Goal: Task Accomplishment & Management: Use online tool/utility

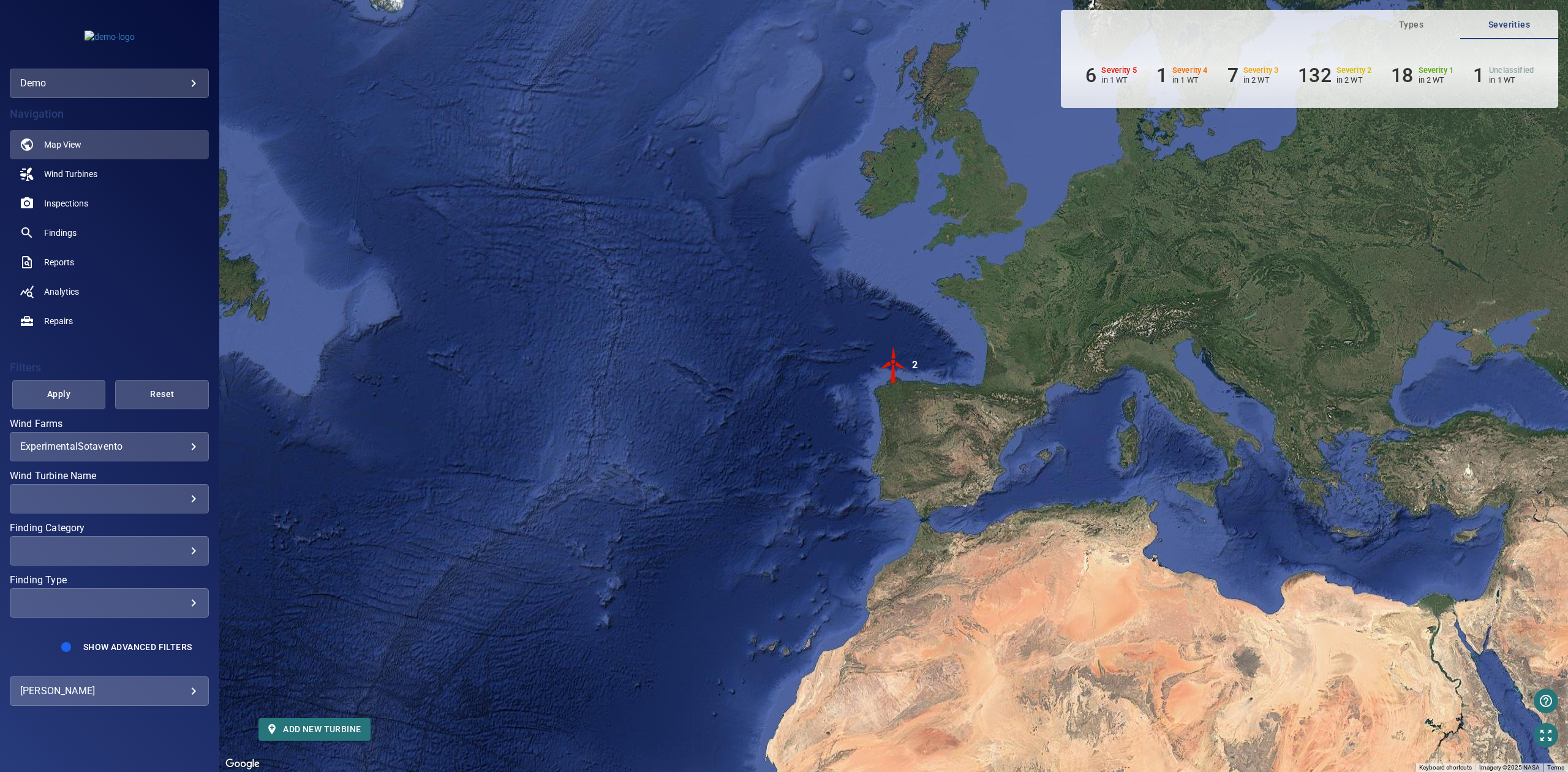
click at [201, 695] on div "**********" at bounding box center [109, 691] width 199 height 29
click at [184, 697] on body "**********" at bounding box center [784, 386] width 1568 height 772
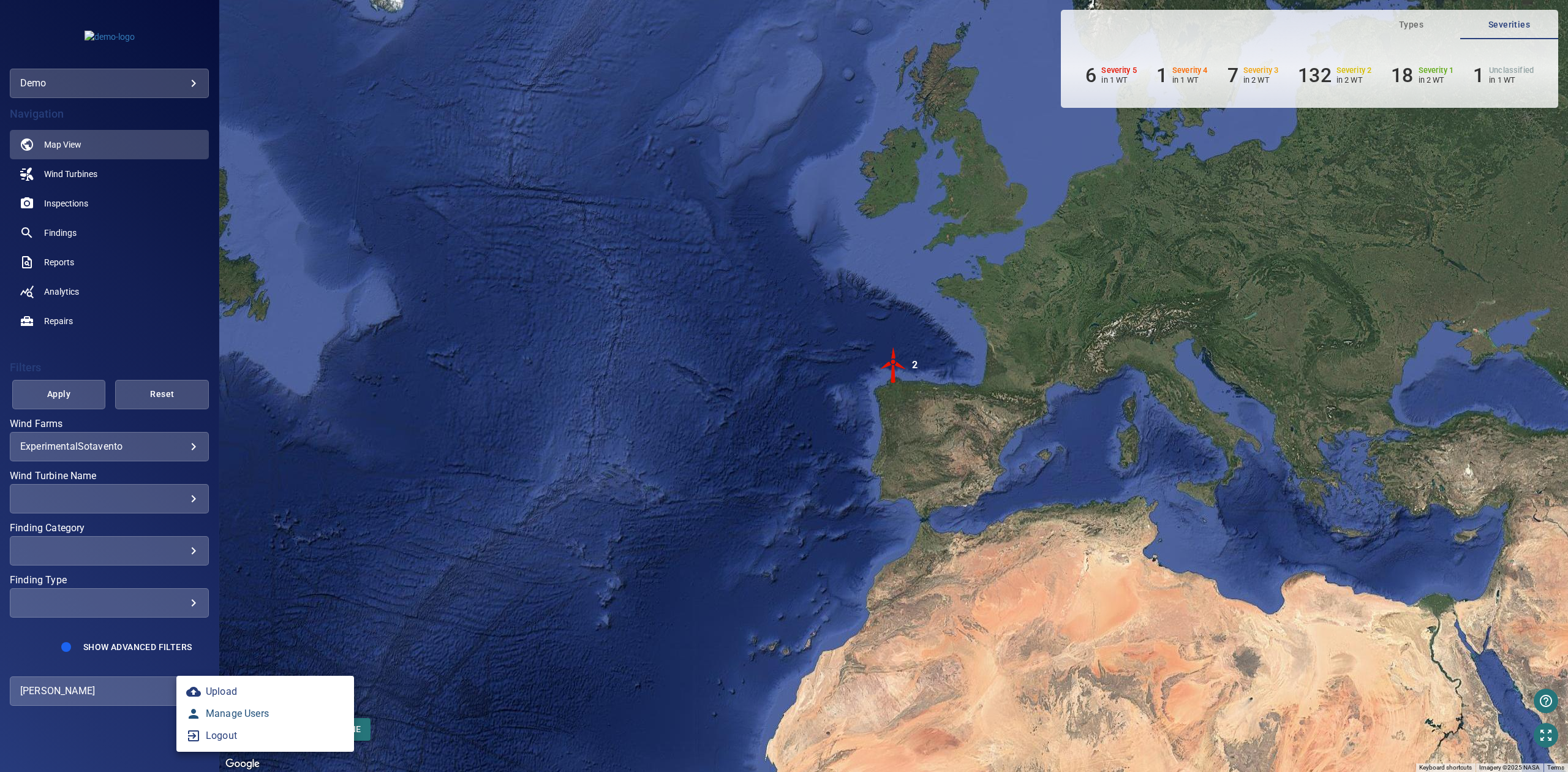
click at [226, 713] on link "Manage Users" at bounding box center [265, 713] width 177 height 22
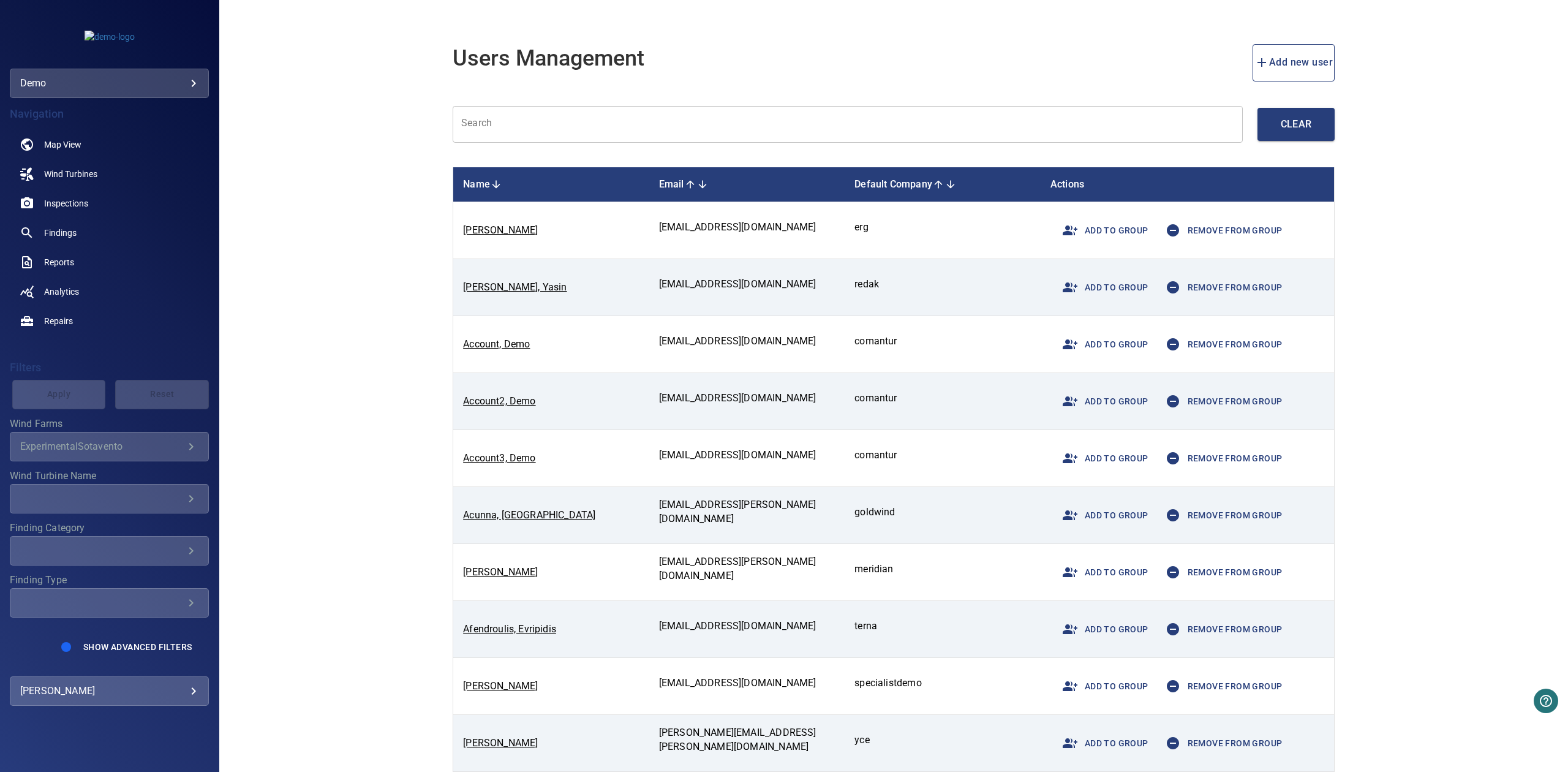
drag, startPoint x: 628, startPoint y: 89, endPoint x: 633, endPoint y: 108, distance: 19.6
click at [630, 93] on div "Users Management Add new user Search Search Clear Name Email Default Company Ac…" at bounding box center [894, 416] width 882 height 774
click at [633, 109] on input "text" at bounding box center [847, 124] width 790 height 37
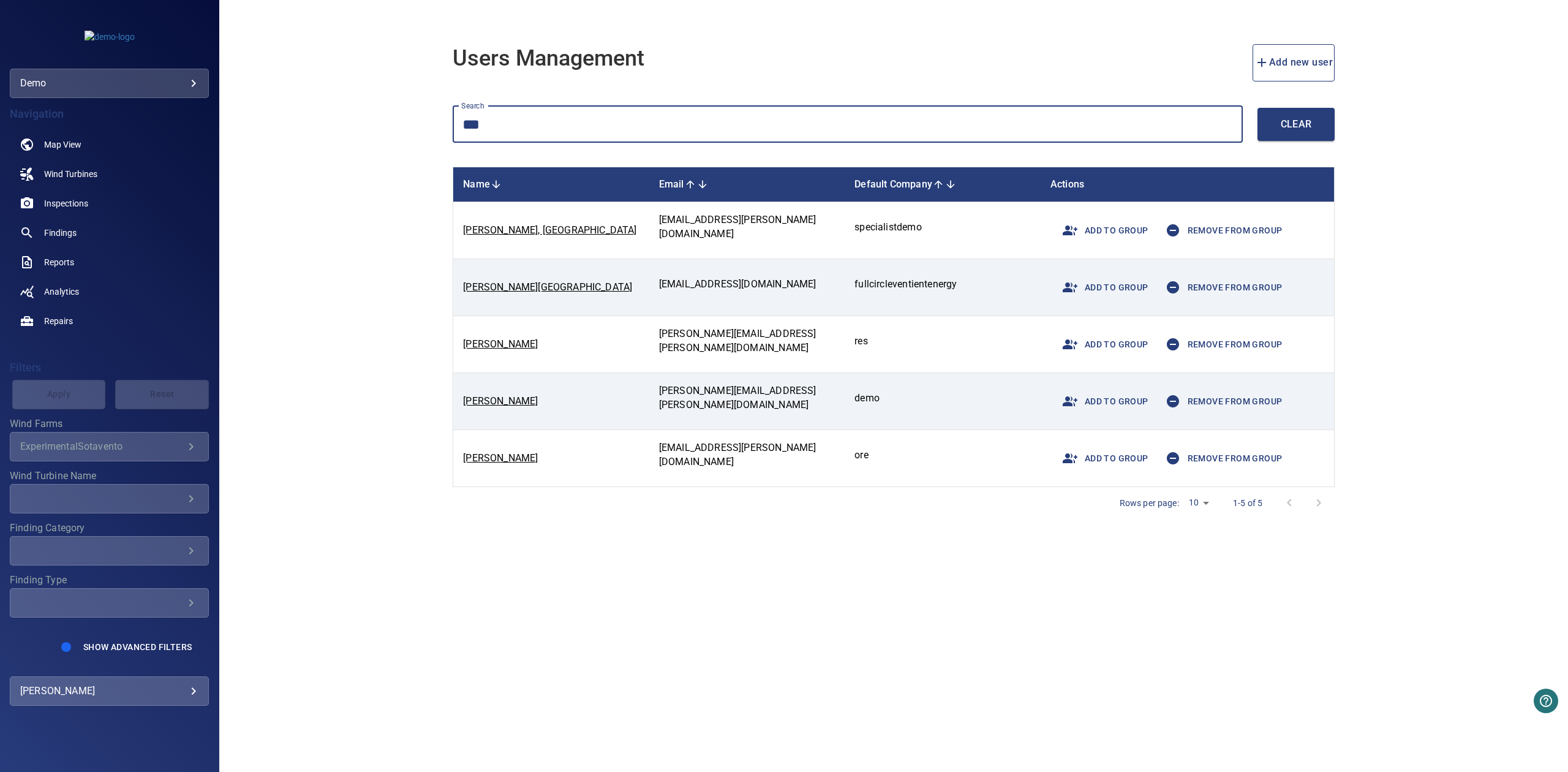
type input "***"
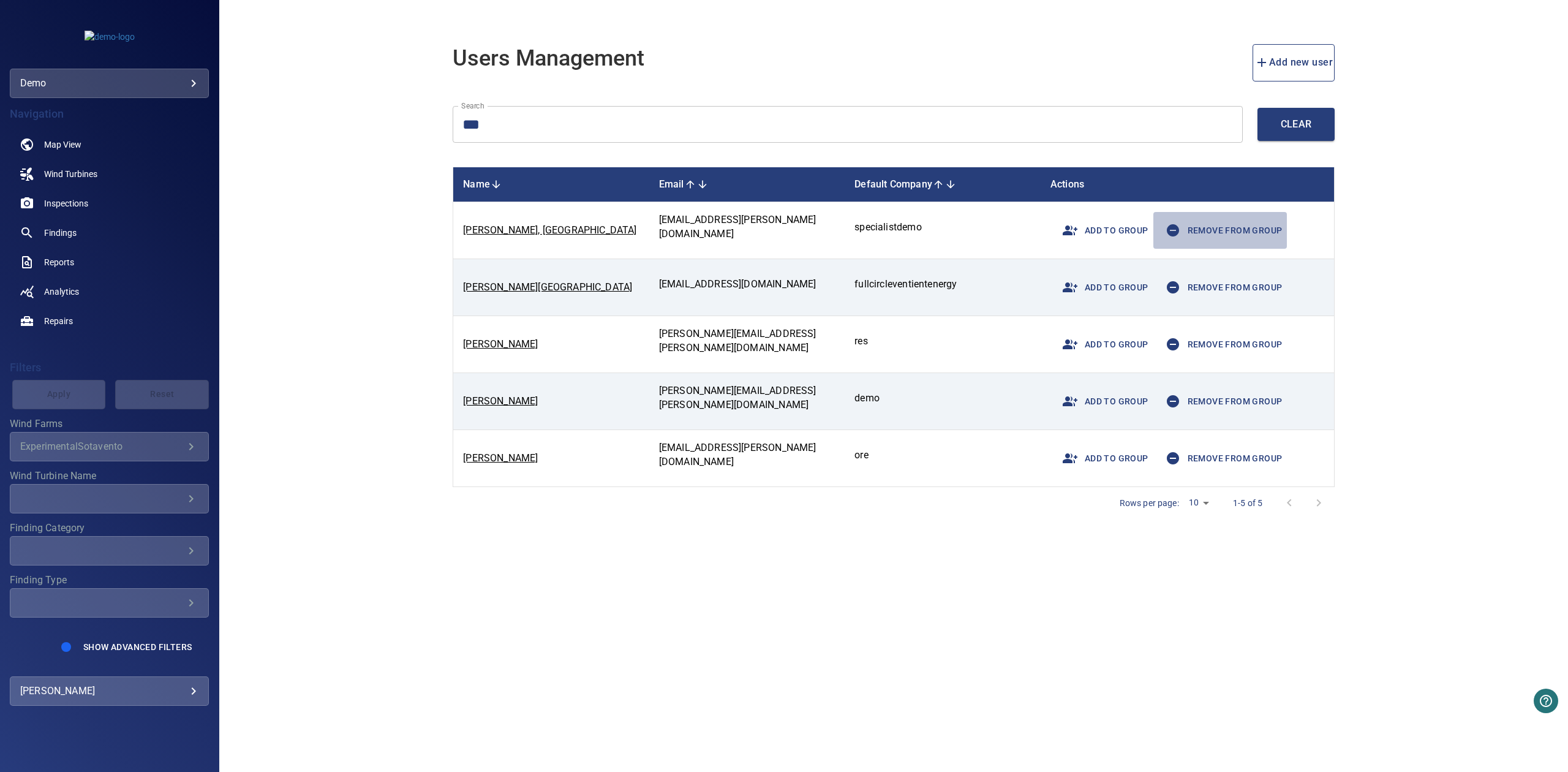
click at [1257, 226] on span "Remove from group" at bounding box center [1221, 230] width 124 height 29
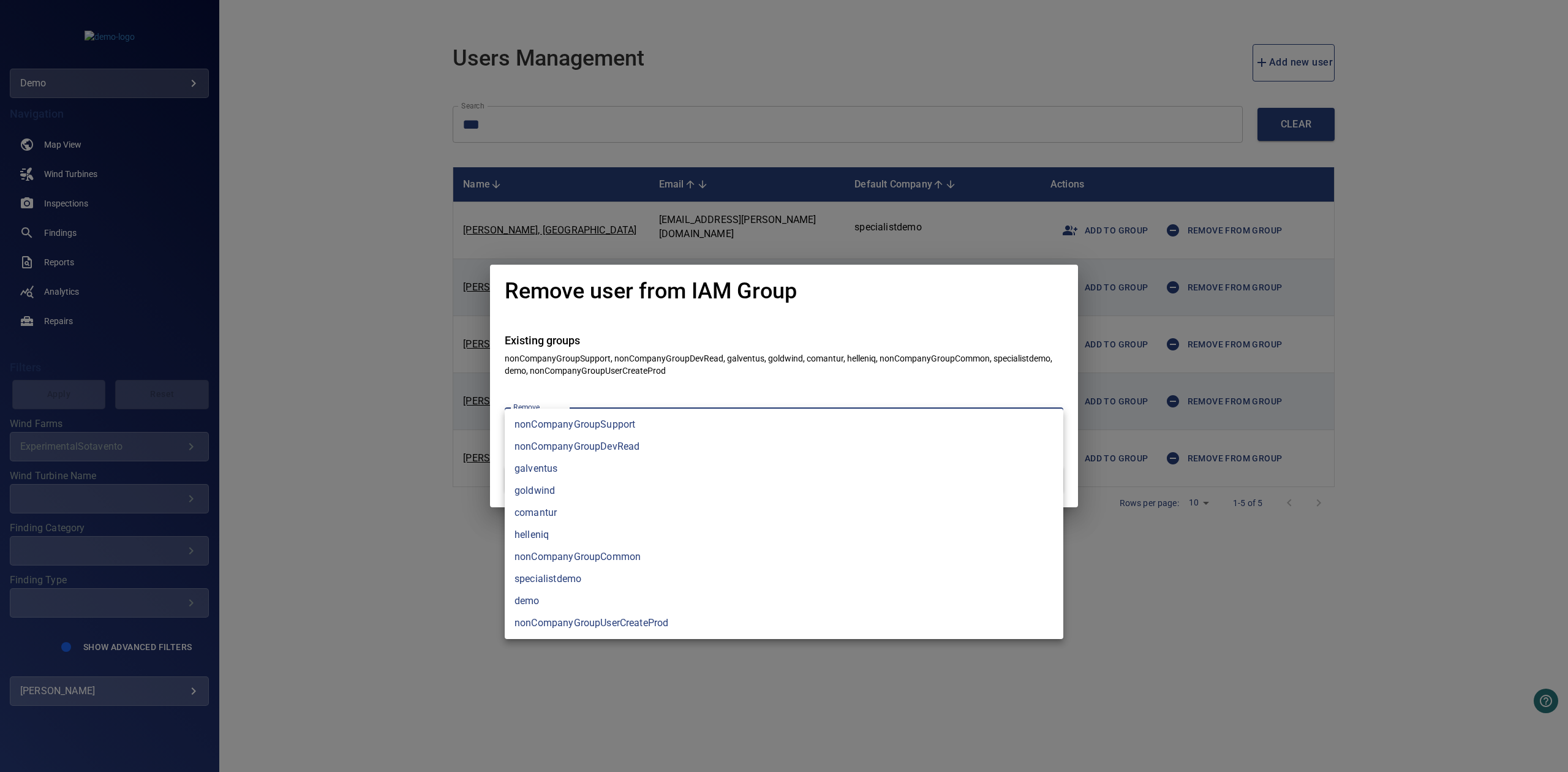
drag, startPoint x: 1047, startPoint y: 410, endPoint x: 1030, endPoint y: 415, distance: 17.7
click at [1043, 410] on body "**********" at bounding box center [784, 386] width 1568 height 772
click at [575, 495] on li "goldwind" at bounding box center [784, 491] width 559 height 22
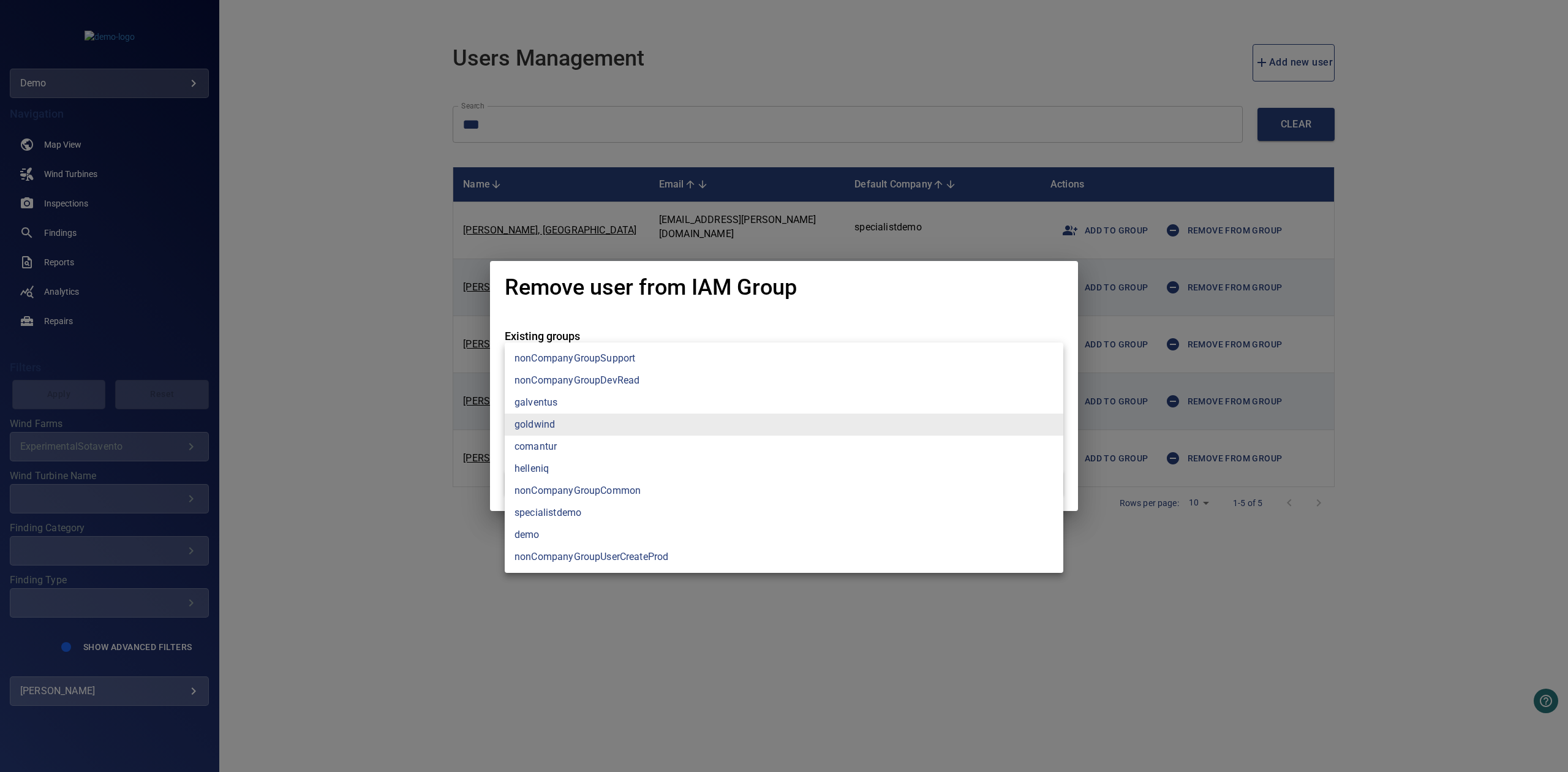
click at [574, 468] on li "helleniq" at bounding box center [784, 469] width 559 height 22
type input "**********"
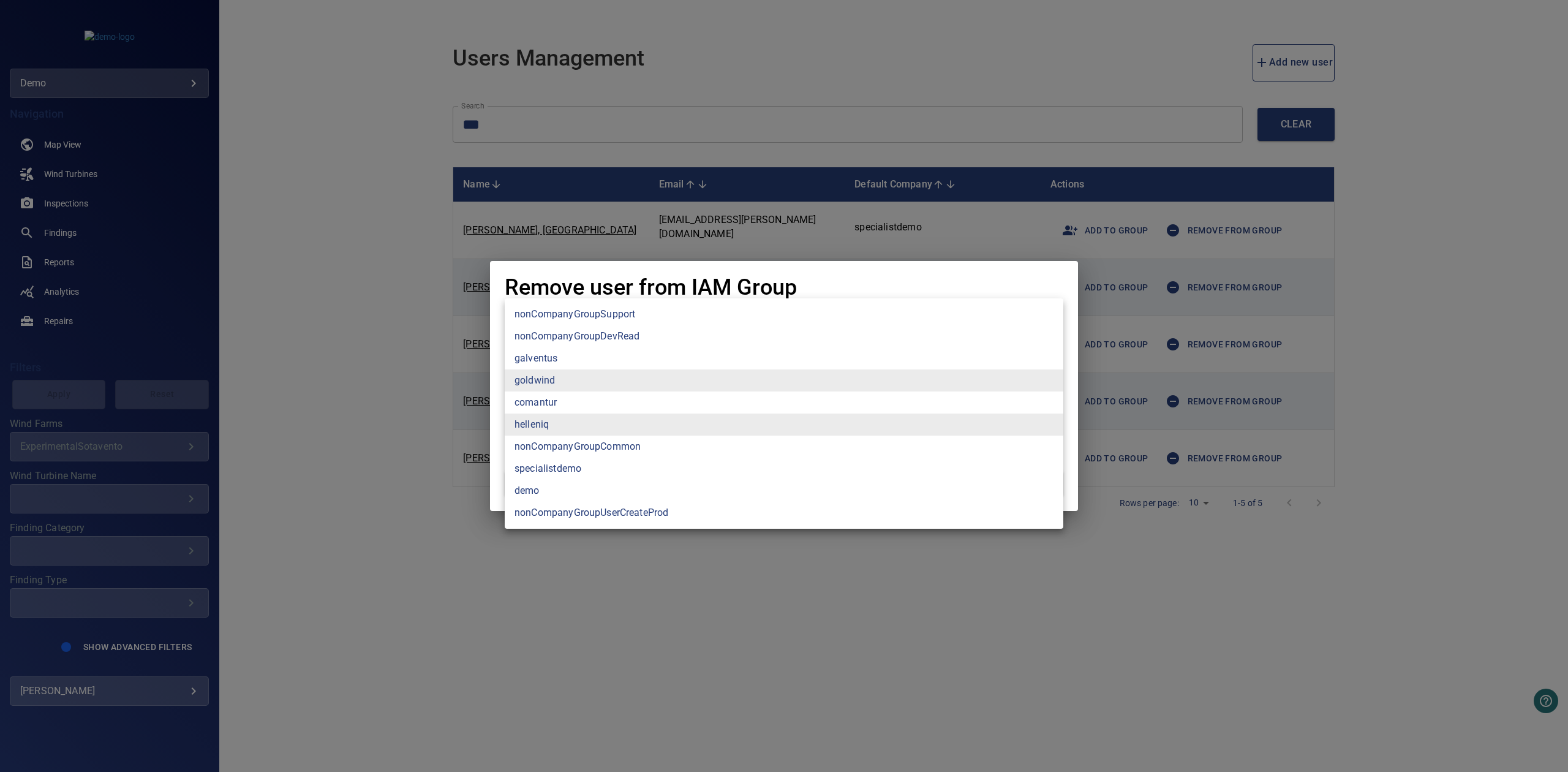
click at [473, 547] on div at bounding box center [784, 386] width 1568 height 772
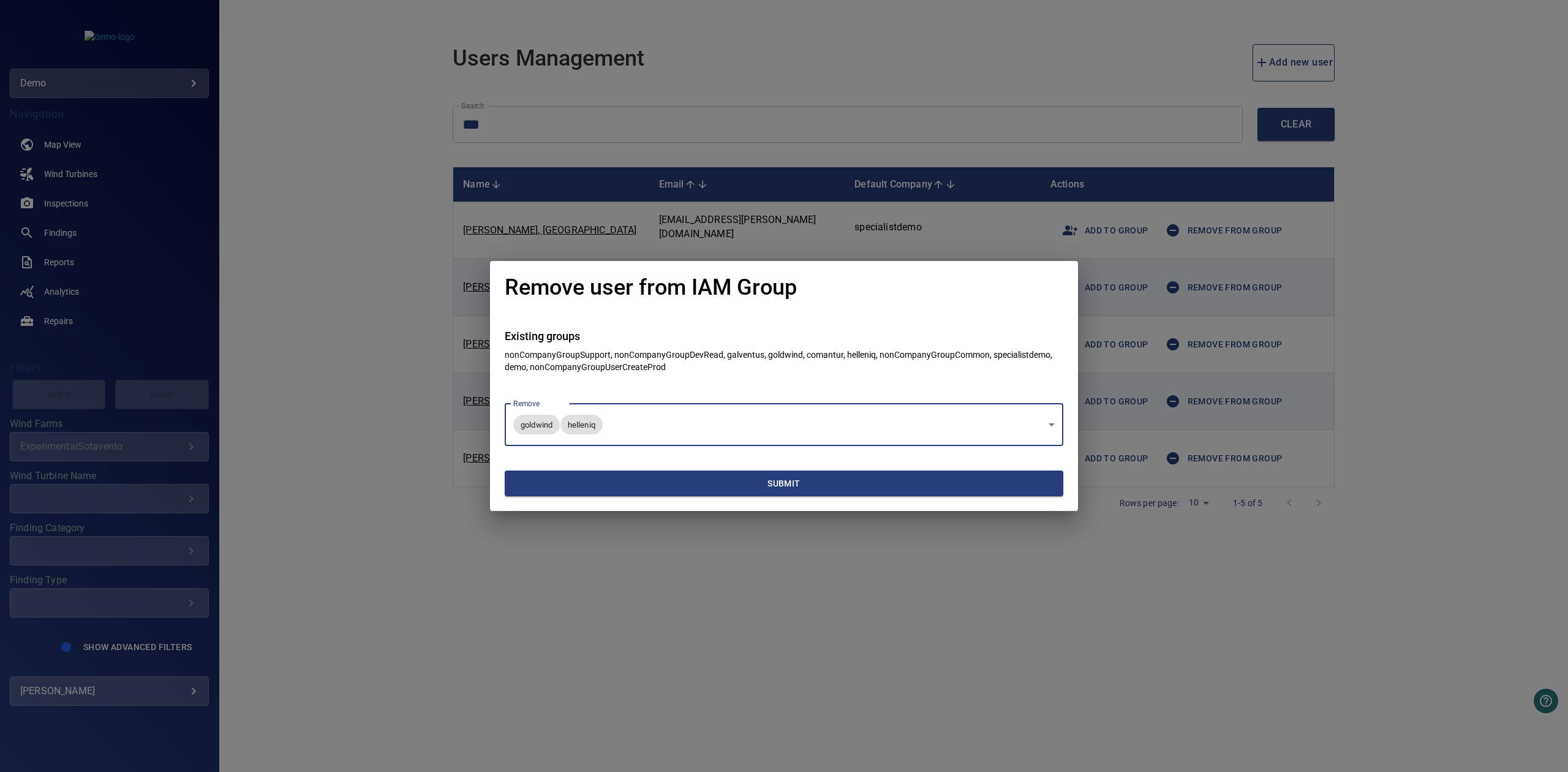
click at [618, 478] on span "Submit" at bounding box center [784, 483] width 549 height 15
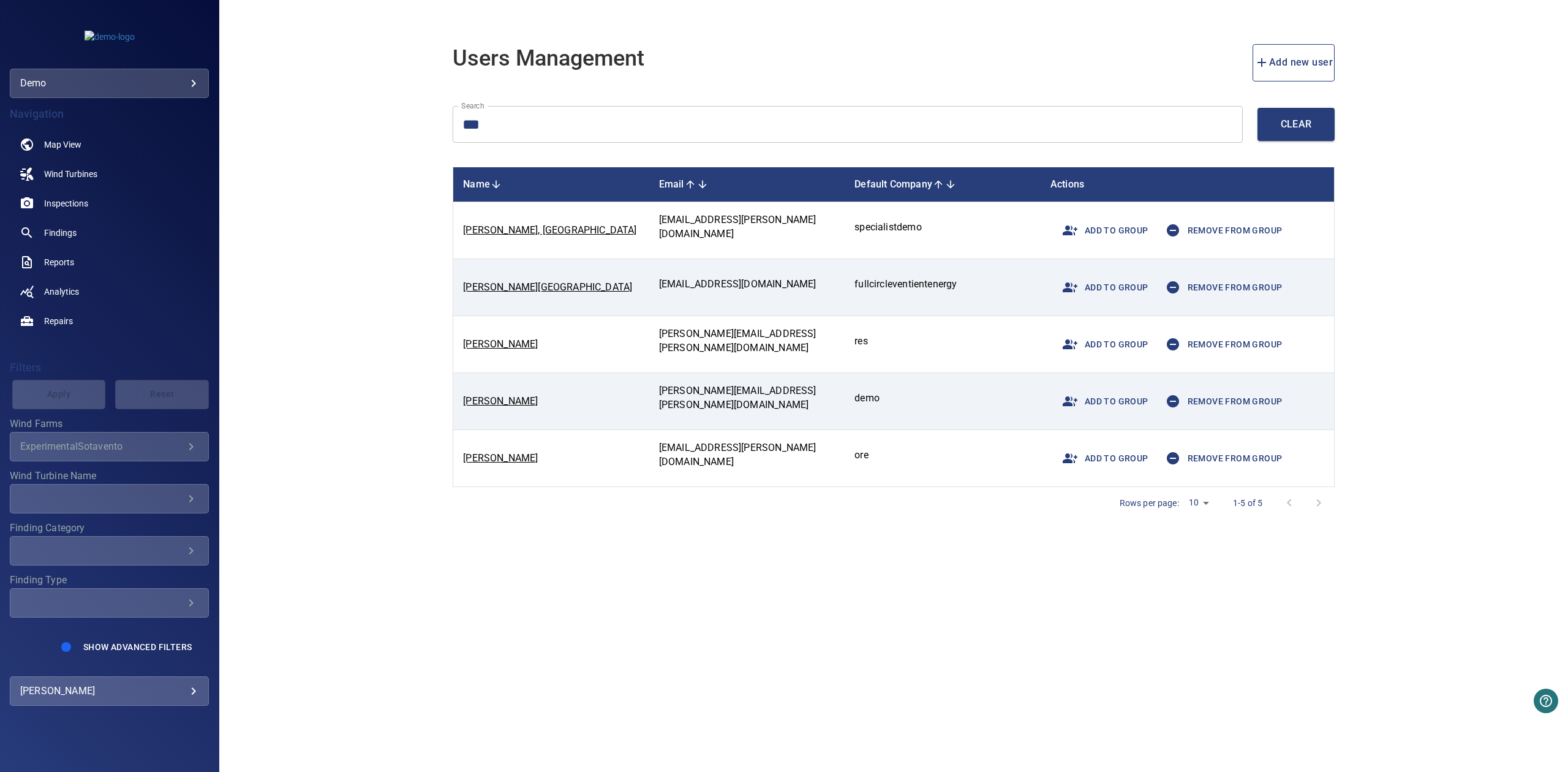
click at [1131, 226] on span "Add to group" at bounding box center [1102, 230] width 93 height 29
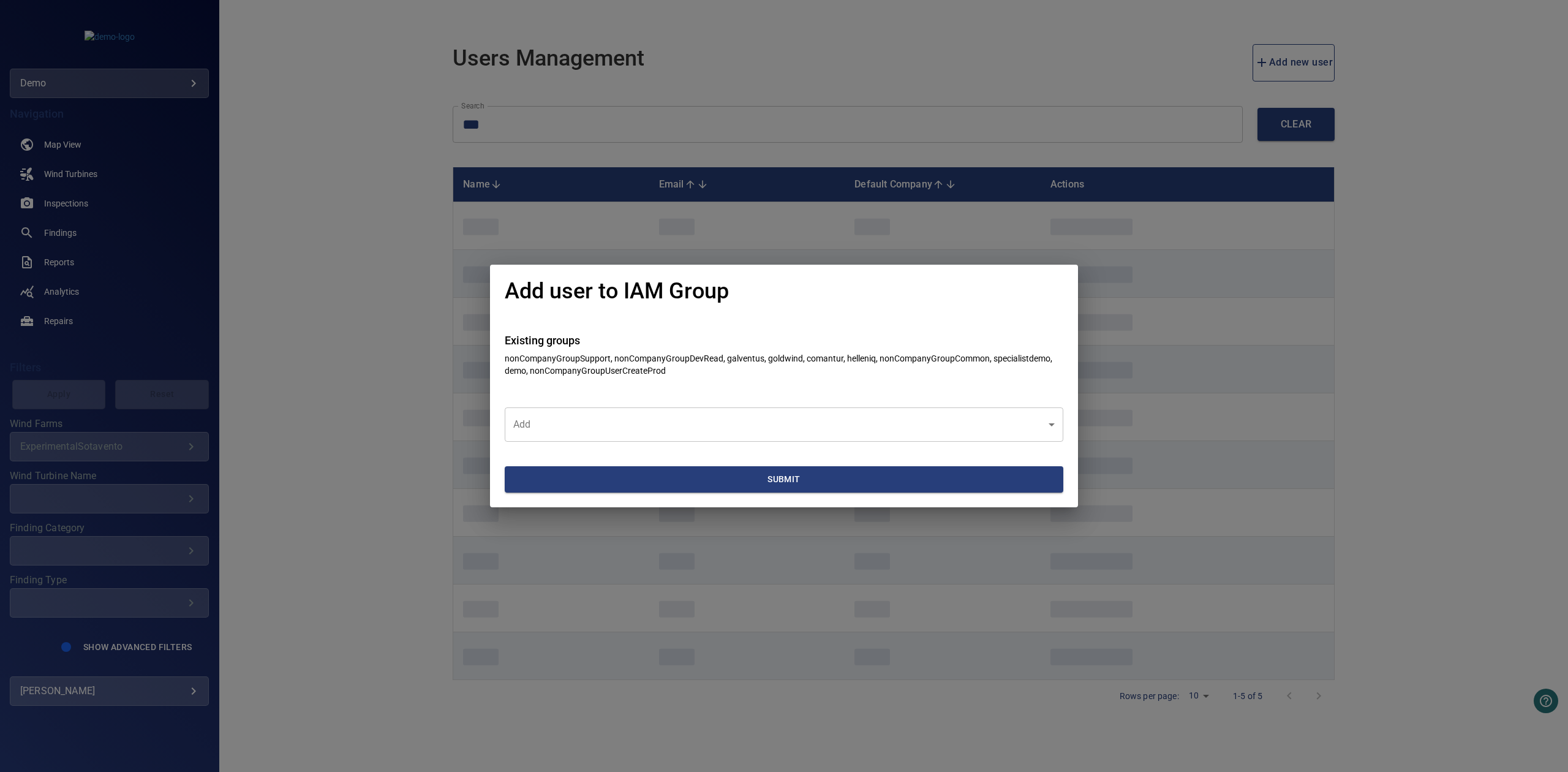
click at [733, 421] on body "**********" at bounding box center [784, 386] width 1568 height 772
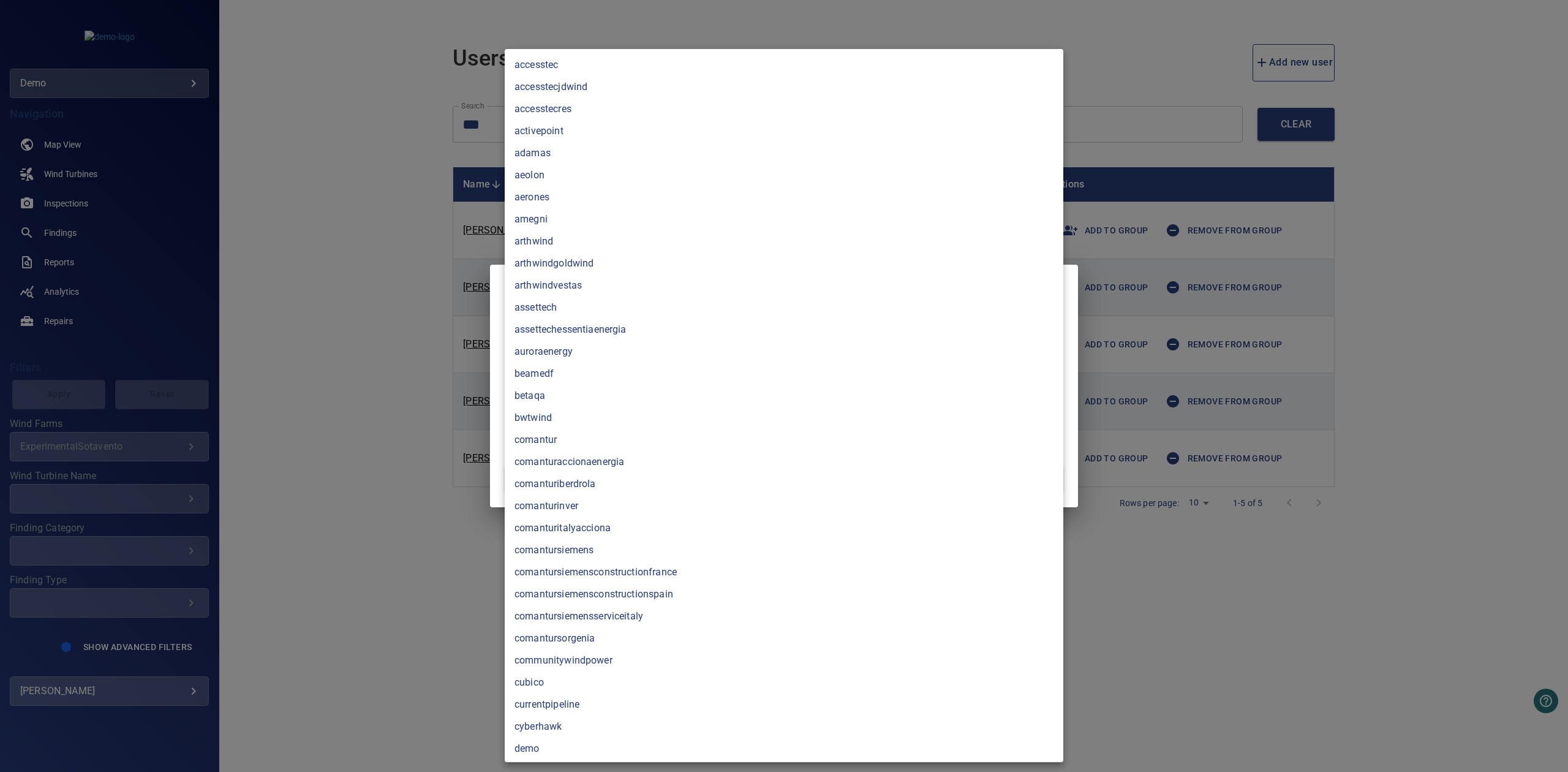
scroll to position [2085, 0]
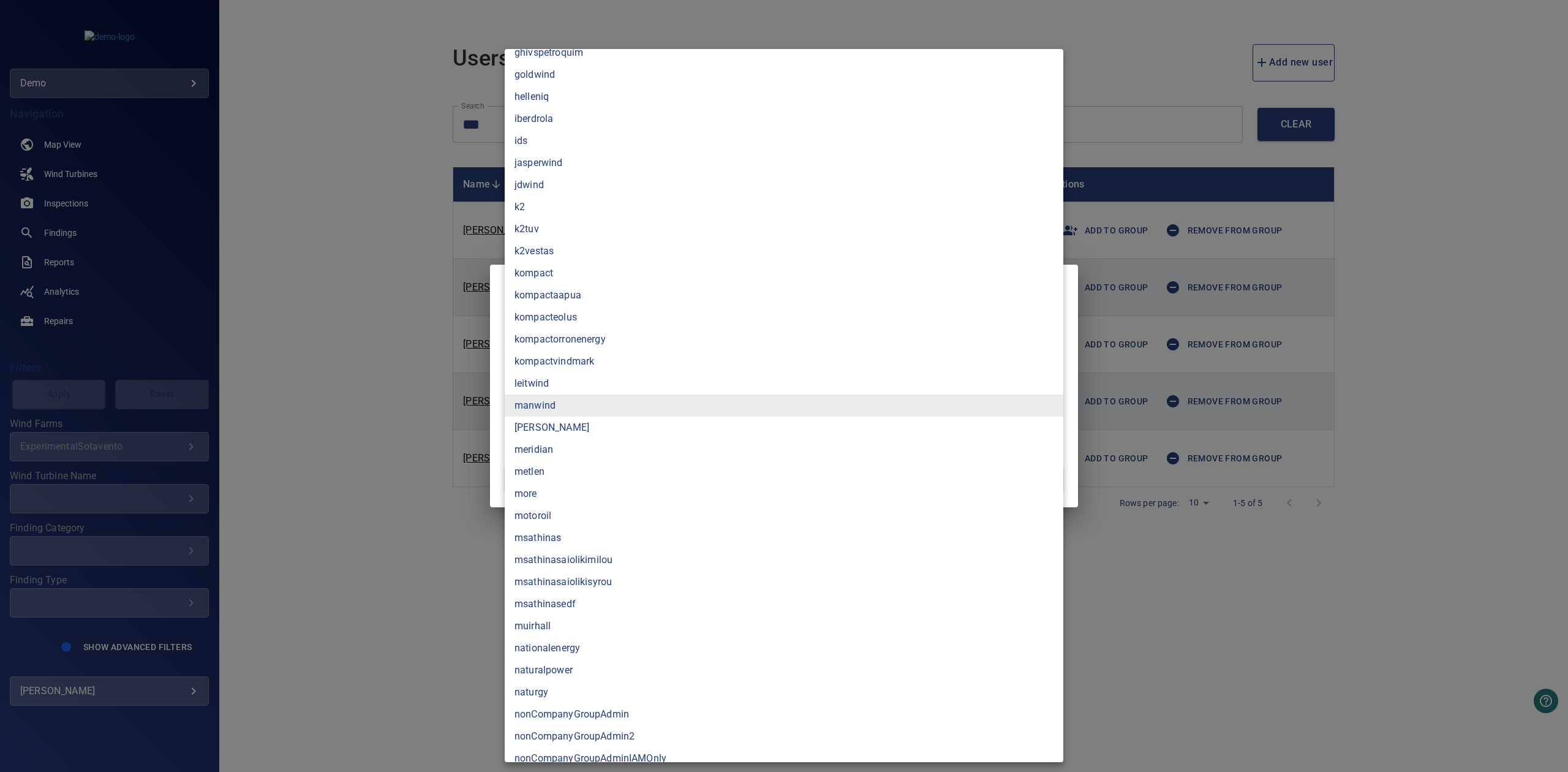
click at [609, 498] on li "more" at bounding box center [784, 493] width 559 height 22
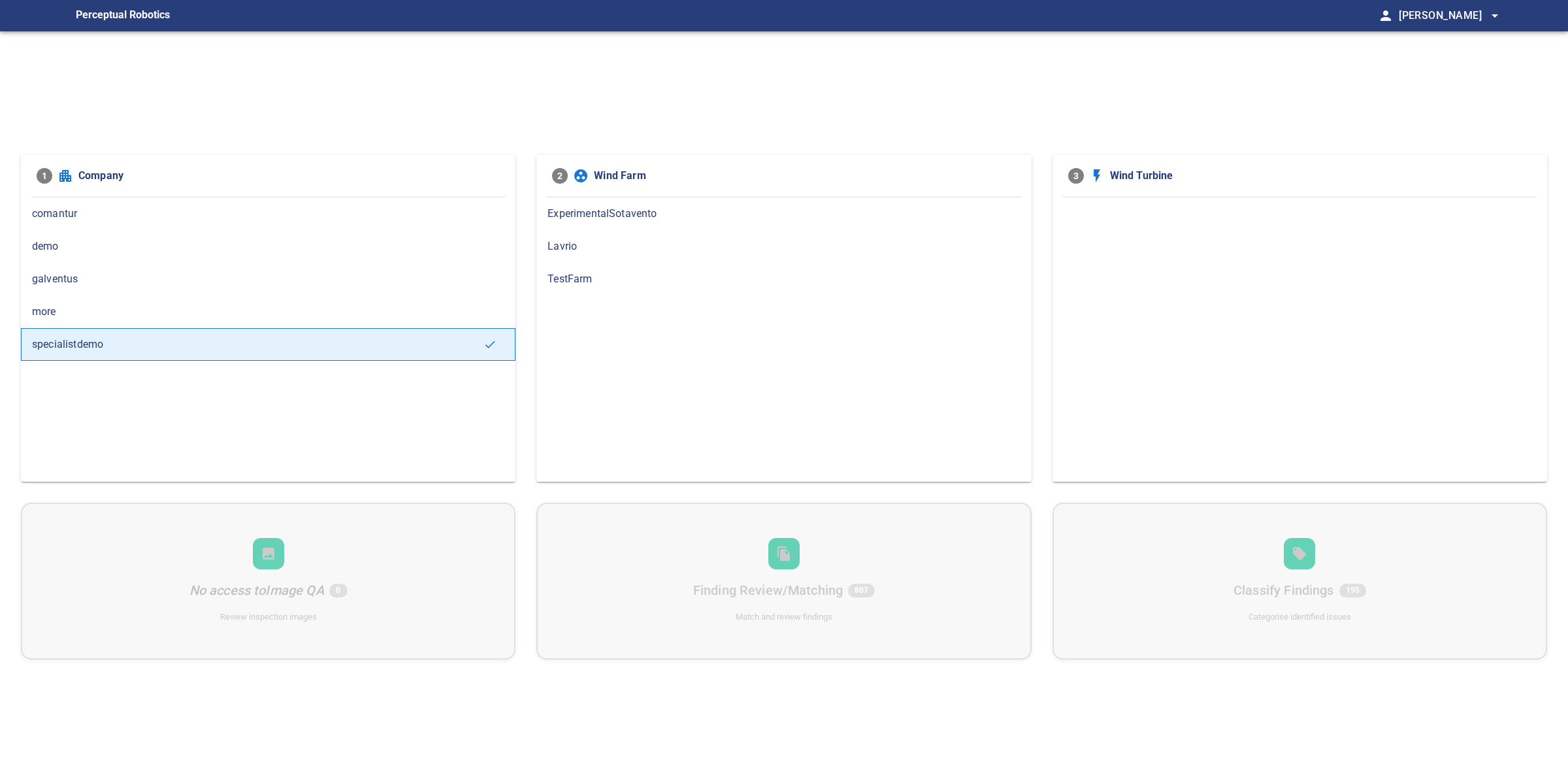
click at [171, 305] on span "more" at bounding box center [268, 312] width 472 height 16
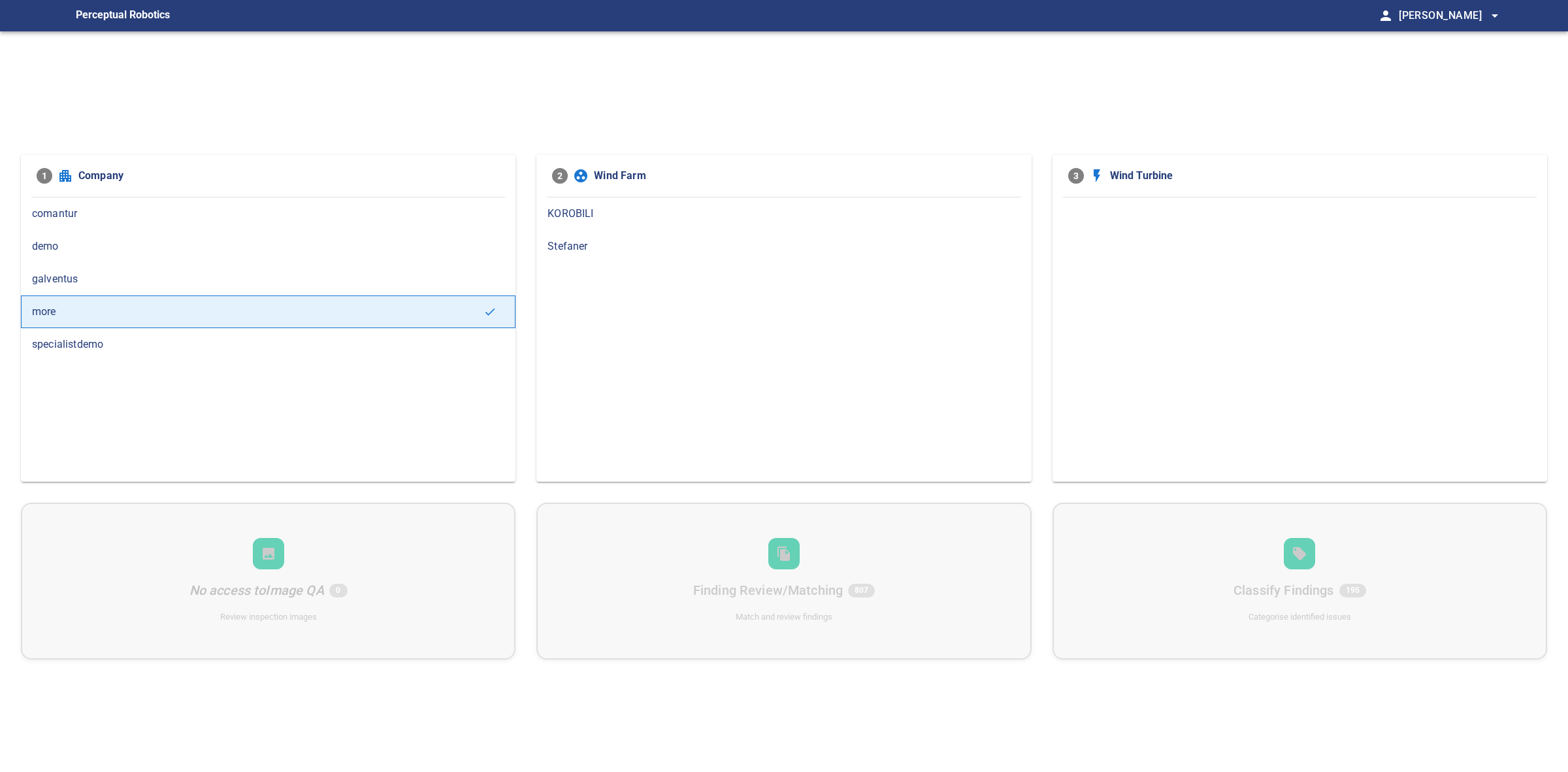
click at [597, 210] on span "KOROBILI" at bounding box center [784, 214] width 472 height 16
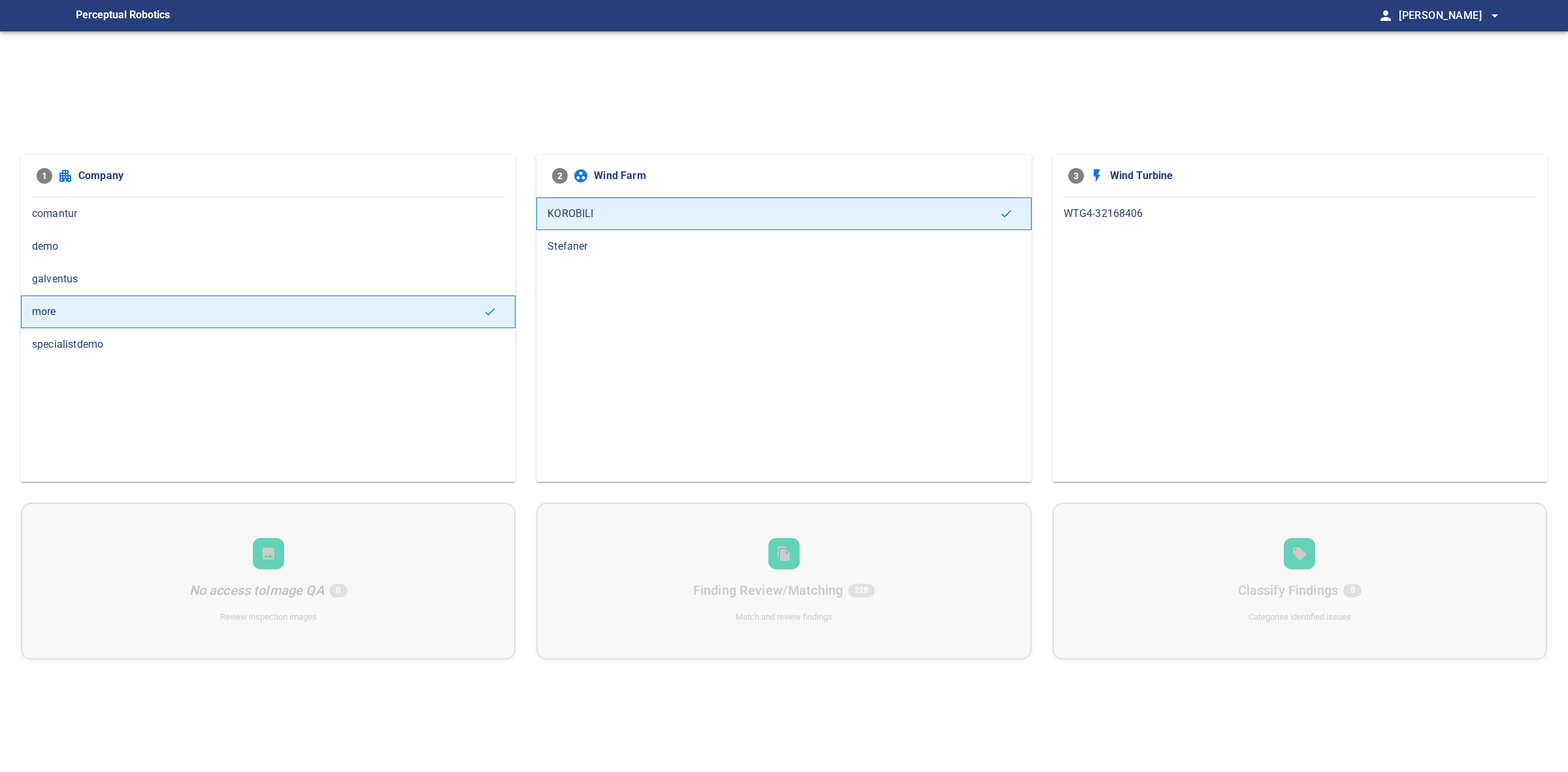
click at [1132, 222] on div "WTG4-32168406" at bounding box center [1299, 213] width 494 height 33
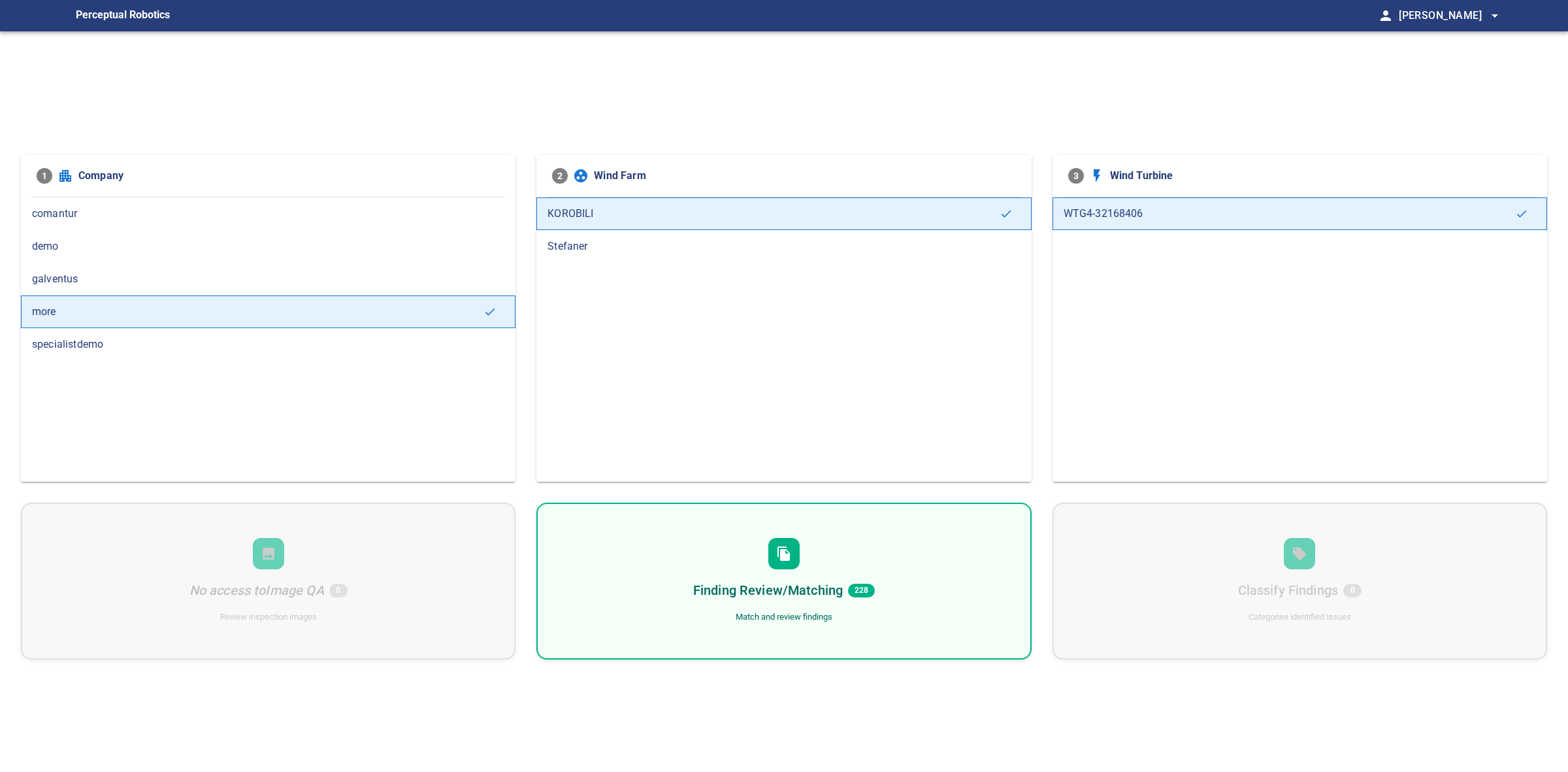
click at [853, 514] on div "Finding Review/Matching 228 Match and review findings" at bounding box center [784, 580] width 494 height 157
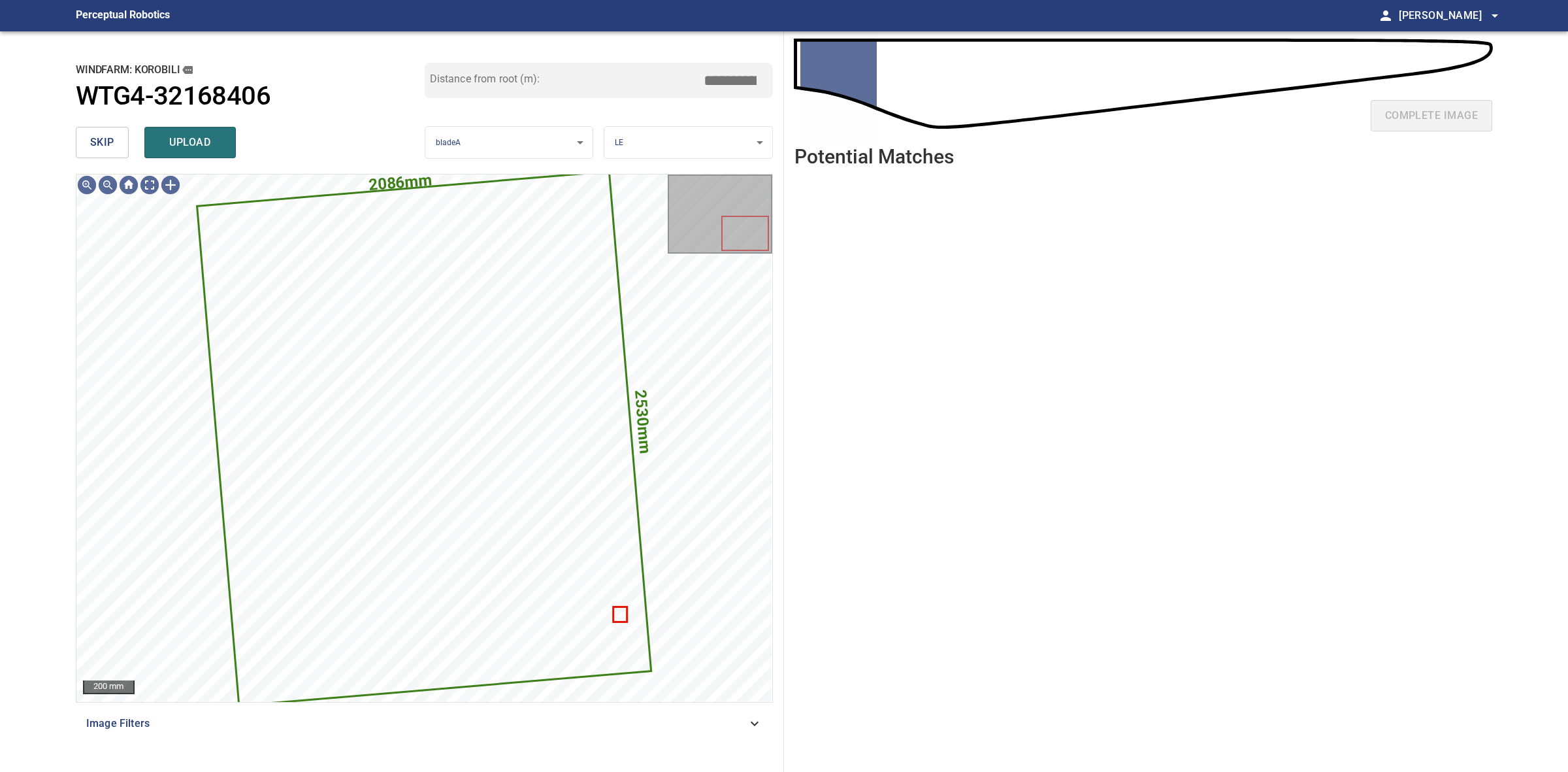
click at [121, 136] on button "skip" at bounding box center [103, 141] width 53 height 31
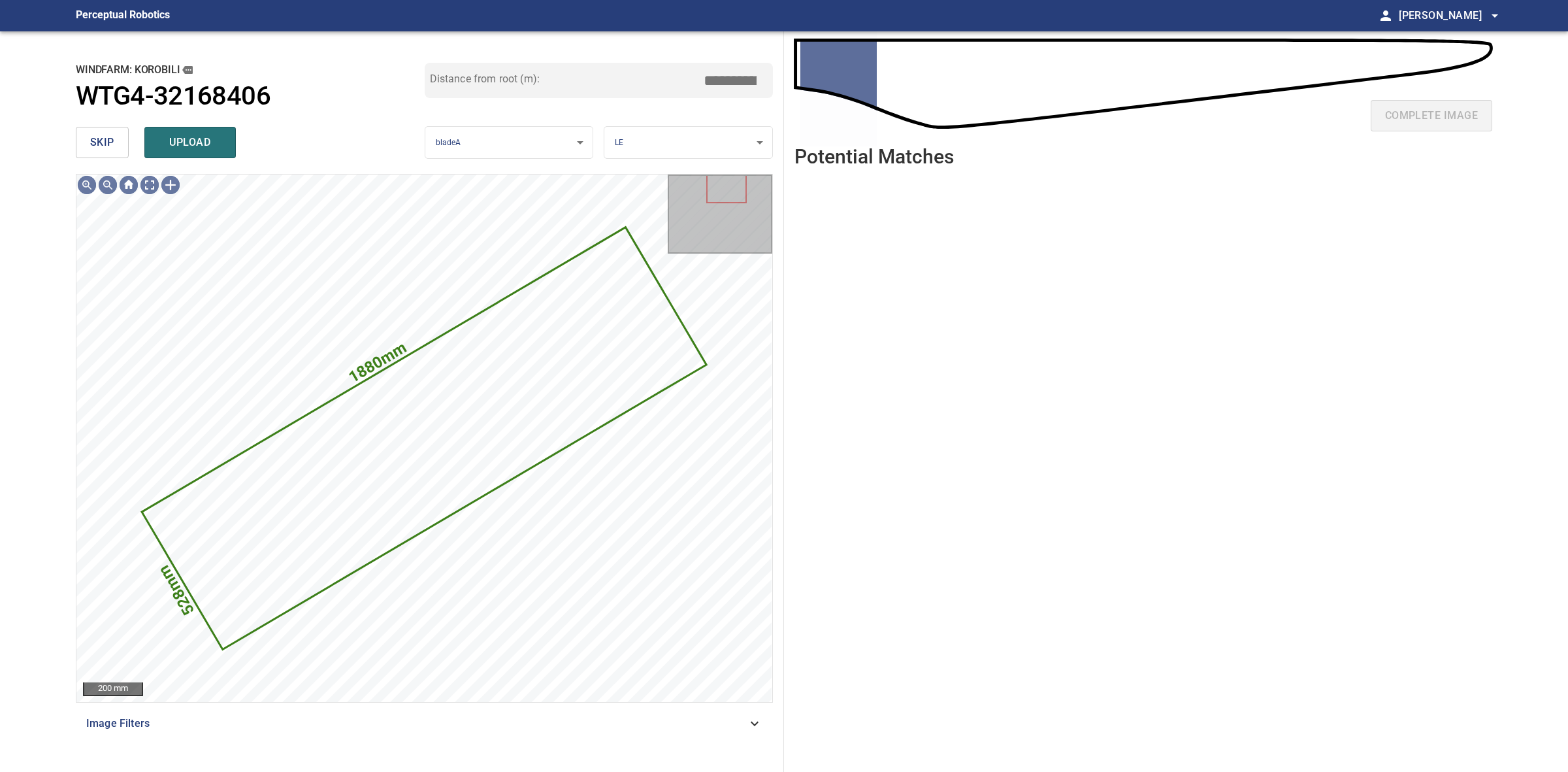
click at [119, 136] on button "skip" at bounding box center [103, 141] width 53 height 31
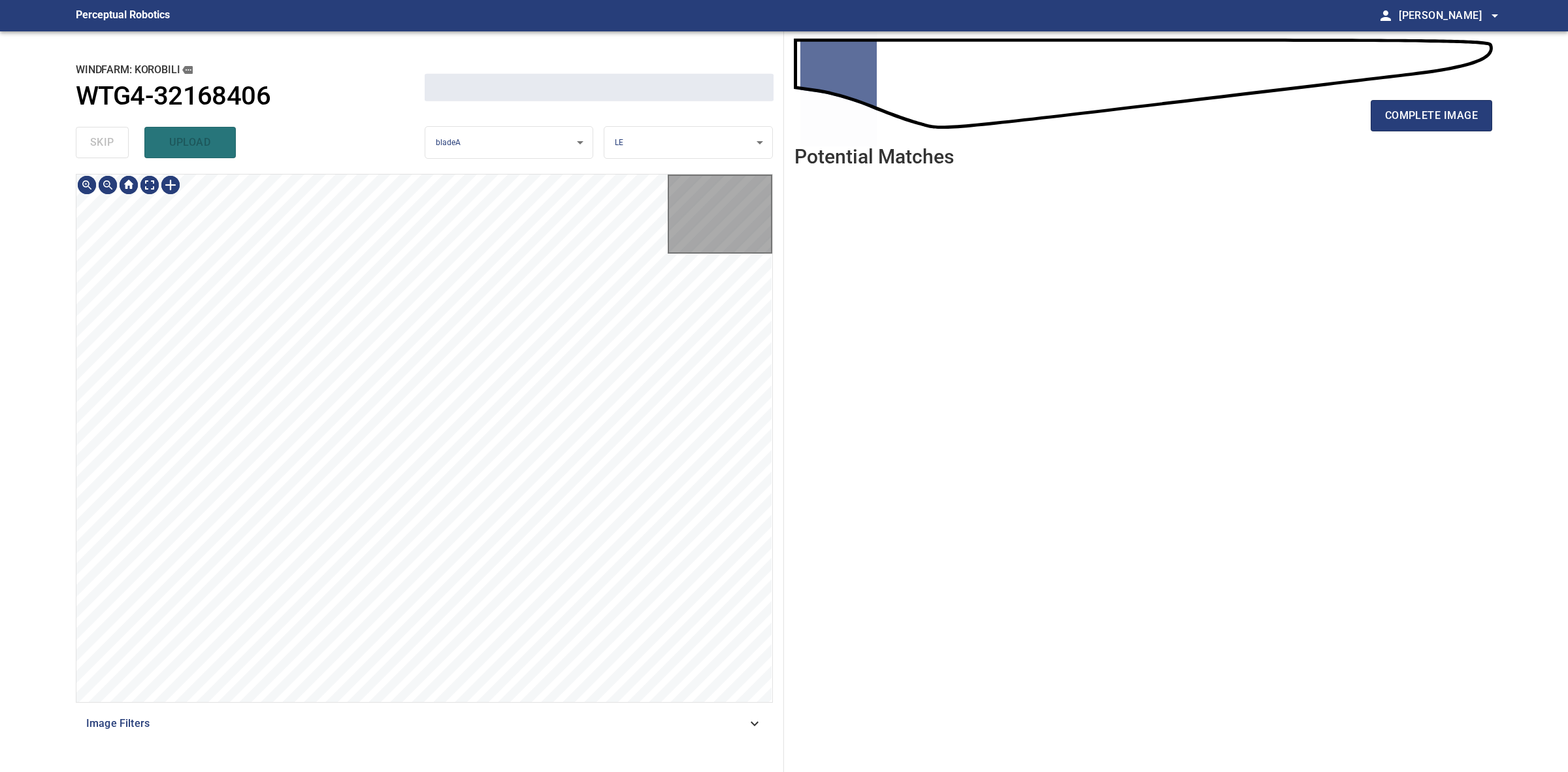
click at [119, 136] on div "skip upload" at bounding box center [250, 141] width 349 height 42
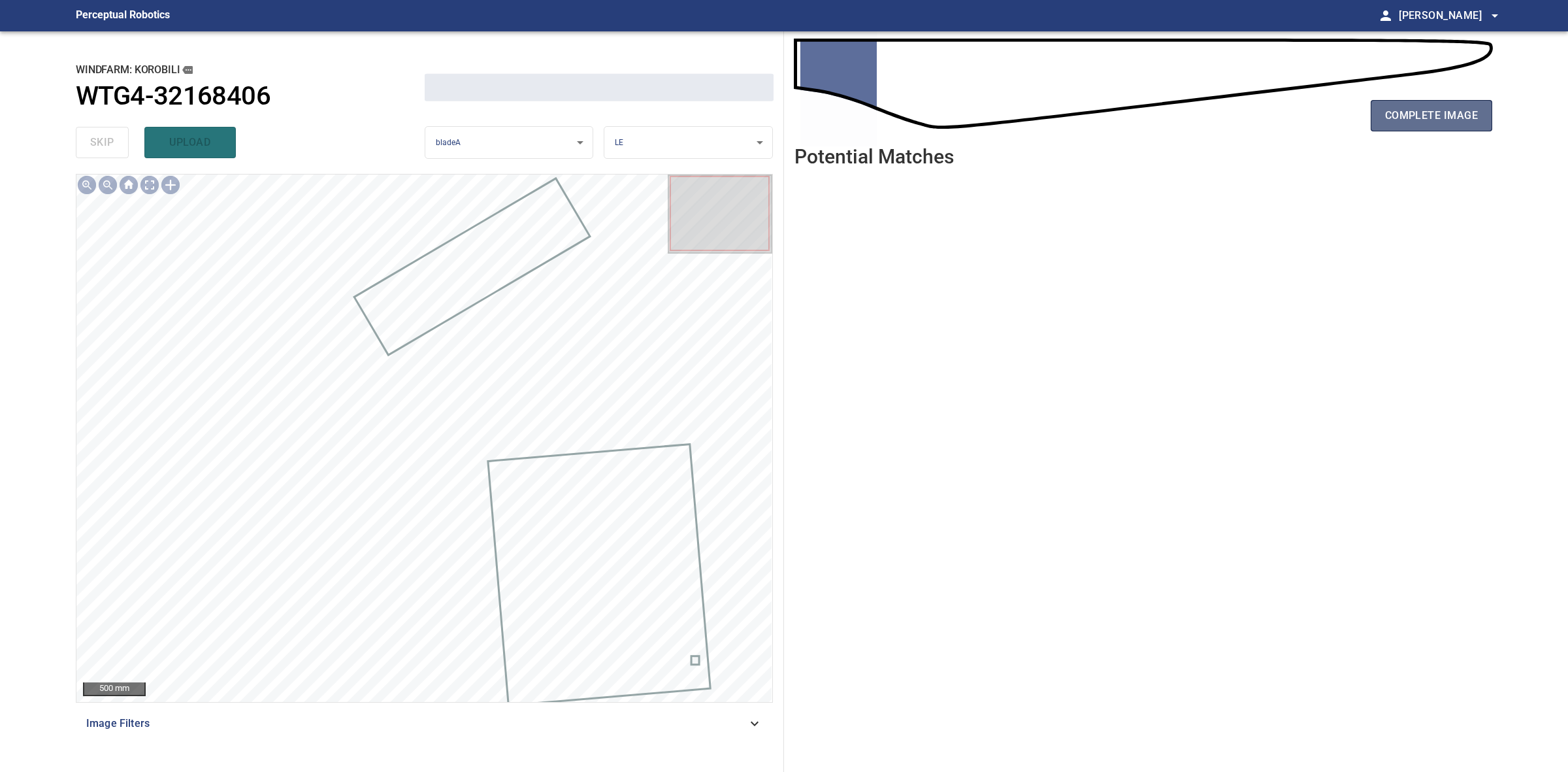
click at [1421, 126] on button "complete image" at bounding box center [1431, 115] width 121 height 31
click at [1464, 125] on button "complete image" at bounding box center [1431, 115] width 121 height 31
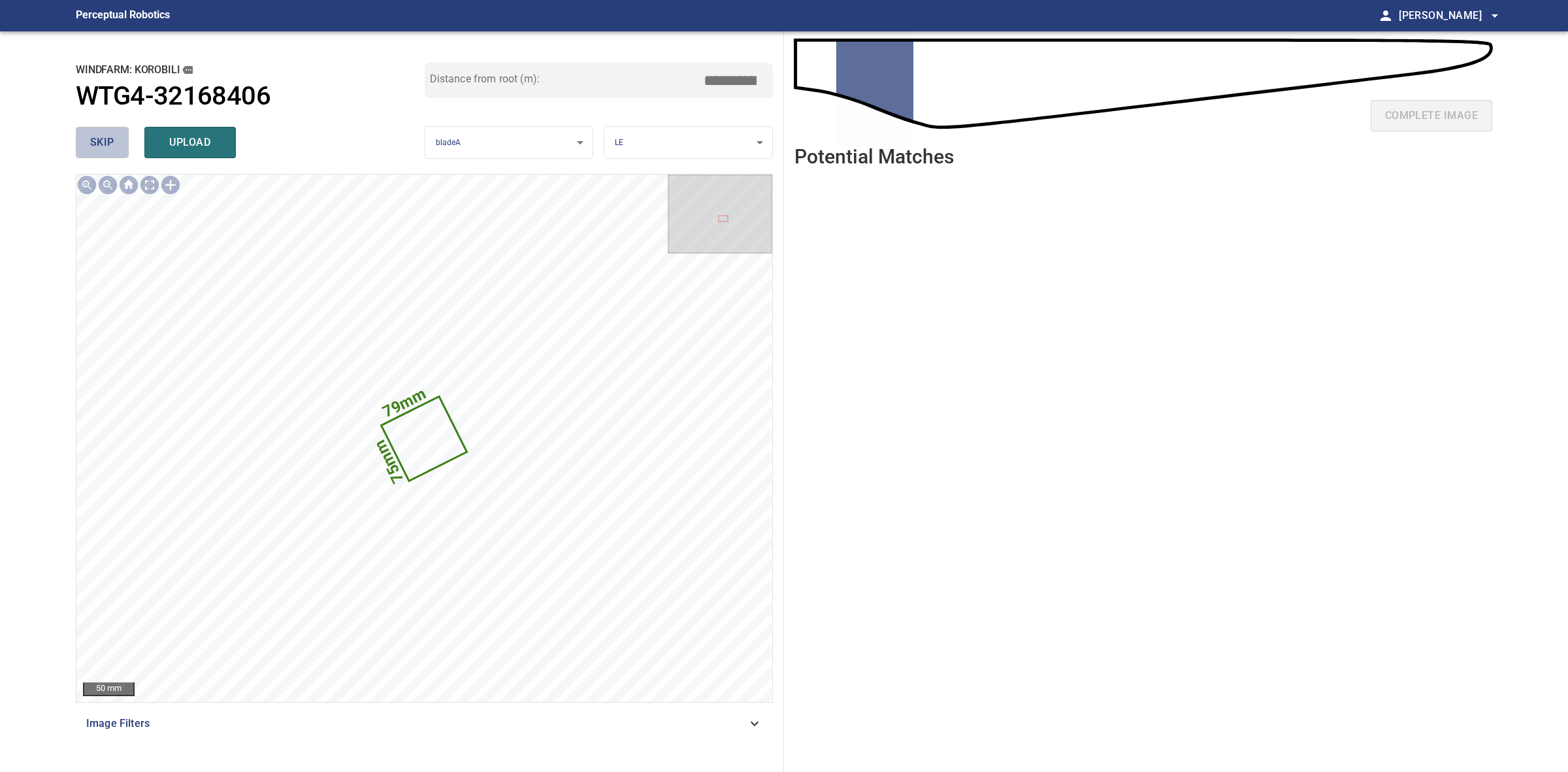
click at [104, 136] on span "skip" at bounding box center [102, 142] width 24 height 19
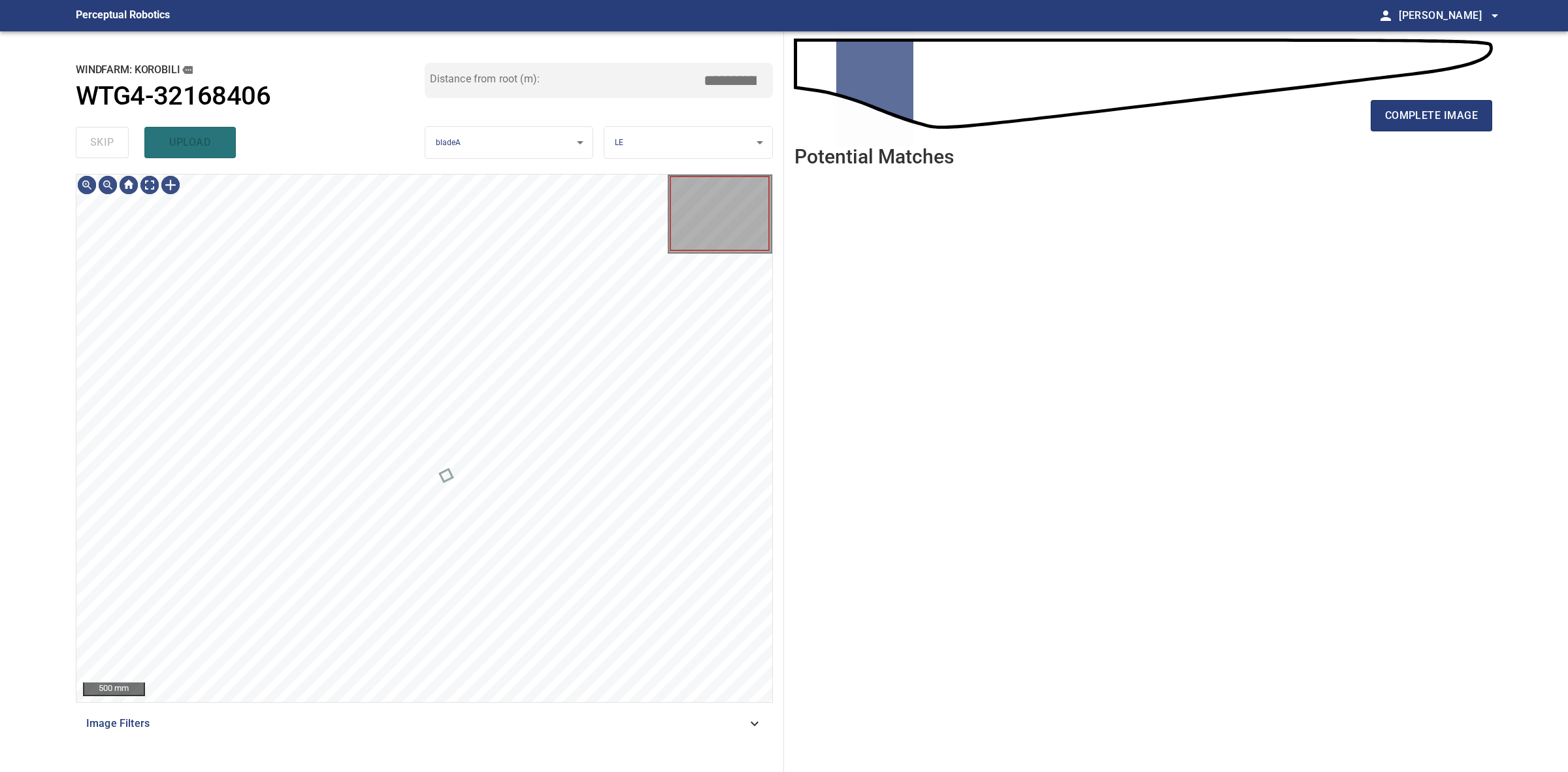
click at [104, 136] on div "skip upload" at bounding box center [250, 141] width 349 height 42
click at [1456, 134] on div "complete image" at bounding box center [1143, 120] width 698 height 52
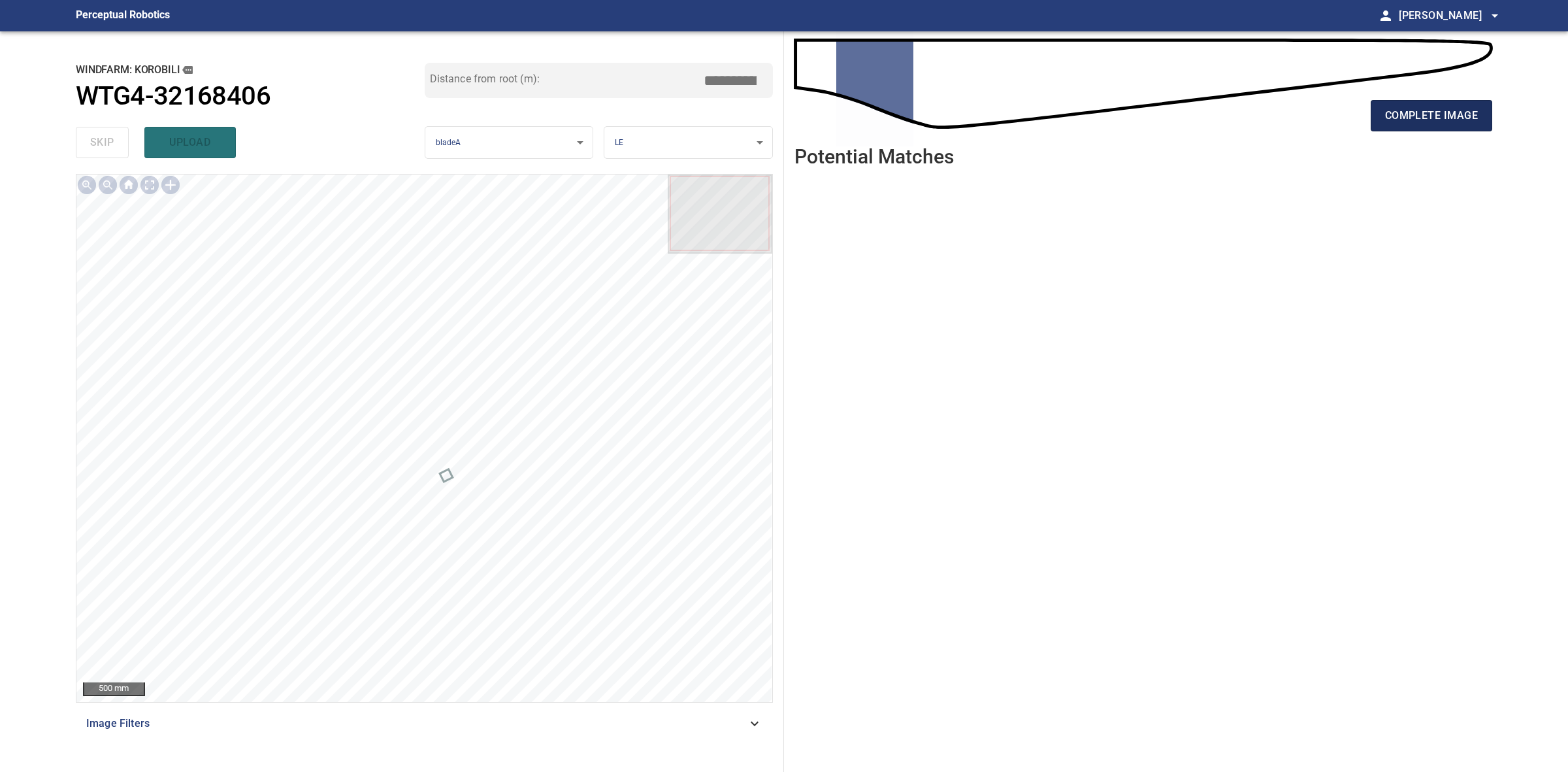
click at [1461, 126] on button "complete image" at bounding box center [1431, 115] width 121 height 31
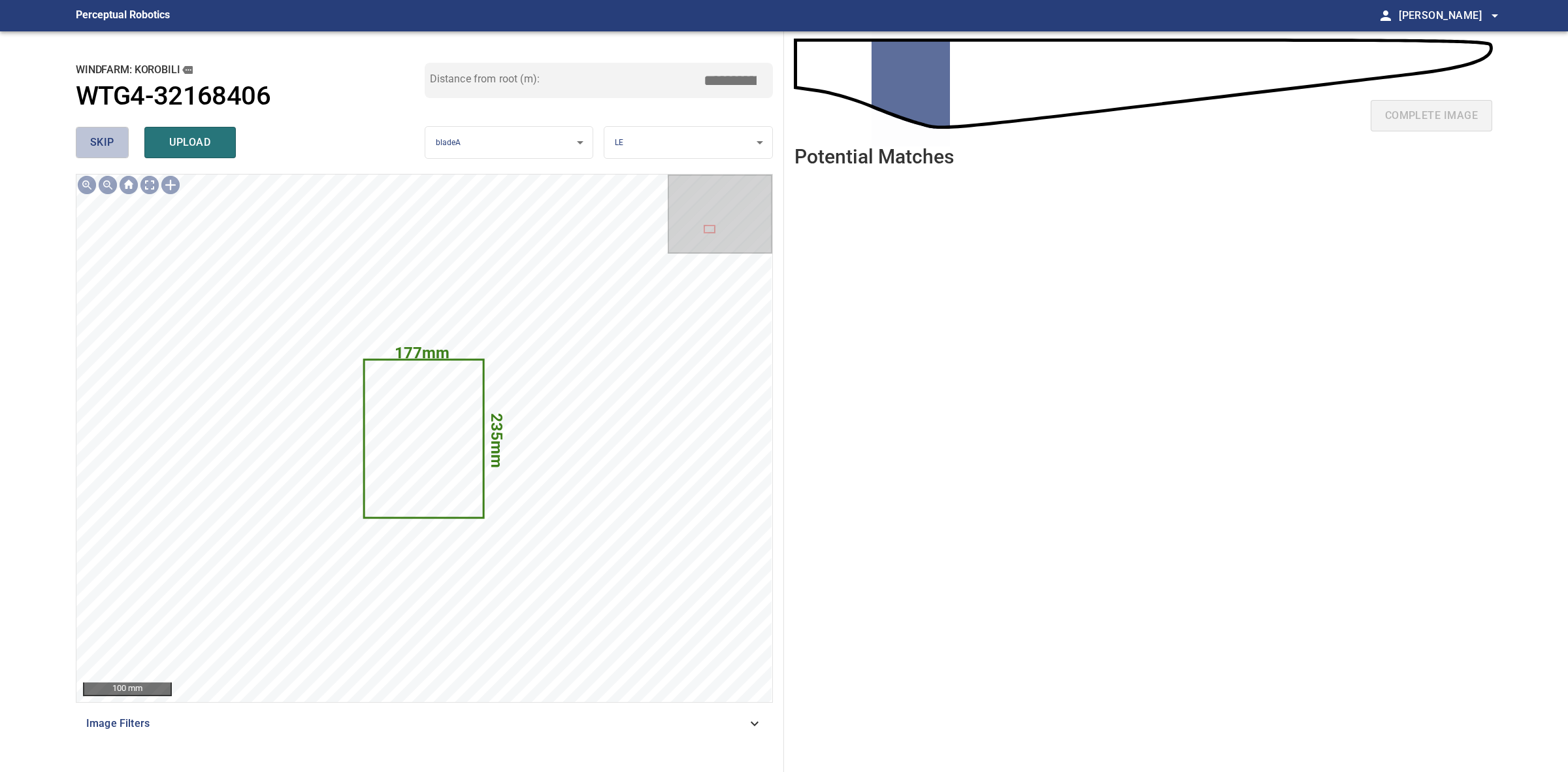
click at [114, 135] on button "skip" at bounding box center [103, 141] width 53 height 31
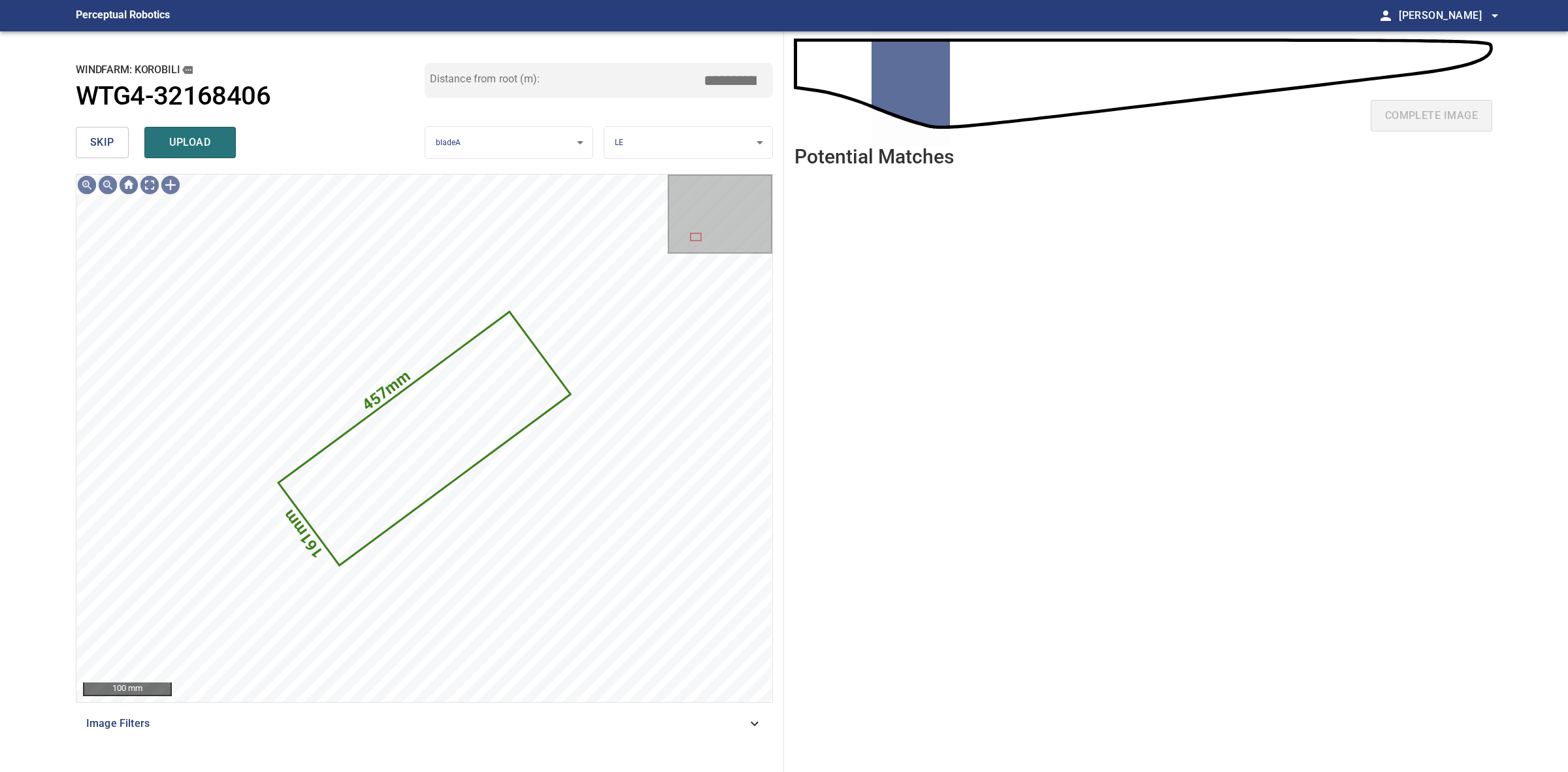
click at [104, 137] on span "skip" at bounding box center [102, 142] width 24 height 19
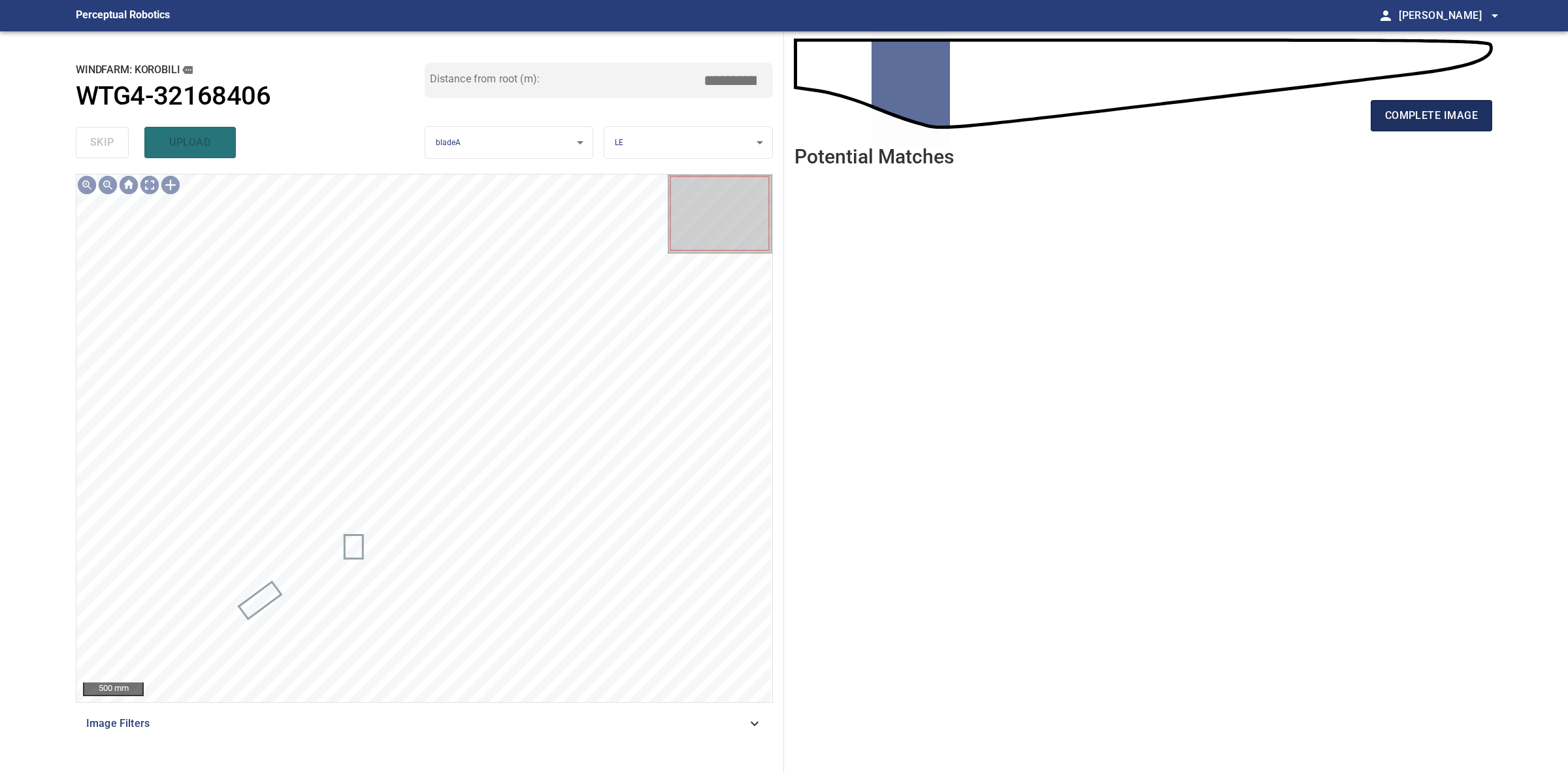
click at [1421, 122] on span "complete image" at bounding box center [1431, 115] width 93 height 19
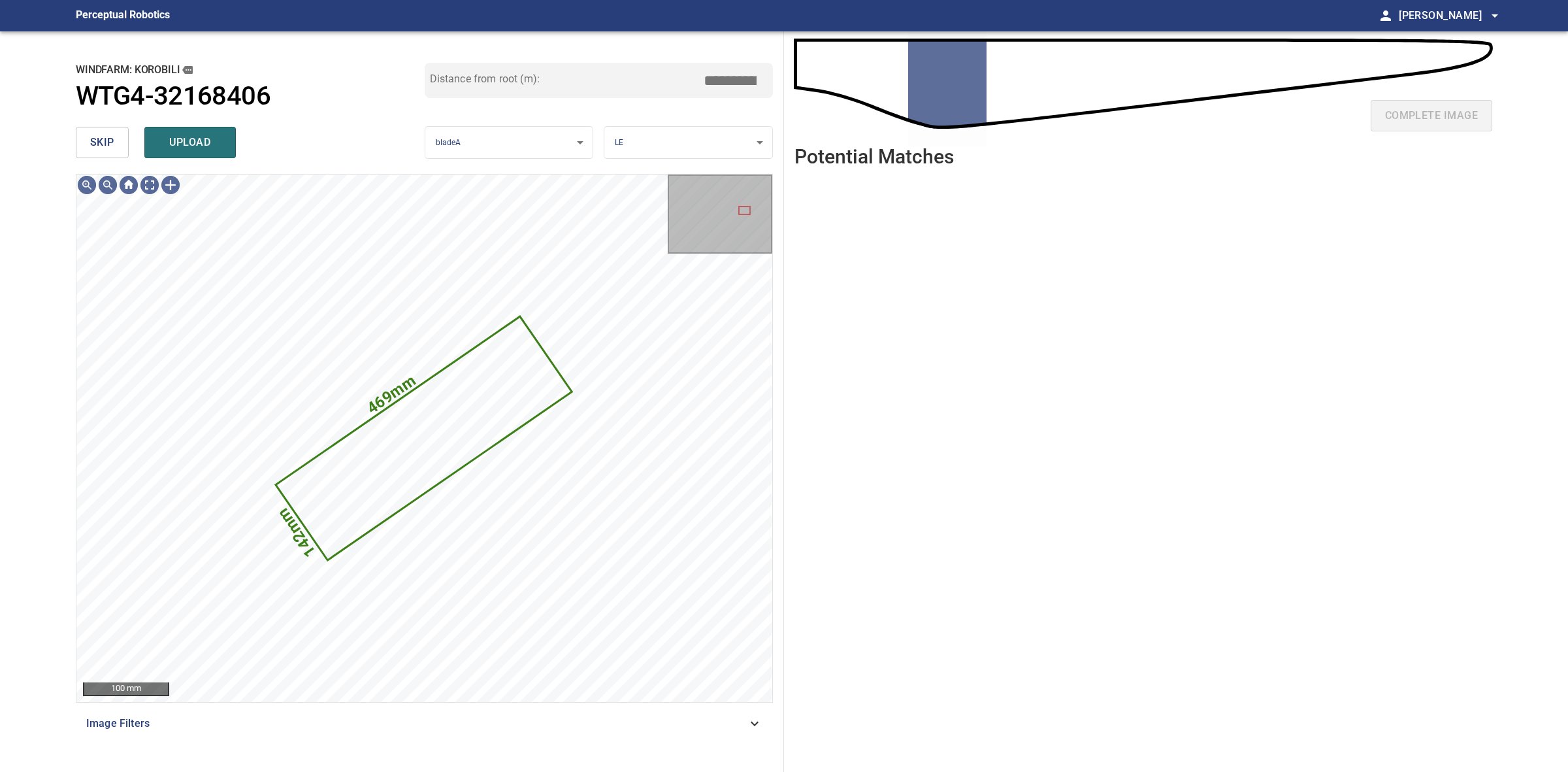
click at [121, 133] on button "skip" at bounding box center [103, 141] width 53 height 31
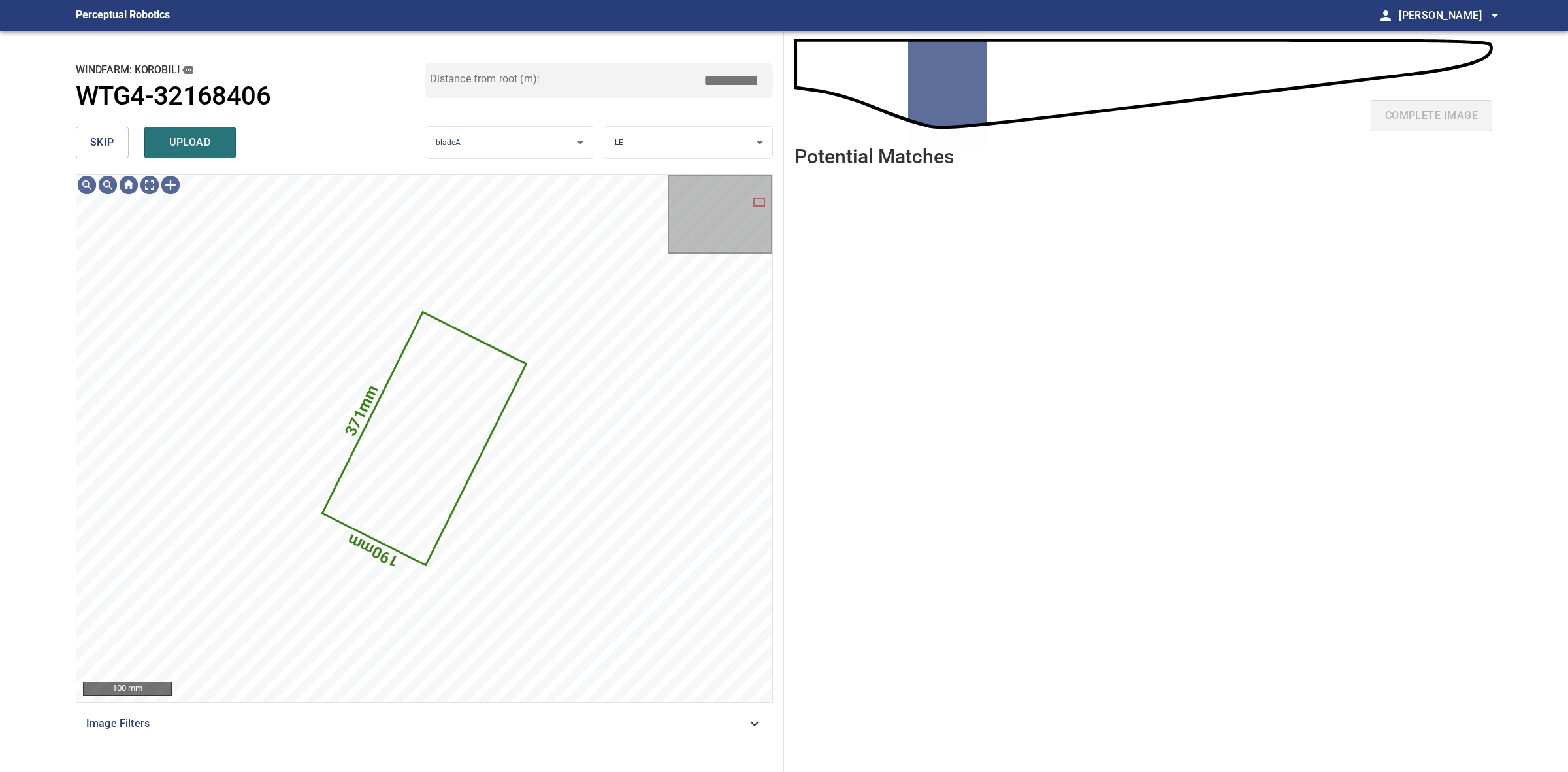
click at [119, 133] on button "skip" at bounding box center [103, 141] width 53 height 31
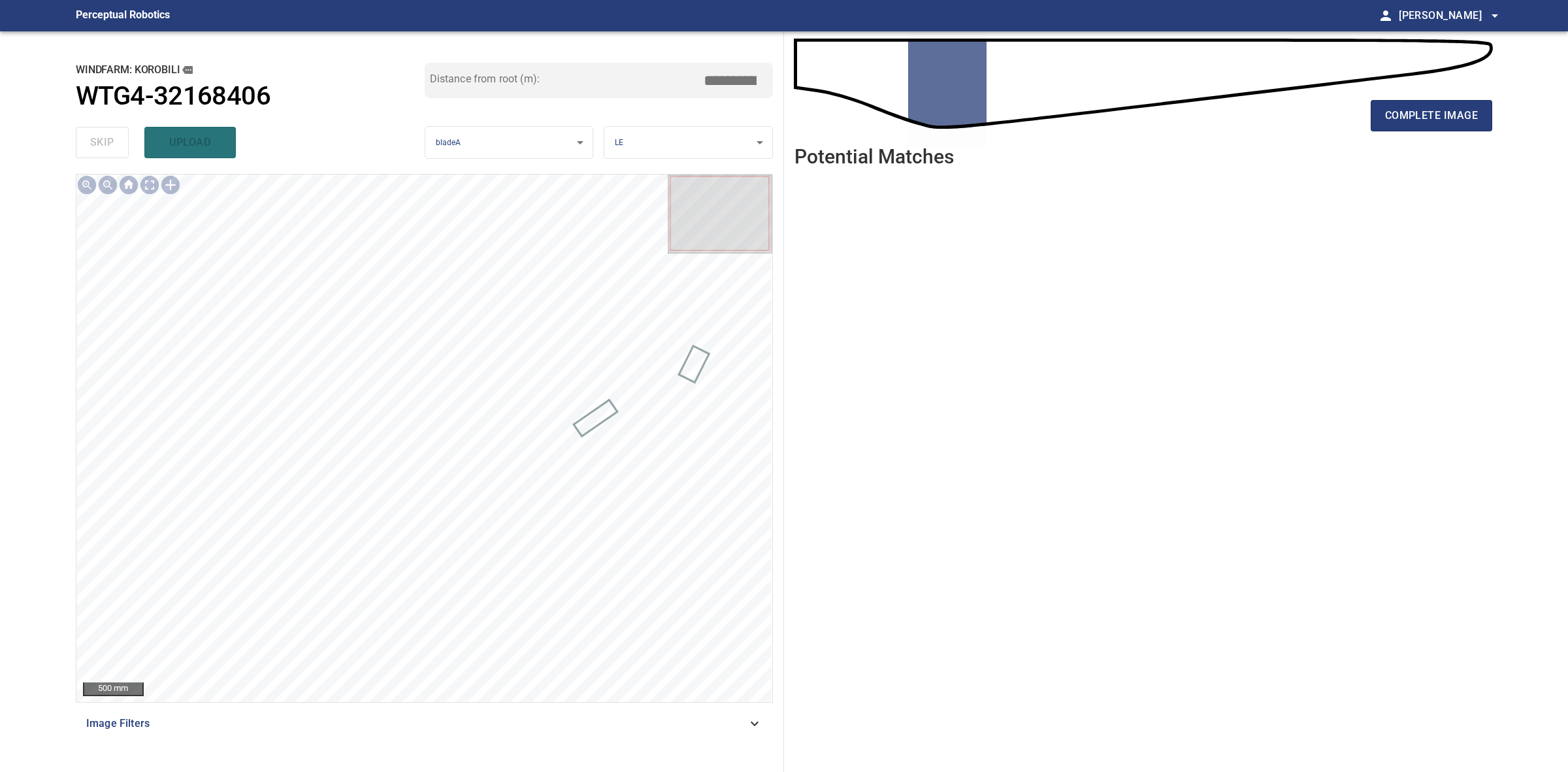
click at [1390, 134] on div "complete image" at bounding box center [1143, 120] width 698 height 52
click at [1394, 133] on div "complete image" at bounding box center [1143, 120] width 698 height 52
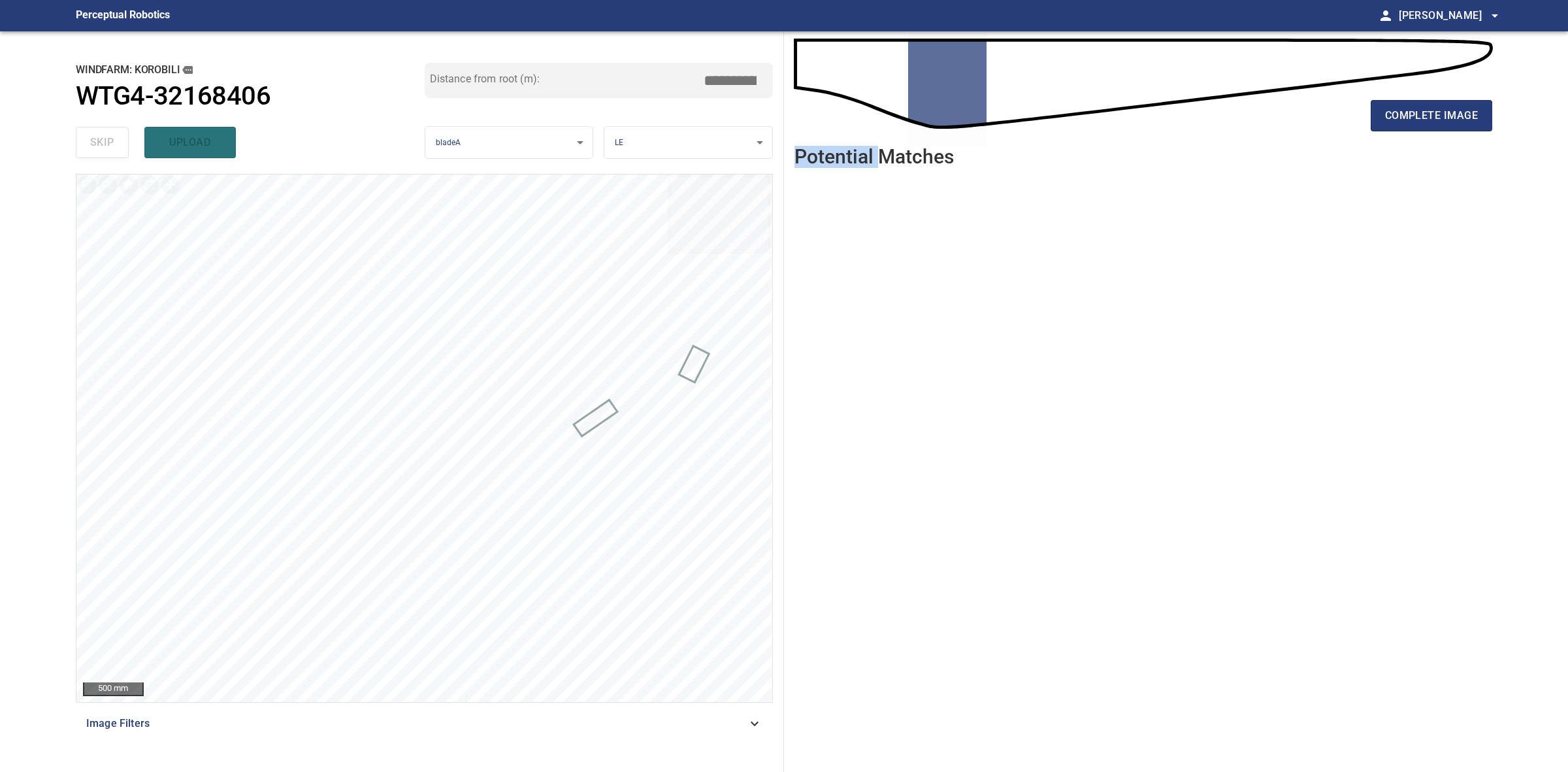
click at [1394, 133] on div "complete image" at bounding box center [1143, 120] width 698 height 52
click at [1395, 129] on button "complete image" at bounding box center [1431, 115] width 121 height 31
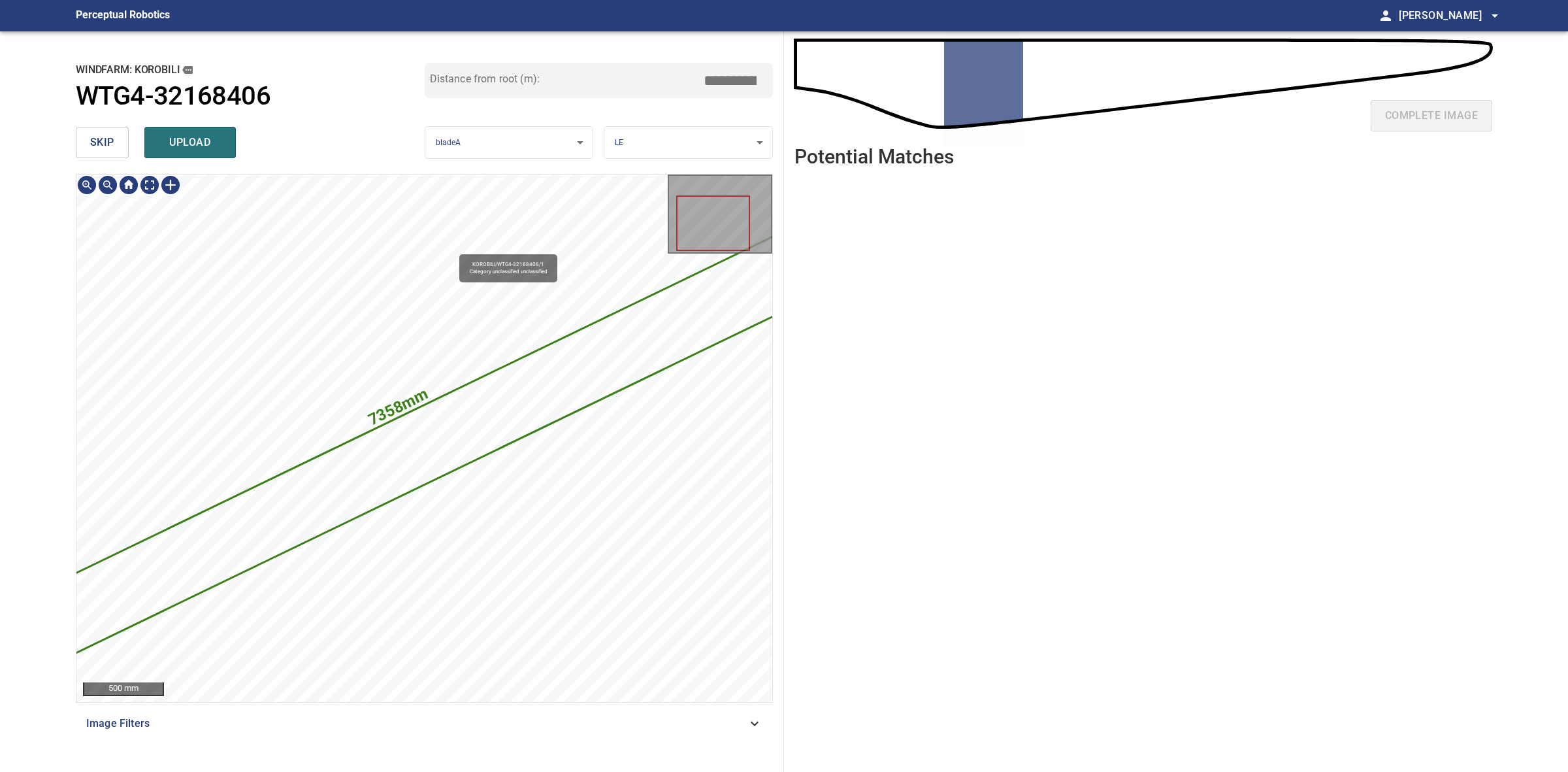
click at [478, 442] on icon at bounding box center [418, 447] width 839 height 454
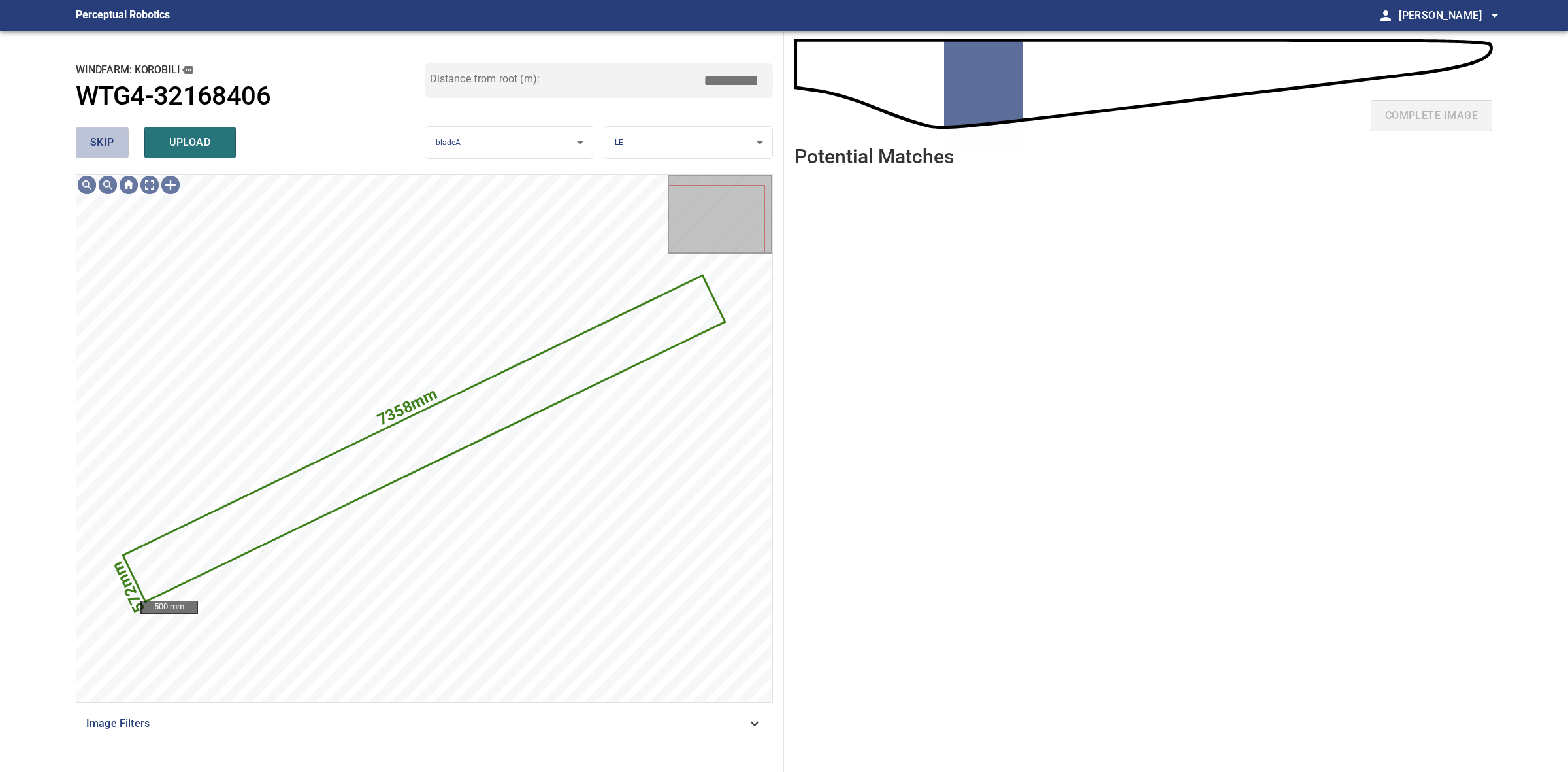
click at [100, 147] on span "skip" at bounding box center [102, 142] width 24 height 19
click at [100, 147] on div "skip upload" at bounding box center [250, 141] width 349 height 42
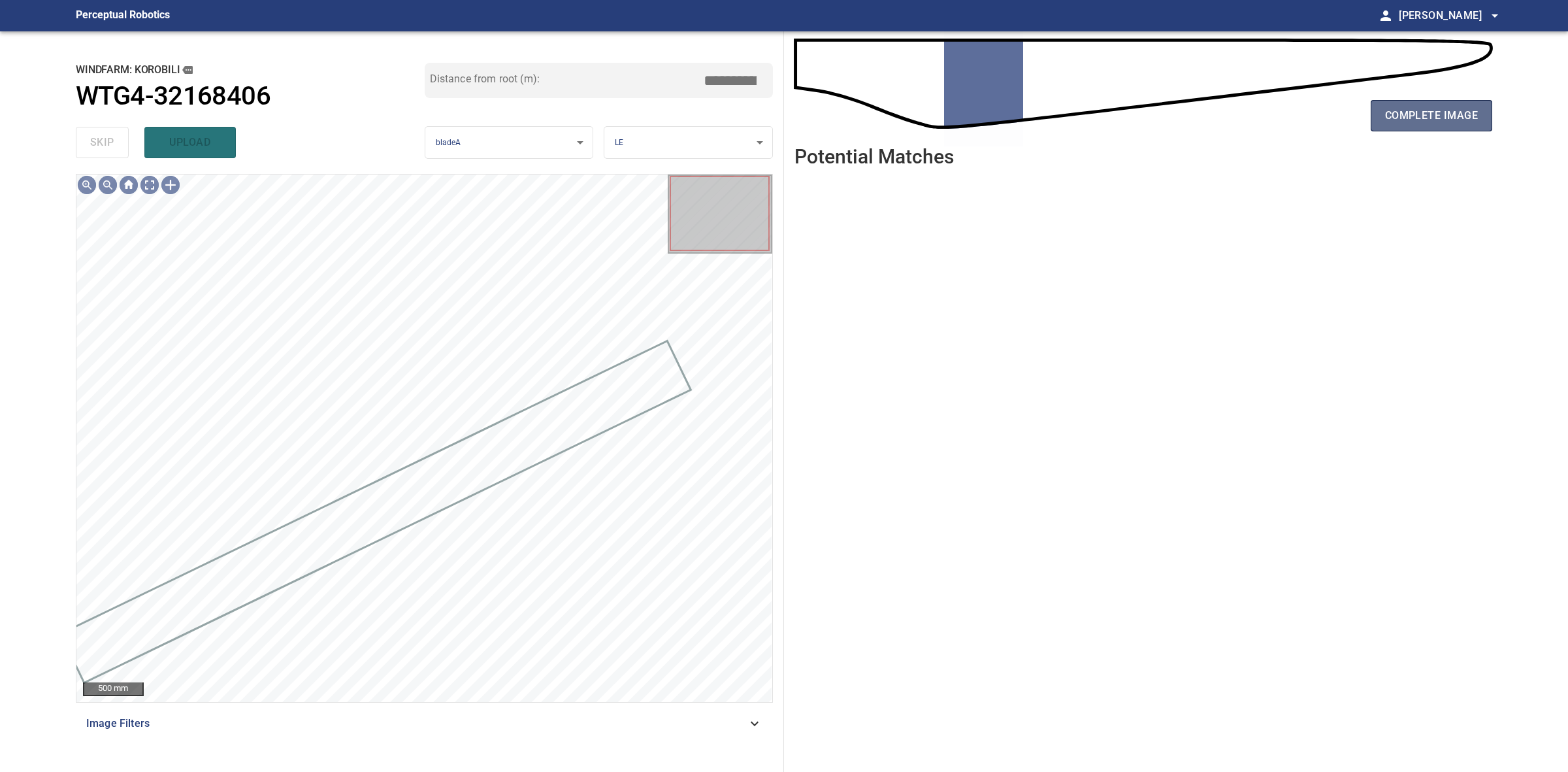
click at [1422, 128] on button "complete image" at bounding box center [1431, 115] width 121 height 31
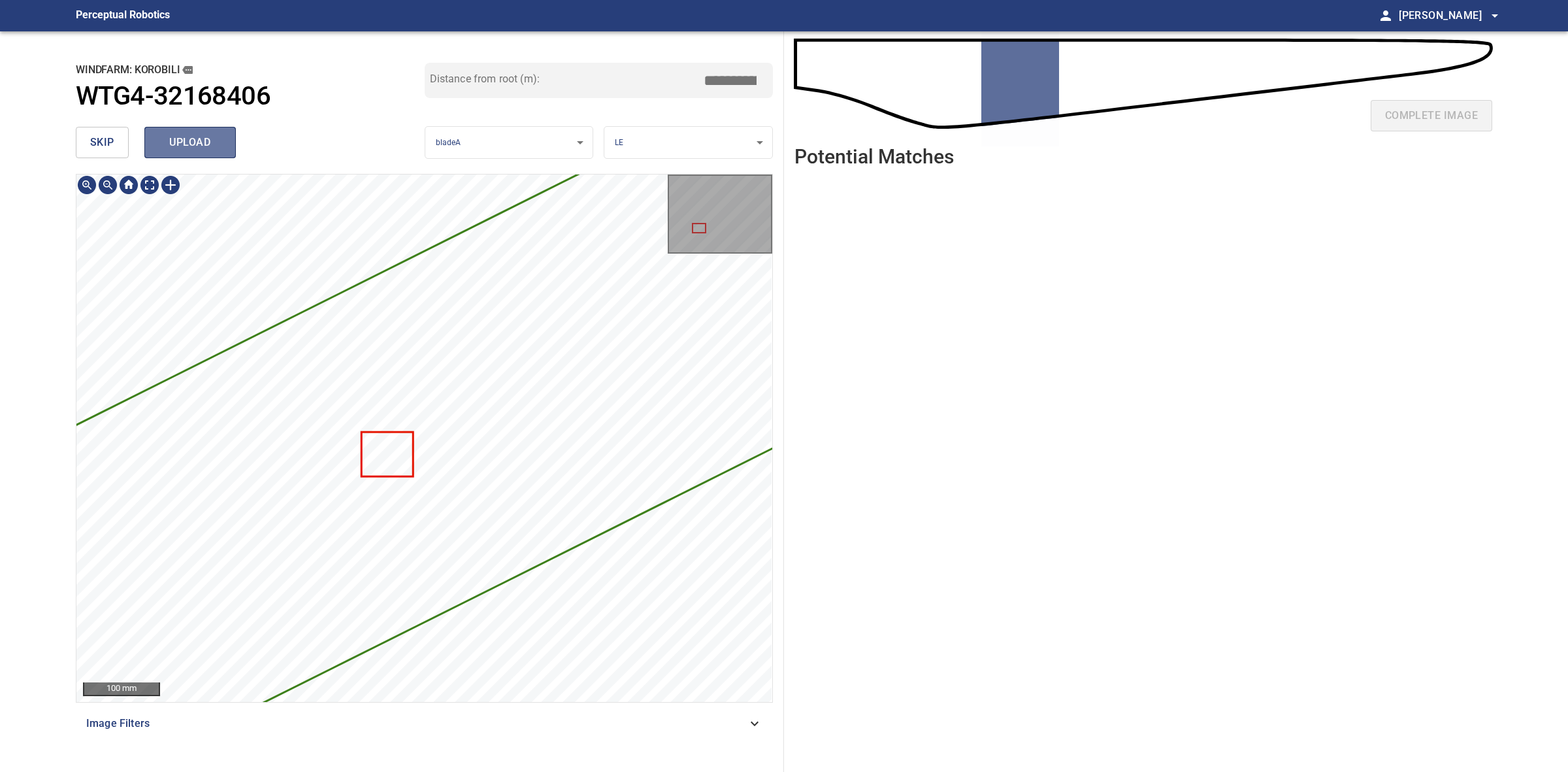
click at [214, 146] on span "upload" at bounding box center [190, 142] width 63 height 19
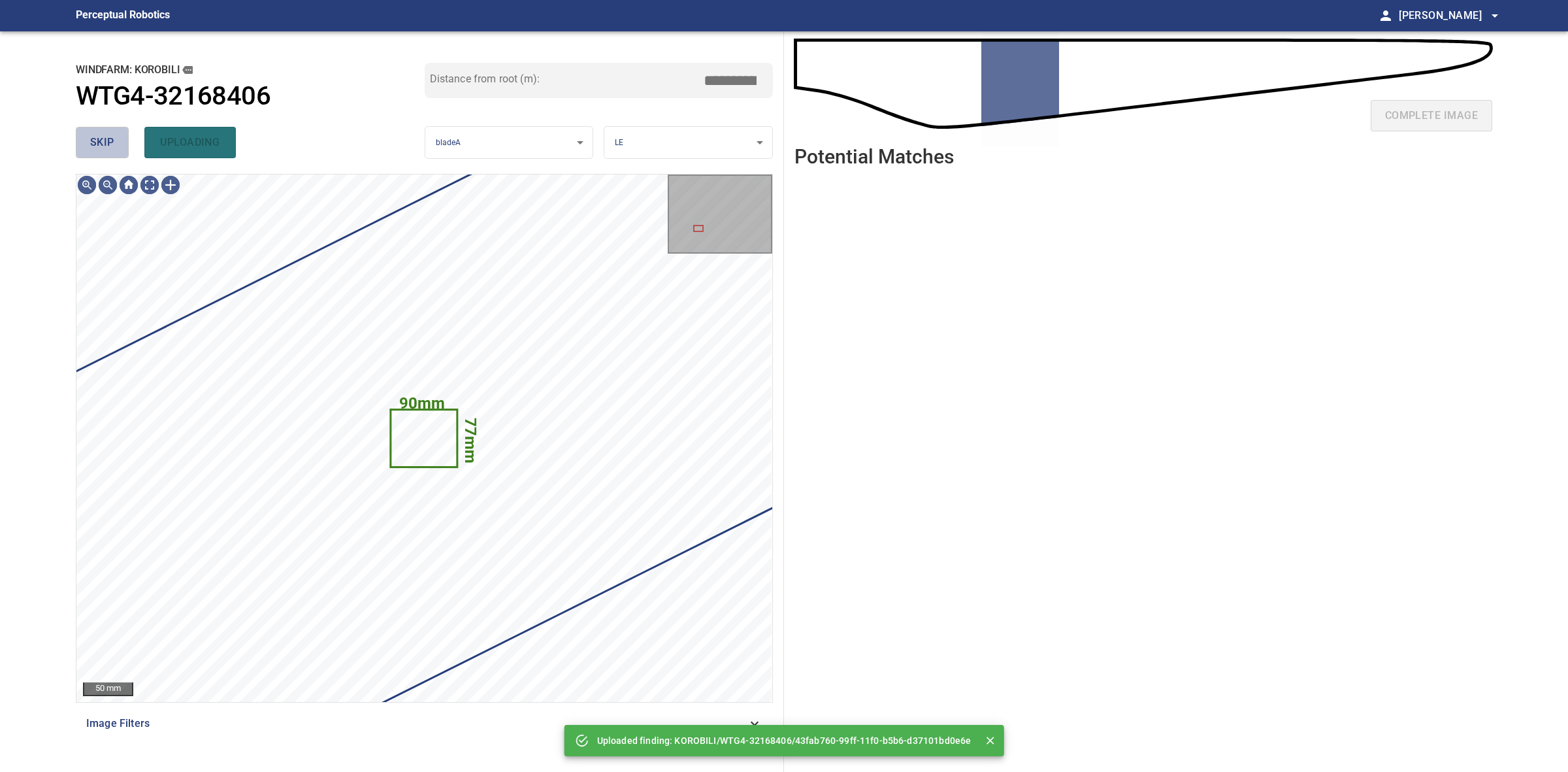
click at [121, 150] on button "skip" at bounding box center [103, 141] width 53 height 31
click at [121, 150] on div "skip uploading" at bounding box center [250, 141] width 349 height 42
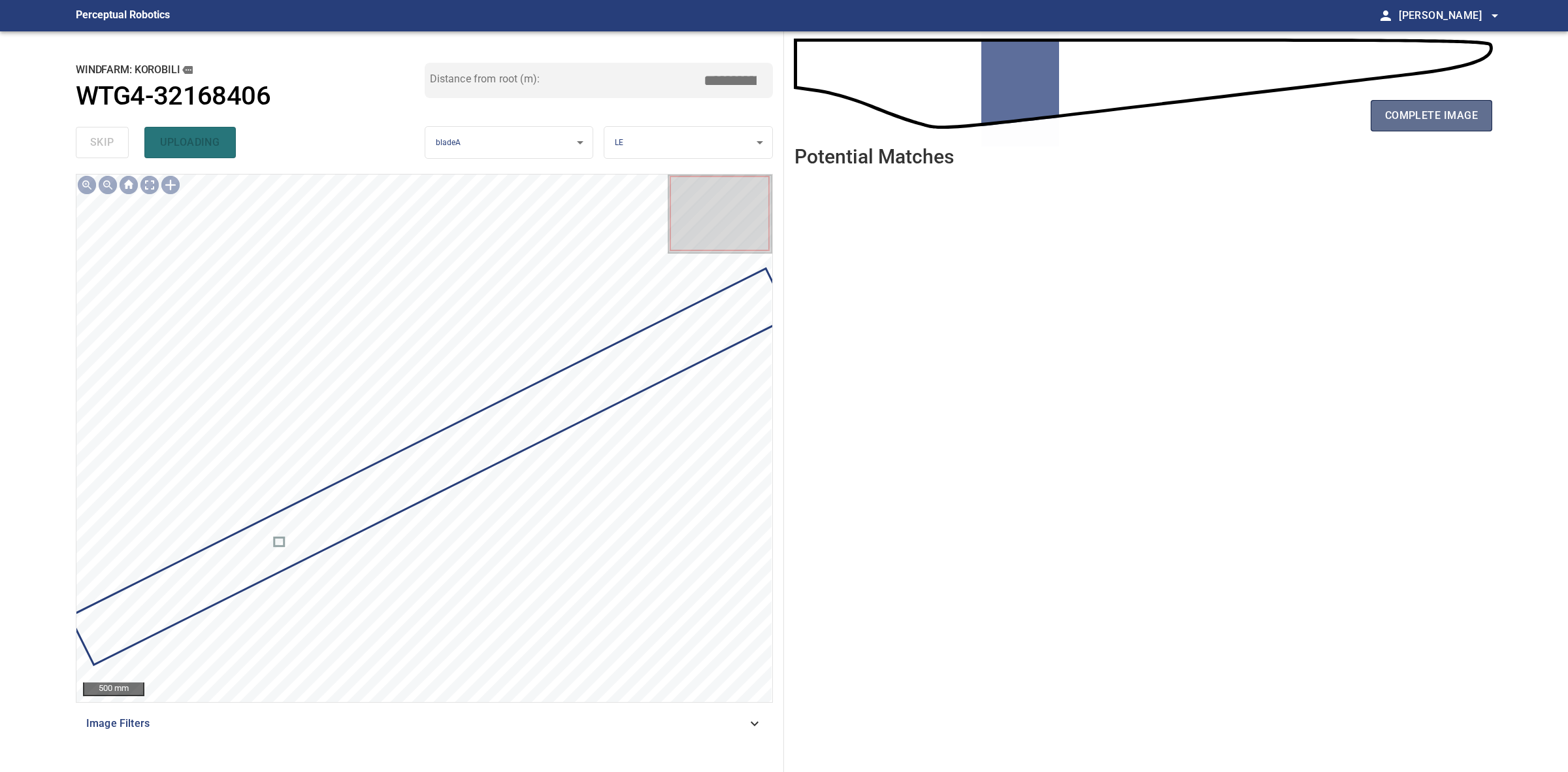
click at [1412, 125] on button "complete image" at bounding box center [1431, 115] width 121 height 31
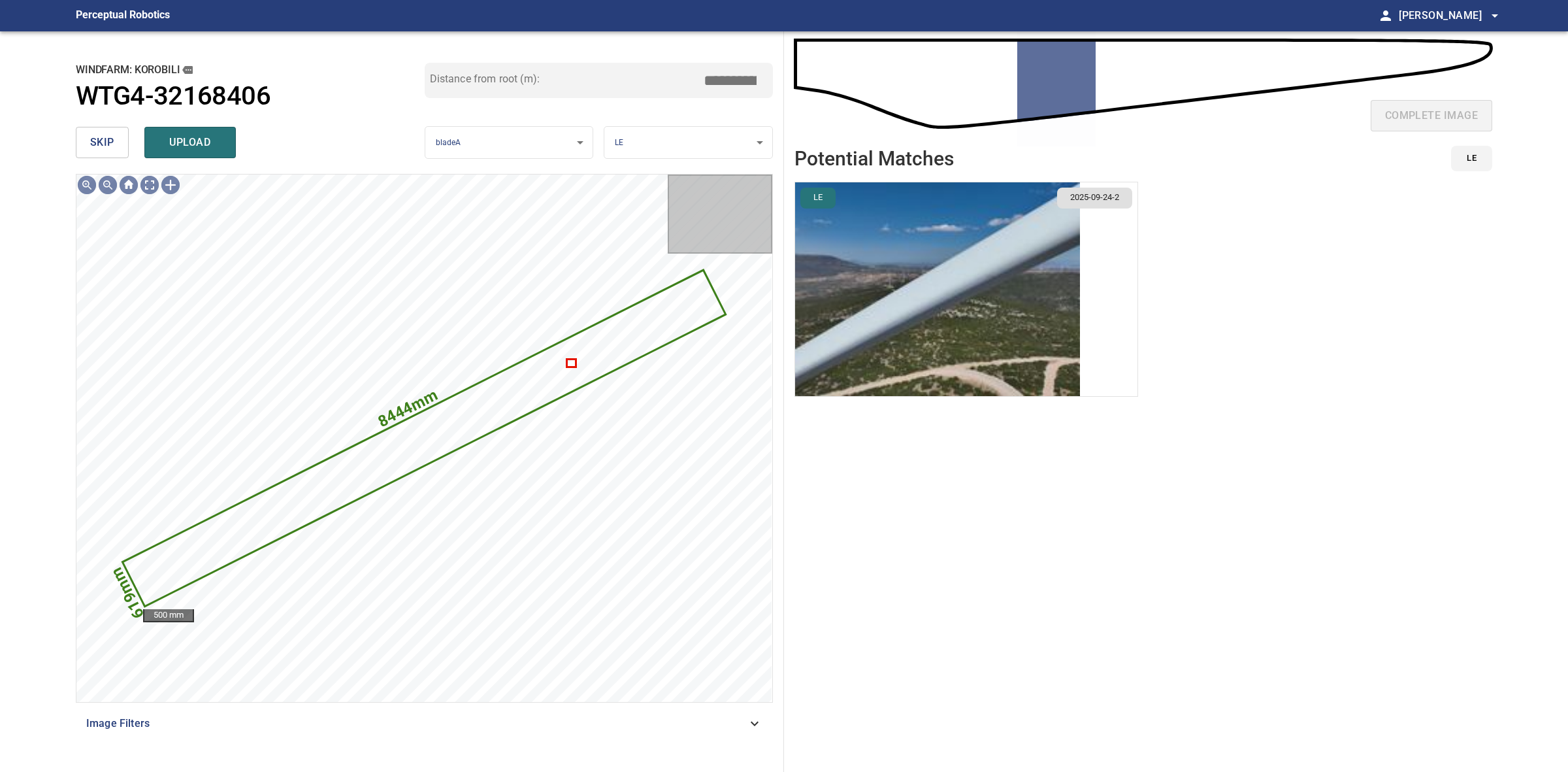
click at [1010, 308] on img "button" at bounding box center [937, 289] width 285 height 214
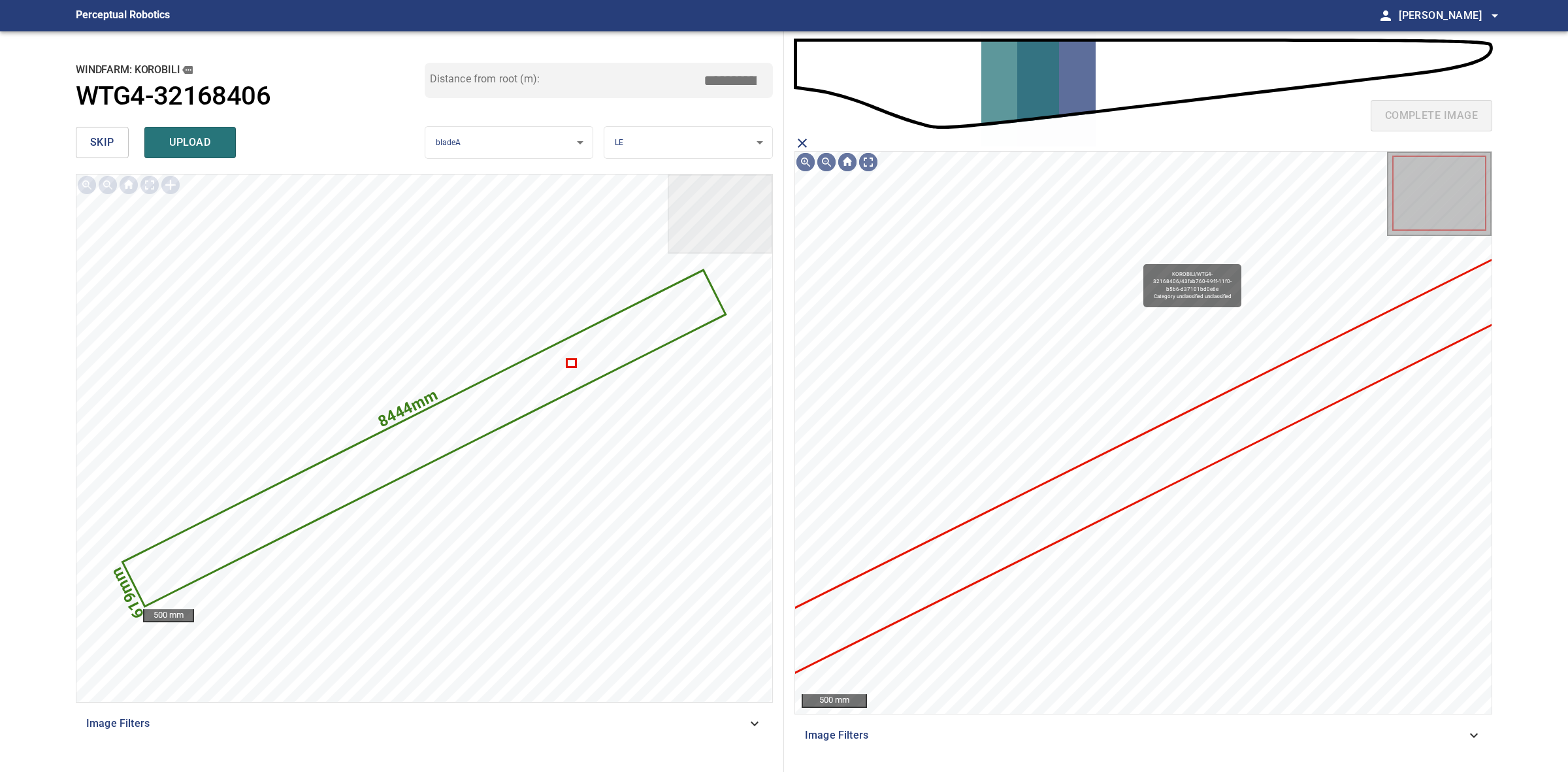
click at [1168, 449] on icon at bounding box center [1149, 462] width 765 height 419
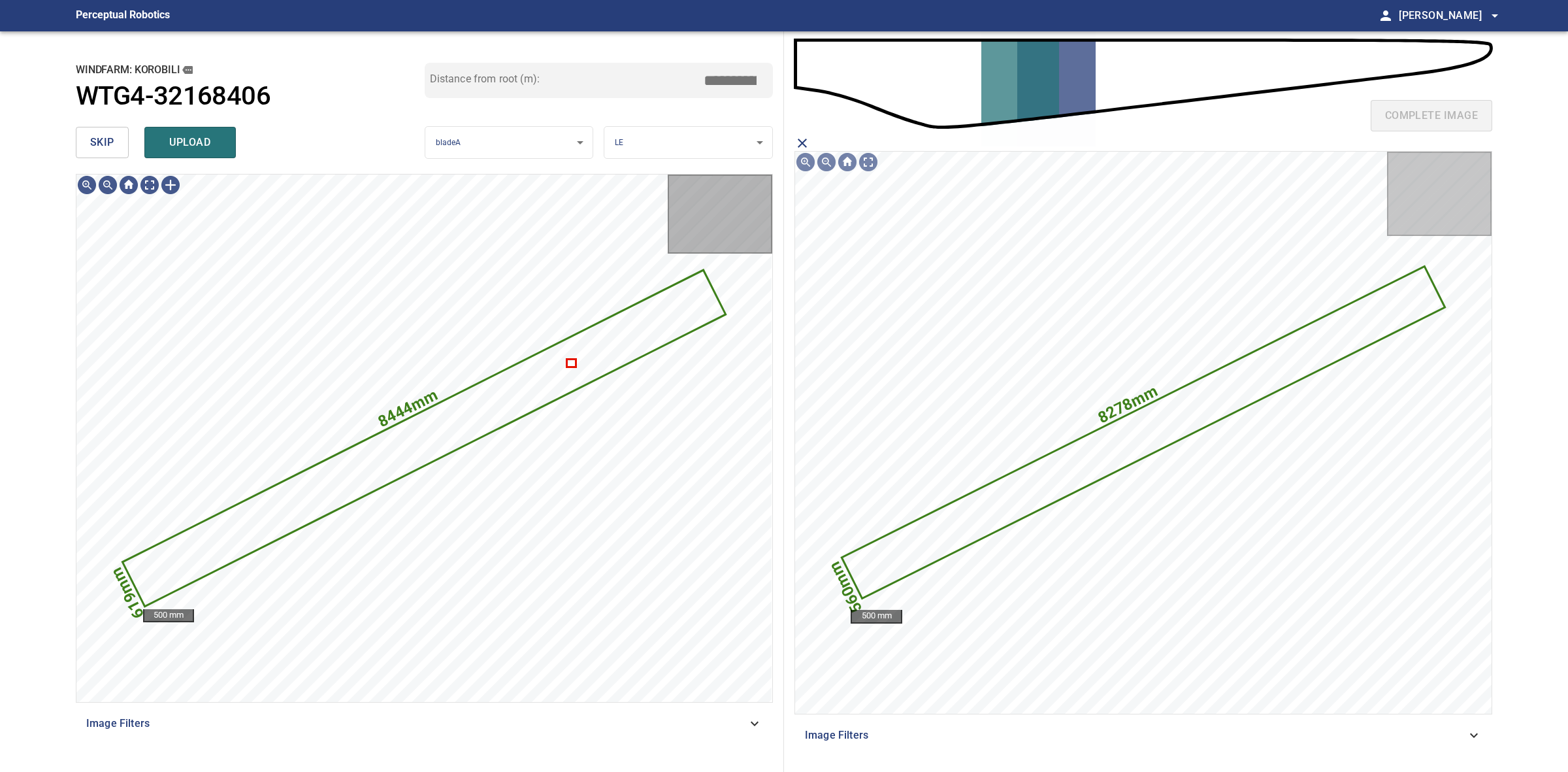
click at [216, 154] on button "upload" at bounding box center [189, 141] width 91 height 31
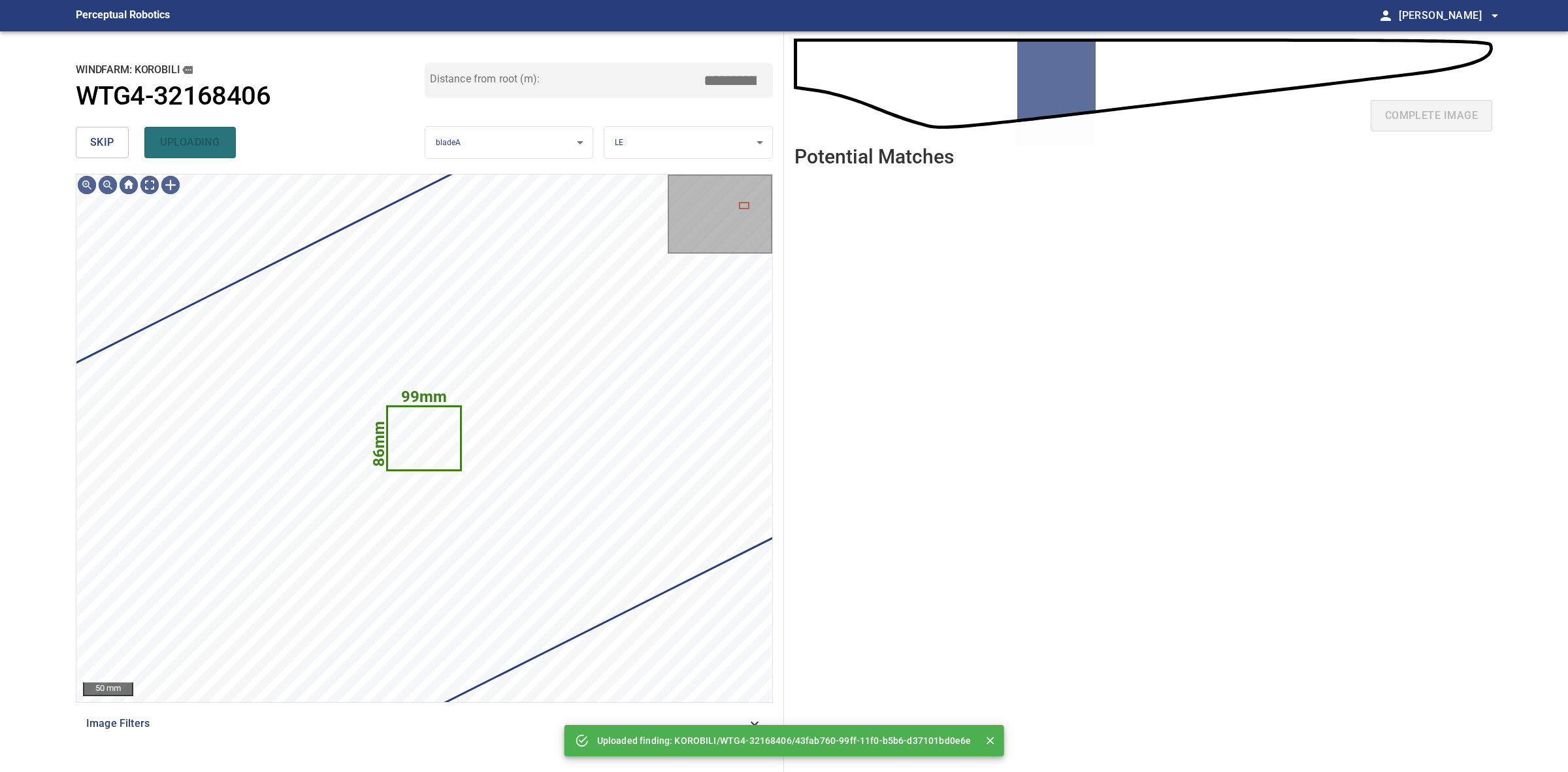
click at [121, 149] on button "skip" at bounding box center [103, 141] width 53 height 31
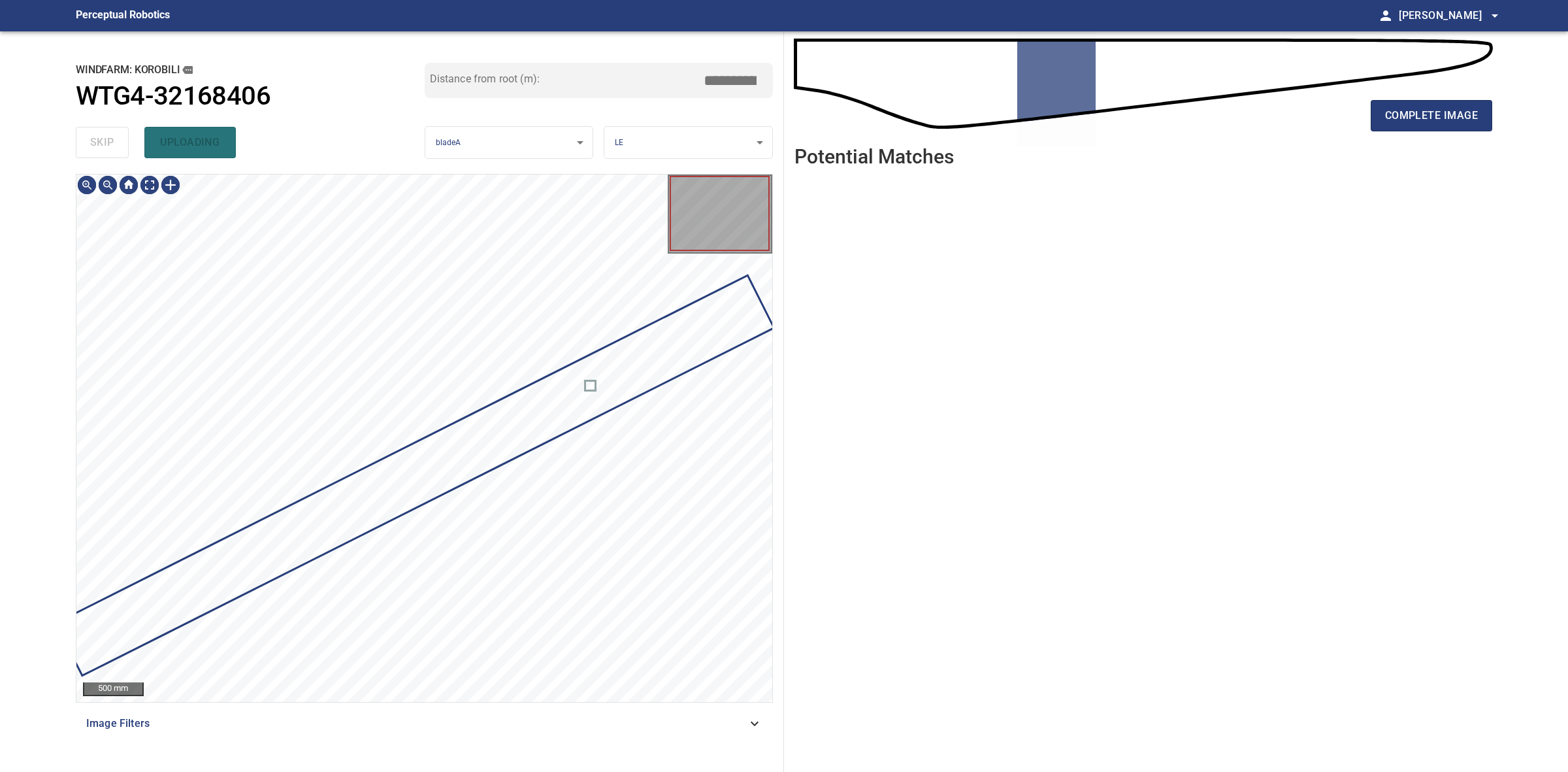
click at [121, 149] on div "skip uploading" at bounding box center [250, 141] width 349 height 42
click at [1419, 132] on div "complete image" at bounding box center [1143, 120] width 698 height 52
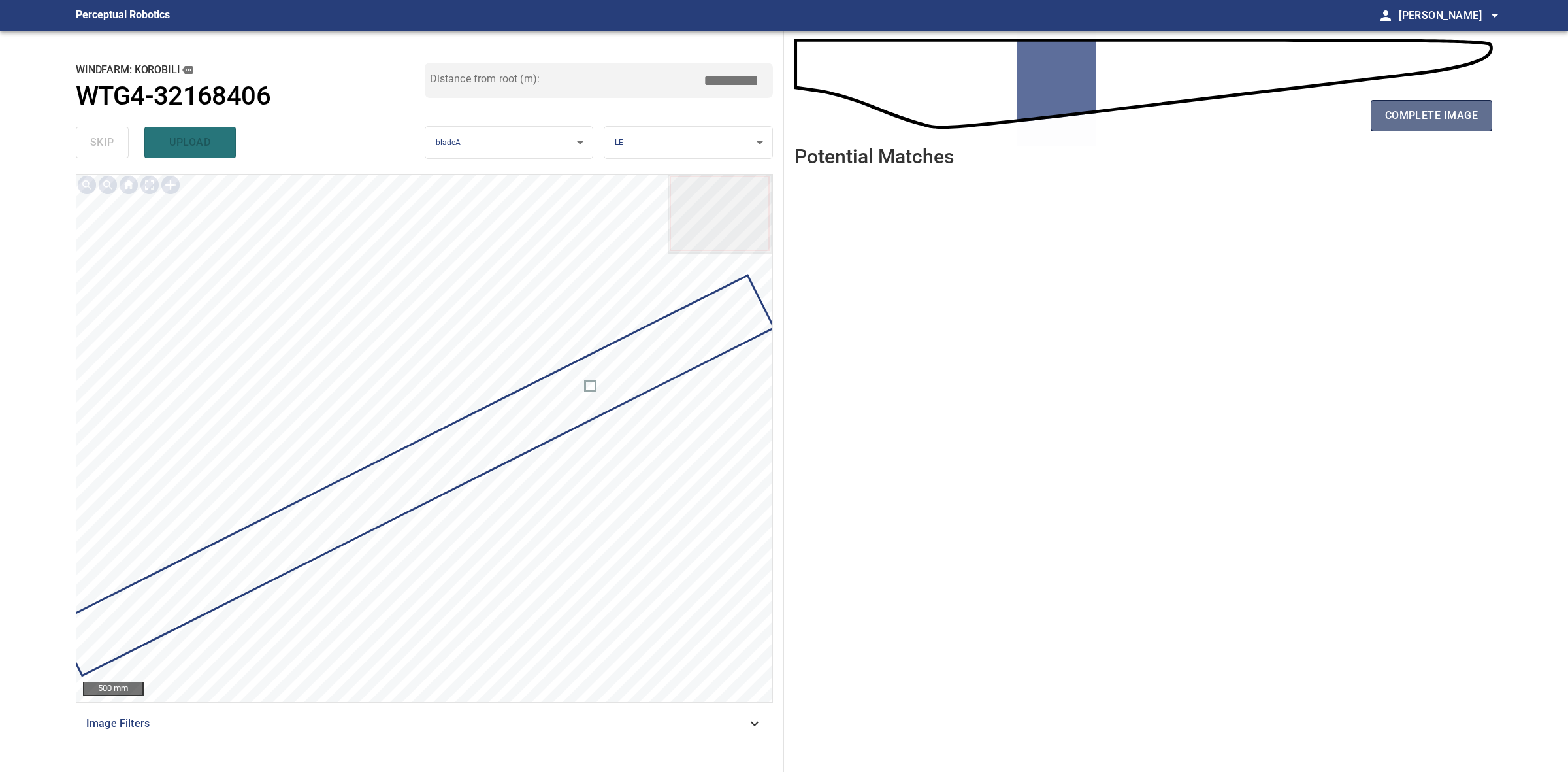
click at [1428, 127] on button "complete image" at bounding box center [1431, 115] width 121 height 31
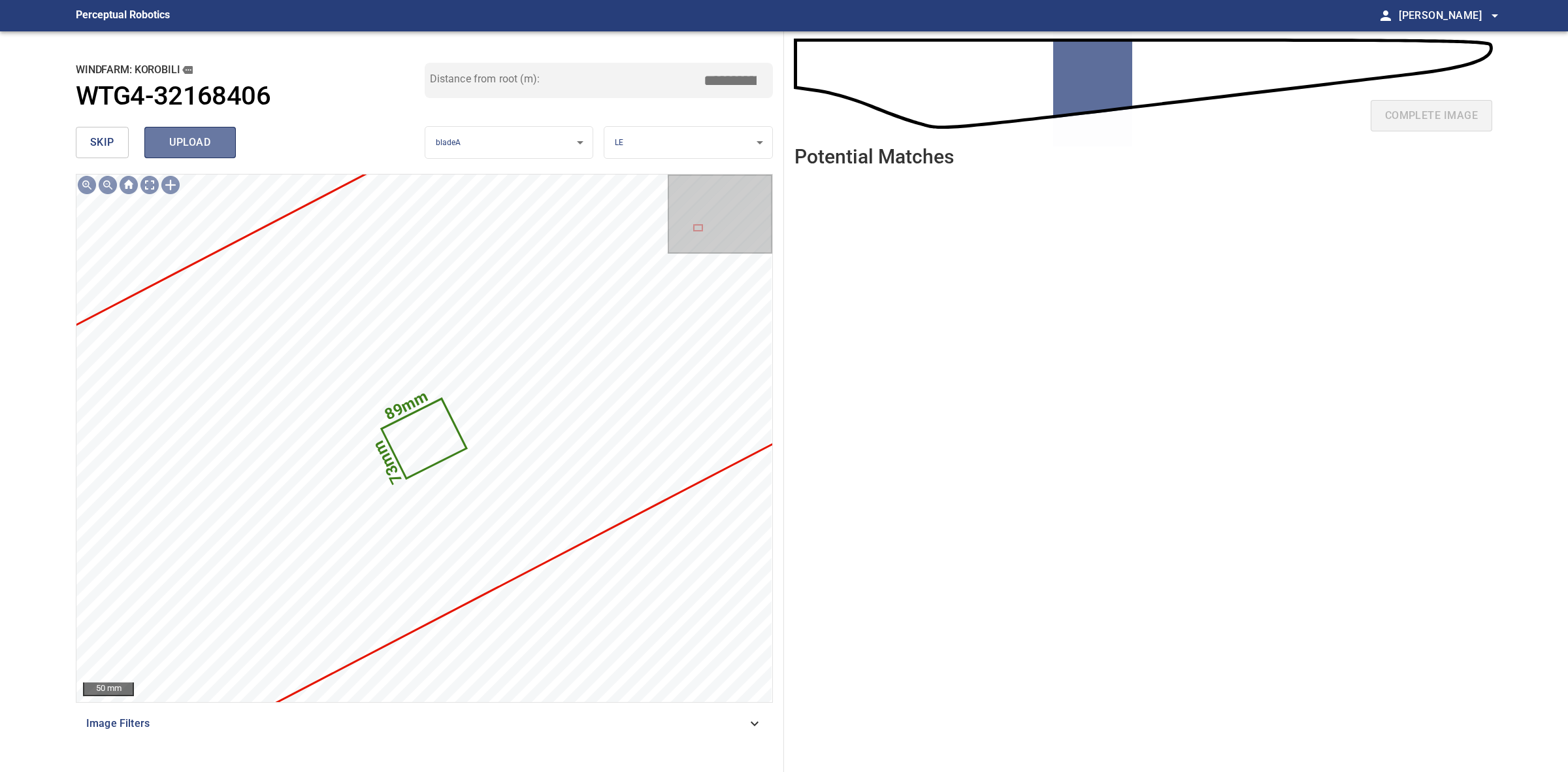
click at [173, 134] on span "upload" at bounding box center [190, 142] width 63 height 19
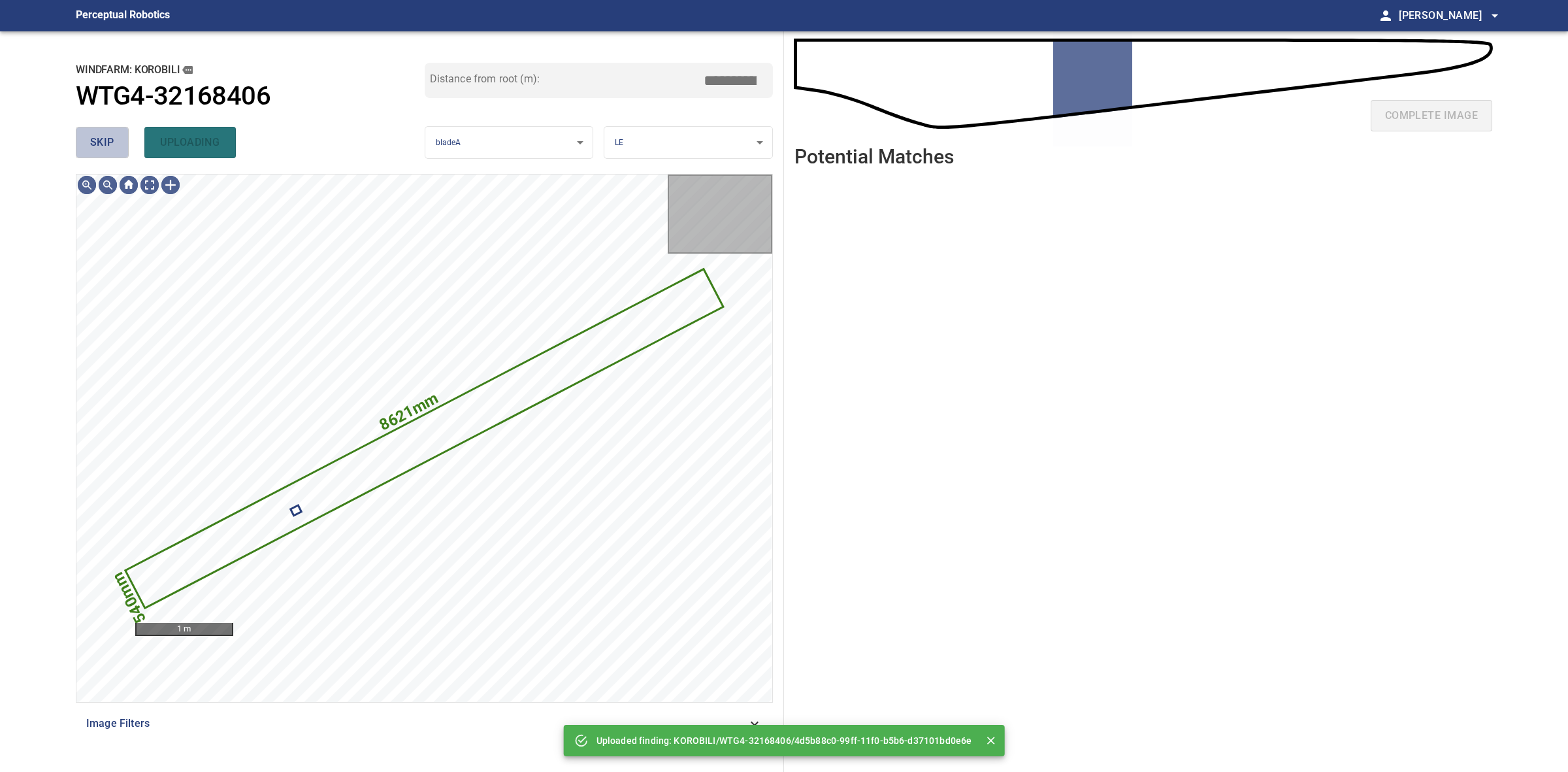
click at [121, 137] on button "skip" at bounding box center [103, 141] width 53 height 31
click at [121, 137] on div "skip uploading" at bounding box center [250, 141] width 349 height 42
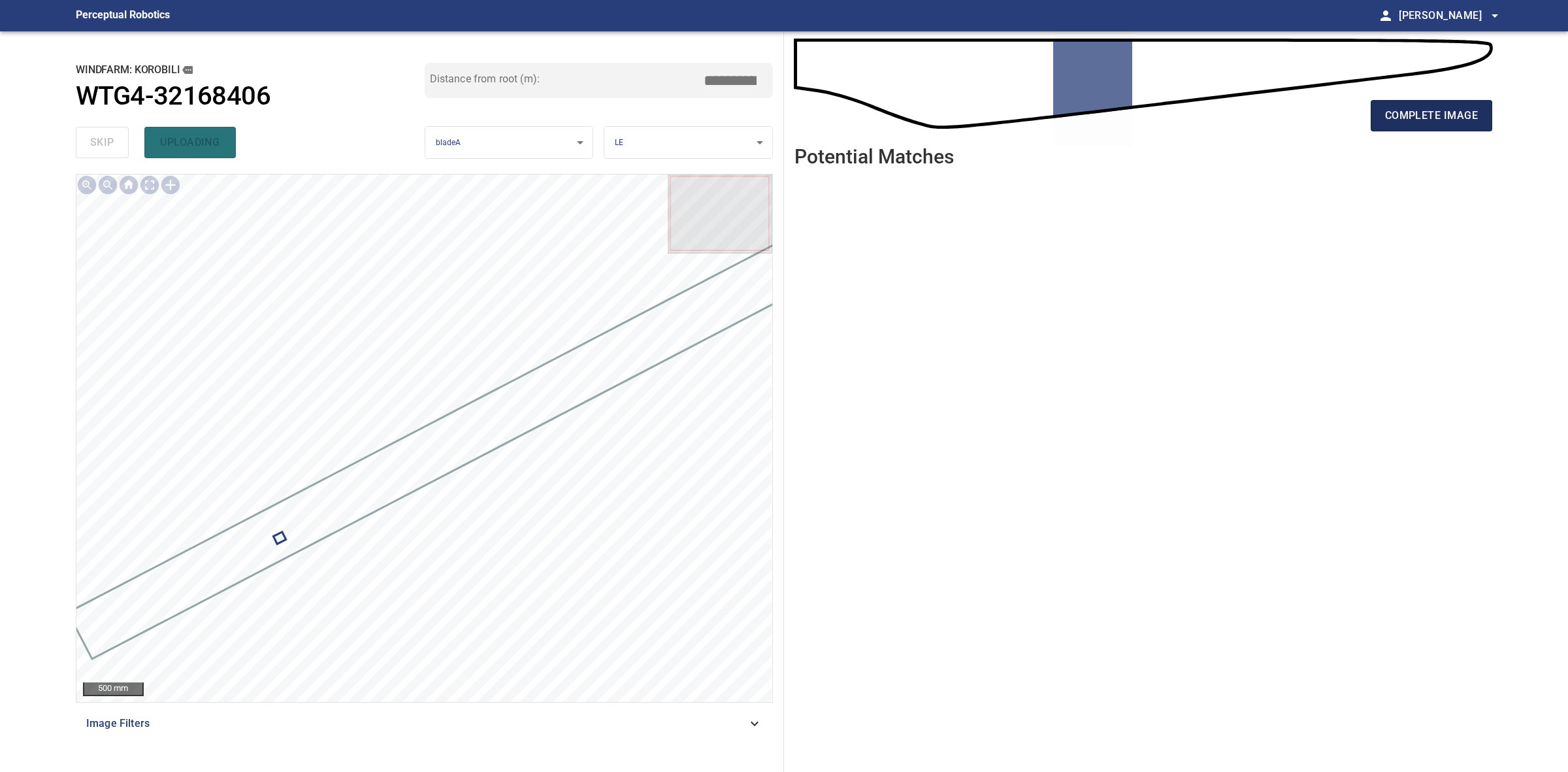
click at [1416, 112] on span "complete image" at bounding box center [1431, 115] width 93 height 19
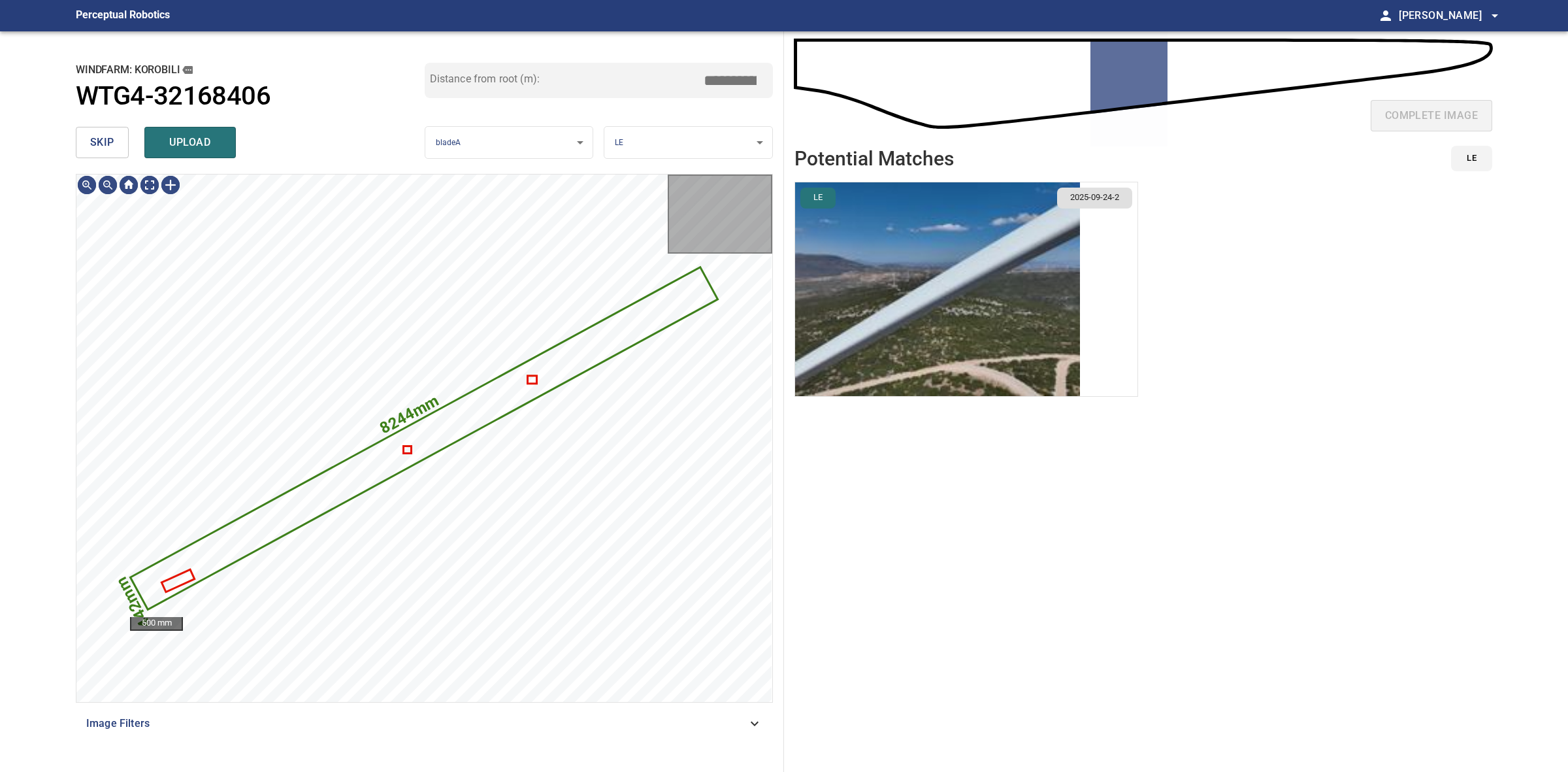
click at [98, 136] on span "skip" at bounding box center [102, 142] width 24 height 19
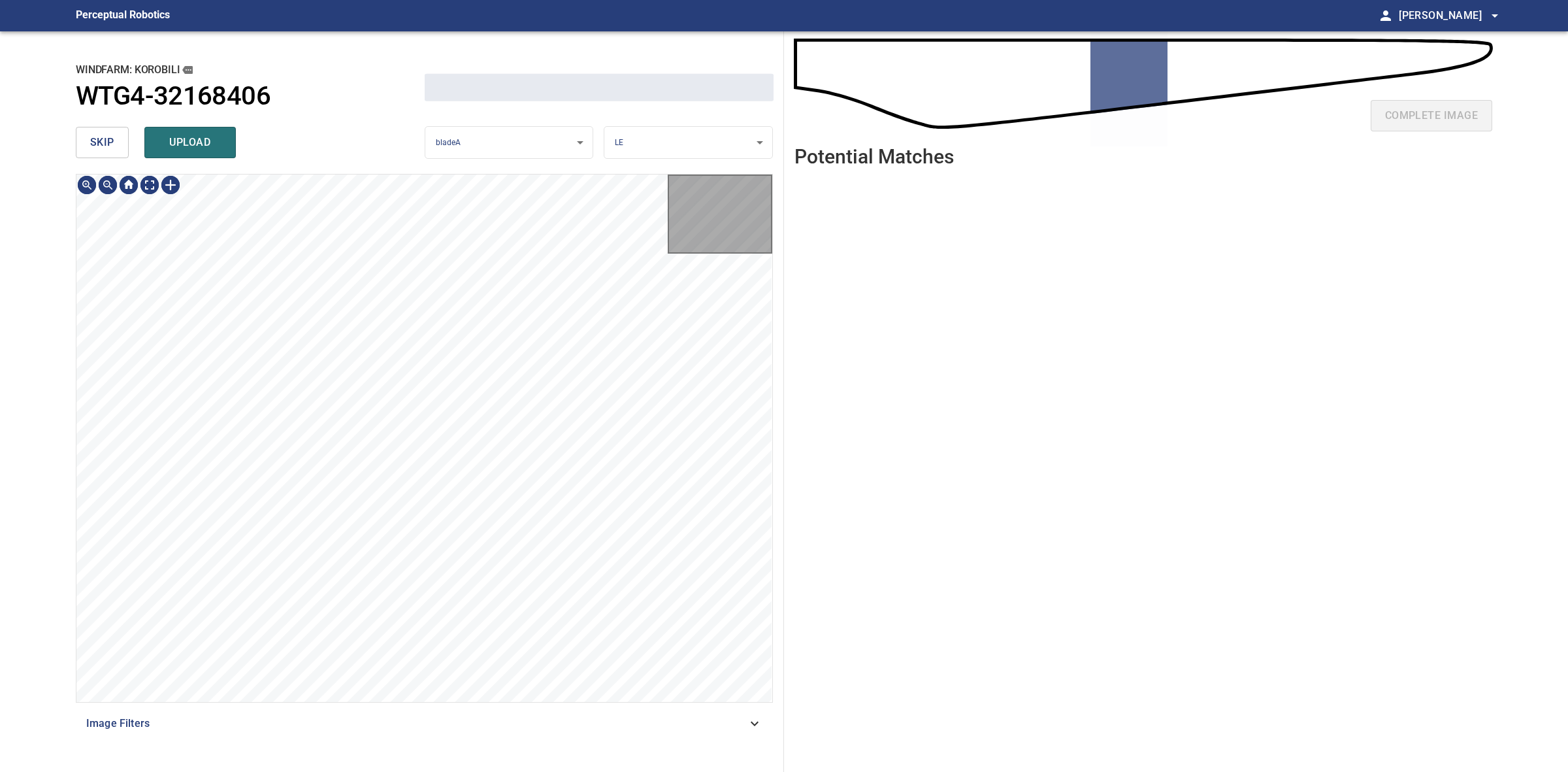
click at [99, 138] on span "skip" at bounding box center [102, 142] width 24 height 19
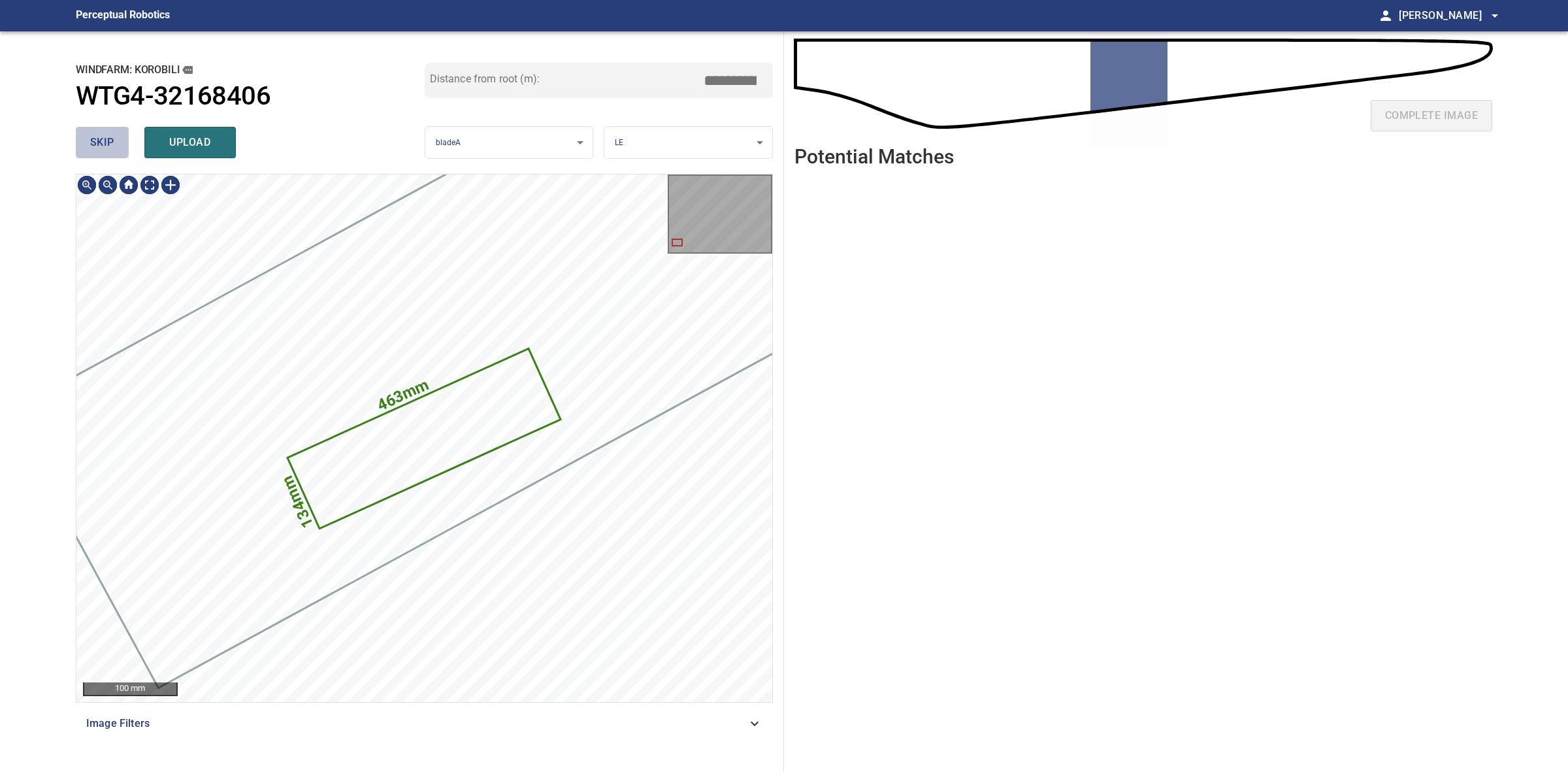
click at [99, 138] on span "skip" at bounding box center [102, 142] width 24 height 19
click at [100, 138] on span "skip" at bounding box center [102, 142] width 24 height 19
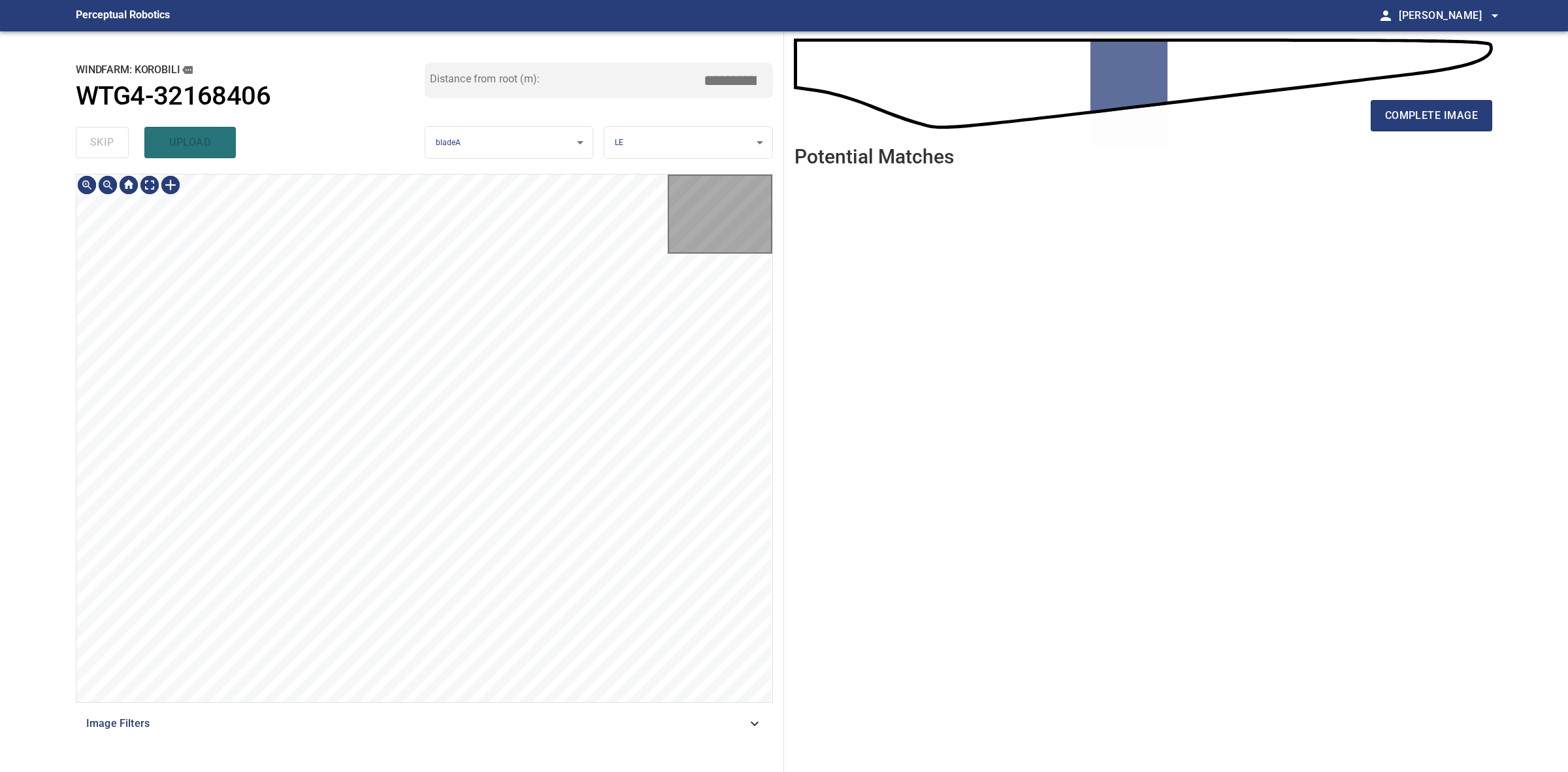
click at [102, 137] on div "skip upload" at bounding box center [250, 141] width 349 height 42
type input "*****"
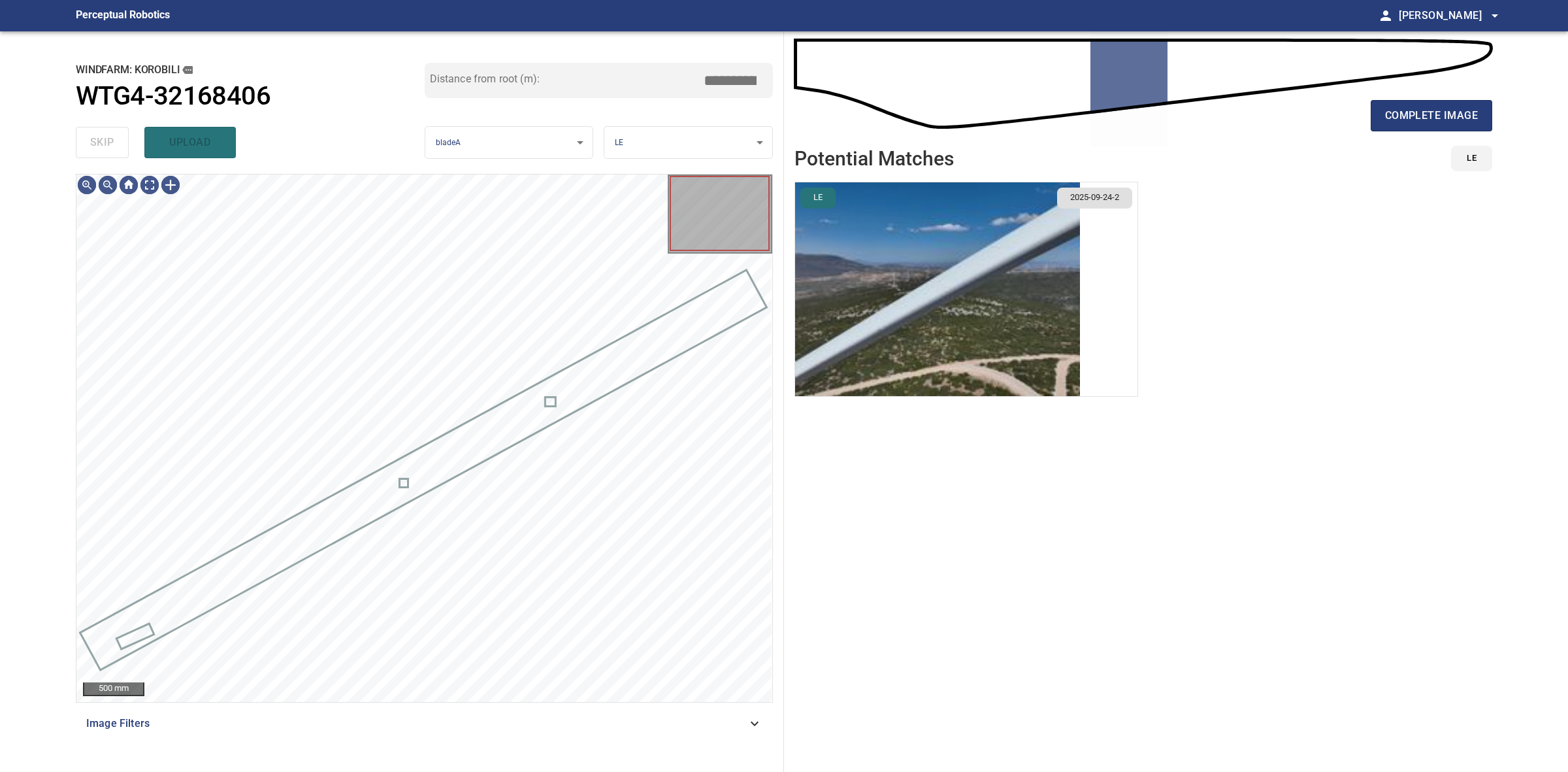
click at [102, 137] on div "skip upload" at bounding box center [250, 141] width 349 height 42
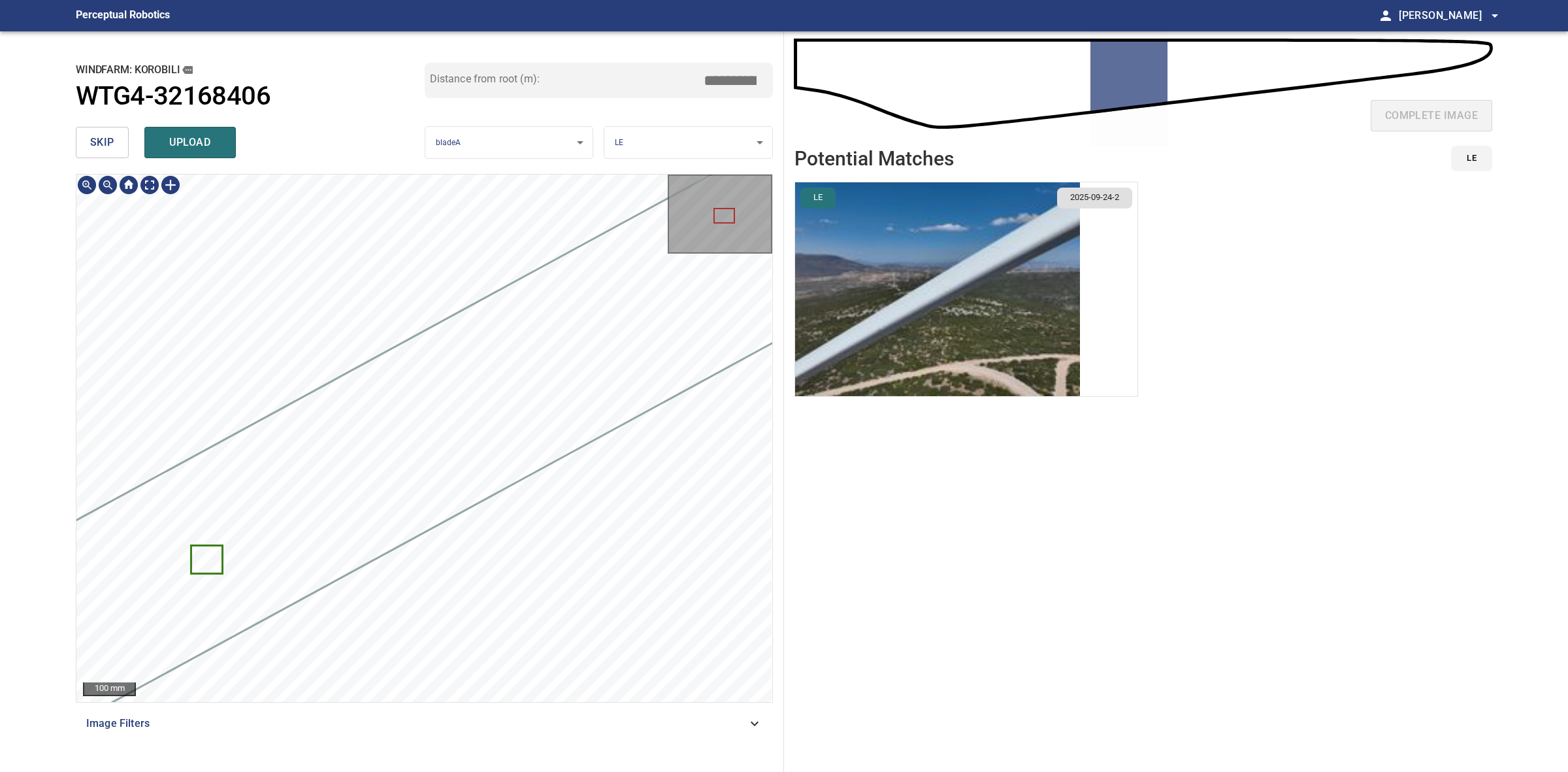
click at [230, 771] on html "**********" at bounding box center [784, 386] width 1568 height 772
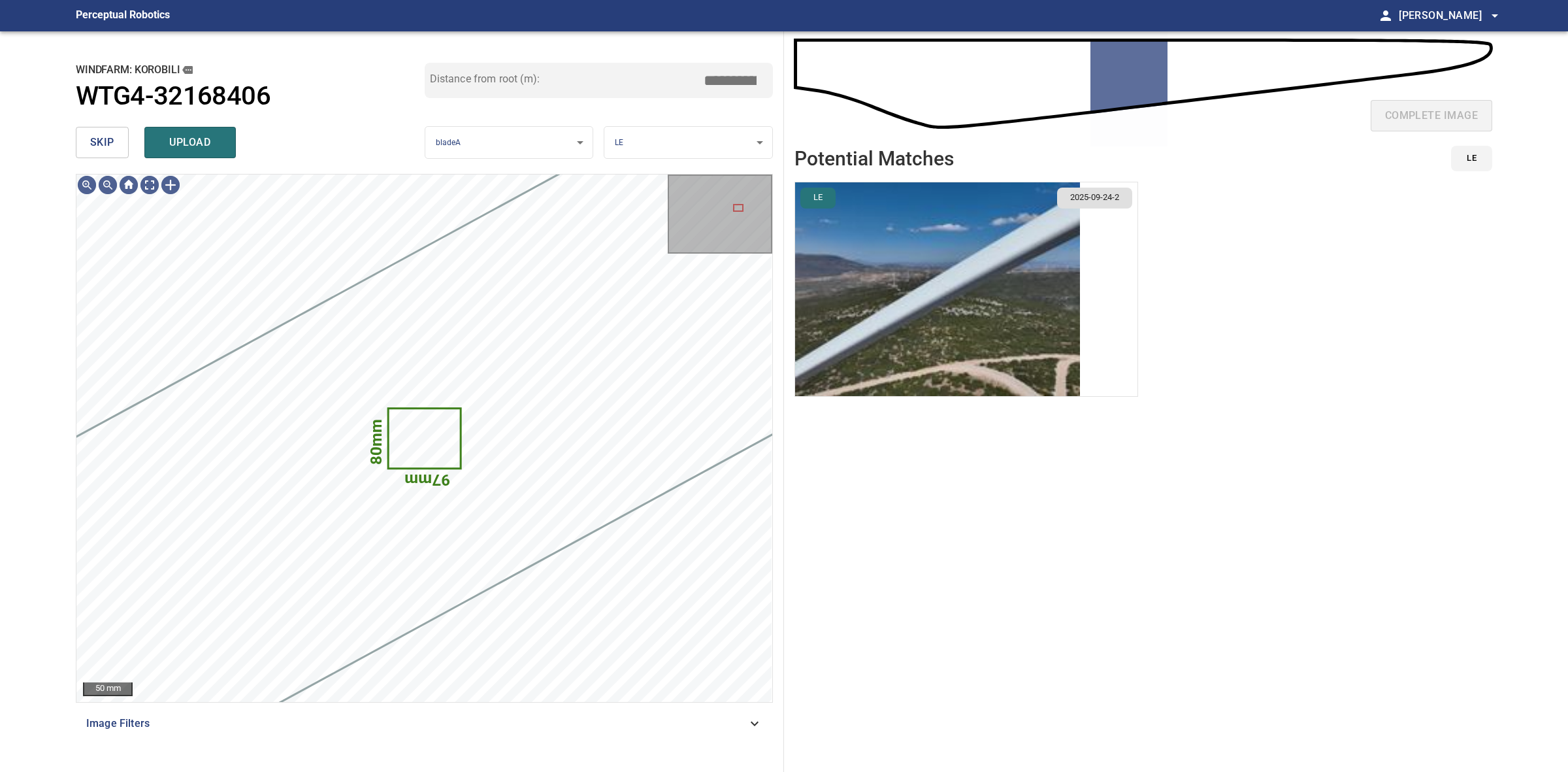
click at [76, 139] on button "skip" at bounding box center [103, 141] width 53 height 31
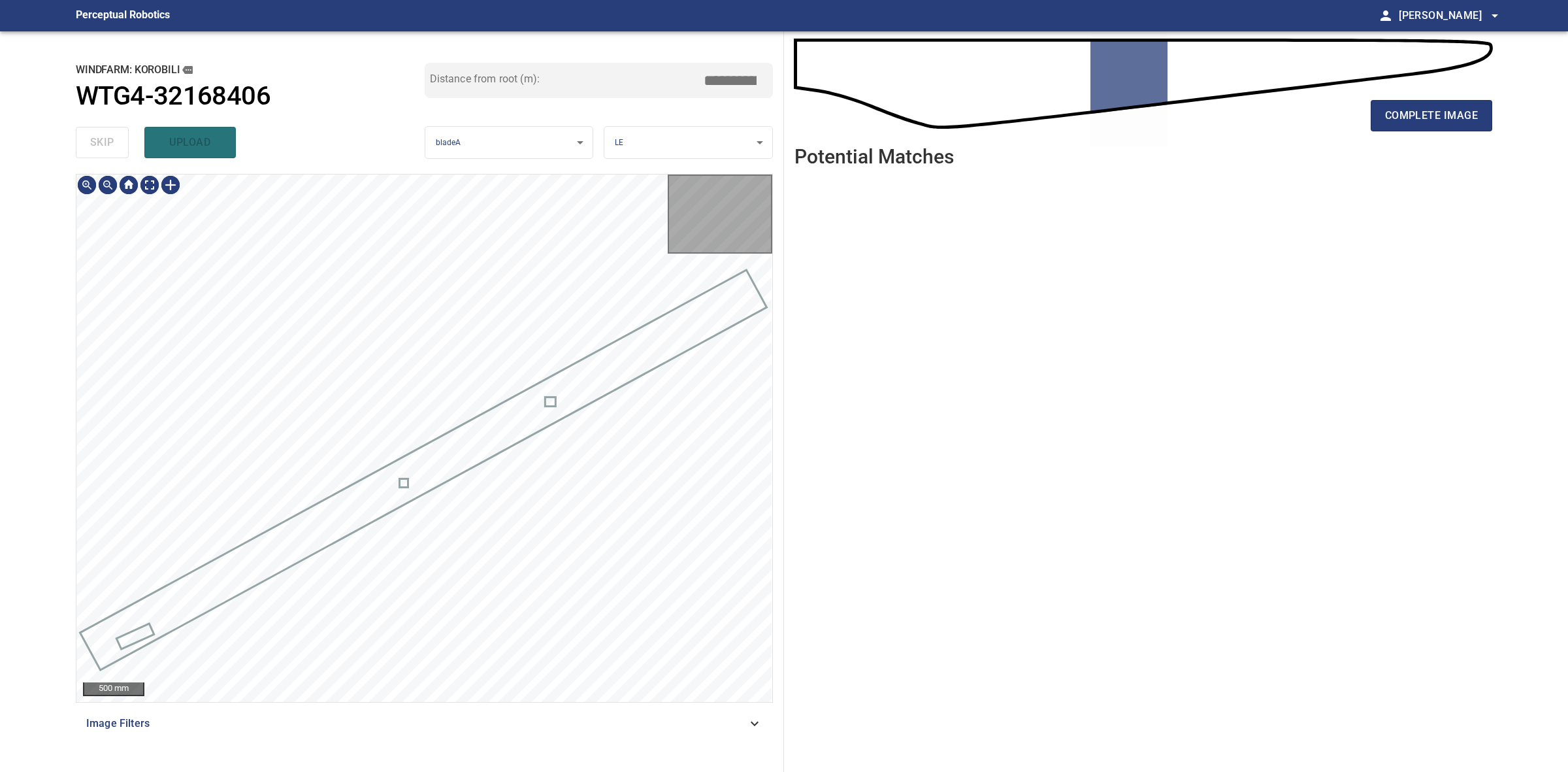
click at [86, 139] on div "skip upload" at bounding box center [250, 141] width 349 height 42
drag, startPoint x: 86, startPoint y: 139, endPoint x: 935, endPoint y: 115, distance: 849.3
click at [96, 139] on div "skip upload" at bounding box center [250, 141] width 349 height 42
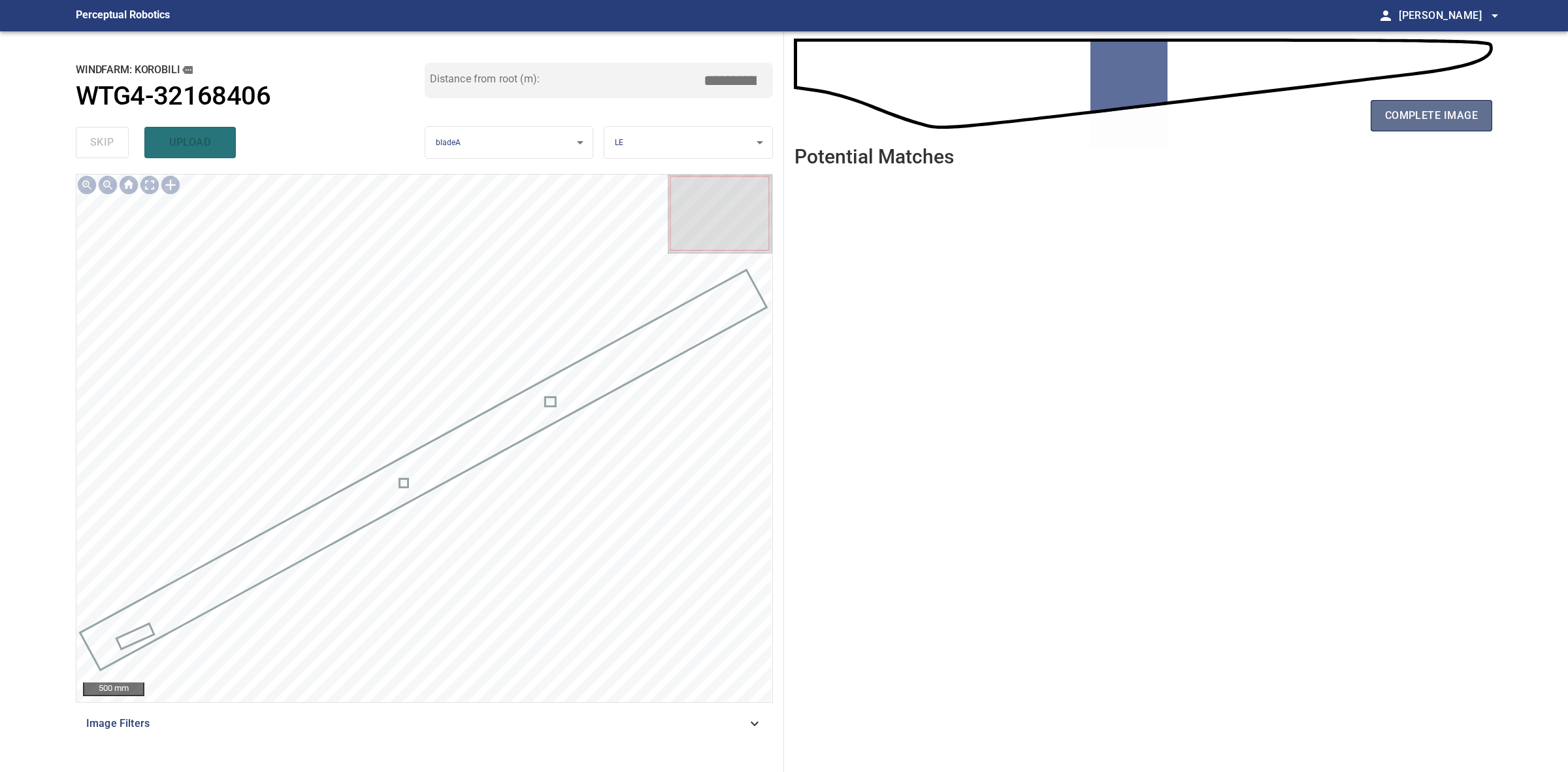
click at [1412, 121] on span "complete image" at bounding box center [1431, 115] width 93 height 19
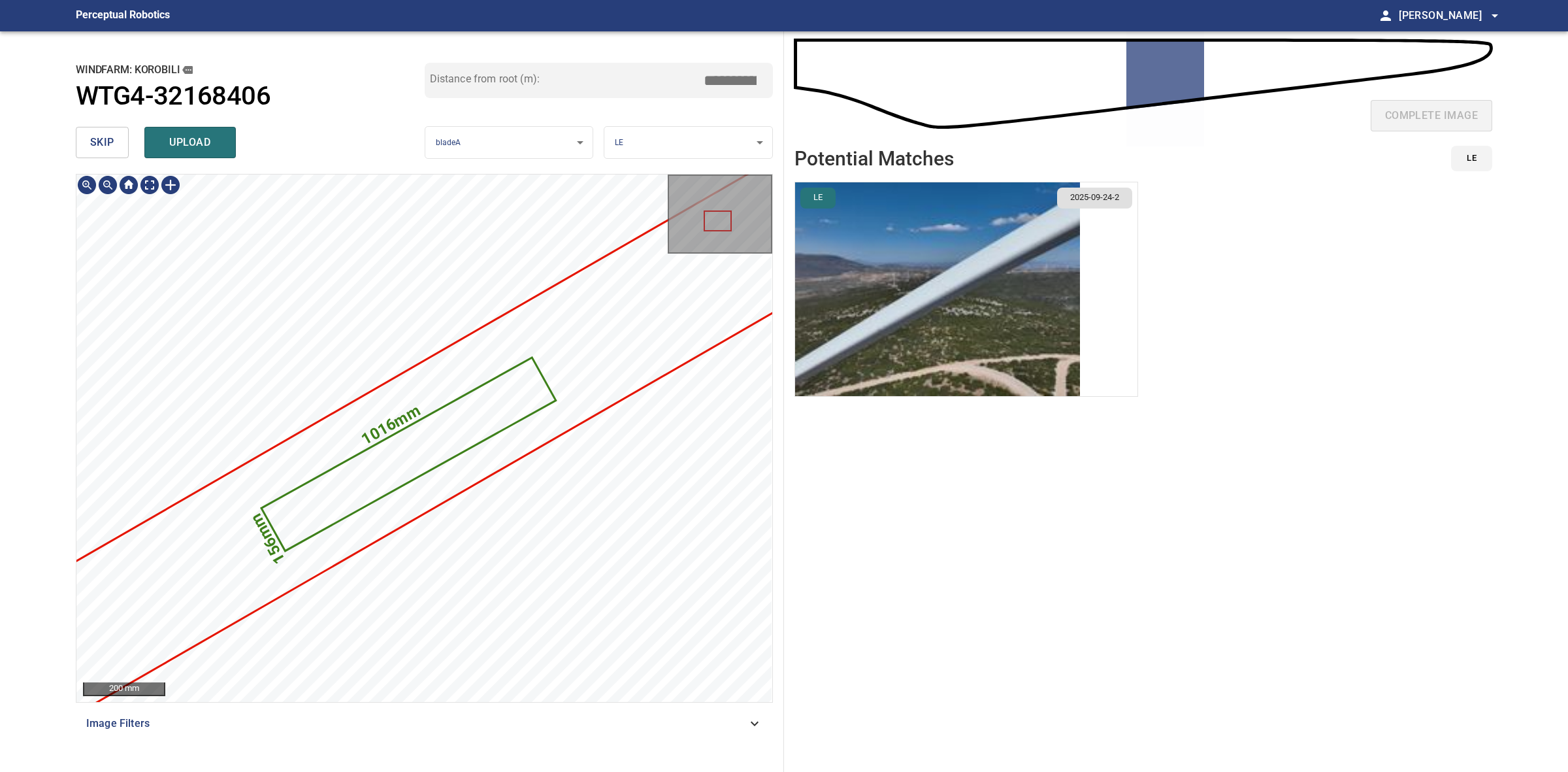
click at [226, 139] on button "upload" at bounding box center [189, 141] width 91 height 31
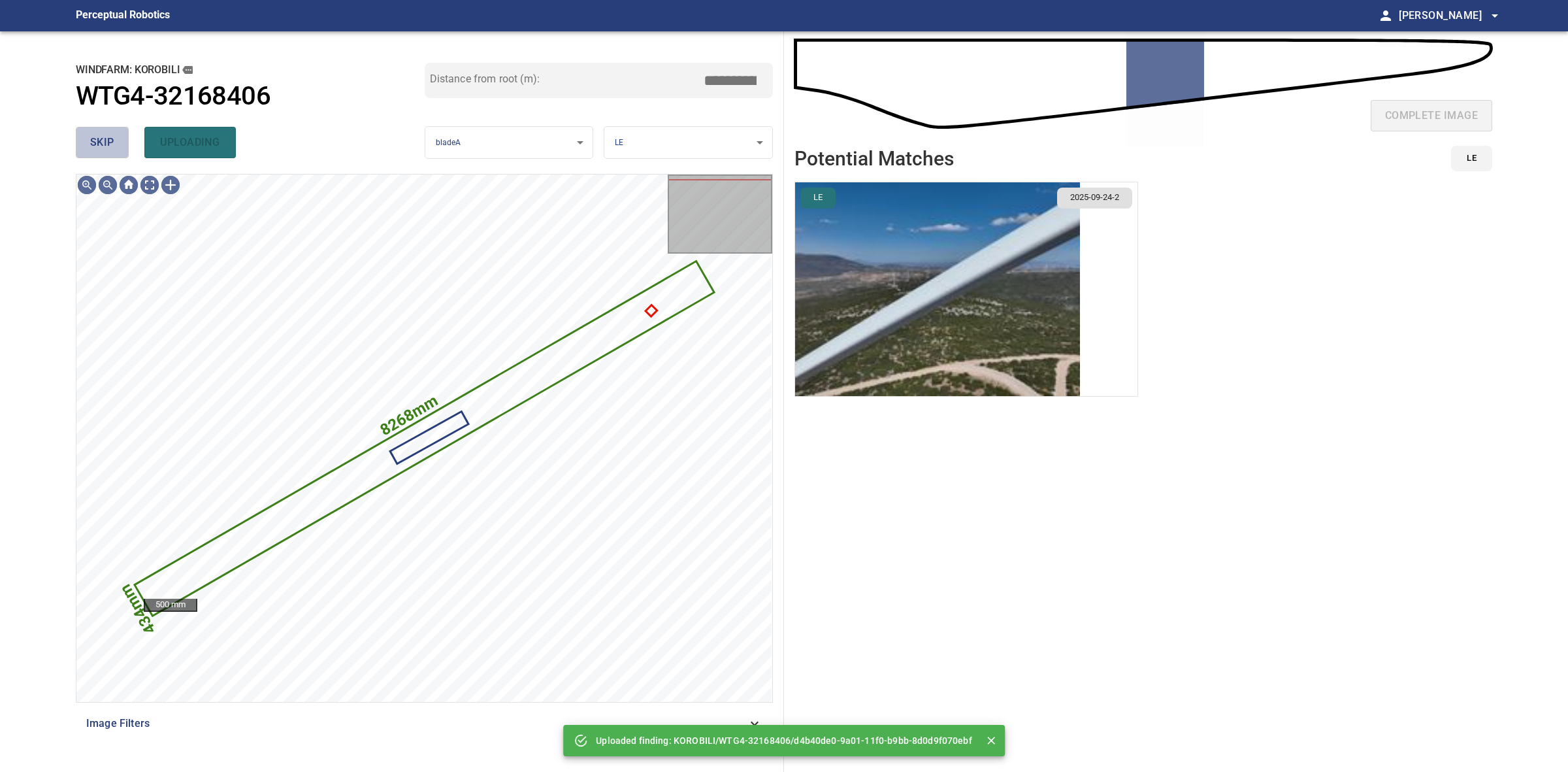
click at [119, 133] on button "skip" at bounding box center [103, 141] width 53 height 31
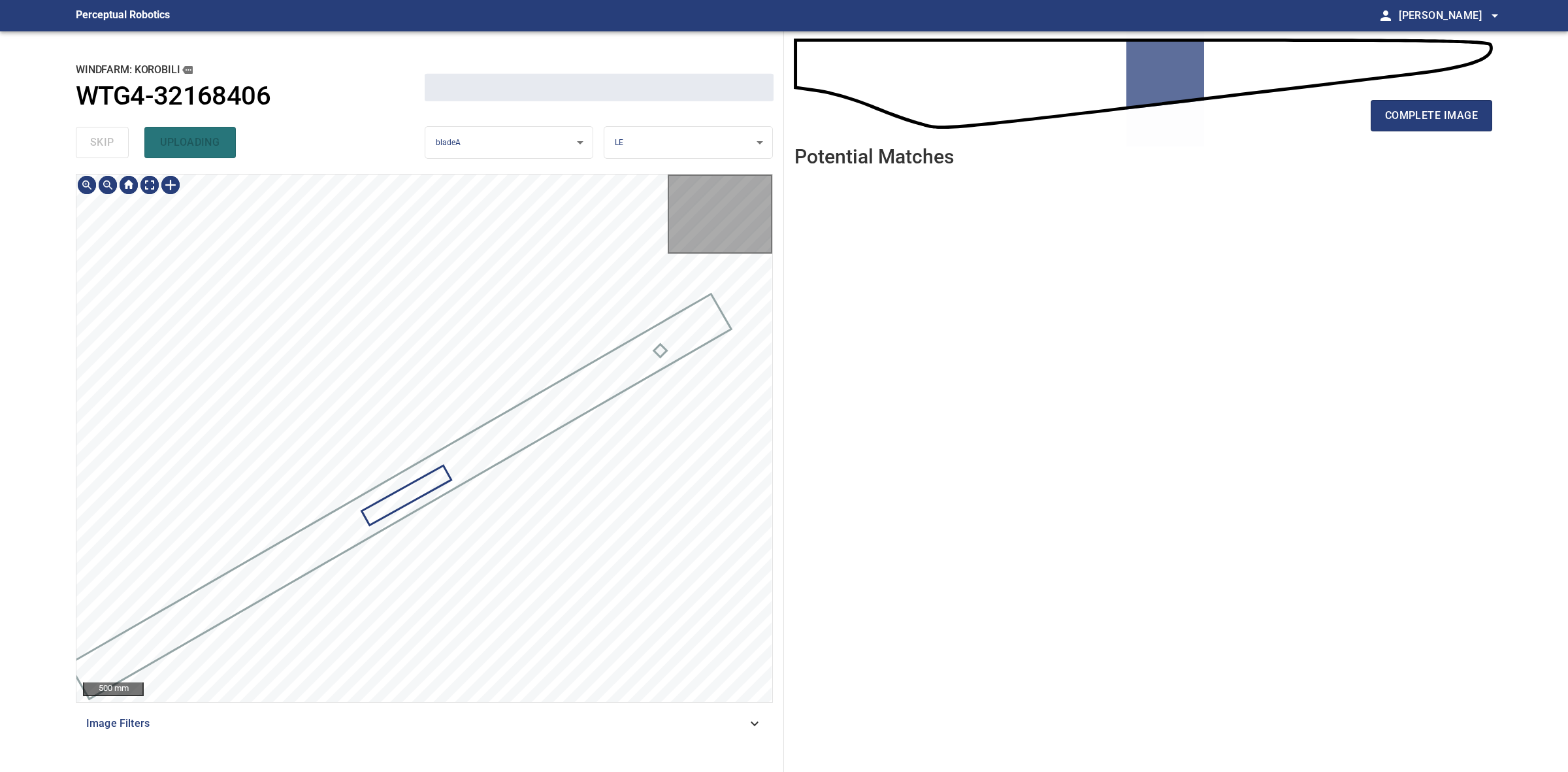
click at [119, 133] on div "skip uploading" at bounding box center [250, 141] width 349 height 42
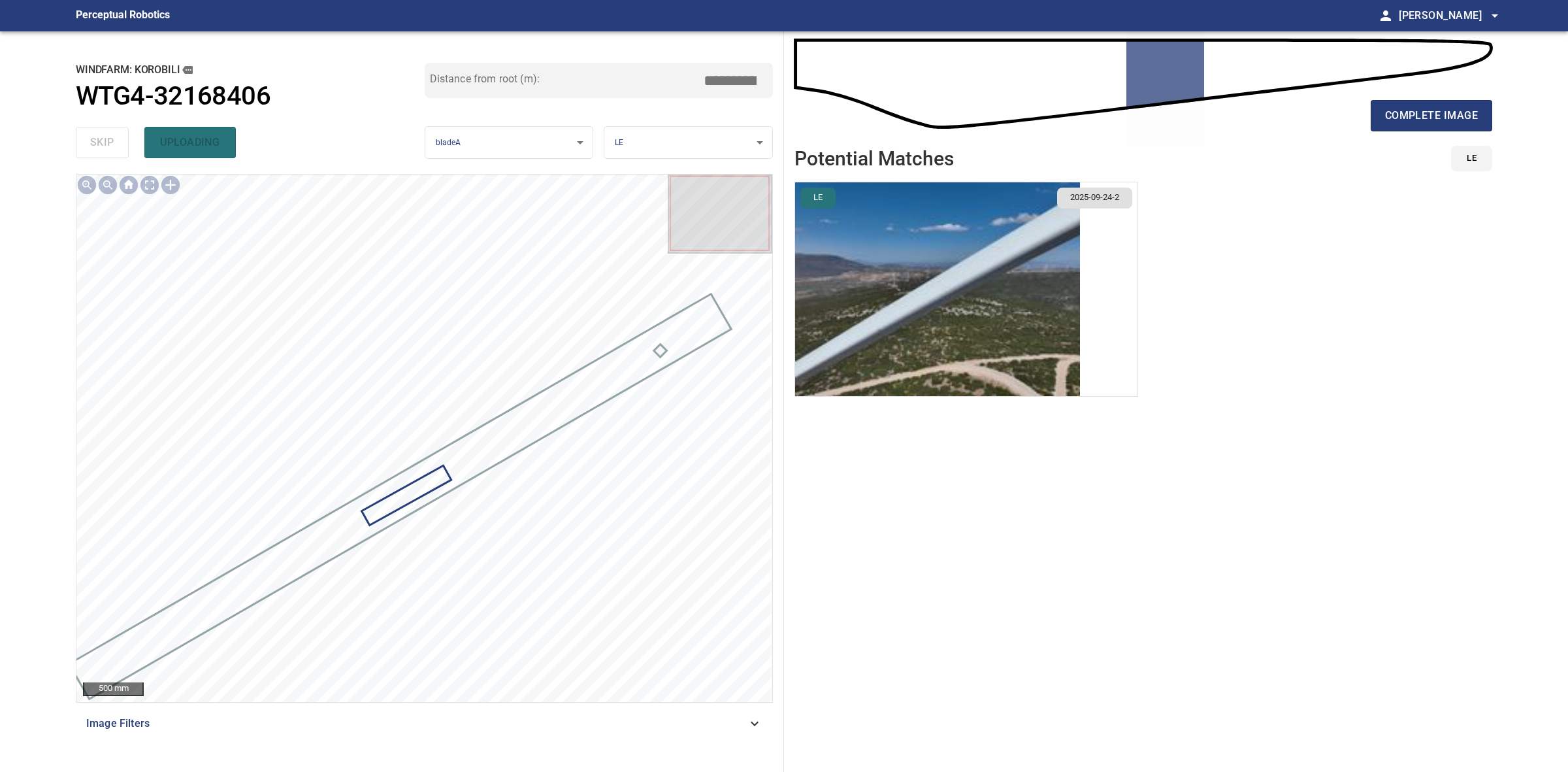
drag, startPoint x: 1418, startPoint y: 132, endPoint x: 1411, endPoint y: 125, distance: 9.9
click at [1418, 133] on div "complete image" at bounding box center [1143, 120] width 698 height 52
click at [1410, 121] on span "complete image" at bounding box center [1431, 115] width 93 height 19
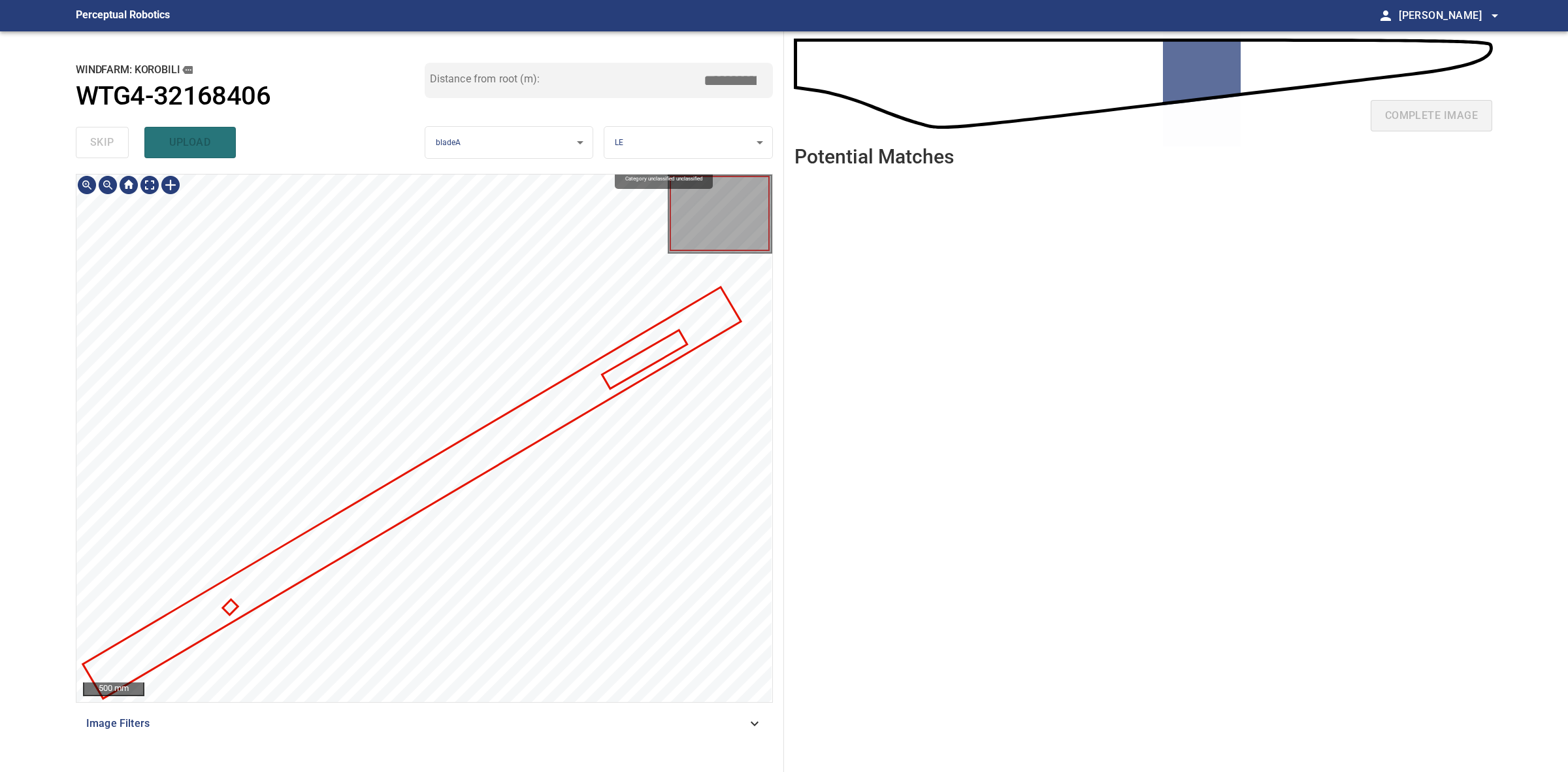
click at [652, 174] on div "KOROBILI/WTG4-32168406/1 Category unclassified unclassified" at bounding box center [424, 174] width 696 height 0
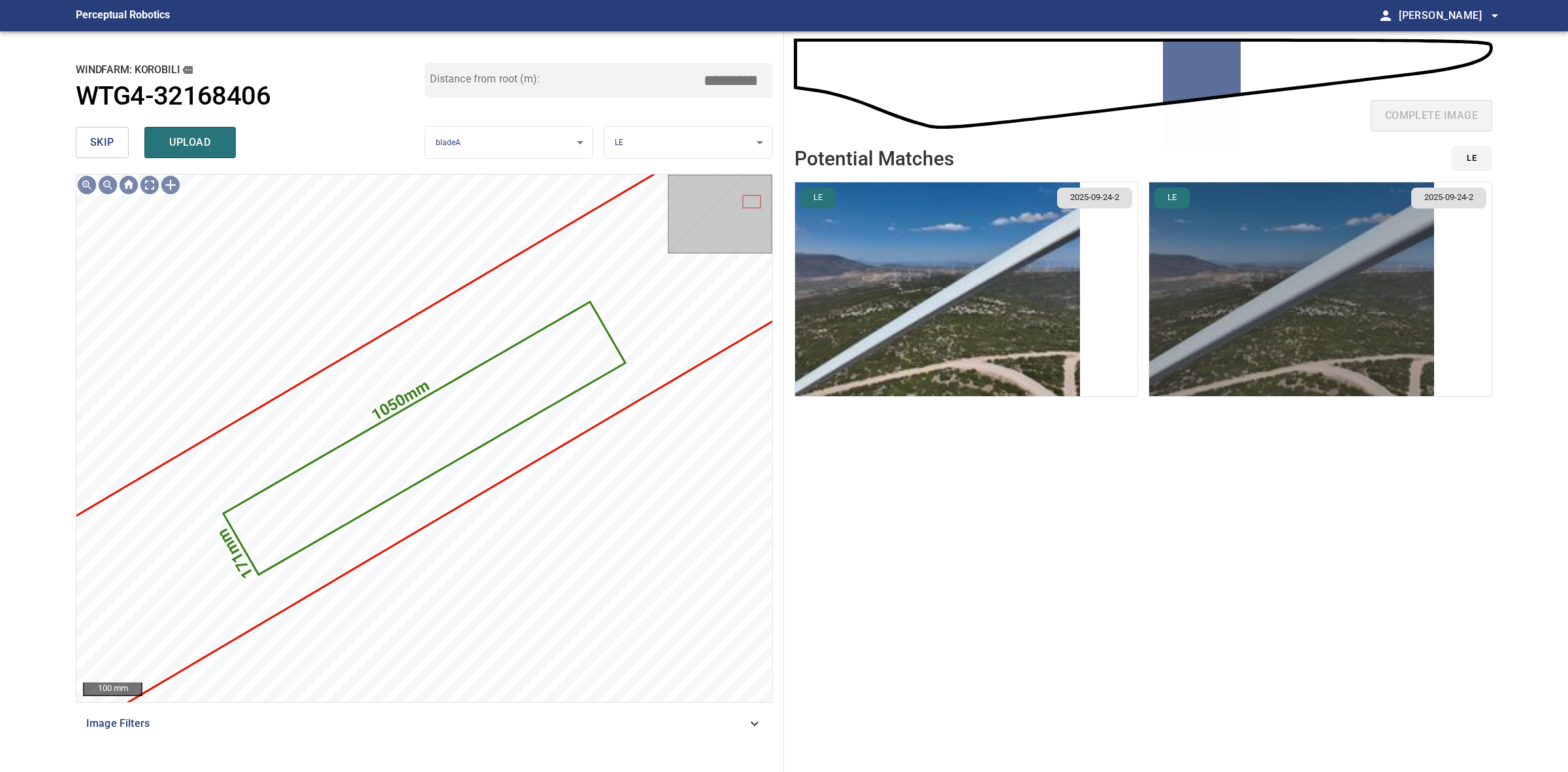
click at [1288, 281] on img "button" at bounding box center [1292, 289] width 285 height 214
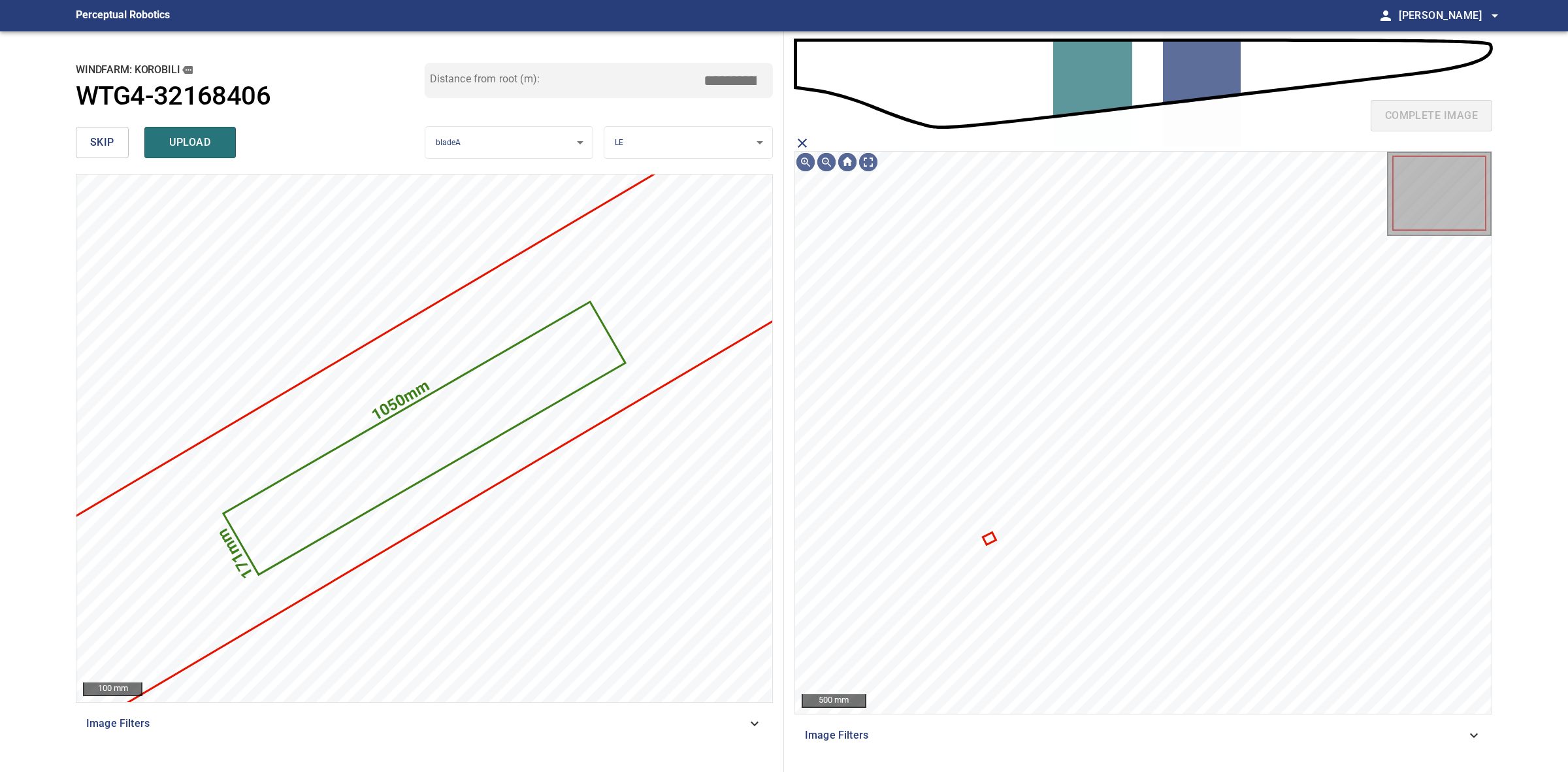
drag, startPoint x: 805, startPoint y: 141, endPoint x: 815, endPoint y: 146, distance: 11.2
click at [805, 141] on icon "close matching imageResolution:" at bounding box center [802, 143] width 16 height 16
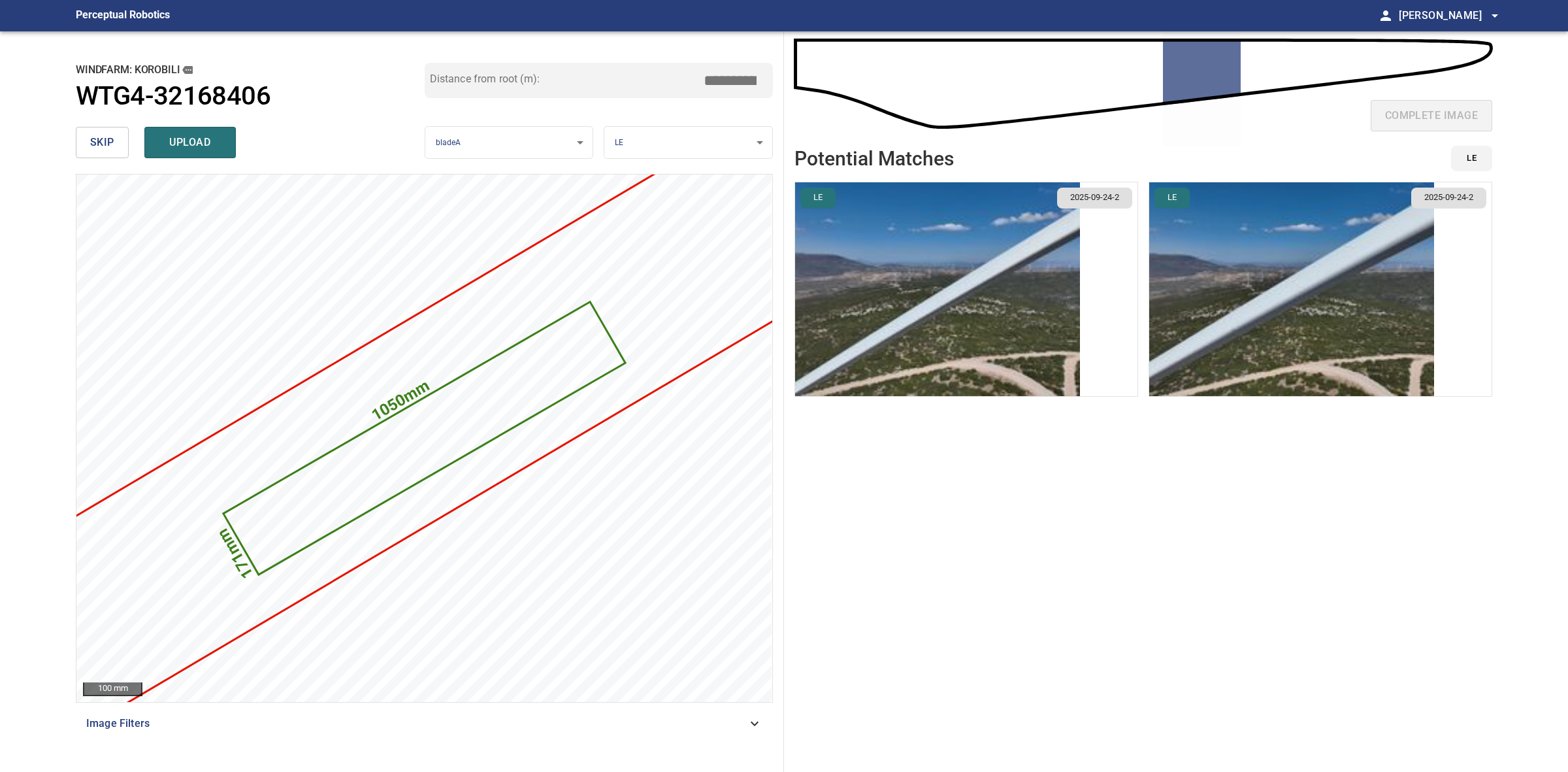
click at [927, 322] on img "button" at bounding box center [937, 289] width 285 height 214
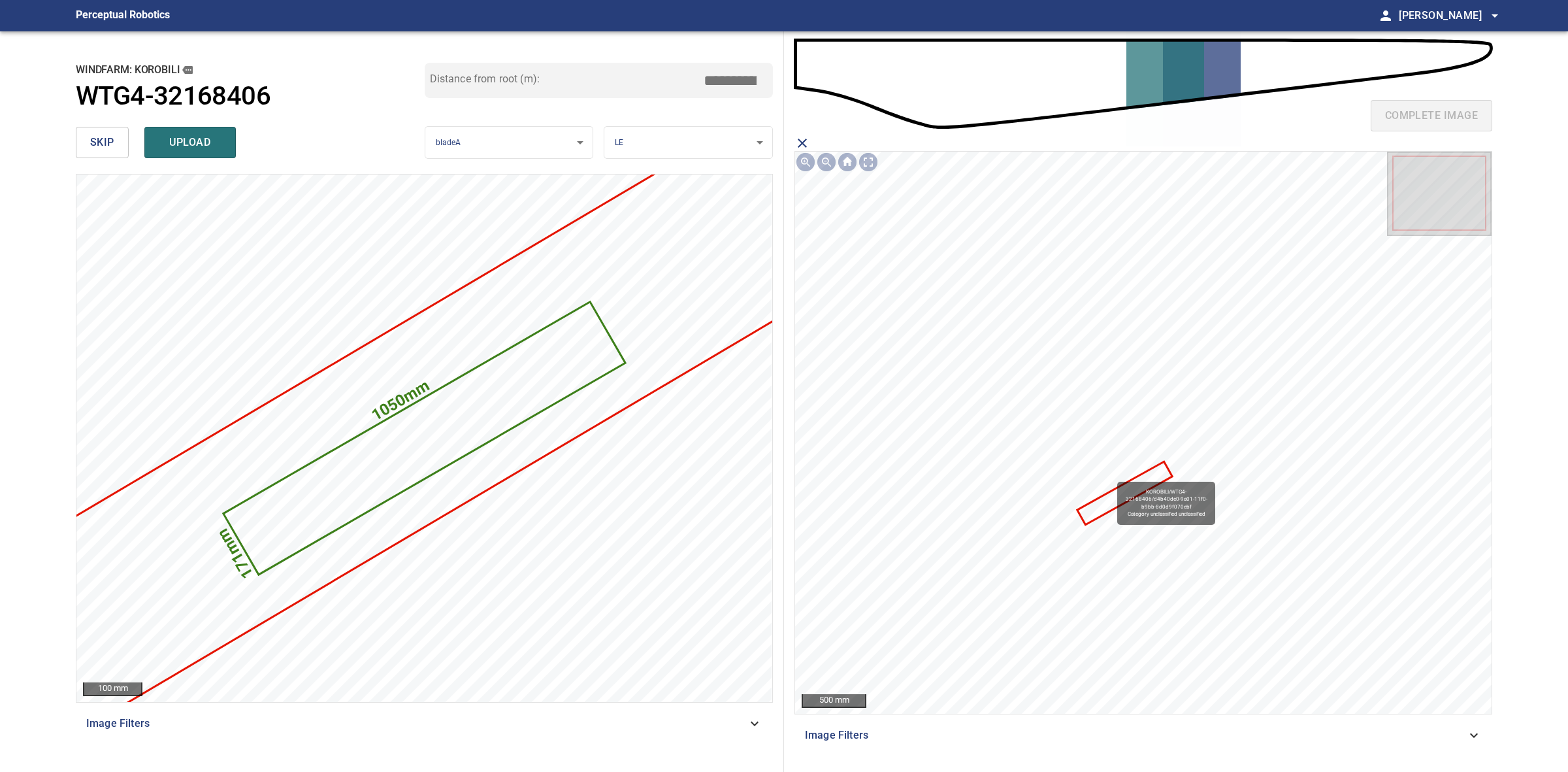
click at [1114, 501] on icon at bounding box center [1125, 493] width 92 height 60
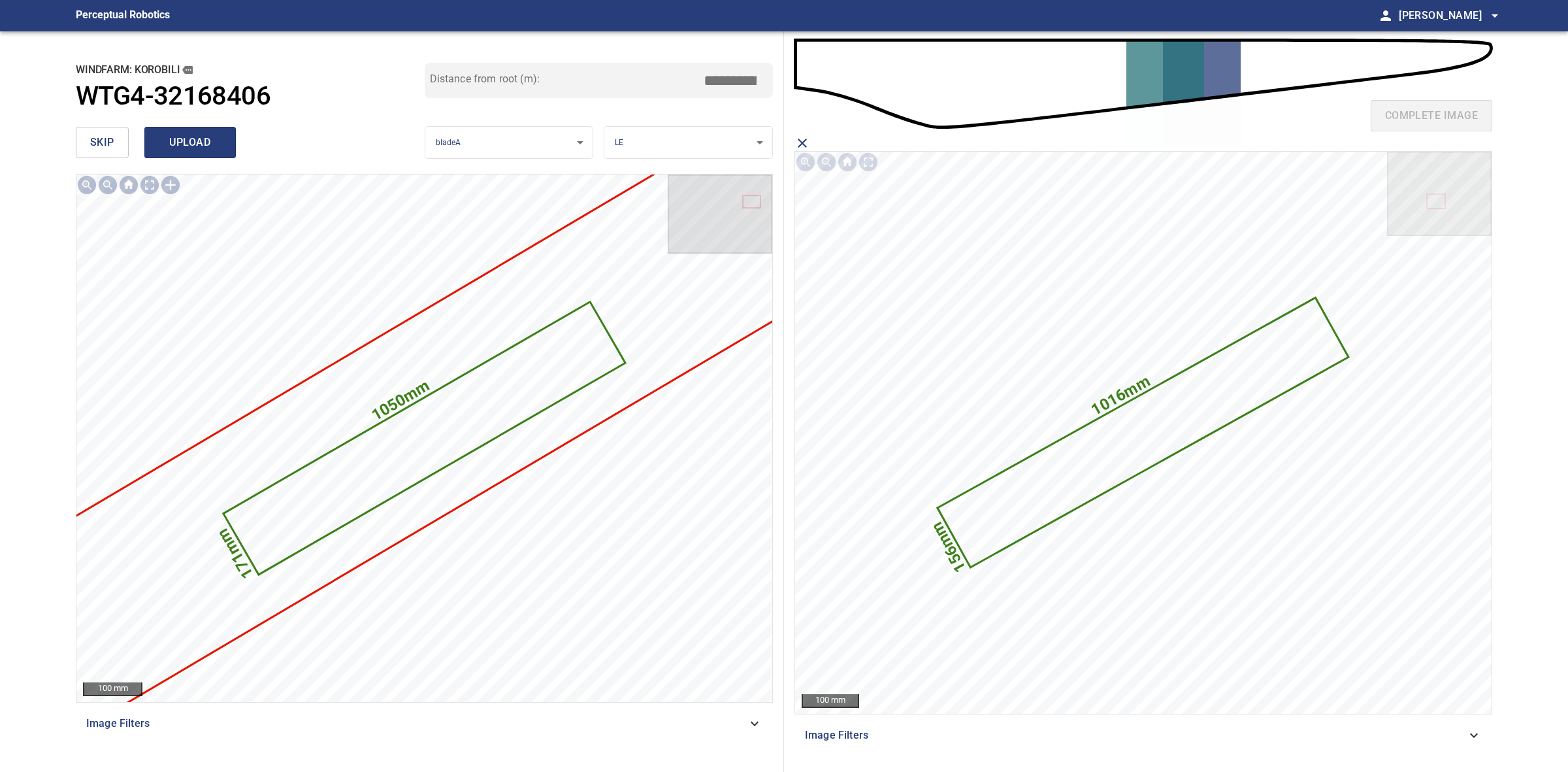
click at [222, 145] on button "upload" at bounding box center [189, 141] width 91 height 31
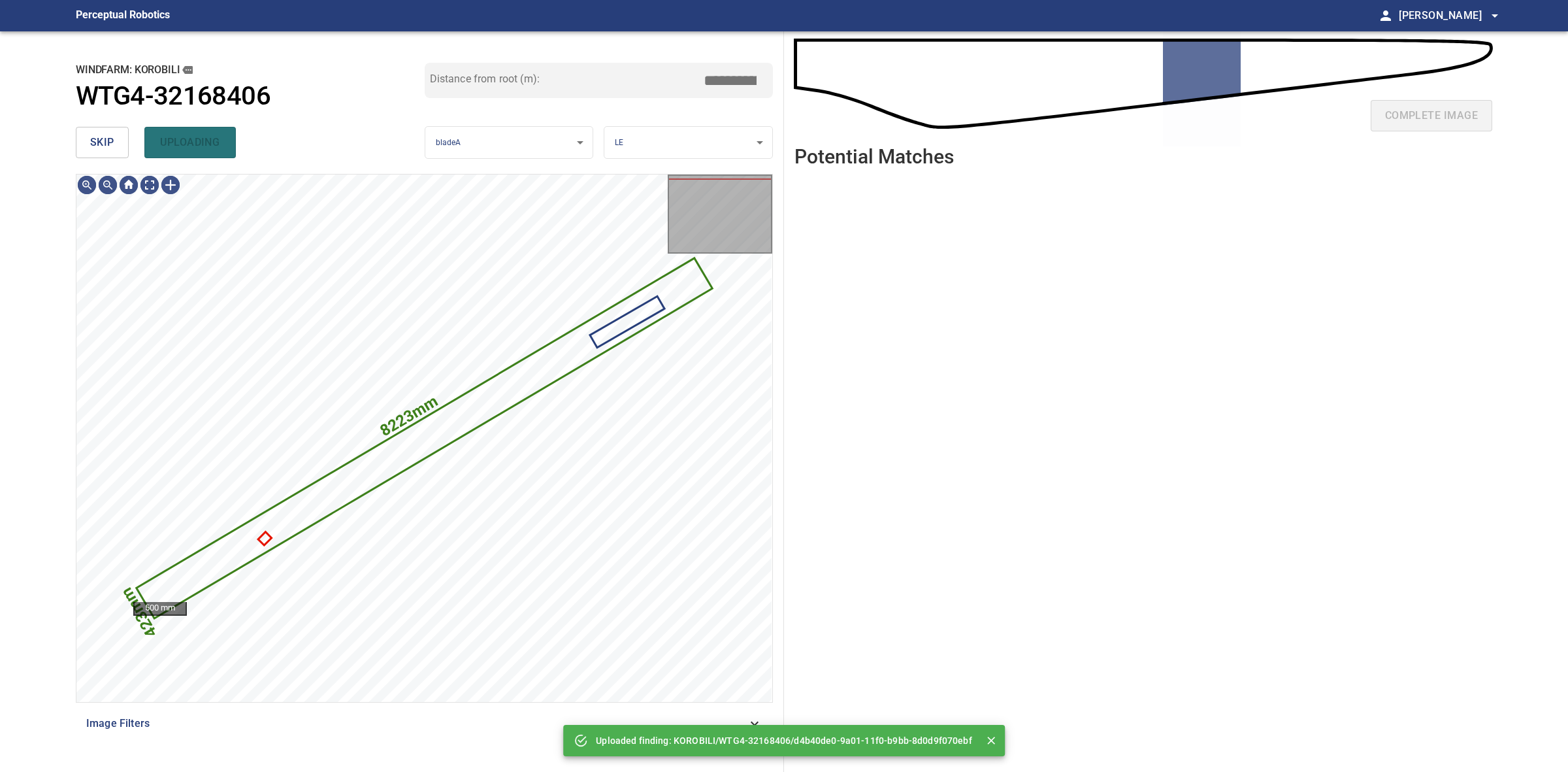
click at [124, 137] on button "skip" at bounding box center [103, 141] width 53 height 31
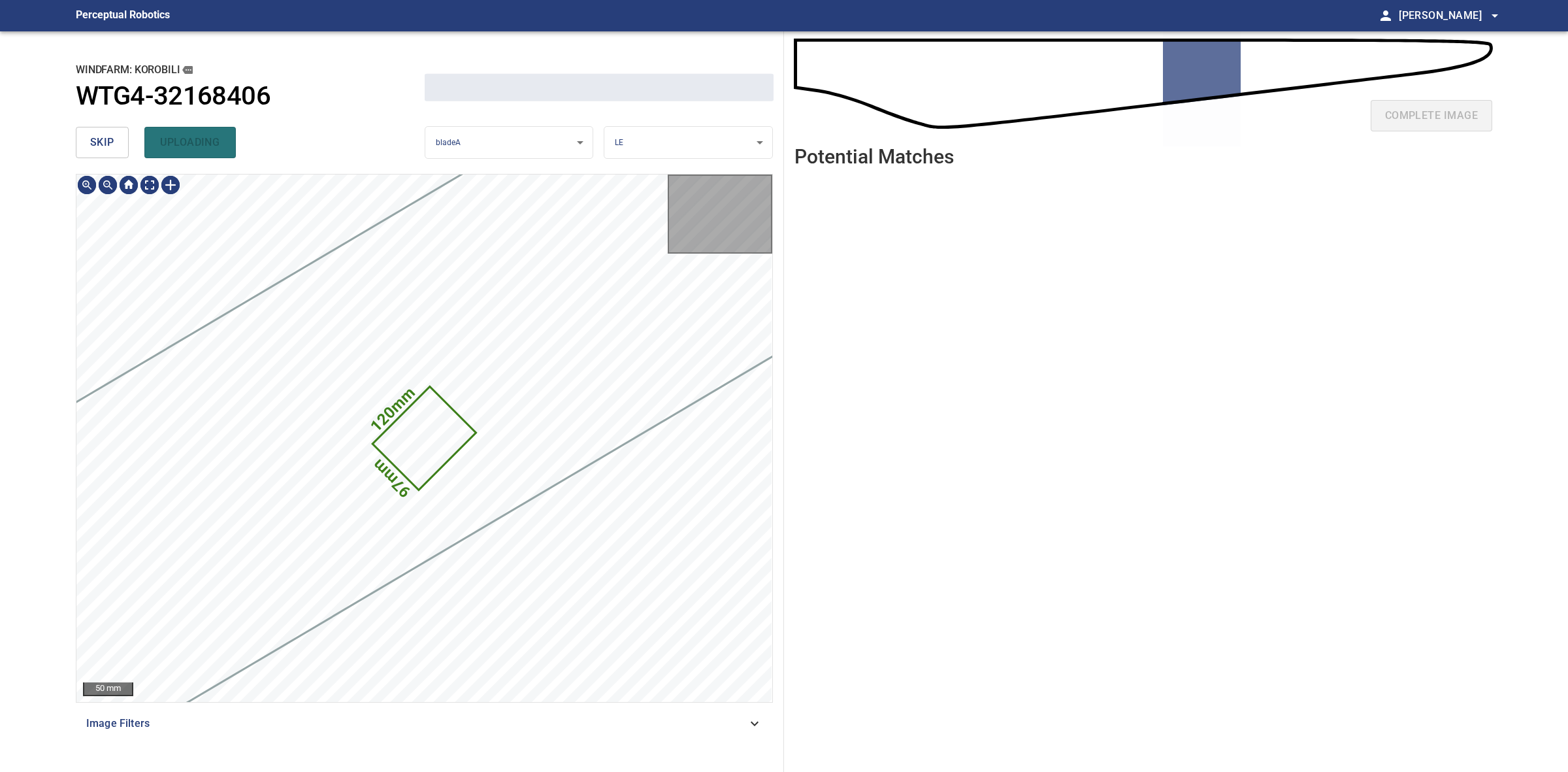
click at [124, 137] on button "skip" at bounding box center [103, 141] width 53 height 31
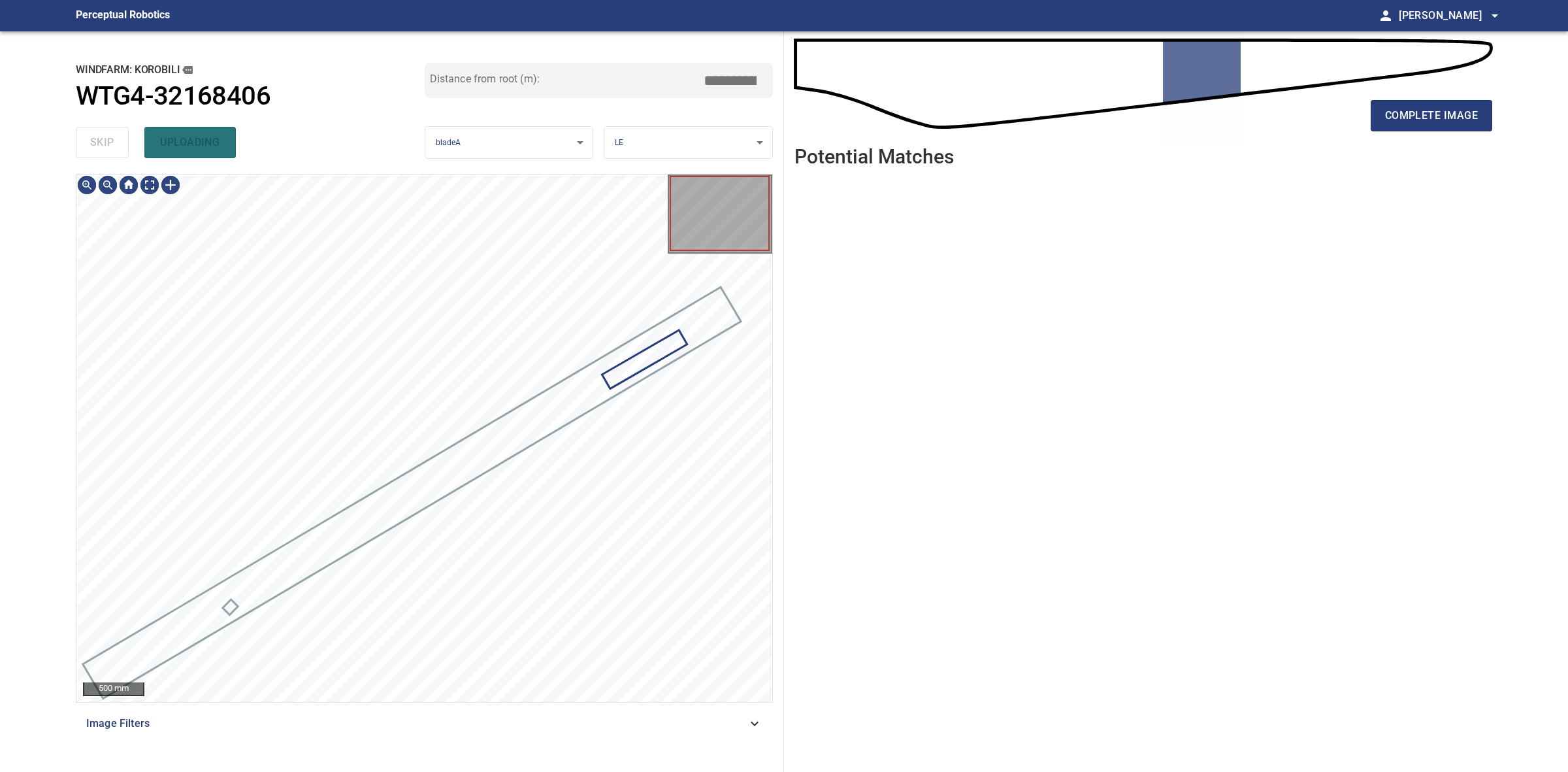
click at [124, 137] on div "skip uploading" at bounding box center [250, 141] width 349 height 42
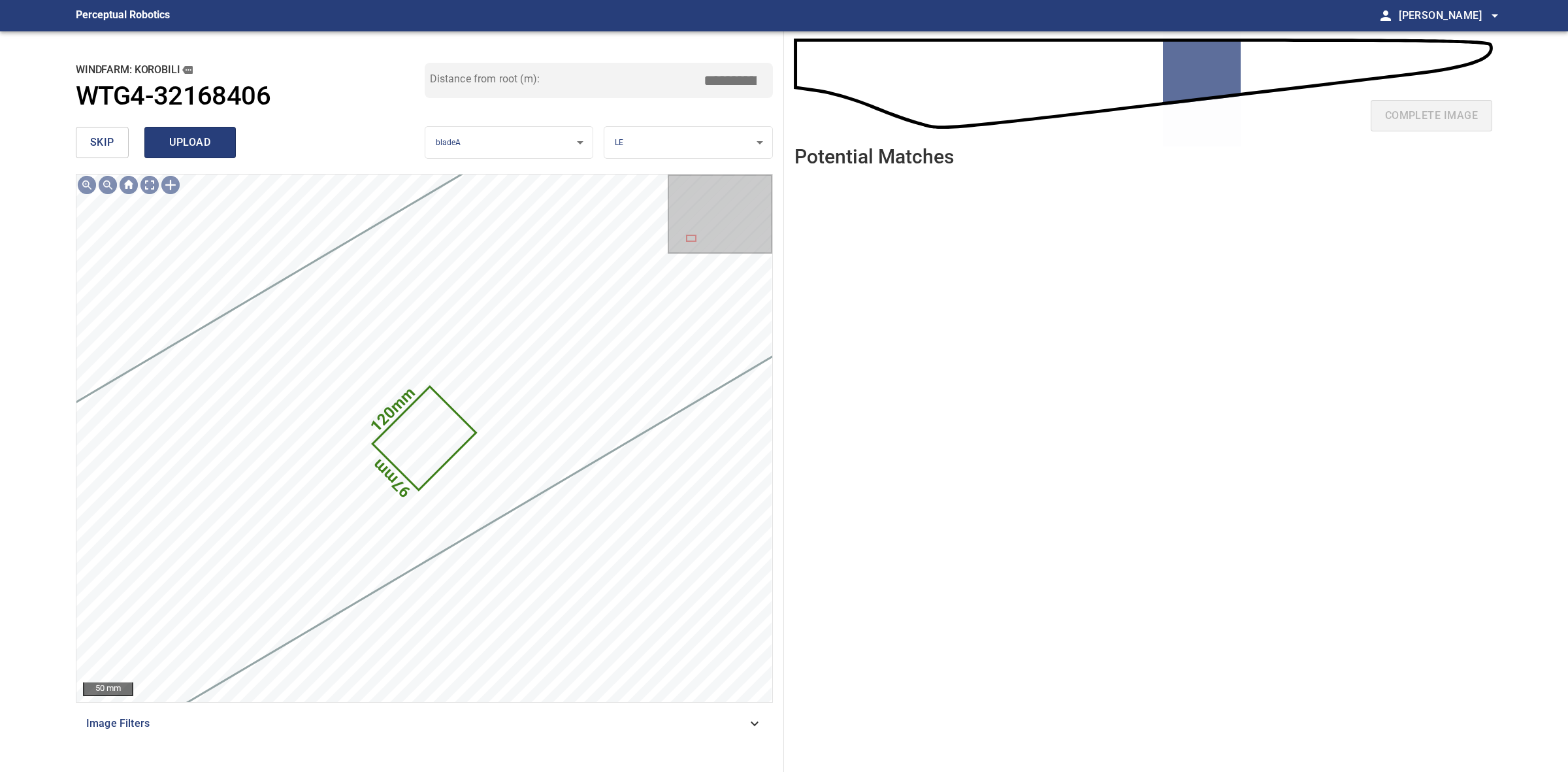
click at [194, 144] on span "upload" at bounding box center [190, 142] width 63 height 19
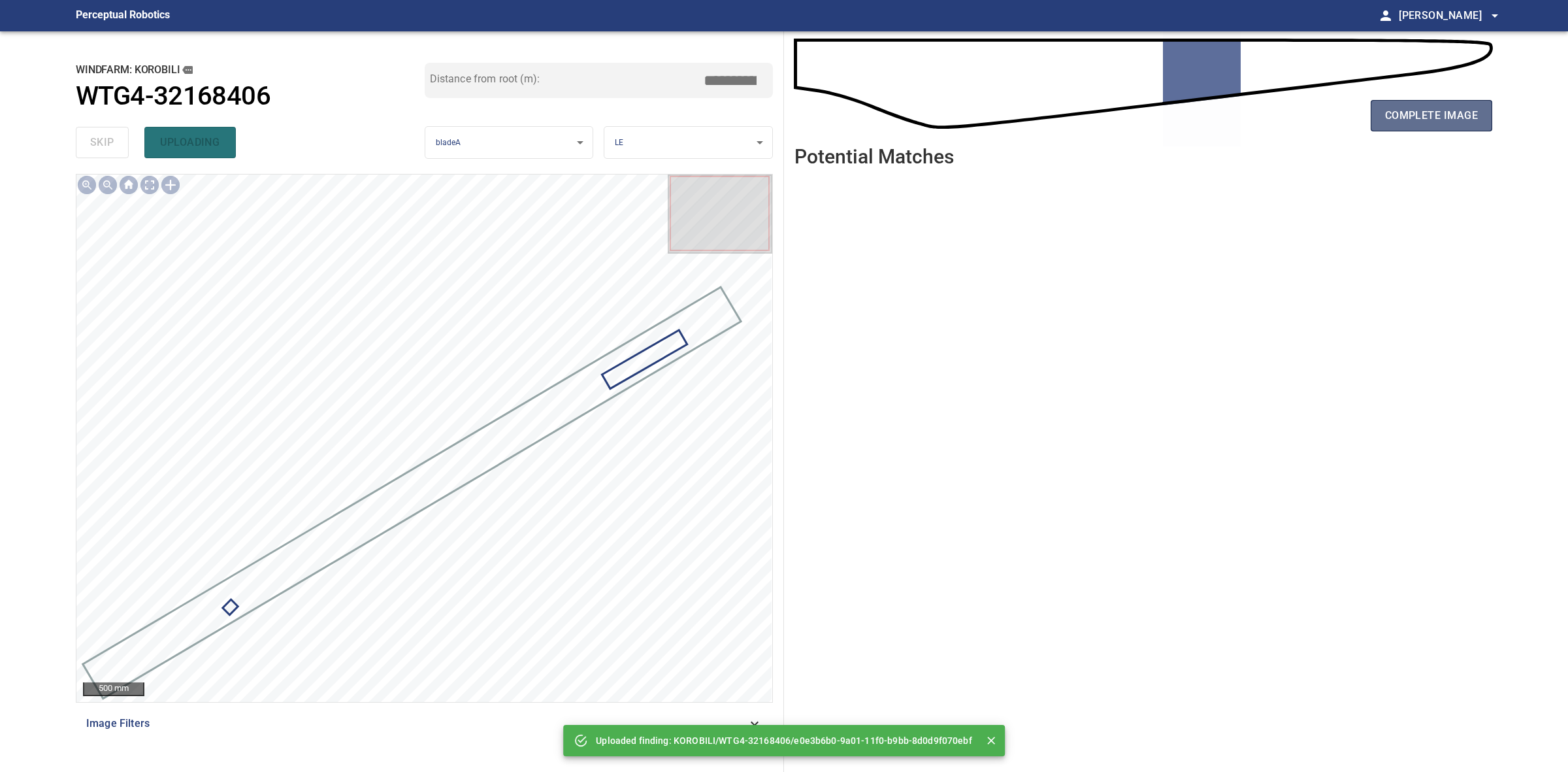
click at [1450, 118] on span "complete image" at bounding box center [1431, 115] width 93 height 19
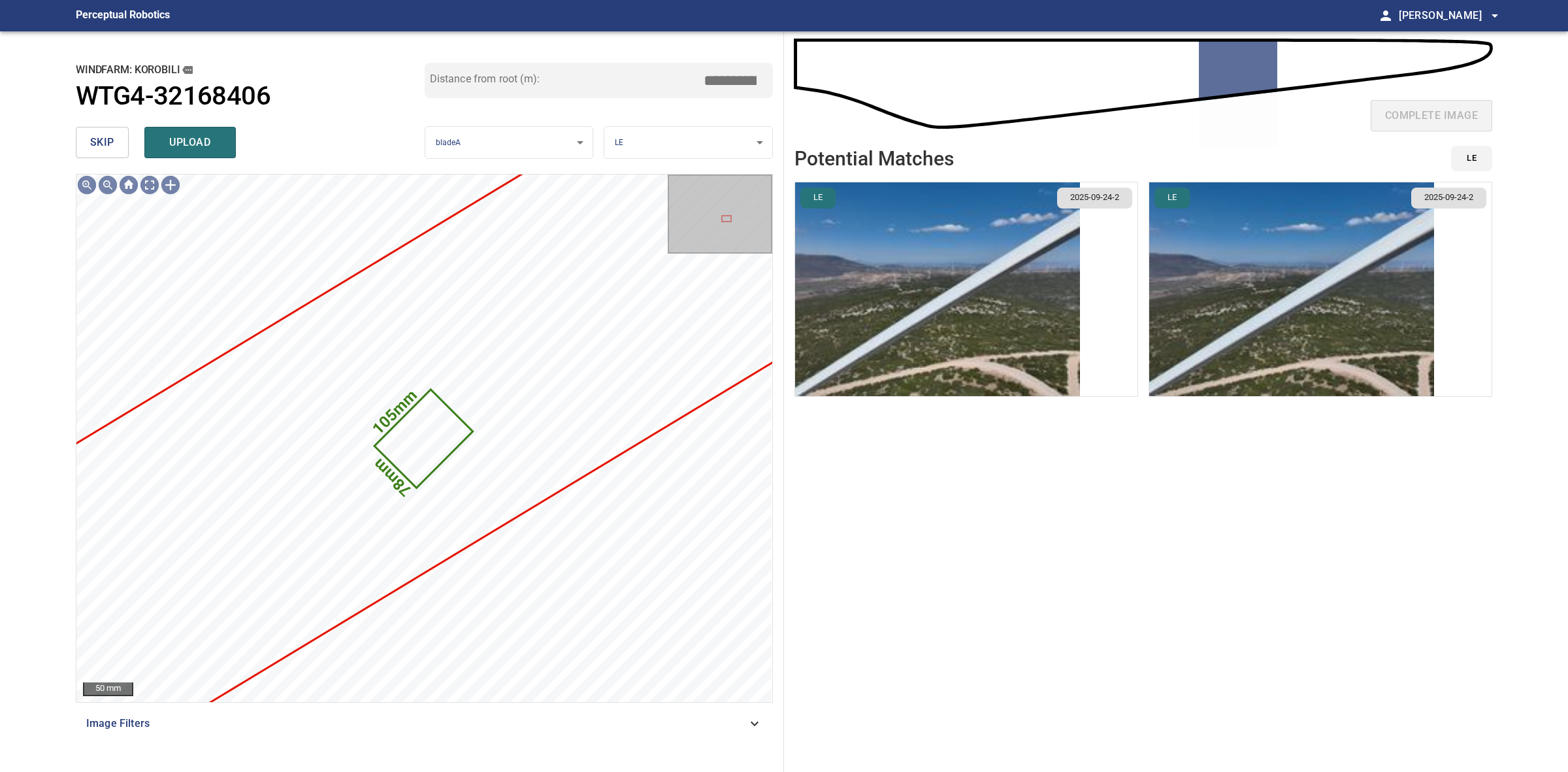
click at [1024, 301] on li "LE 2025-09-24-2" at bounding box center [966, 288] width 344 height 215
click at [1024, 301] on img "button" at bounding box center [937, 289] width 285 height 214
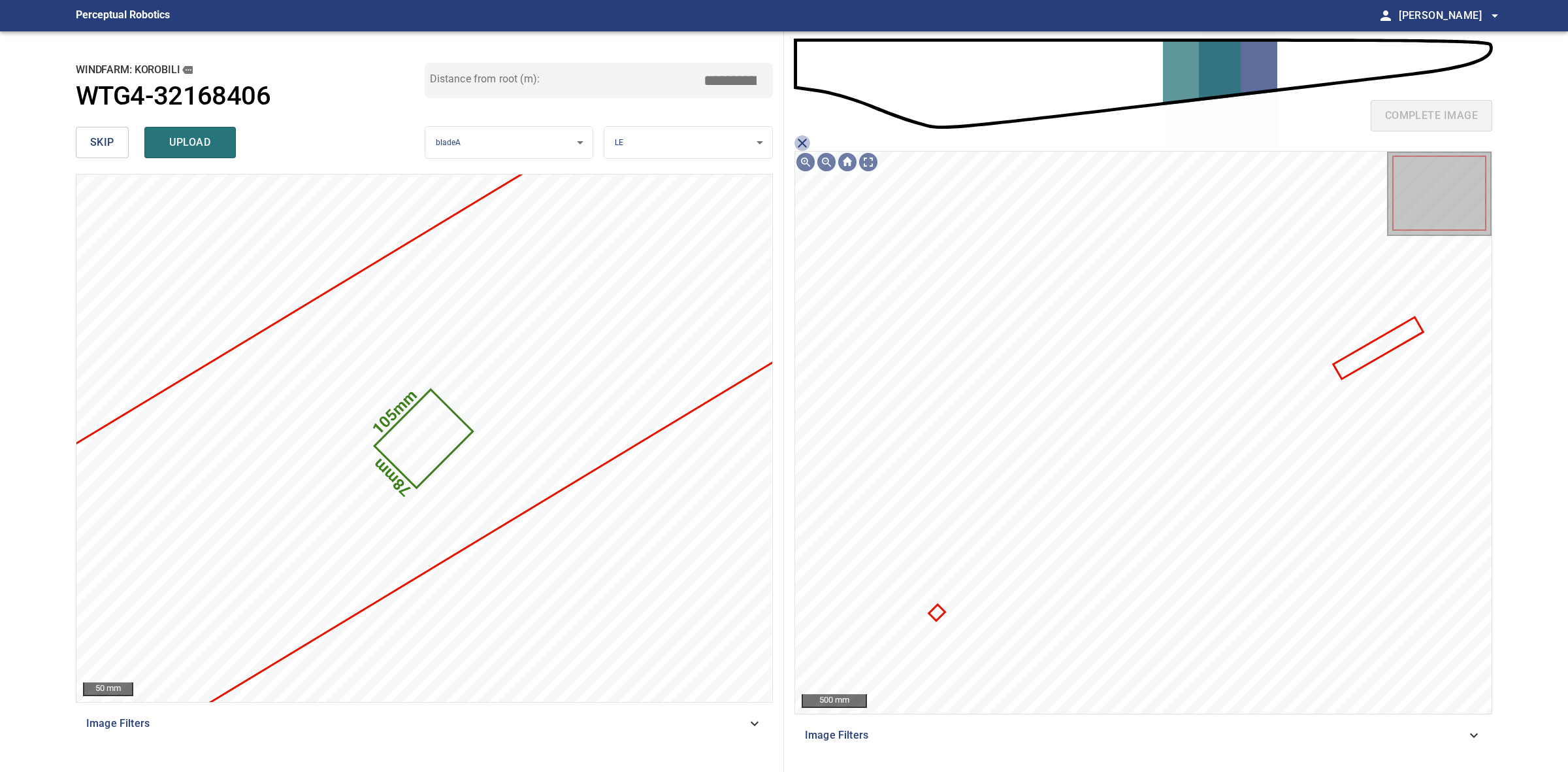
click at [800, 141] on icon "close matching imageResolution:" at bounding box center [802, 143] width 9 height 9
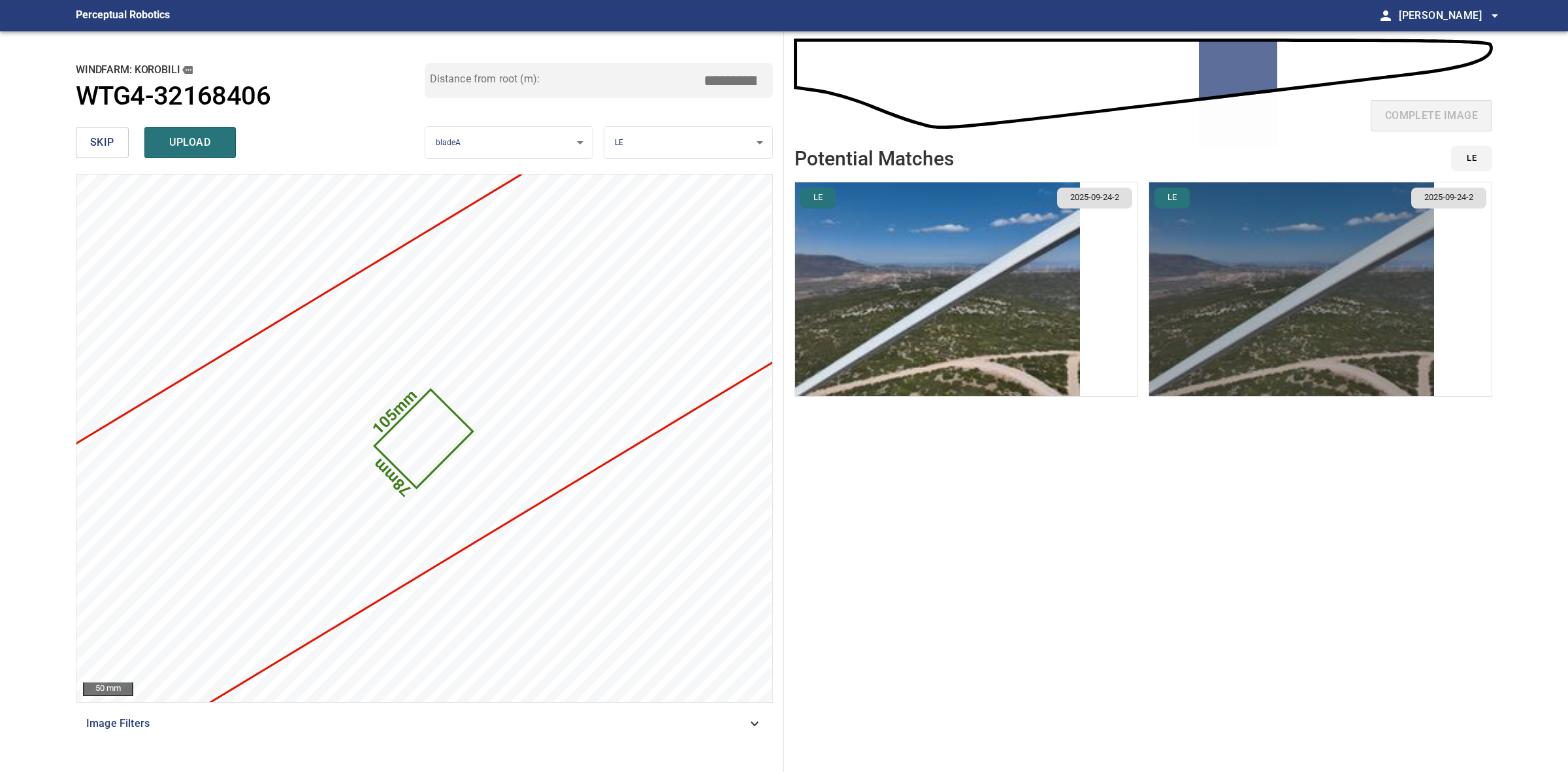
click at [1217, 272] on img "button" at bounding box center [1292, 289] width 285 height 214
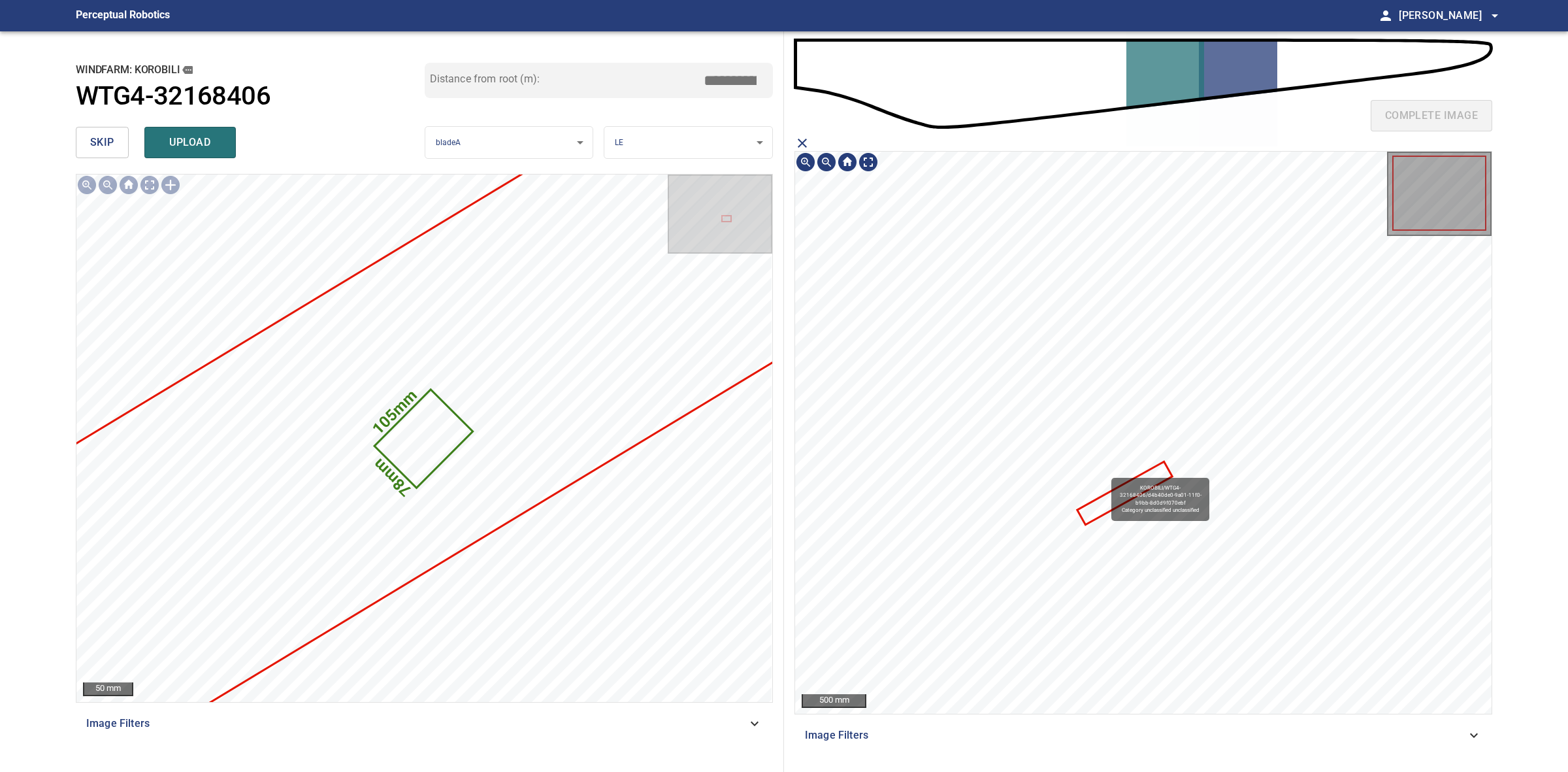
click at [1108, 497] on icon at bounding box center [1125, 493] width 92 height 60
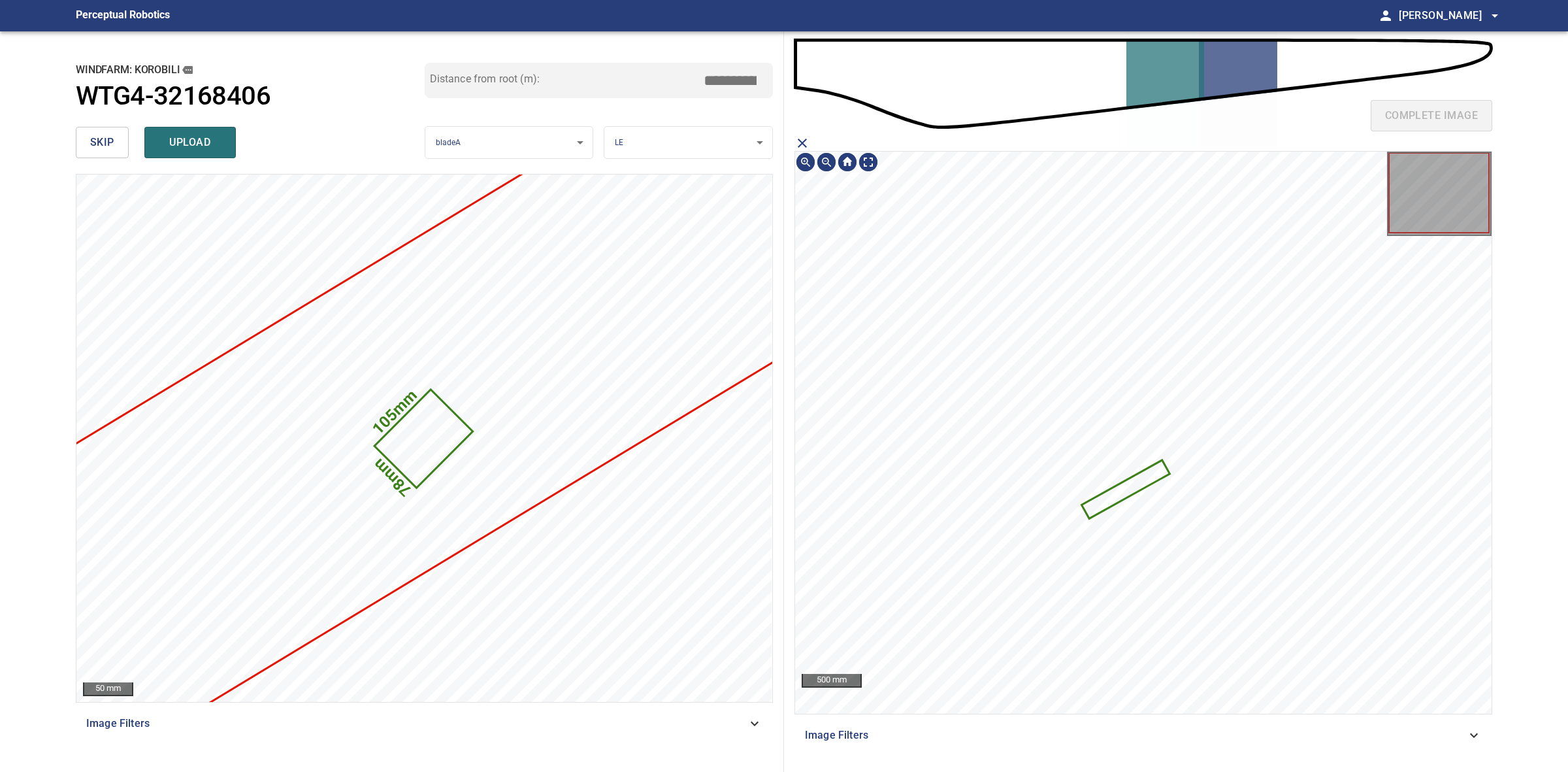
click at [806, 139] on icon "close matching imageResolution:" at bounding box center [802, 143] width 9 height 9
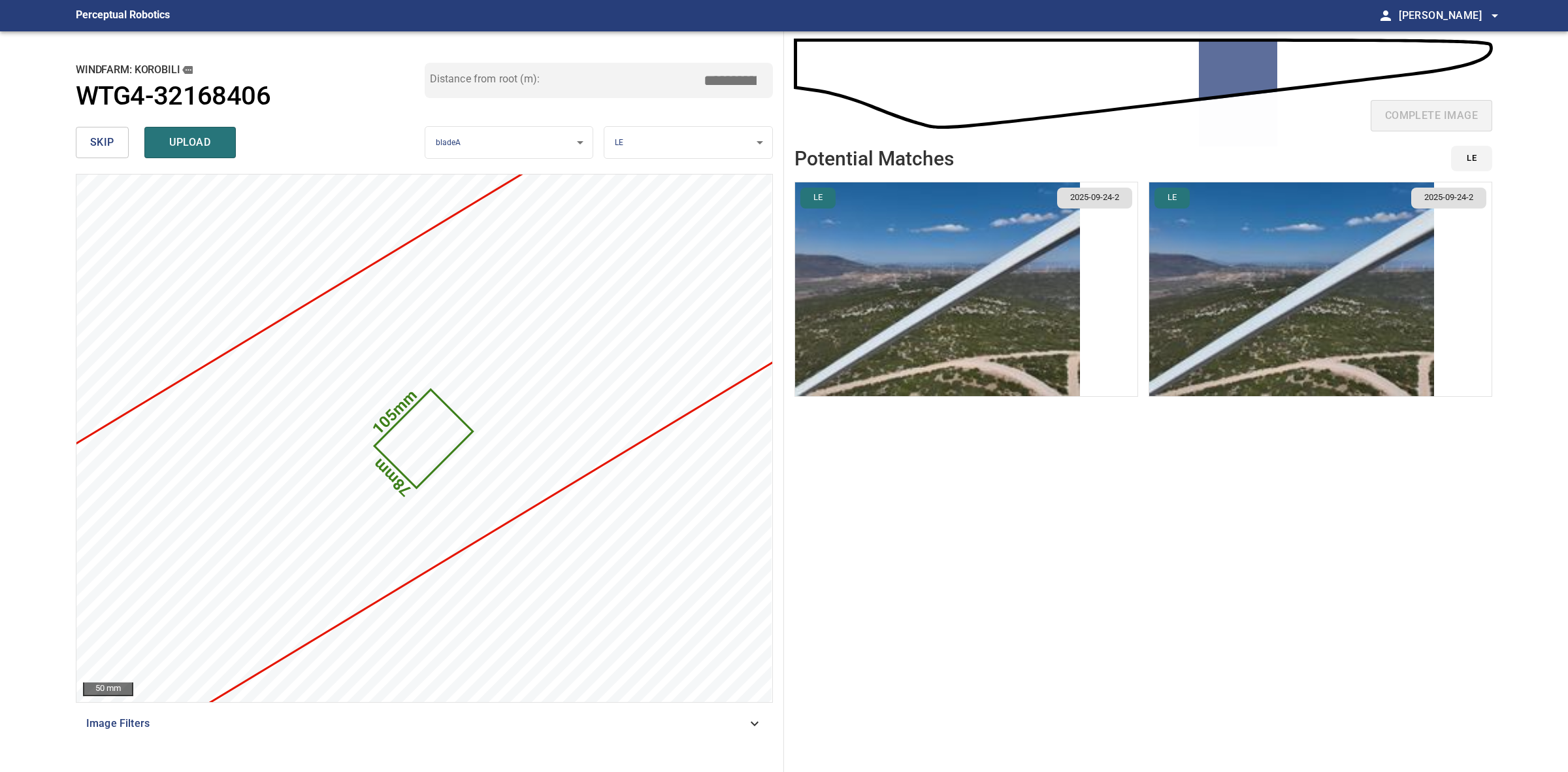
click at [723, 79] on input "*****" at bounding box center [735, 80] width 65 height 25
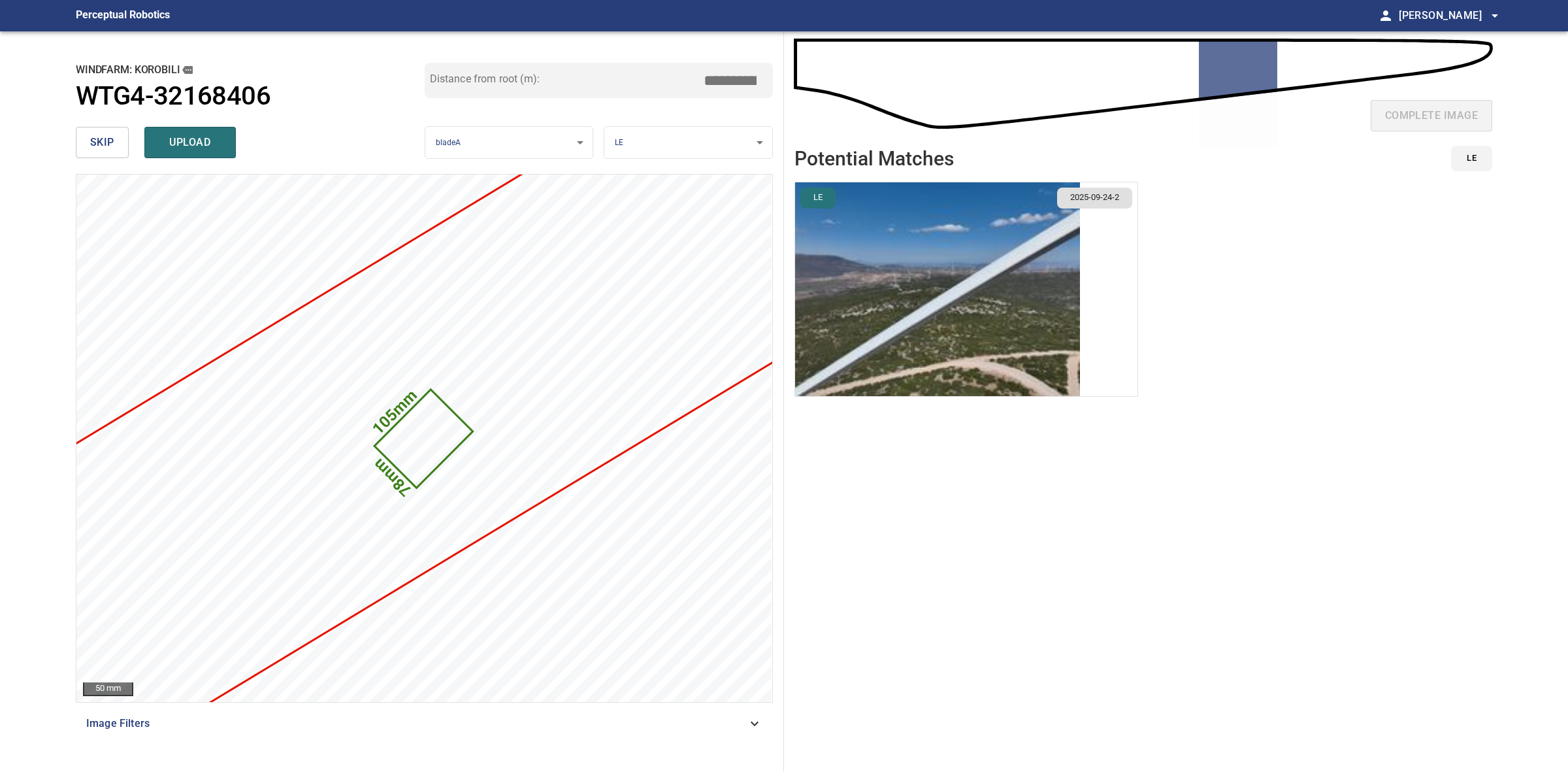
type input "*****"
click at [849, 260] on img "button" at bounding box center [937, 289] width 285 height 214
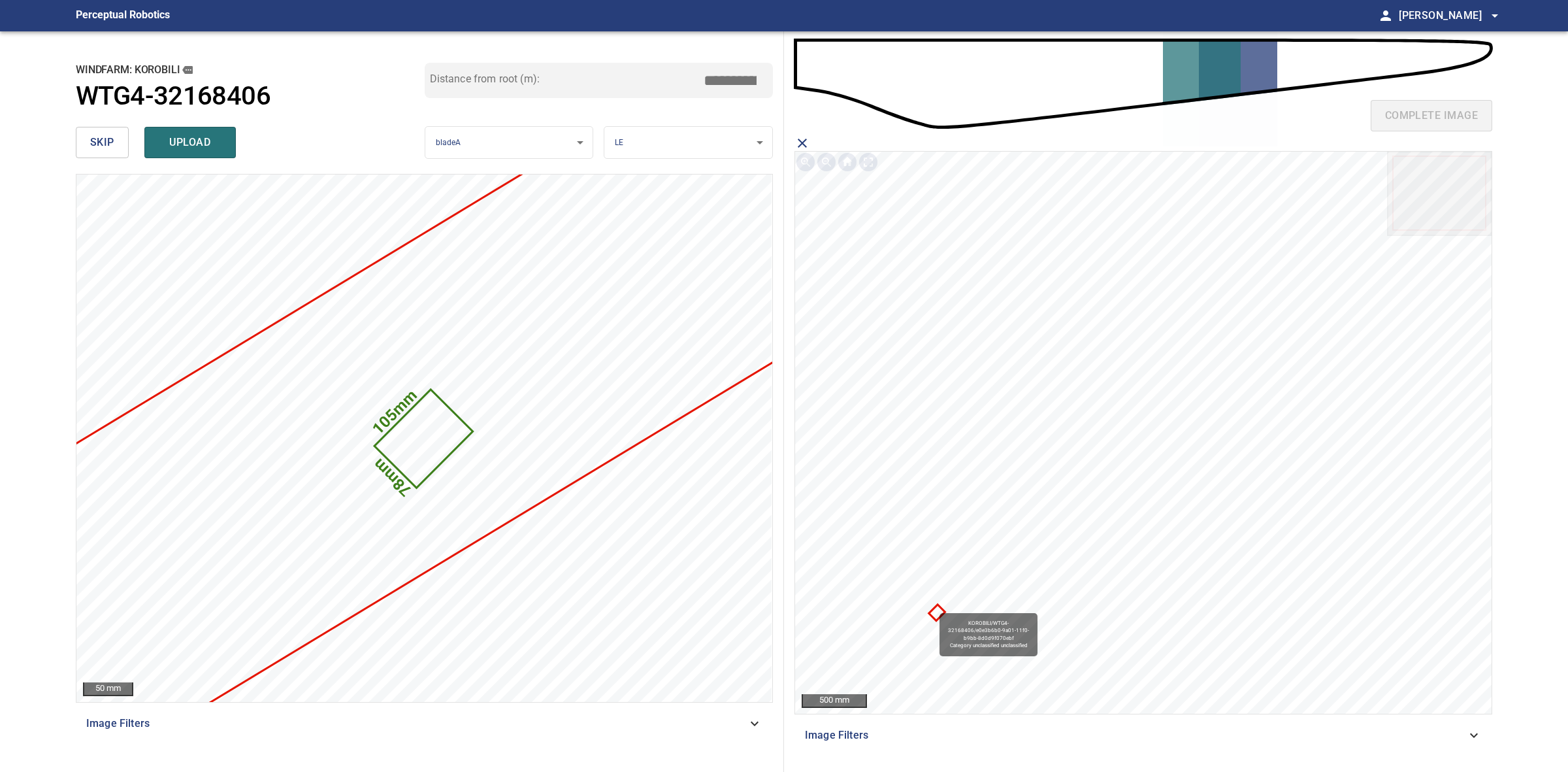
click at [932, 612] on icon at bounding box center [937, 612] width 13 height 13
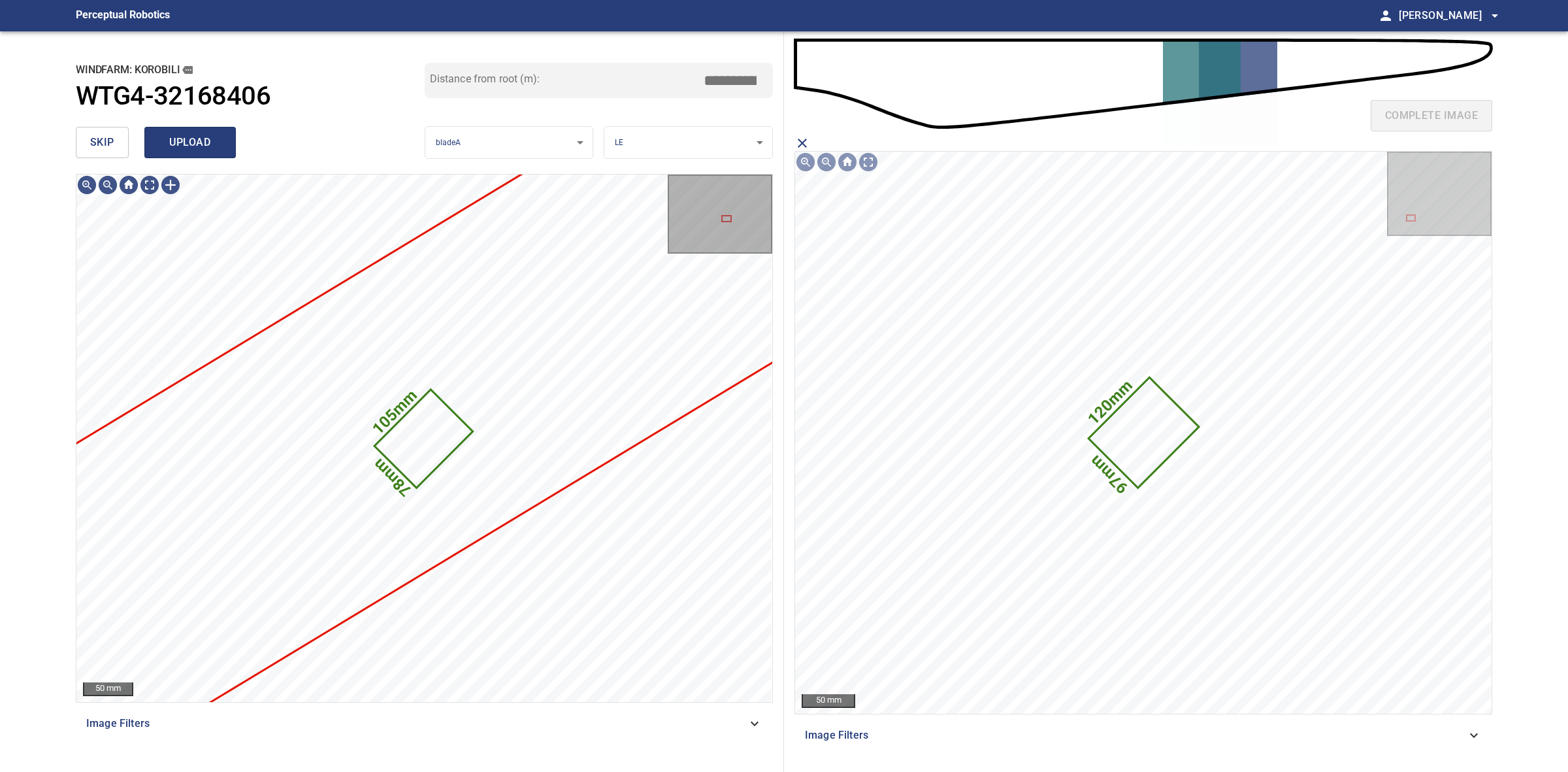
click at [209, 147] on span "upload" at bounding box center [190, 142] width 63 height 19
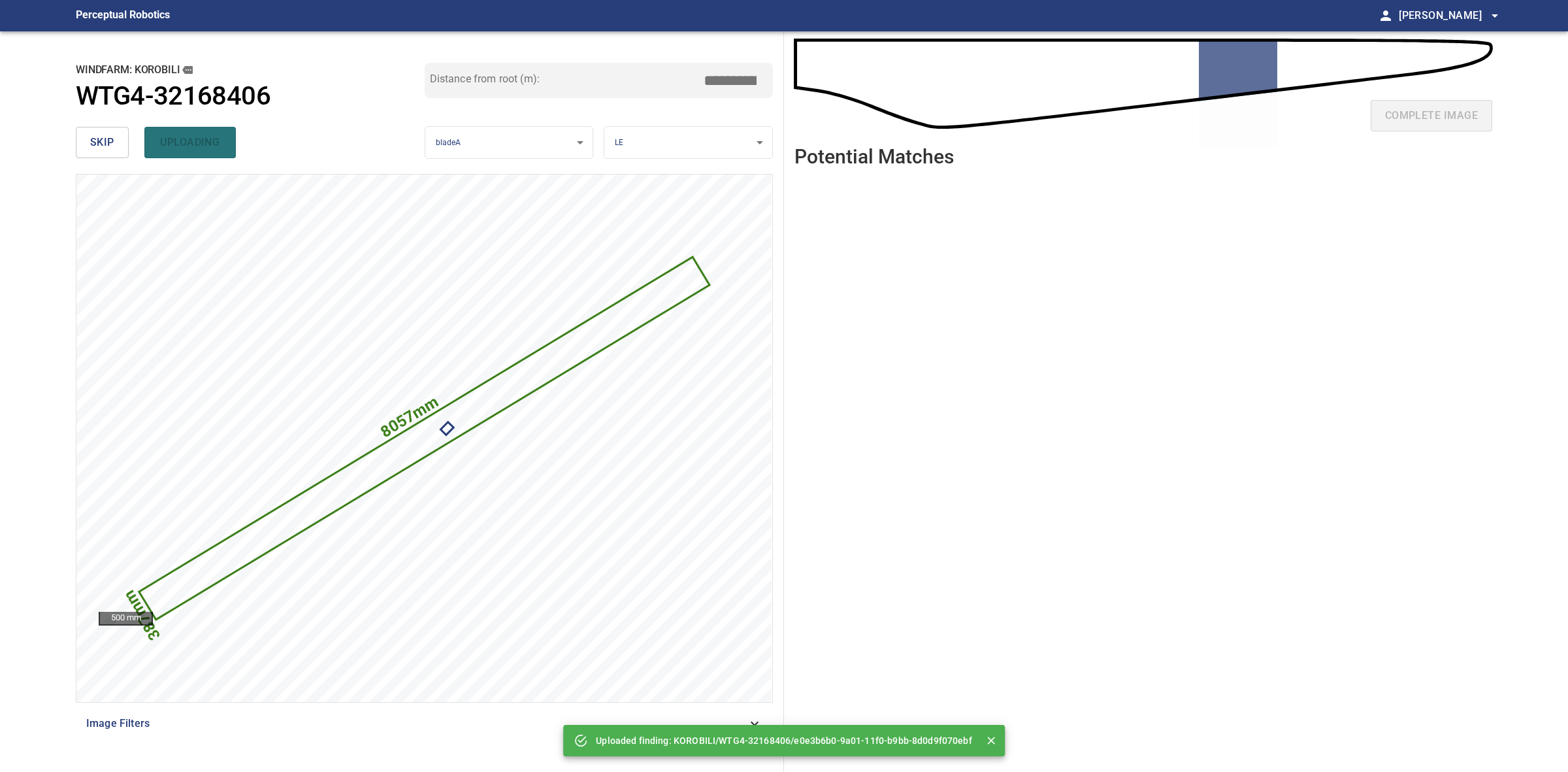
click at [88, 148] on button "skip" at bounding box center [103, 141] width 53 height 31
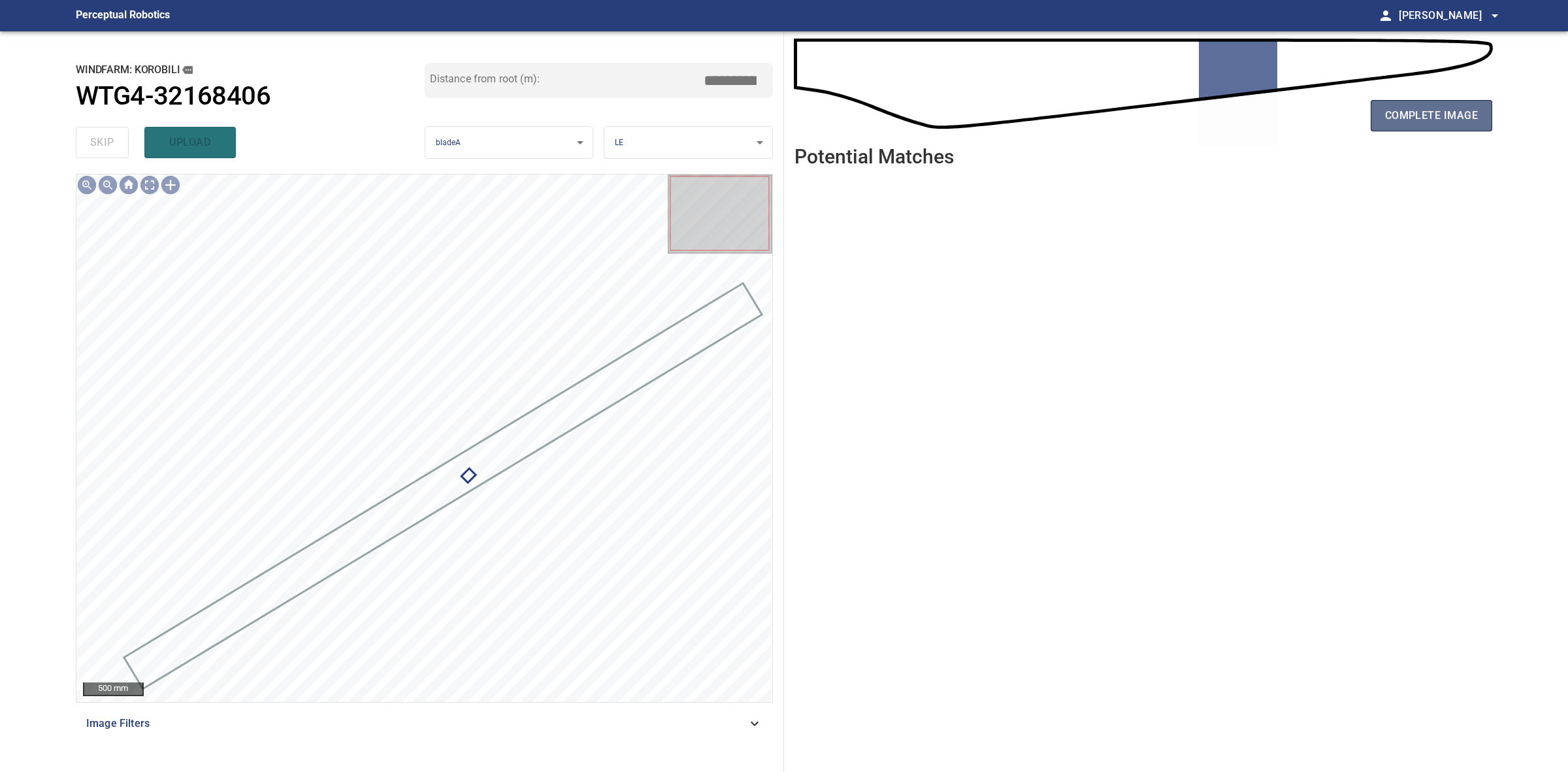
click at [1477, 112] on span "complete image" at bounding box center [1431, 115] width 93 height 19
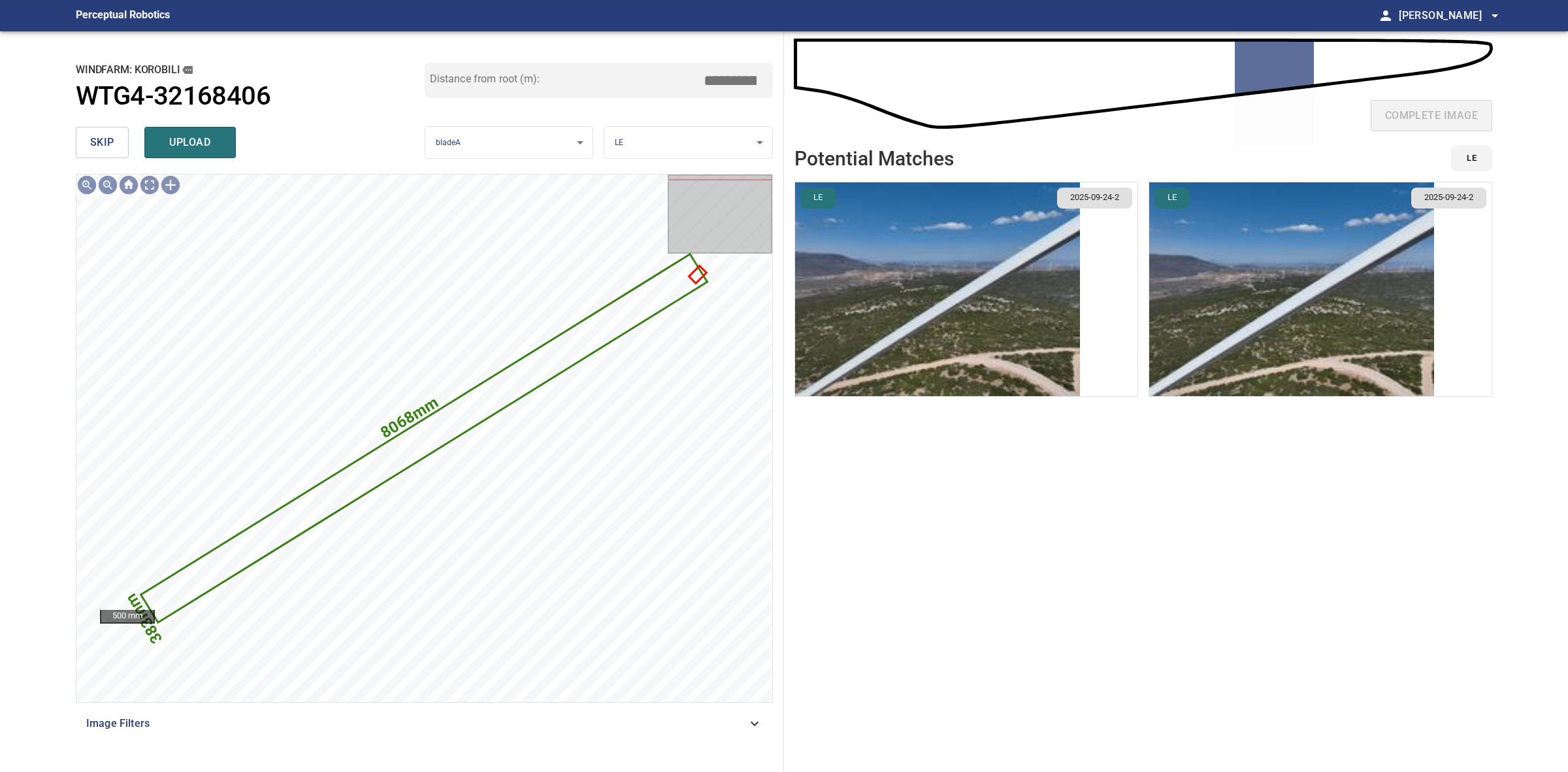
click at [115, 148] on button "skip" at bounding box center [103, 141] width 53 height 31
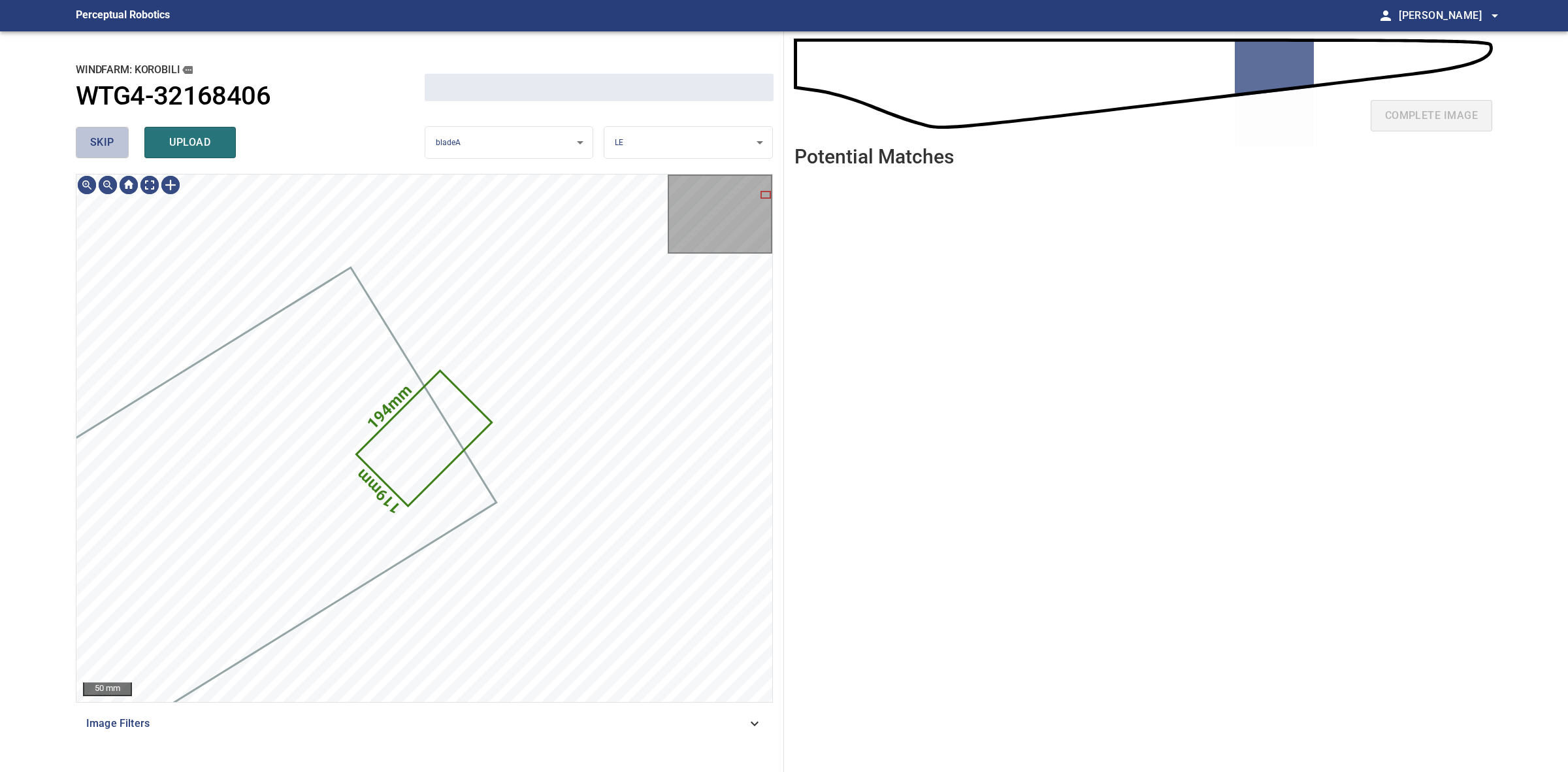
click at [115, 148] on button "skip" at bounding box center [103, 141] width 53 height 31
click at [115, 148] on div "skip upload" at bounding box center [250, 141] width 349 height 42
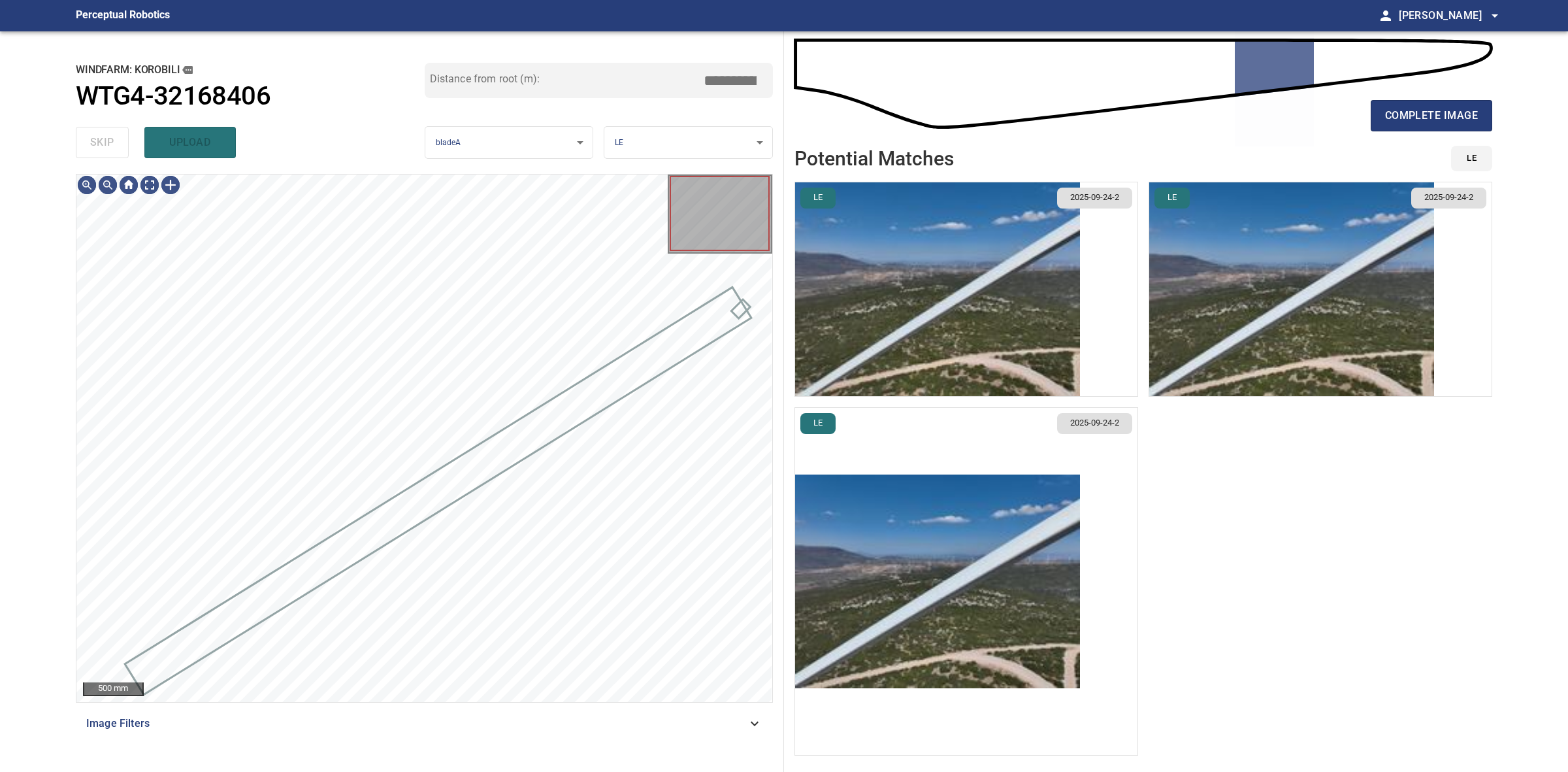
click at [115, 148] on div "skip upload" at bounding box center [250, 141] width 349 height 42
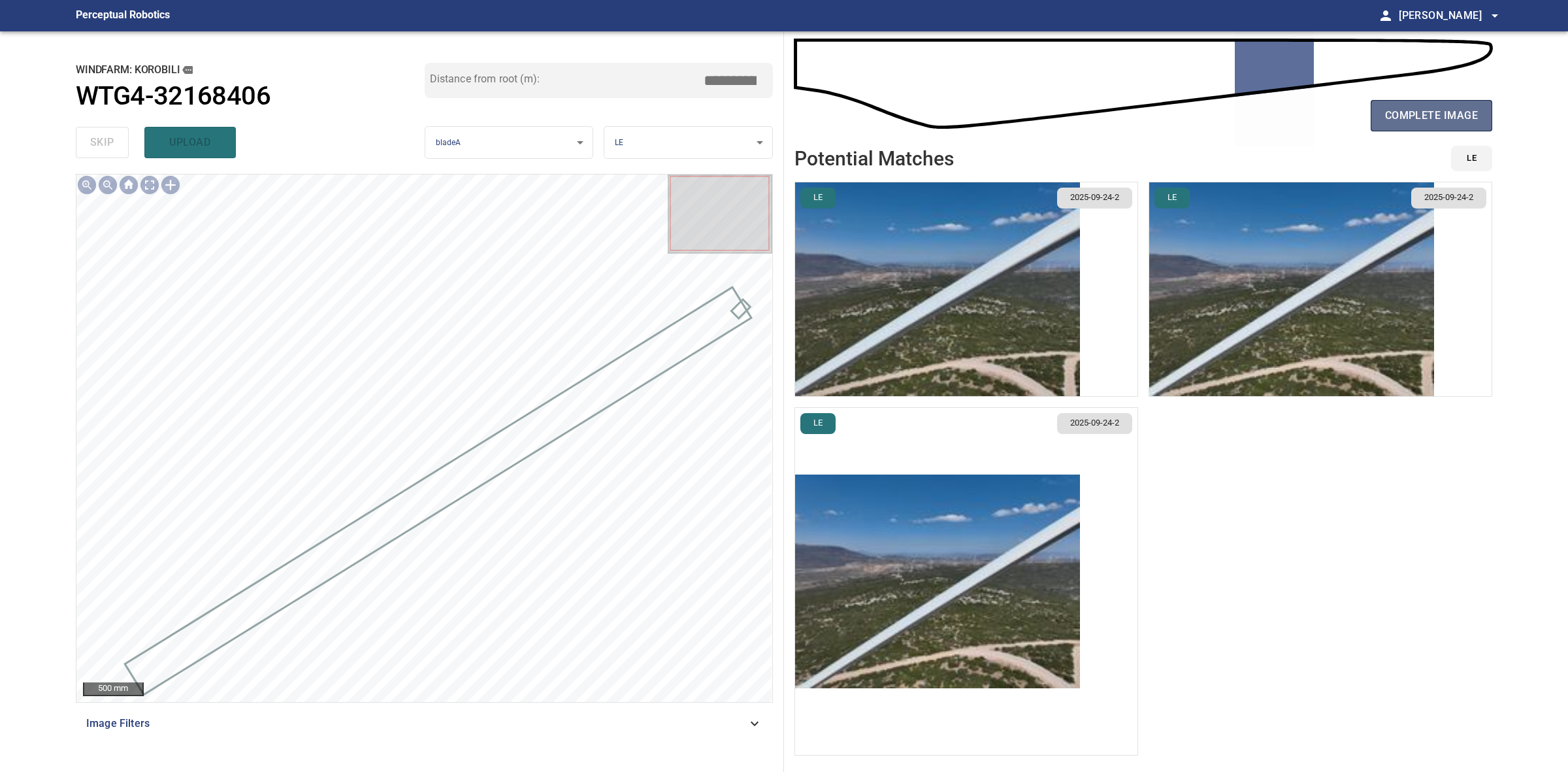
click at [1425, 125] on button "complete image" at bounding box center [1431, 115] width 121 height 31
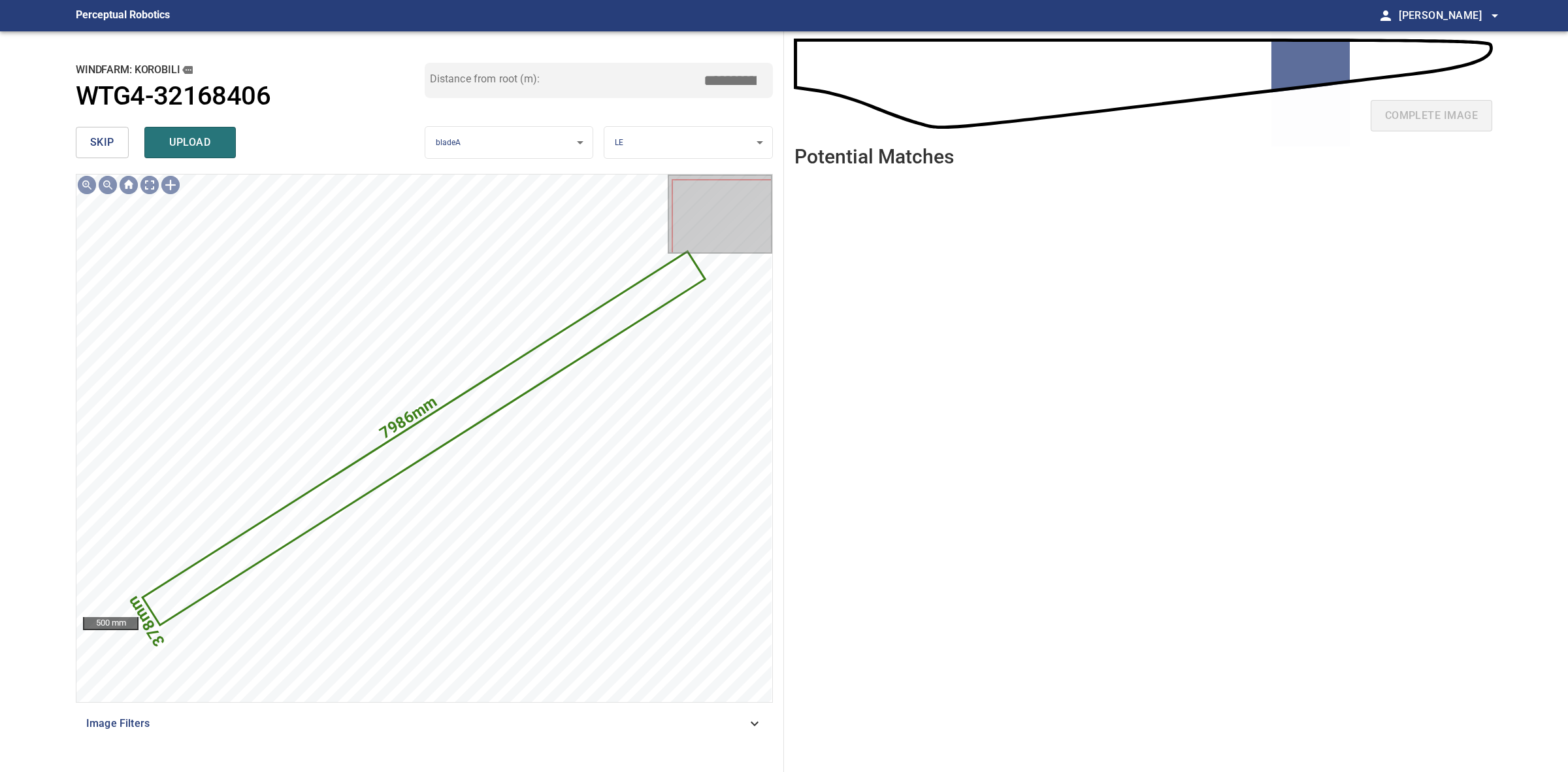
click at [91, 149] on span "skip" at bounding box center [102, 142] width 24 height 19
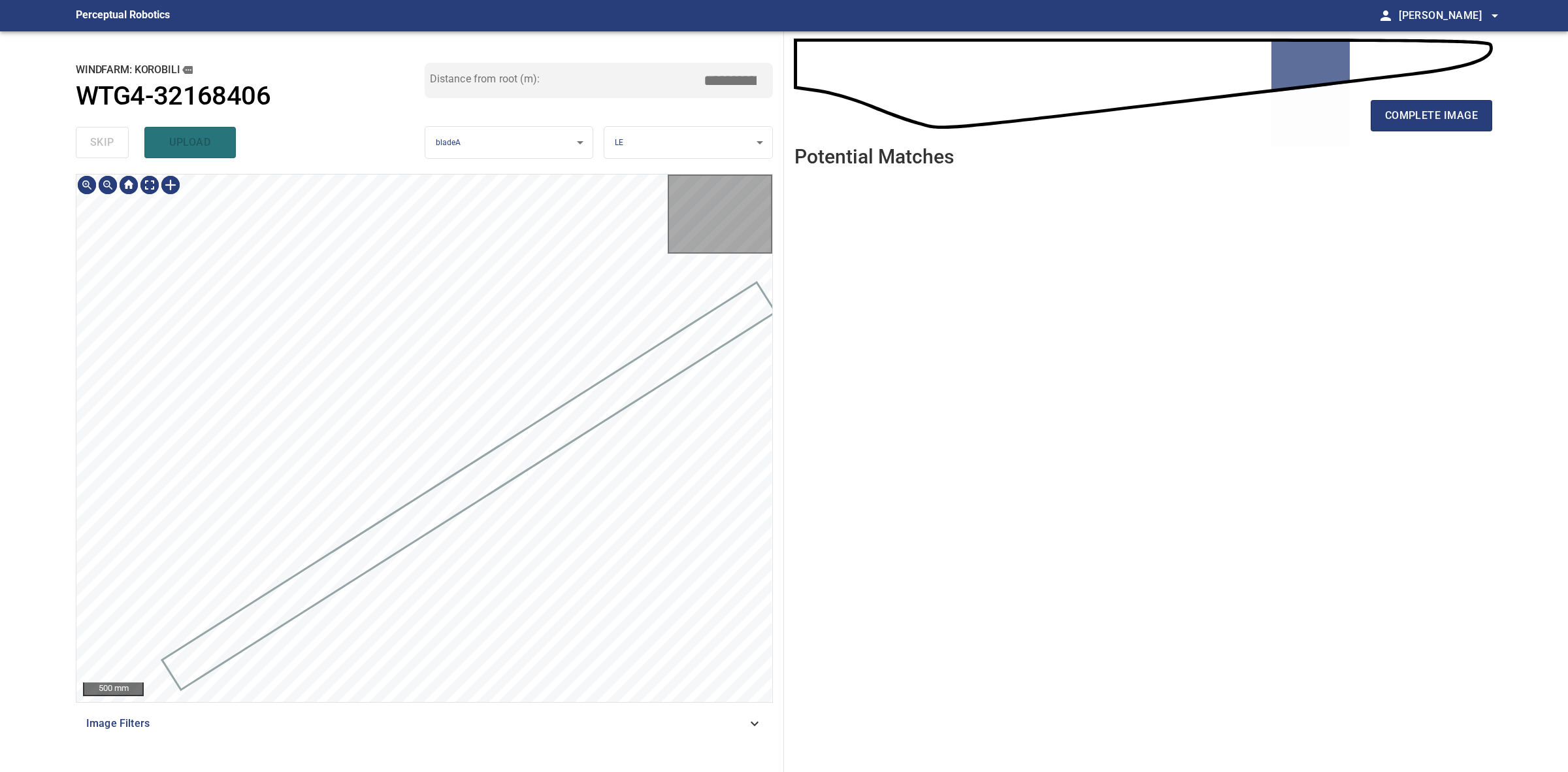
click at [91, 149] on div "skip upload" at bounding box center [250, 141] width 349 height 42
drag, startPoint x: 91, startPoint y: 149, endPoint x: 704, endPoint y: 154, distance: 613.0
click at [92, 149] on div "skip upload" at bounding box center [250, 141] width 349 height 42
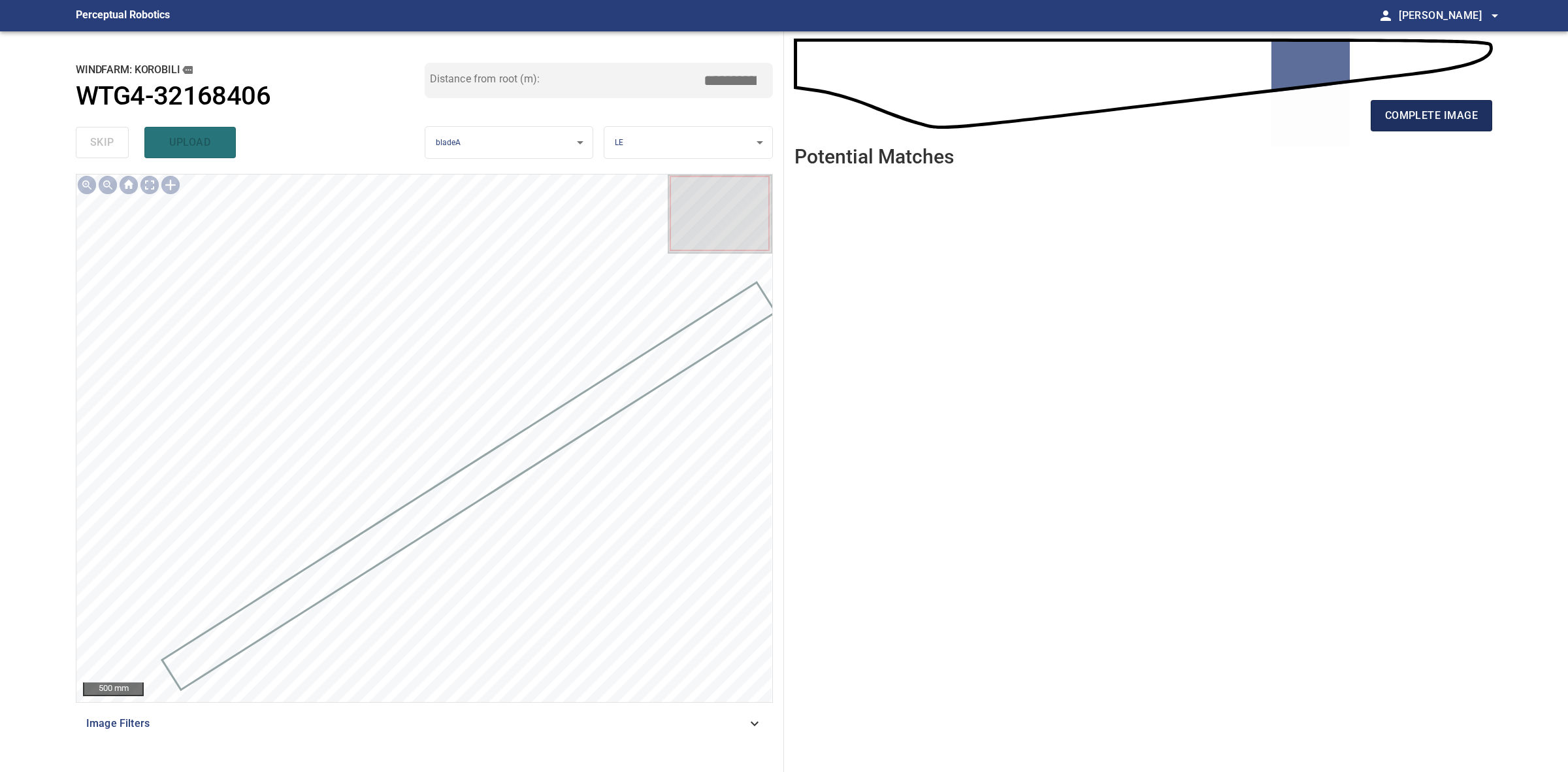
click at [1455, 118] on span "complete image" at bounding box center [1431, 115] width 93 height 19
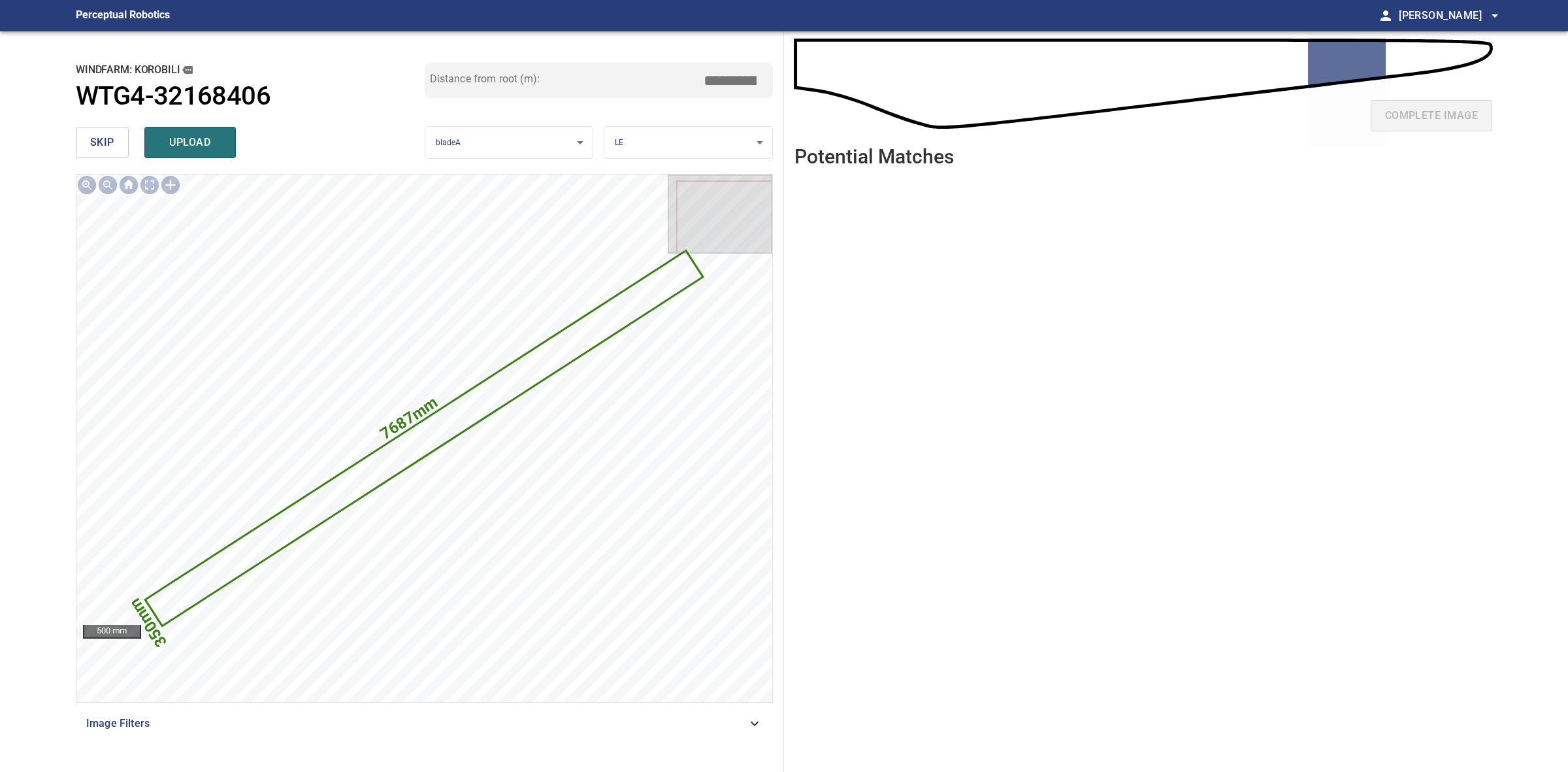
click at [109, 149] on span "skip" at bounding box center [102, 142] width 24 height 19
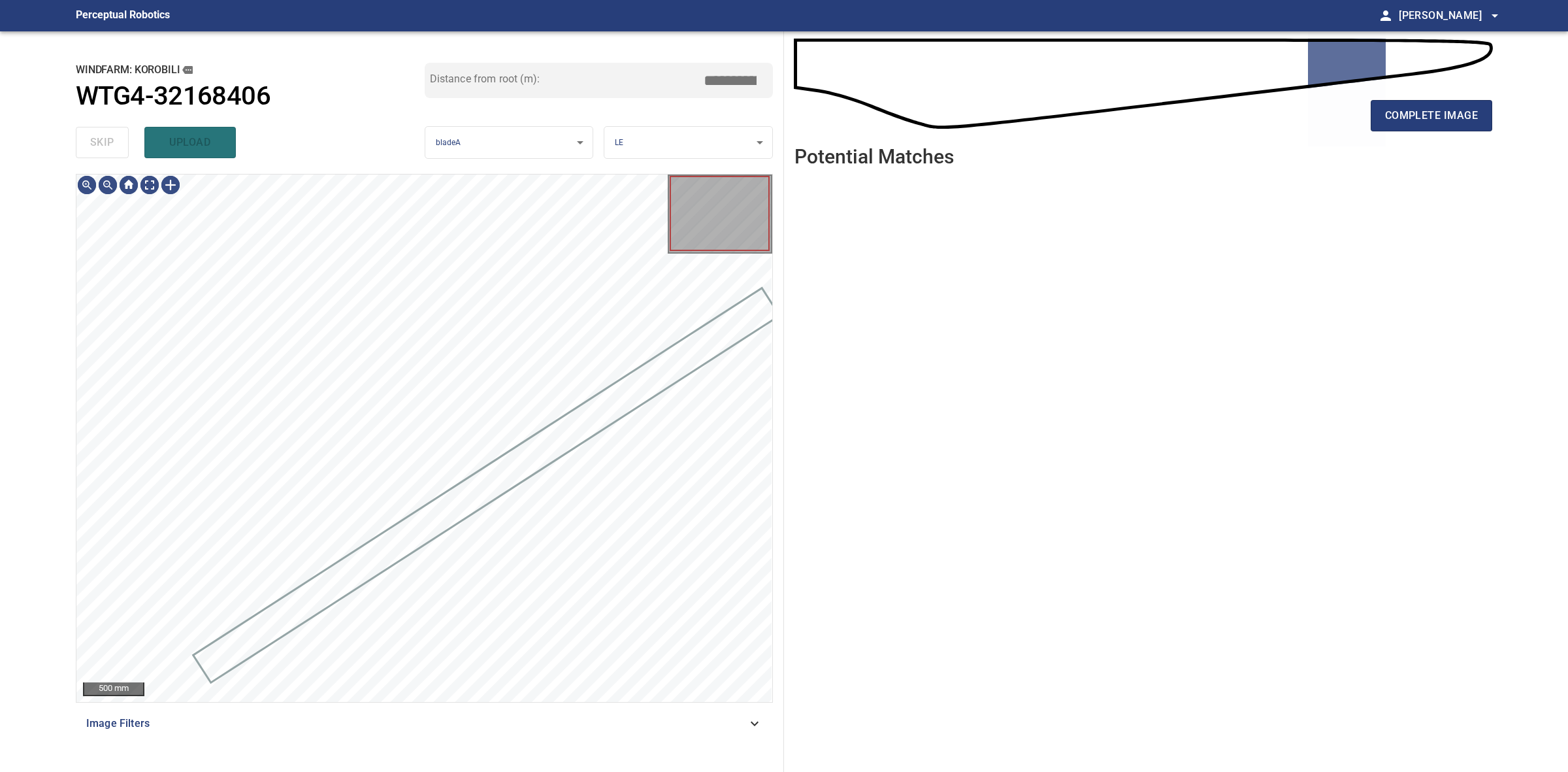
click at [109, 149] on div "skip upload" at bounding box center [250, 141] width 349 height 42
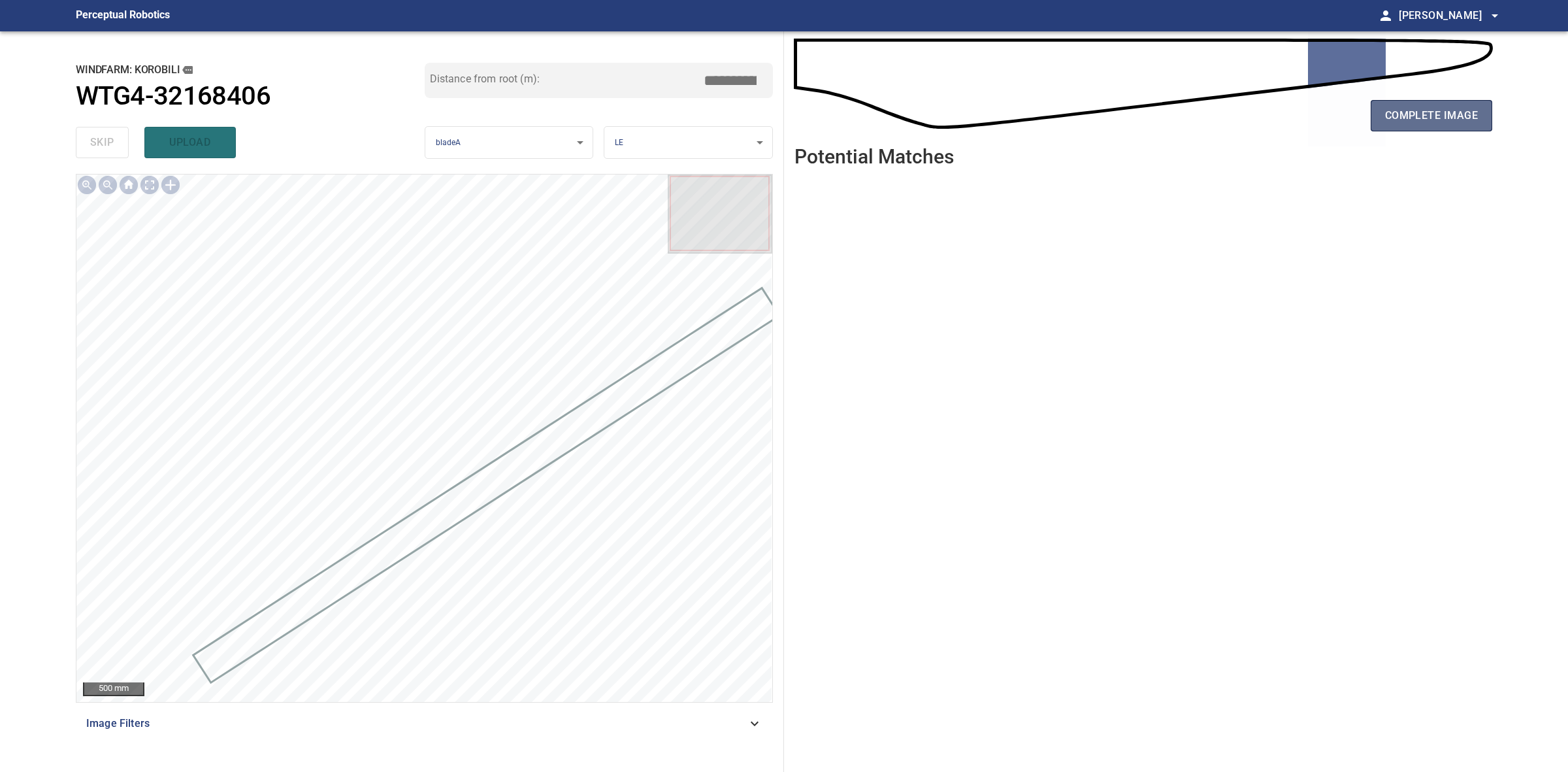
click at [1480, 105] on button "complete image" at bounding box center [1431, 115] width 121 height 31
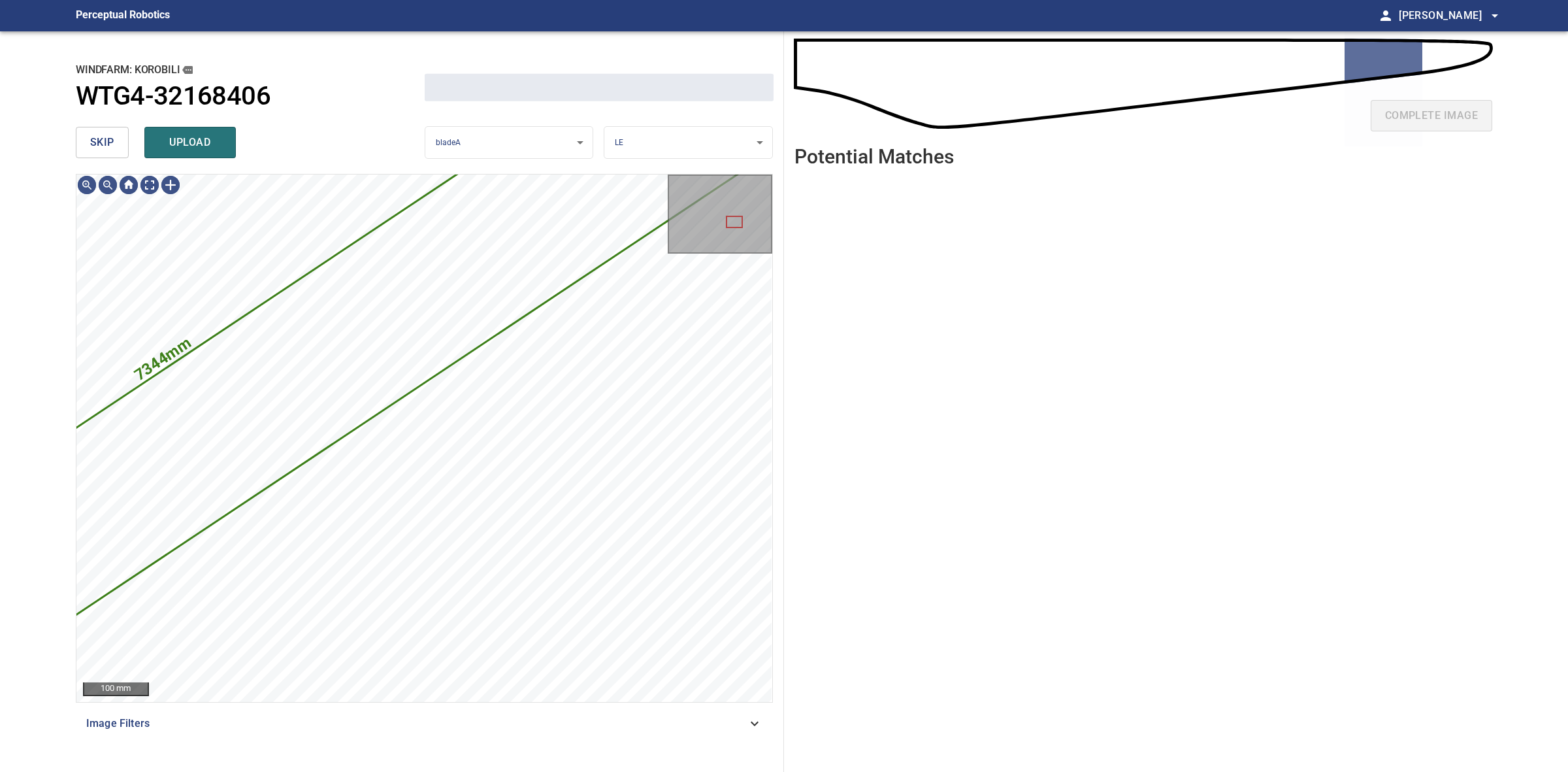
click at [99, 137] on span "skip" at bounding box center [102, 142] width 24 height 19
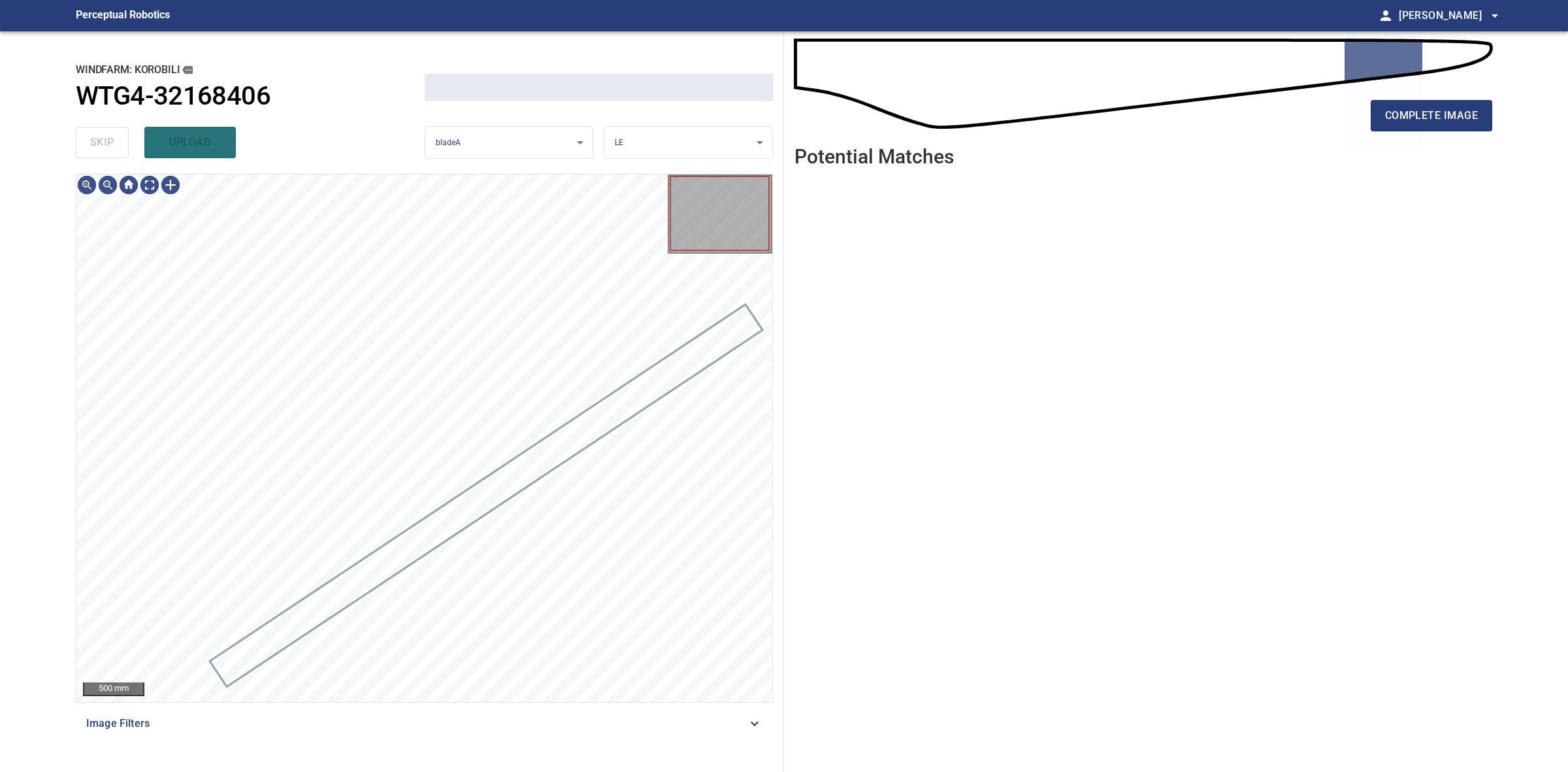
click at [99, 137] on div "skip upload" at bounding box center [250, 141] width 349 height 42
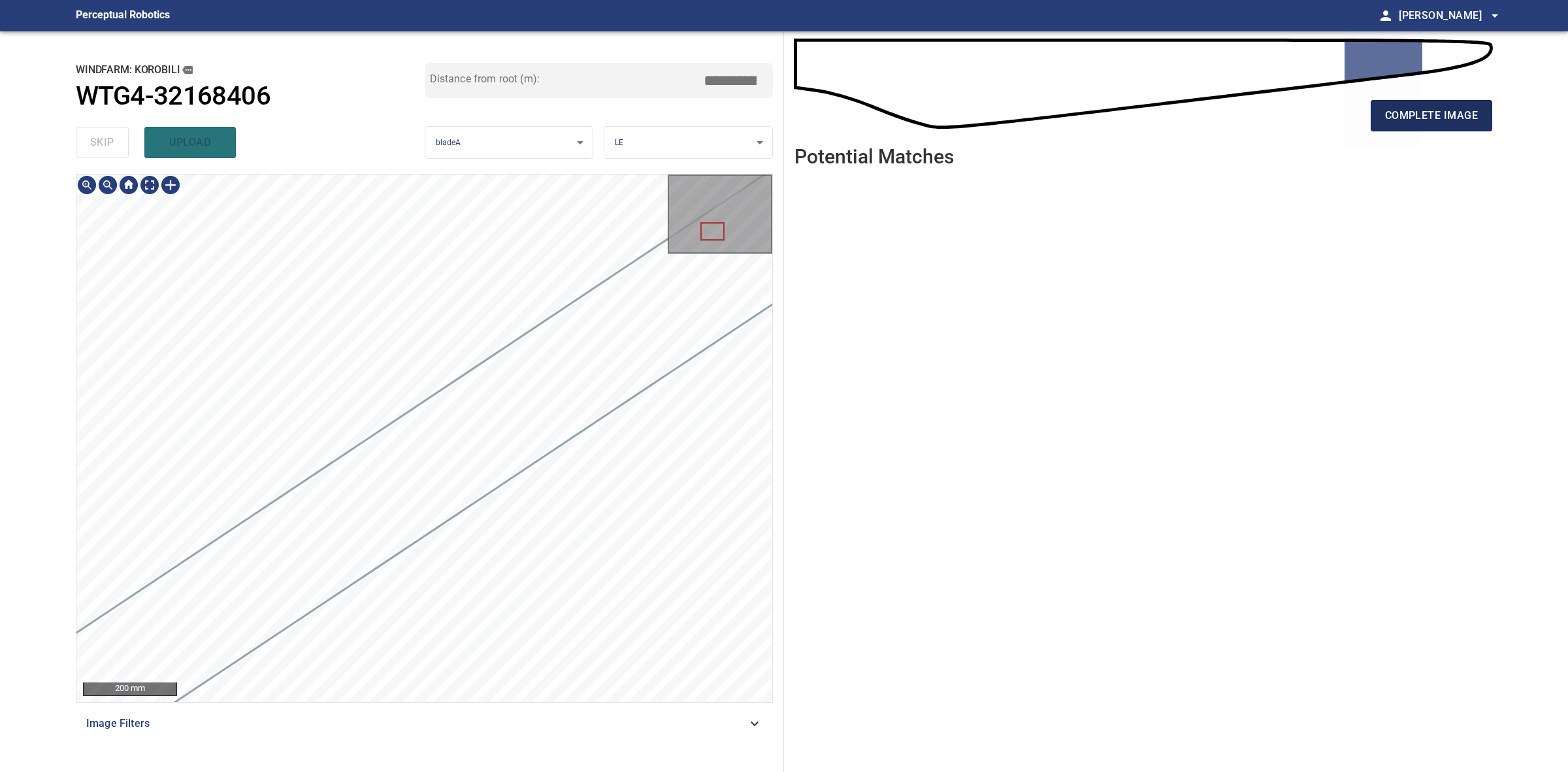
click at [1412, 126] on button "complete image" at bounding box center [1431, 115] width 121 height 31
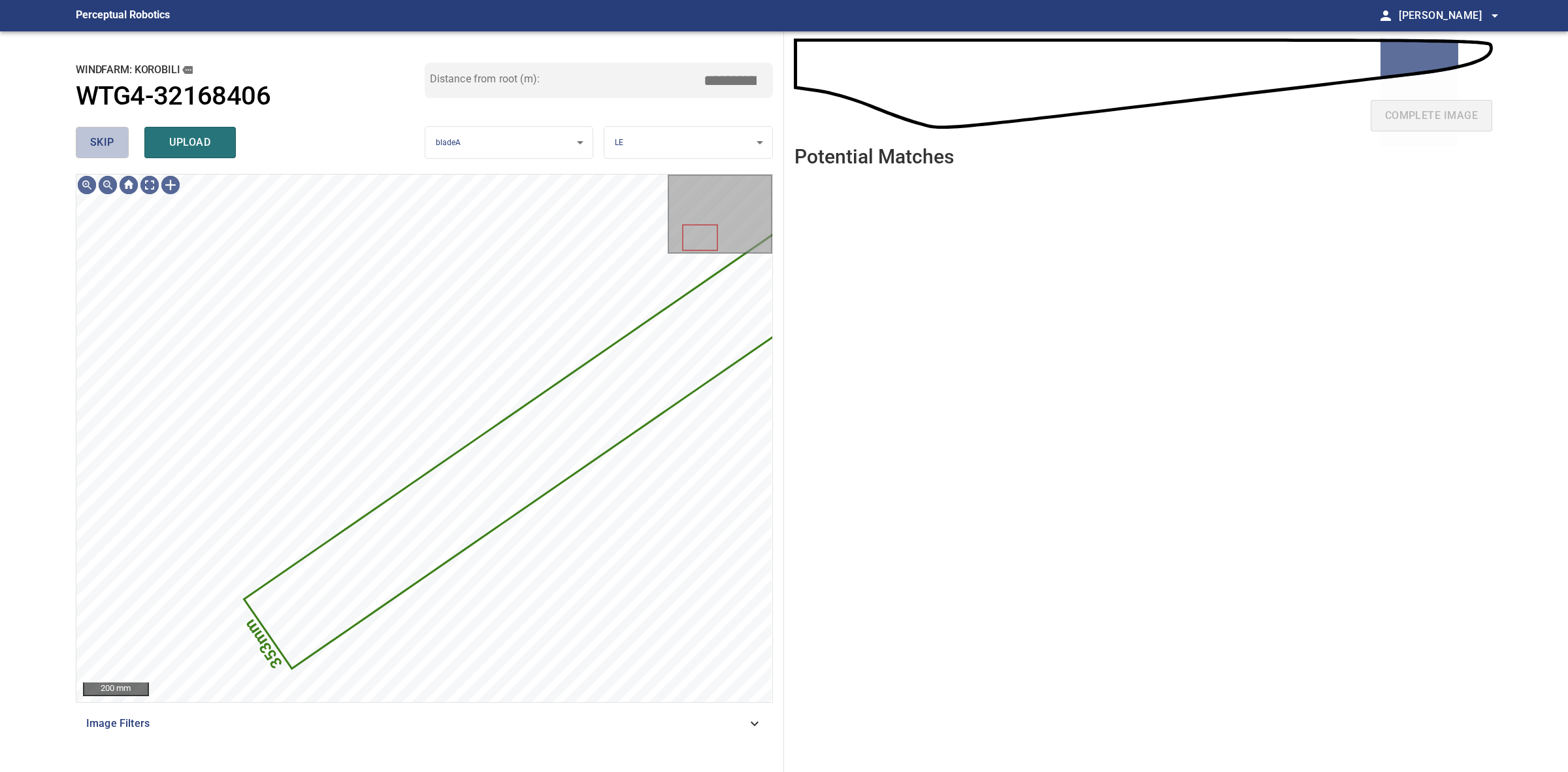
click at [121, 148] on button "skip" at bounding box center [103, 141] width 53 height 31
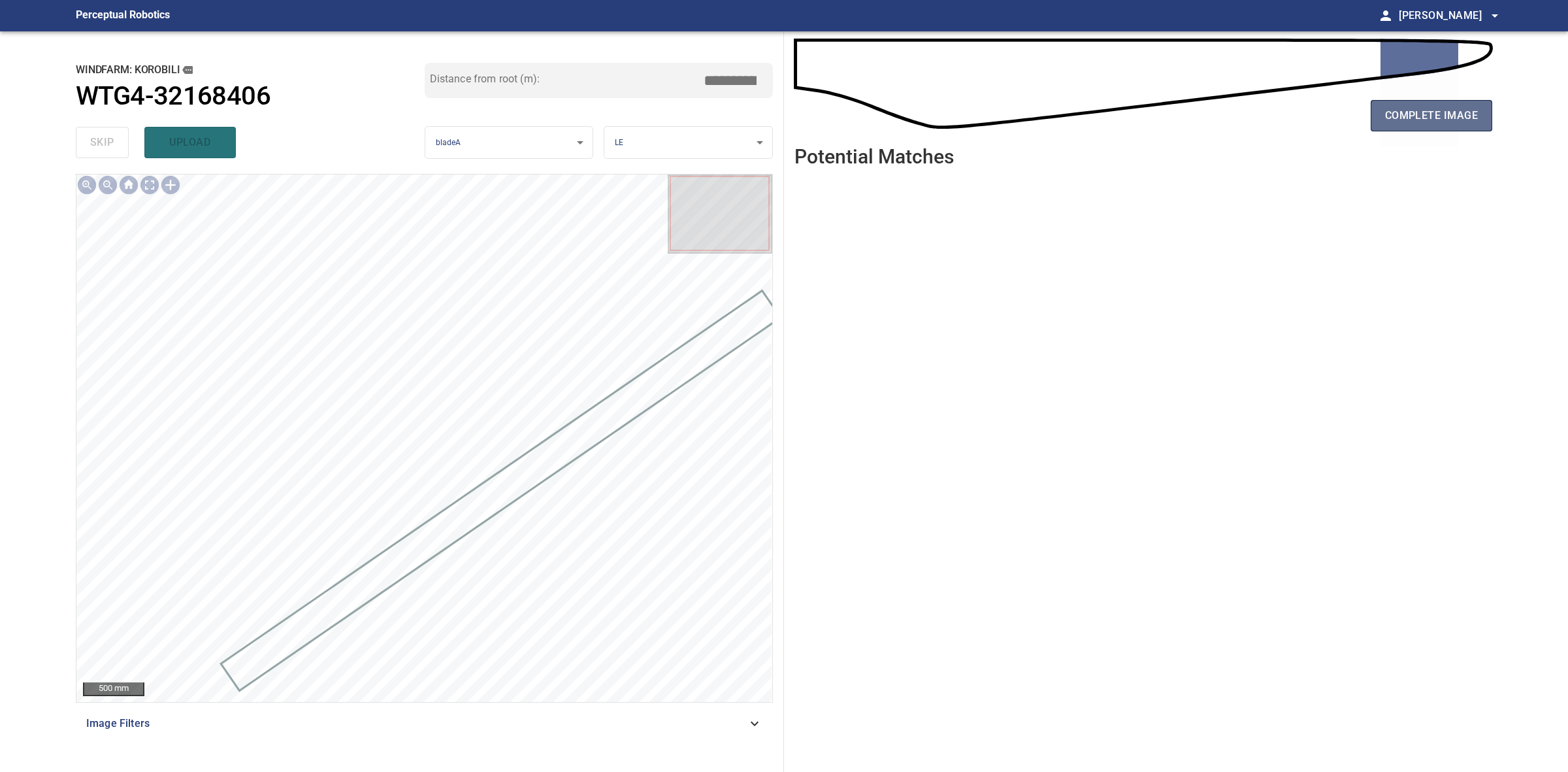
click at [1451, 129] on button "complete image" at bounding box center [1431, 115] width 121 height 31
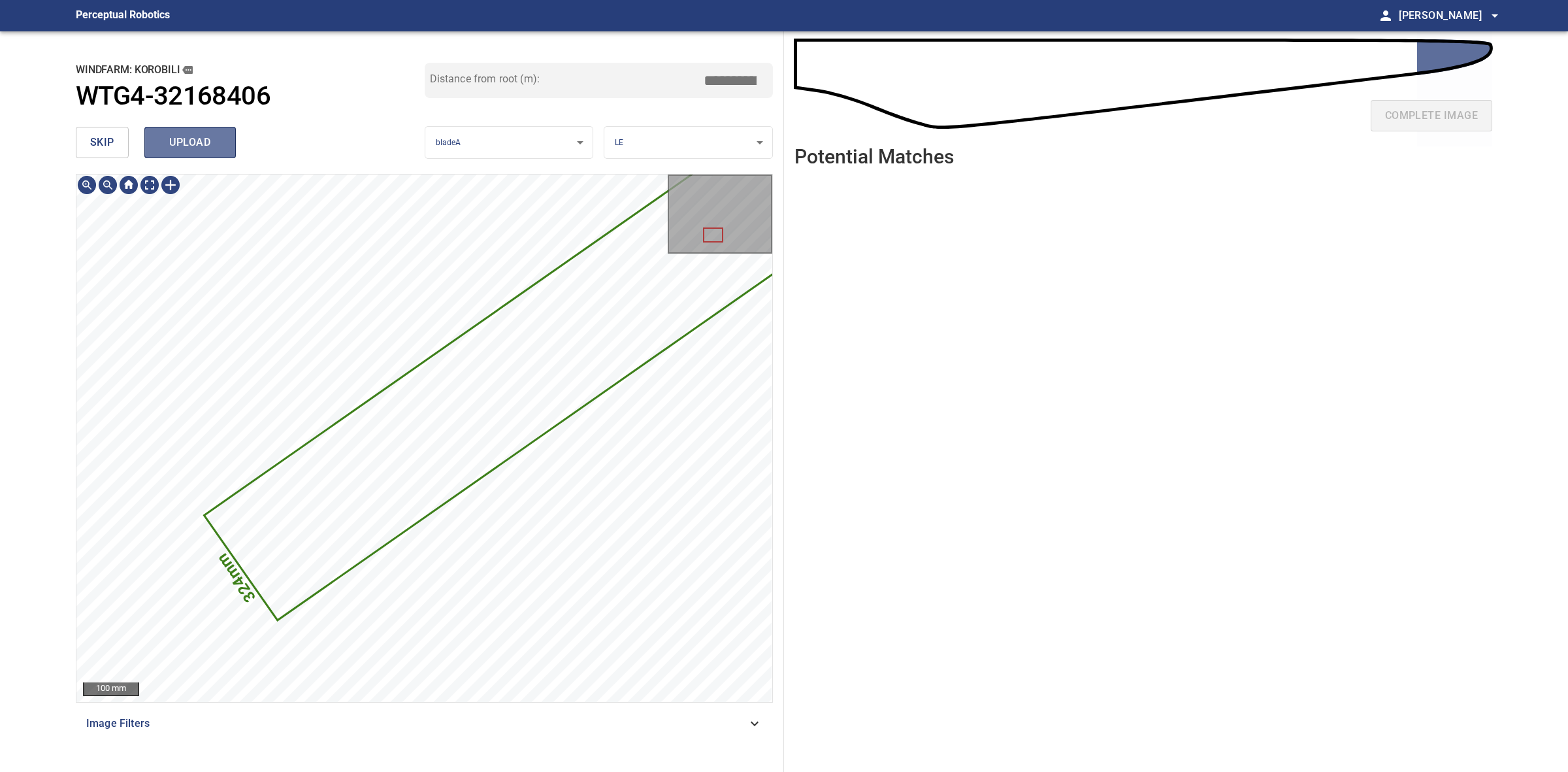
click at [226, 151] on button "upload" at bounding box center [189, 141] width 91 height 31
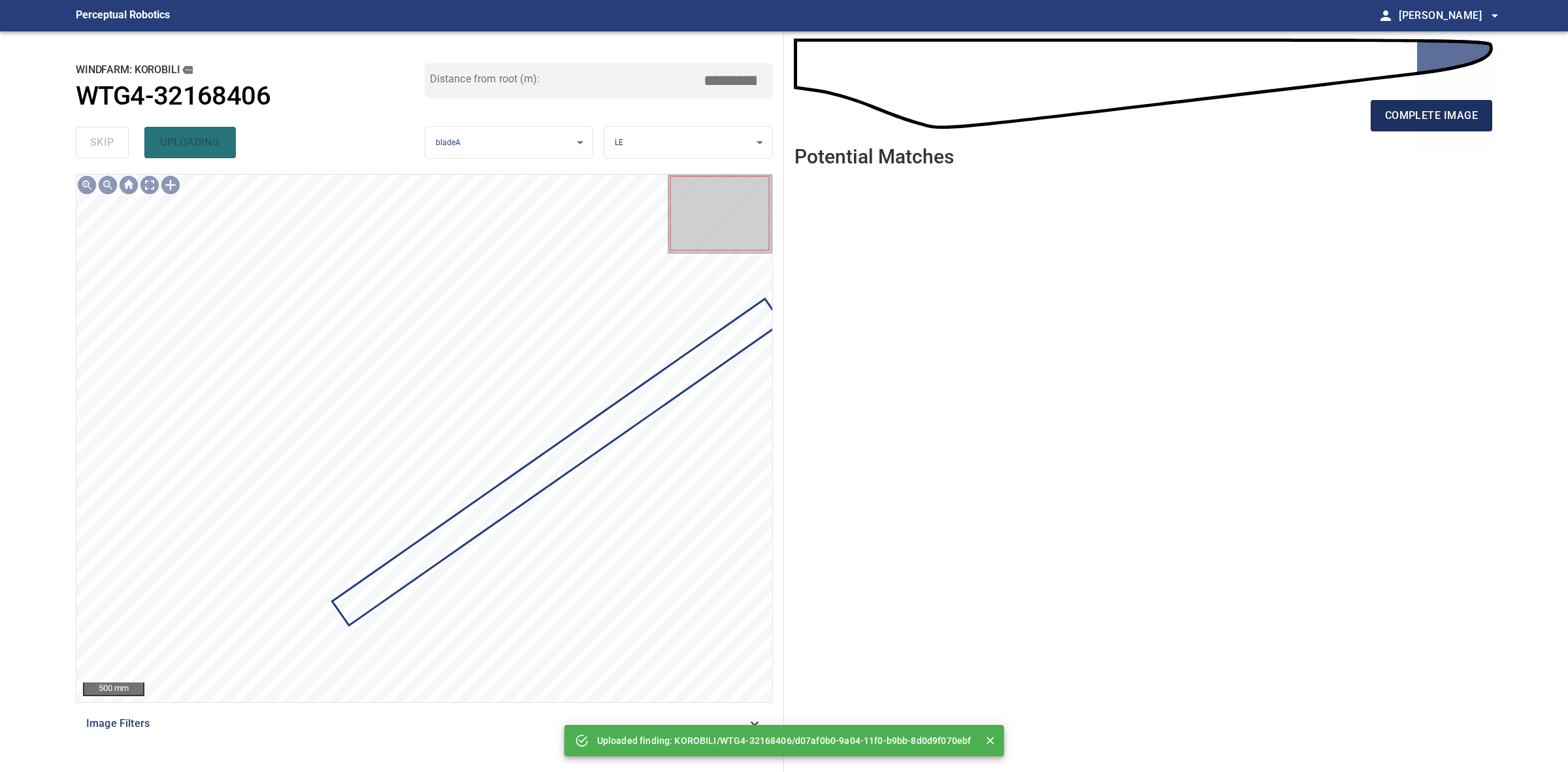
click at [1446, 118] on span "complete image" at bounding box center [1431, 115] width 93 height 19
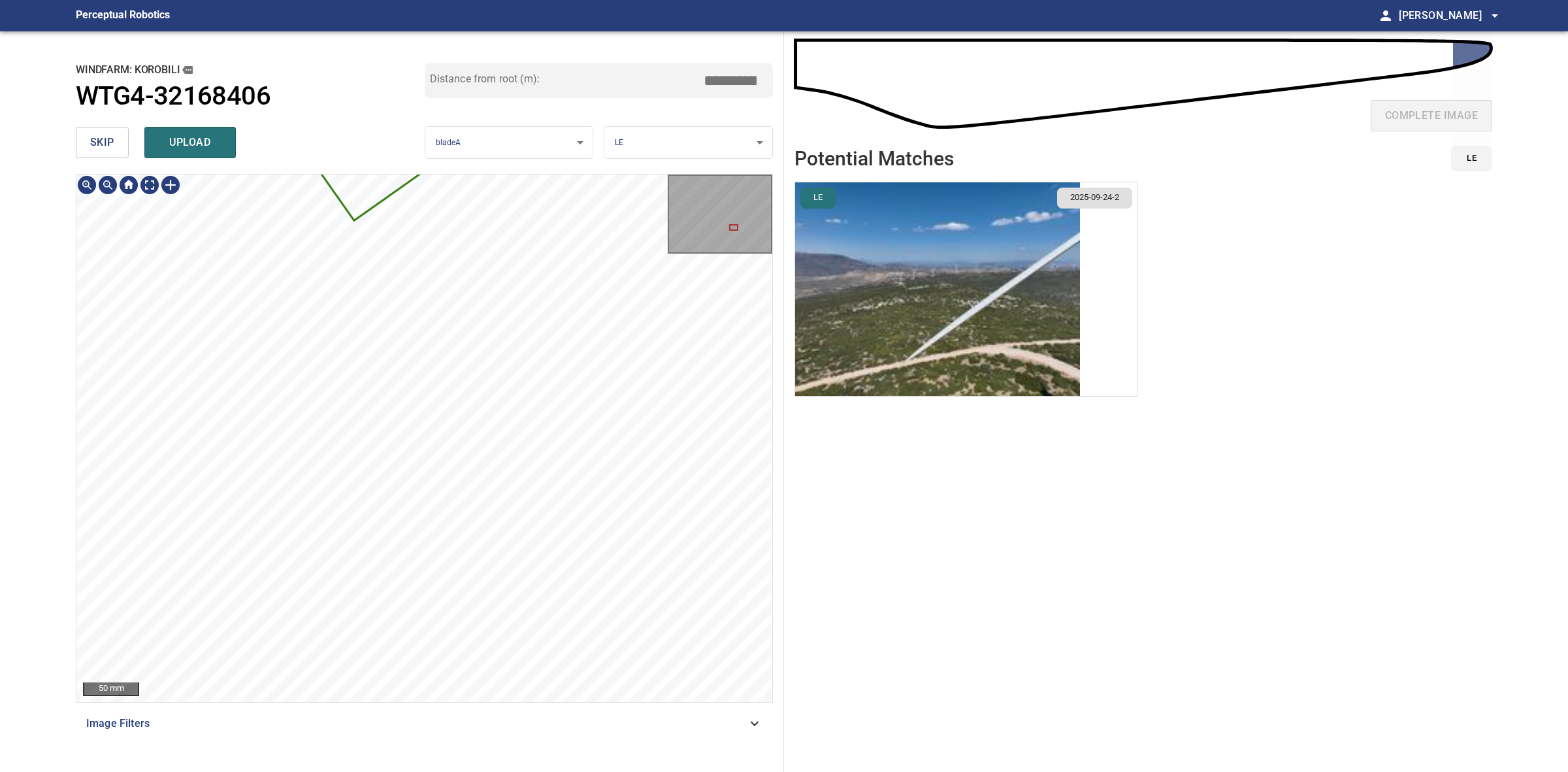
click at [534, 720] on div "4350mm 288mm 50 mm Image Filters" at bounding box center [425, 468] width 697 height 587
click at [509, 495] on div at bounding box center [509, 497] width 5 height 5
click at [531, 486] on div at bounding box center [649, 401] width 284 height 204
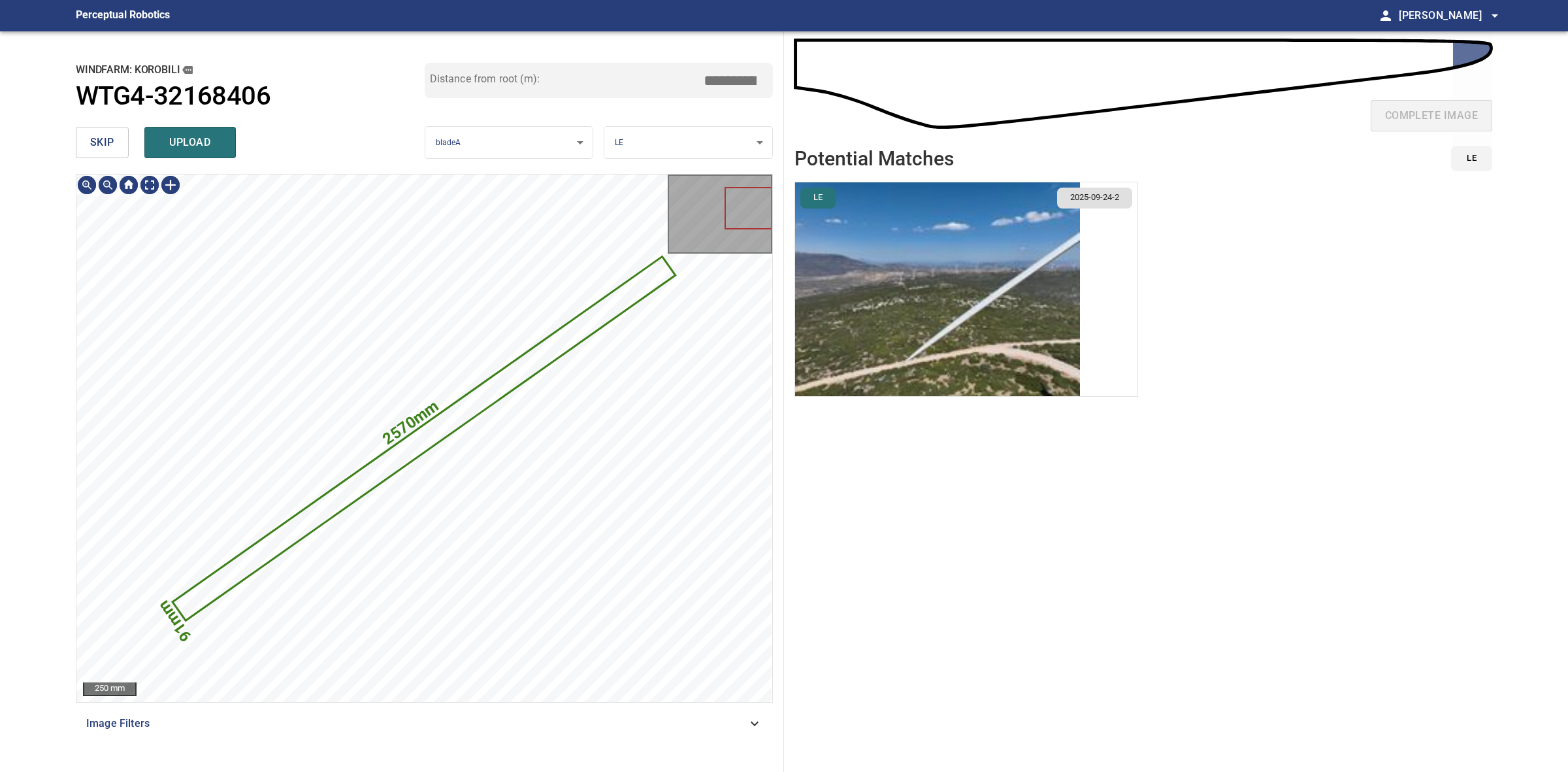
drag, startPoint x: 891, startPoint y: 327, endPoint x: 899, endPoint y: 327, distance: 8.0
click at [892, 327] on img "button" at bounding box center [937, 289] width 285 height 214
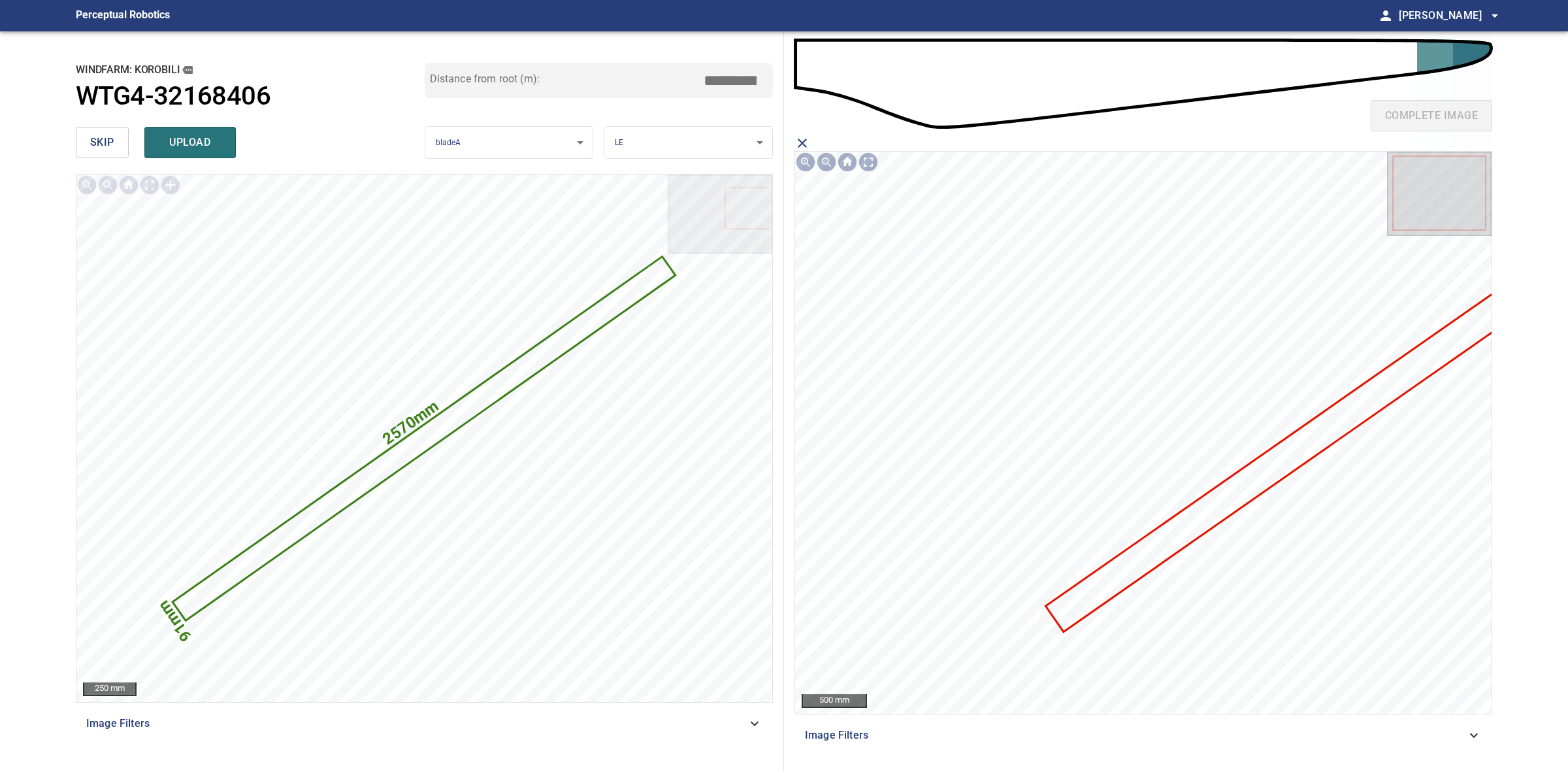
click at [1201, 514] on icon at bounding box center [1285, 458] width 477 height 345
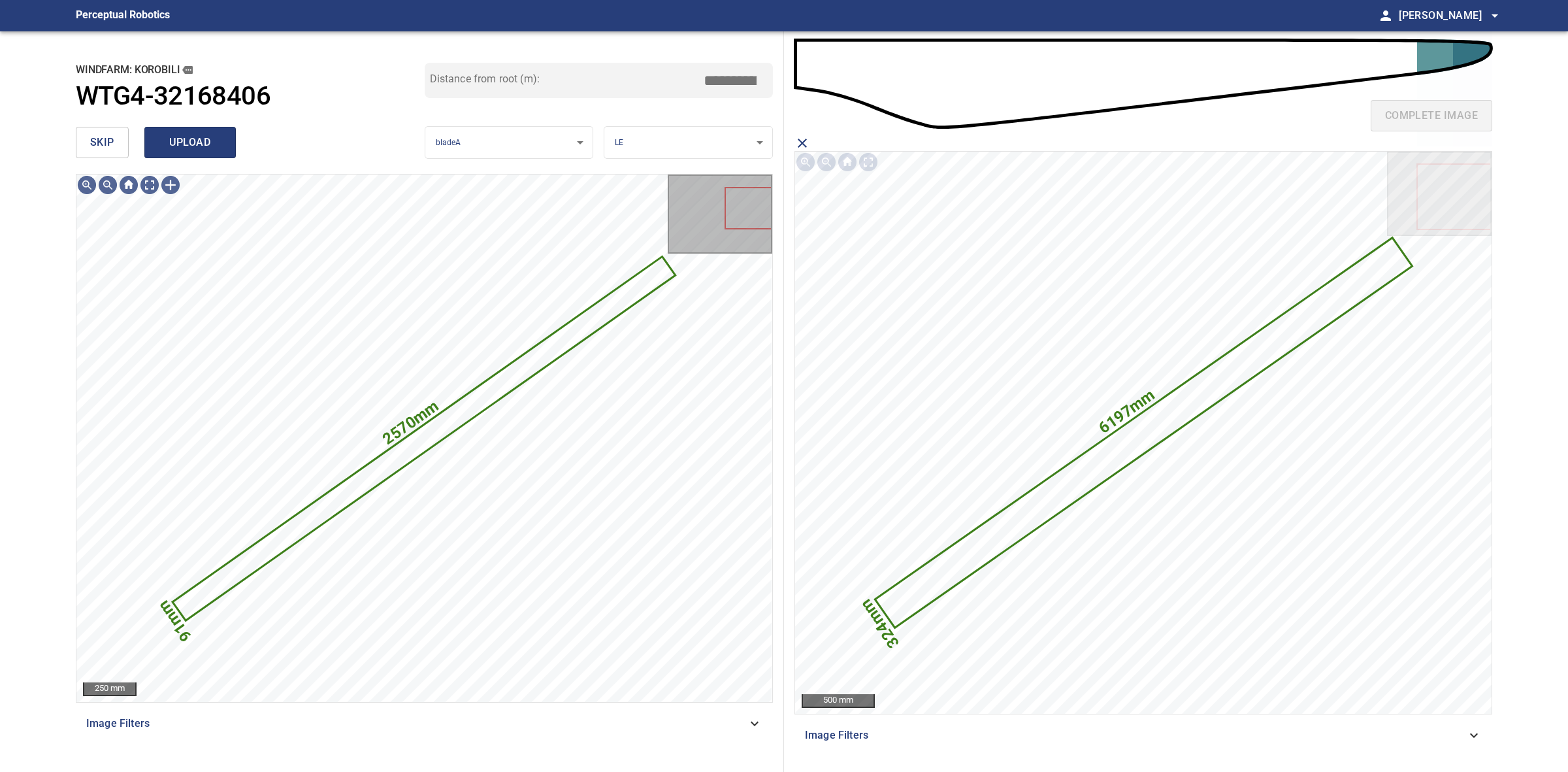
click at [207, 141] on span "upload" at bounding box center [190, 142] width 63 height 19
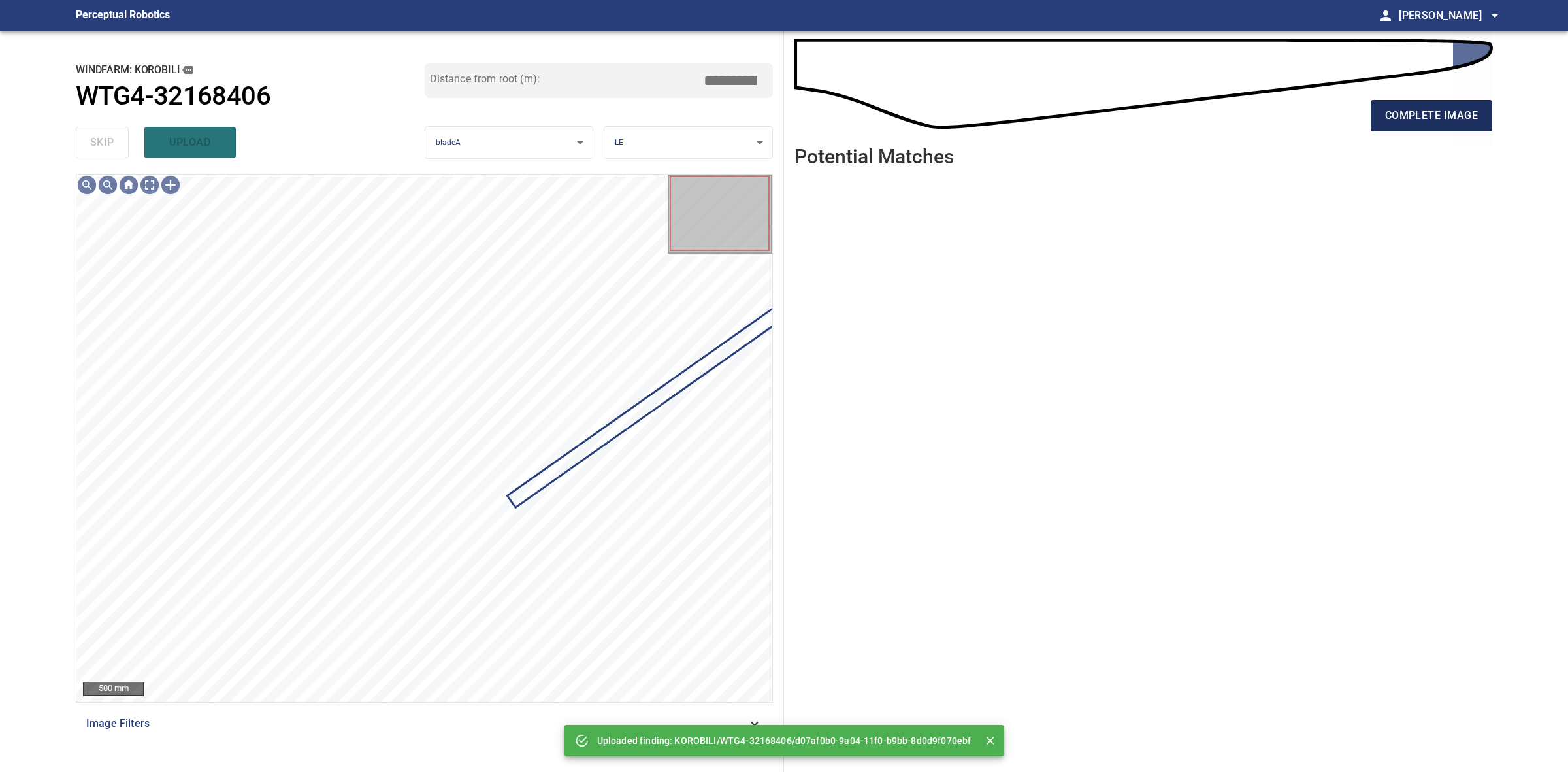
drag, startPoint x: 1488, startPoint y: 129, endPoint x: 1477, endPoint y: 129, distance: 11.0
click at [1485, 129] on button "complete image" at bounding box center [1431, 115] width 121 height 31
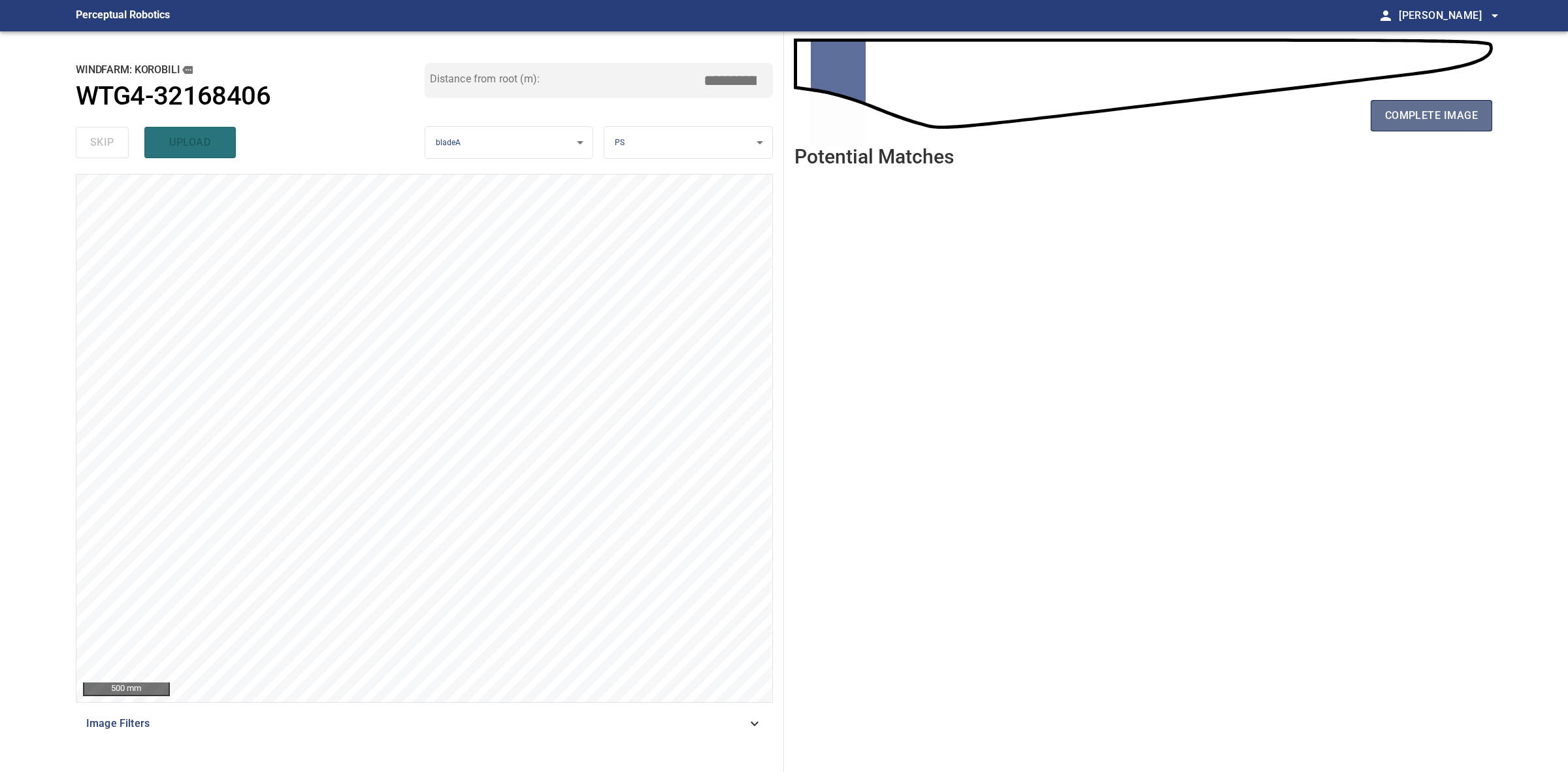
click at [1445, 112] on span "complete image" at bounding box center [1431, 115] width 93 height 19
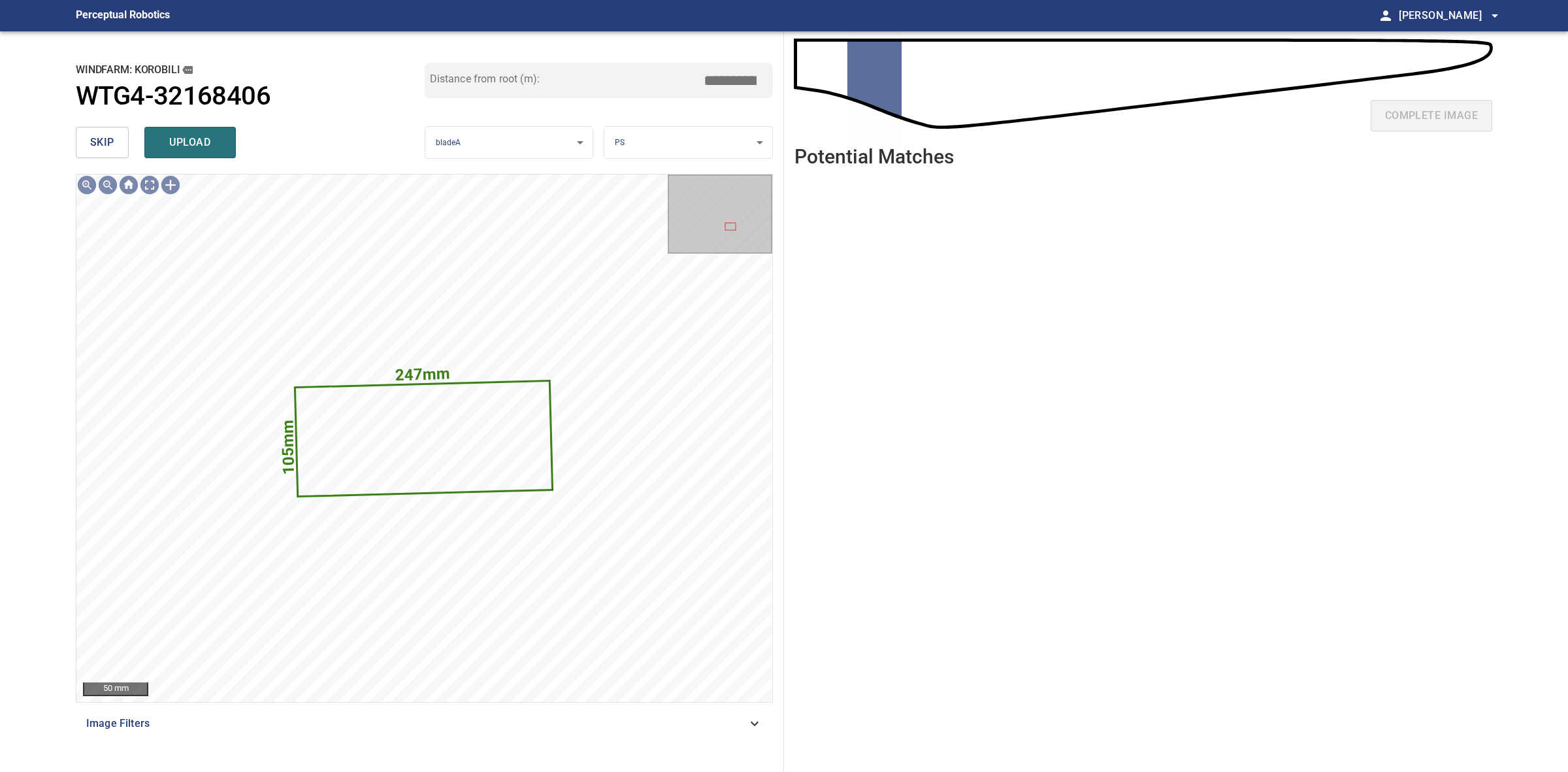
click at [102, 151] on button "skip" at bounding box center [103, 141] width 53 height 31
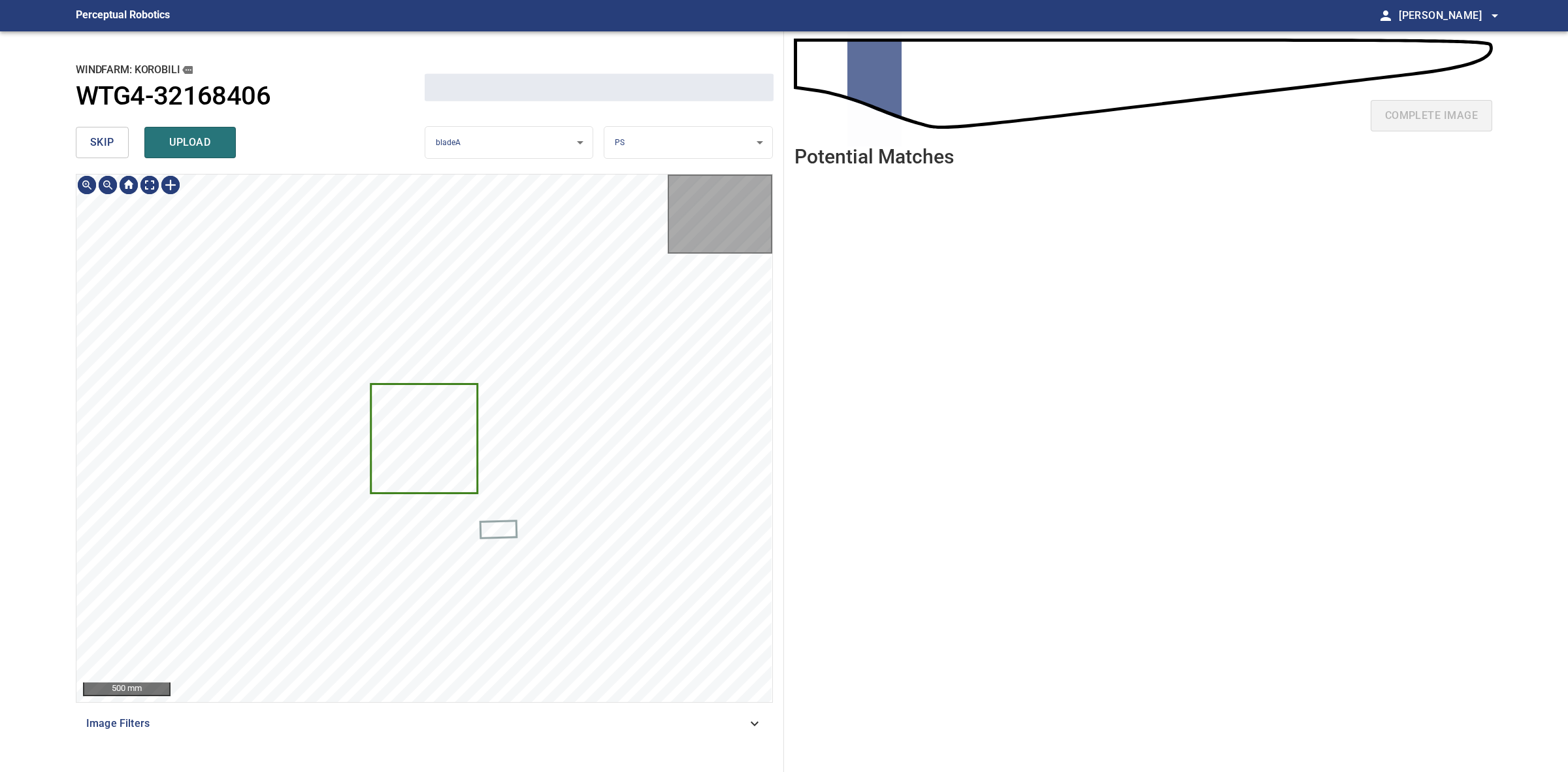
click at [102, 151] on button "skip" at bounding box center [103, 141] width 53 height 31
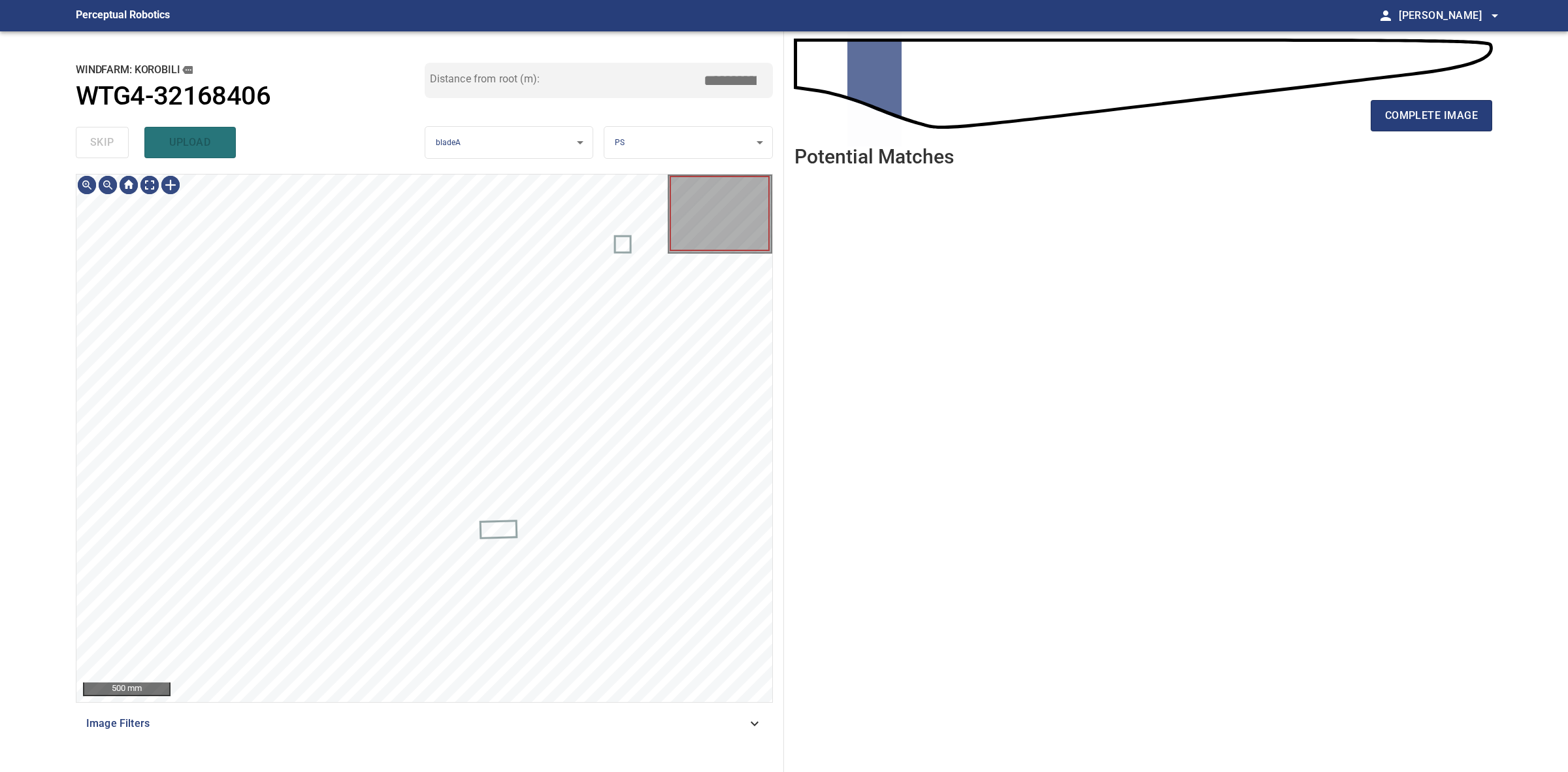
click at [102, 151] on div "skip upload" at bounding box center [250, 141] width 349 height 42
drag, startPoint x: 102, startPoint y: 151, endPoint x: 109, endPoint y: 151, distance: 7.0
click at [102, 151] on div "skip upload" at bounding box center [250, 141] width 349 height 42
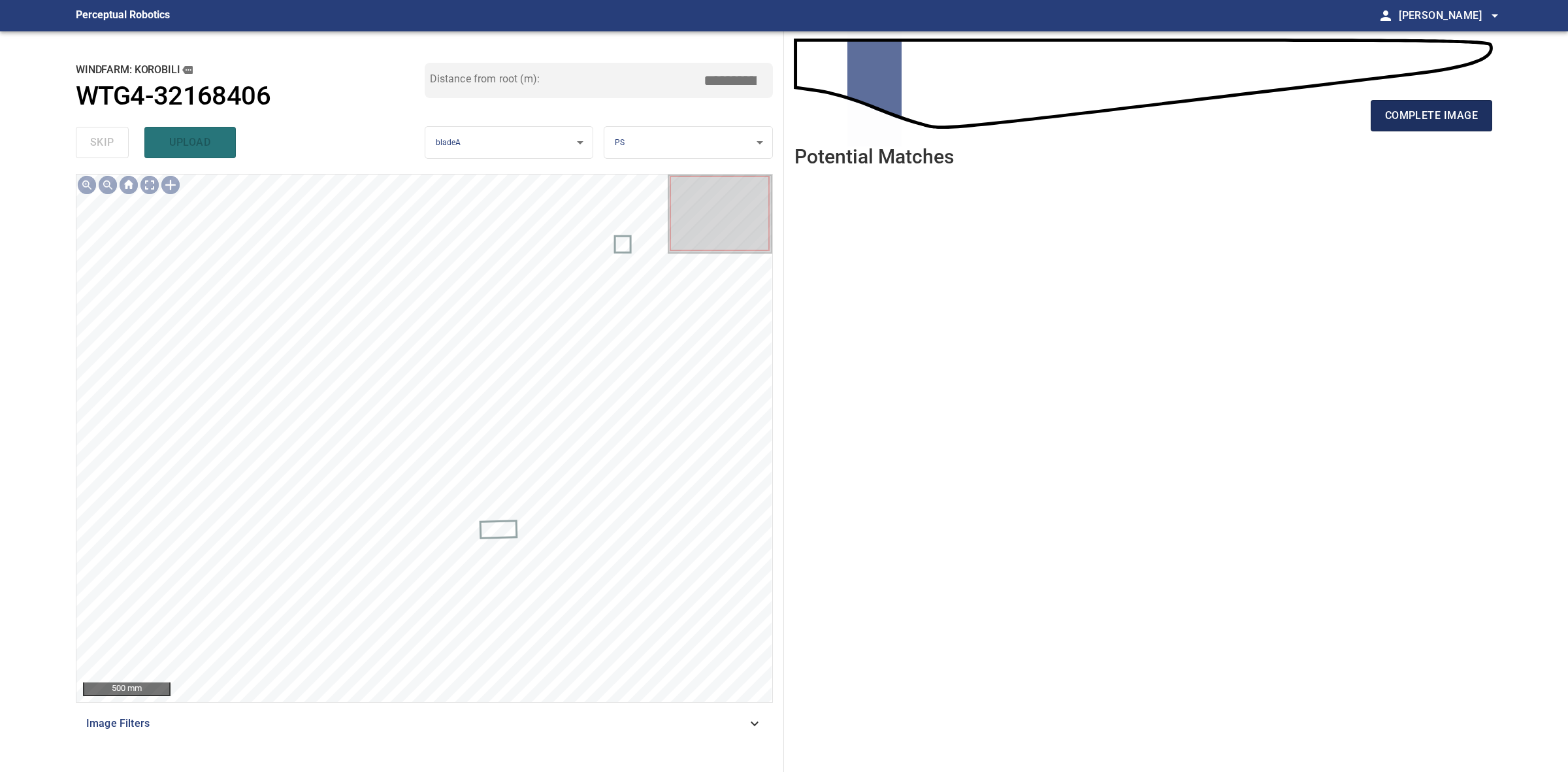
click at [1400, 121] on span "complete image" at bounding box center [1431, 115] width 93 height 19
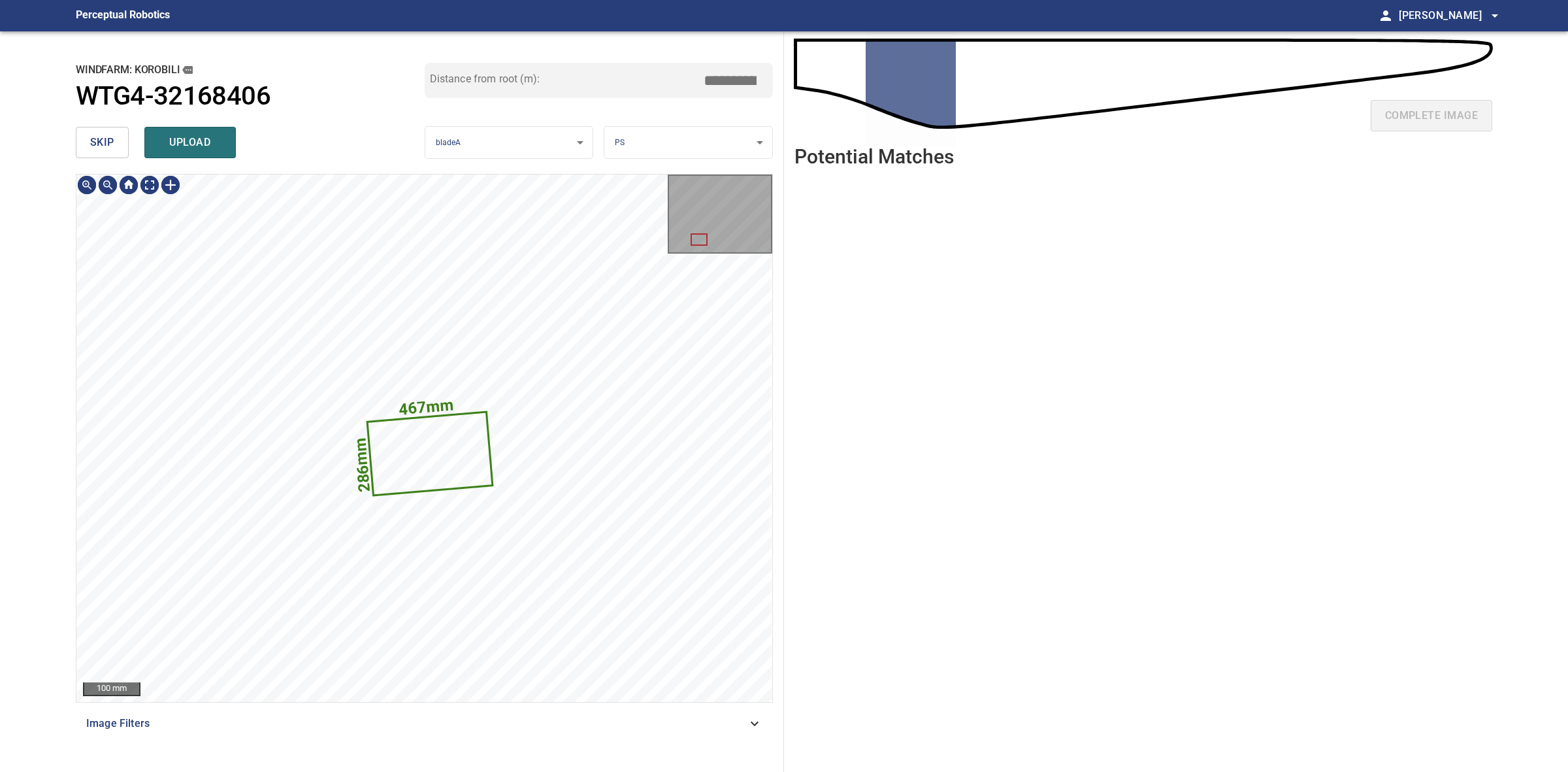
click at [106, 149] on span "skip" at bounding box center [102, 142] width 24 height 19
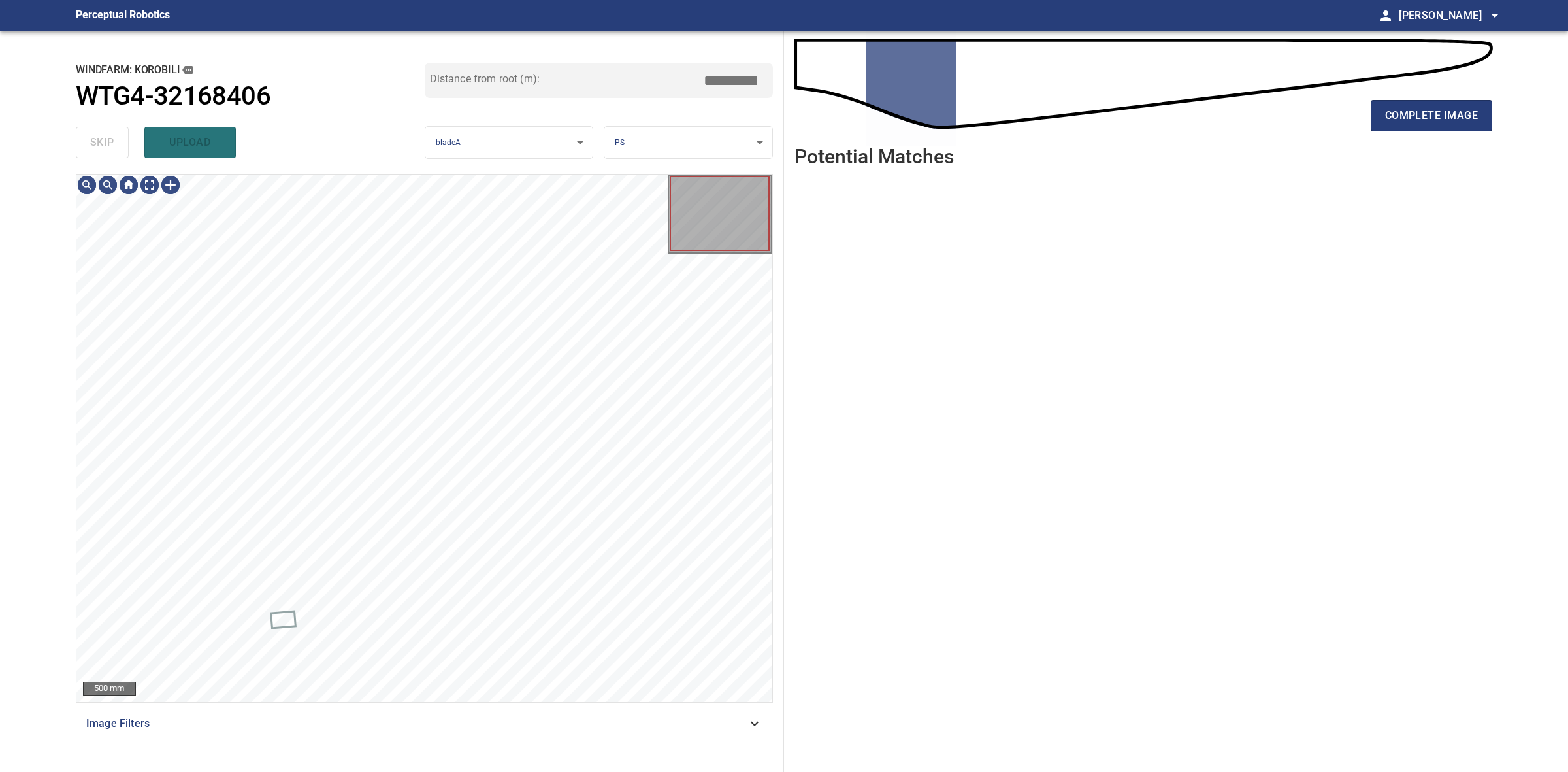
click at [109, 146] on div "skip upload" at bounding box center [250, 141] width 349 height 42
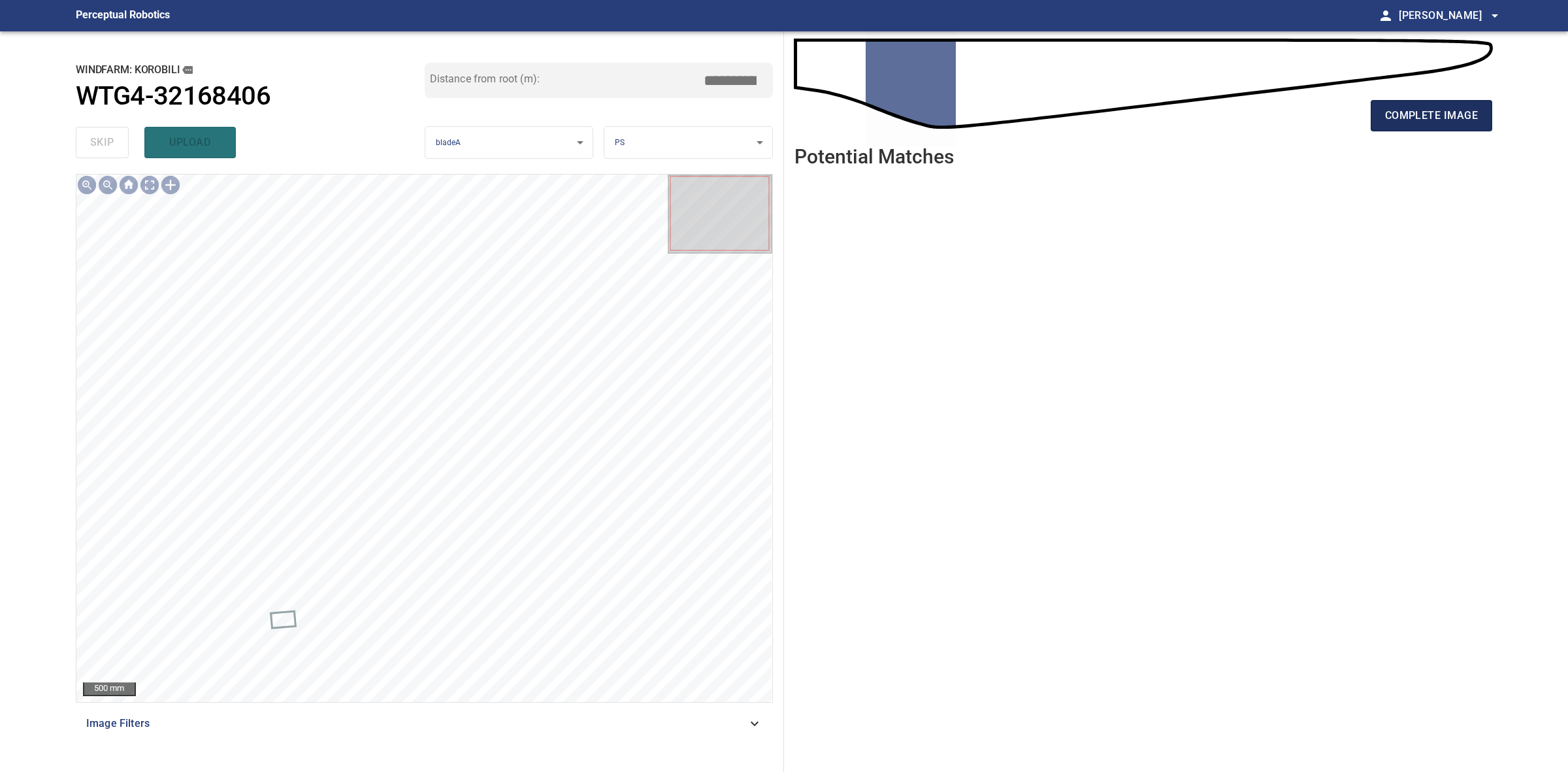
click at [1380, 122] on button "complete image" at bounding box center [1431, 115] width 121 height 31
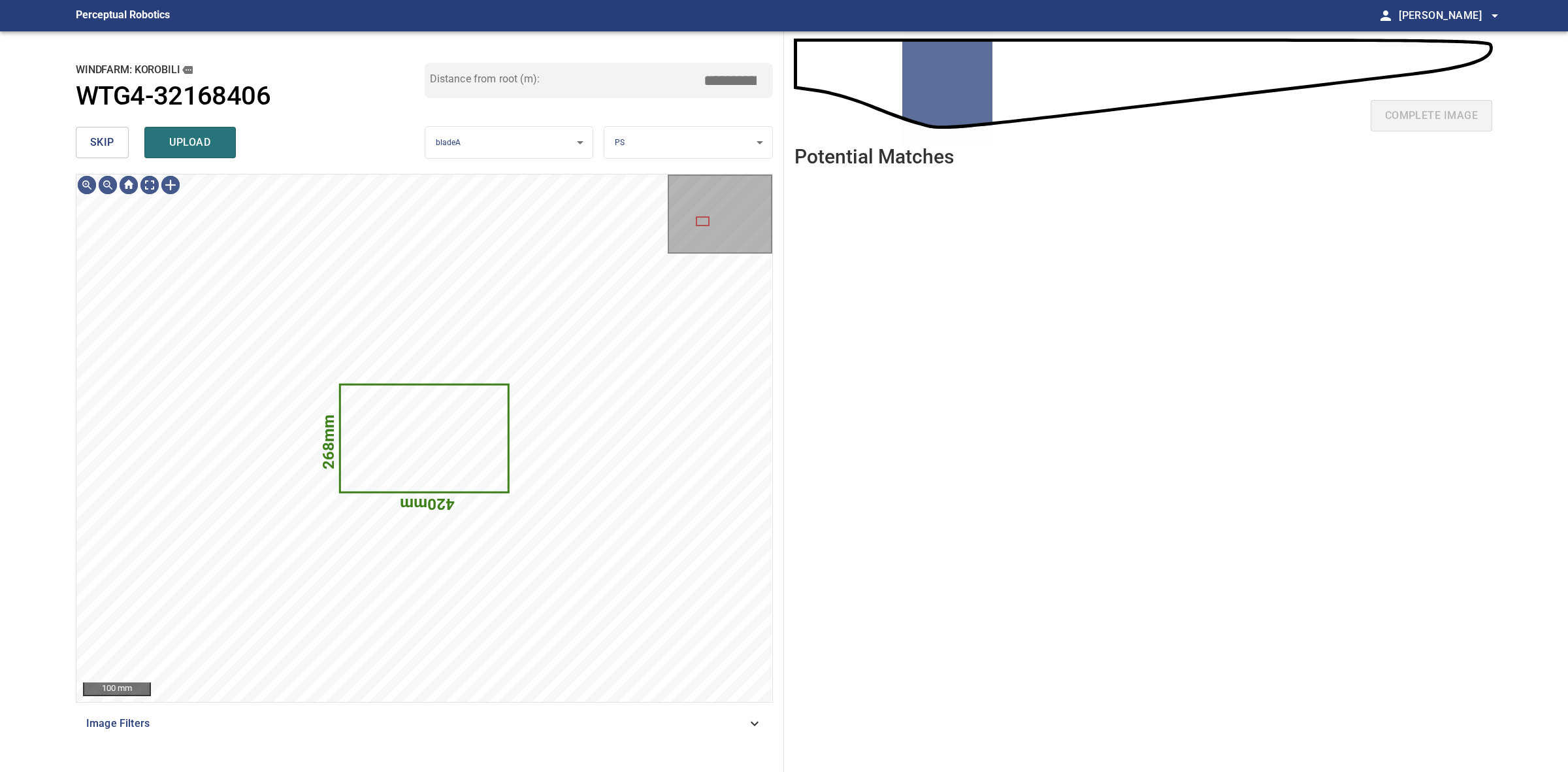
drag, startPoint x: 73, startPoint y: 144, endPoint x: 96, endPoint y: 141, distance: 23.2
click at [75, 144] on div "**********" at bounding box center [425, 401] width 719 height 740
click at [96, 141] on span "skip" at bounding box center [102, 142] width 24 height 19
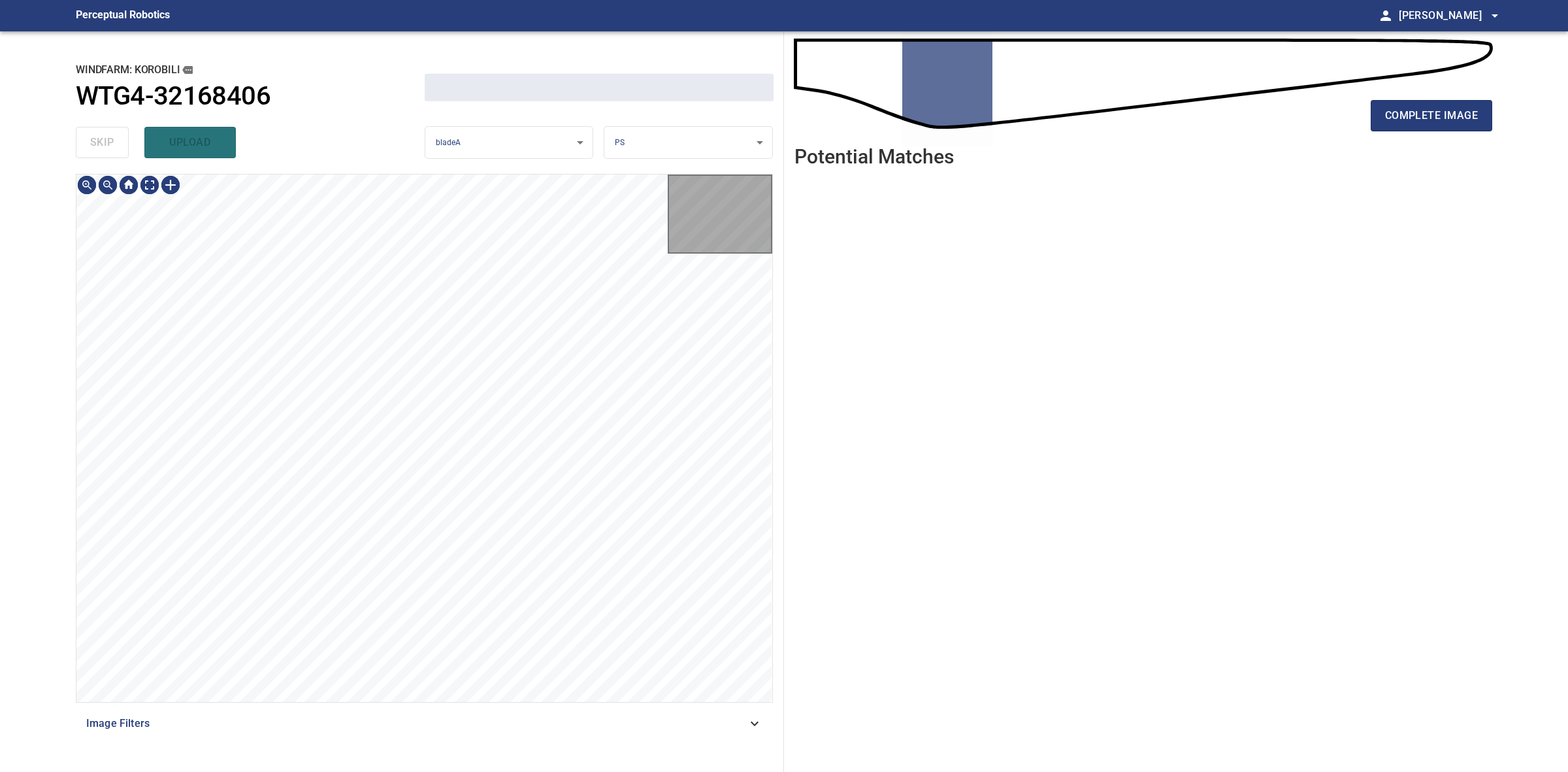
click at [96, 141] on div "skip upload" at bounding box center [250, 141] width 349 height 42
drag, startPoint x: 96, startPoint y: 141, endPoint x: 289, endPoint y: 148, distance: 193.1
click at [104, 141] on div "skip upload" at bounding box center [250, 141] width 349 height 42
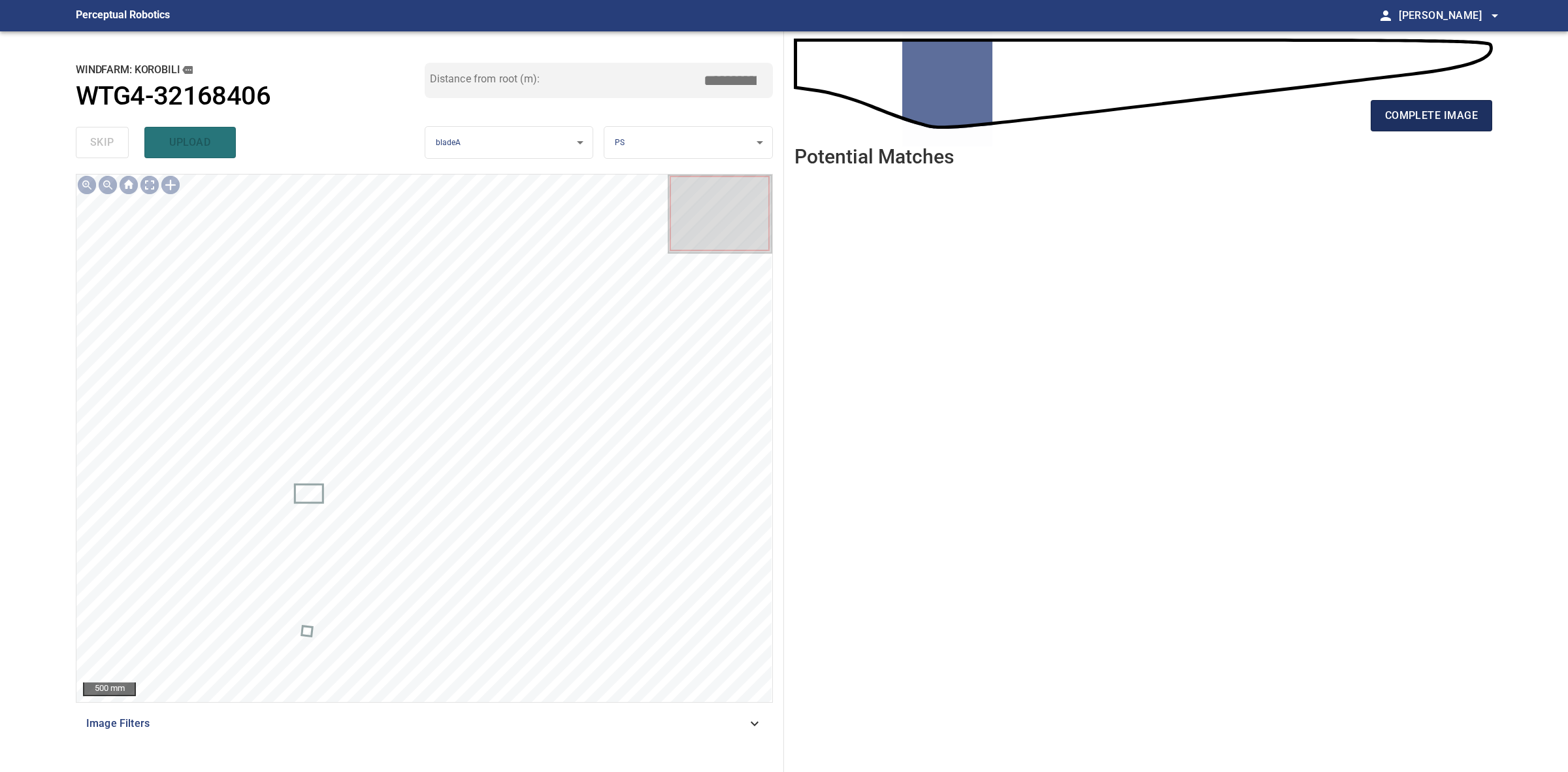
click at [1475, 110] on span "complete image" at bounding box center [1431, 115] width 93 height 19
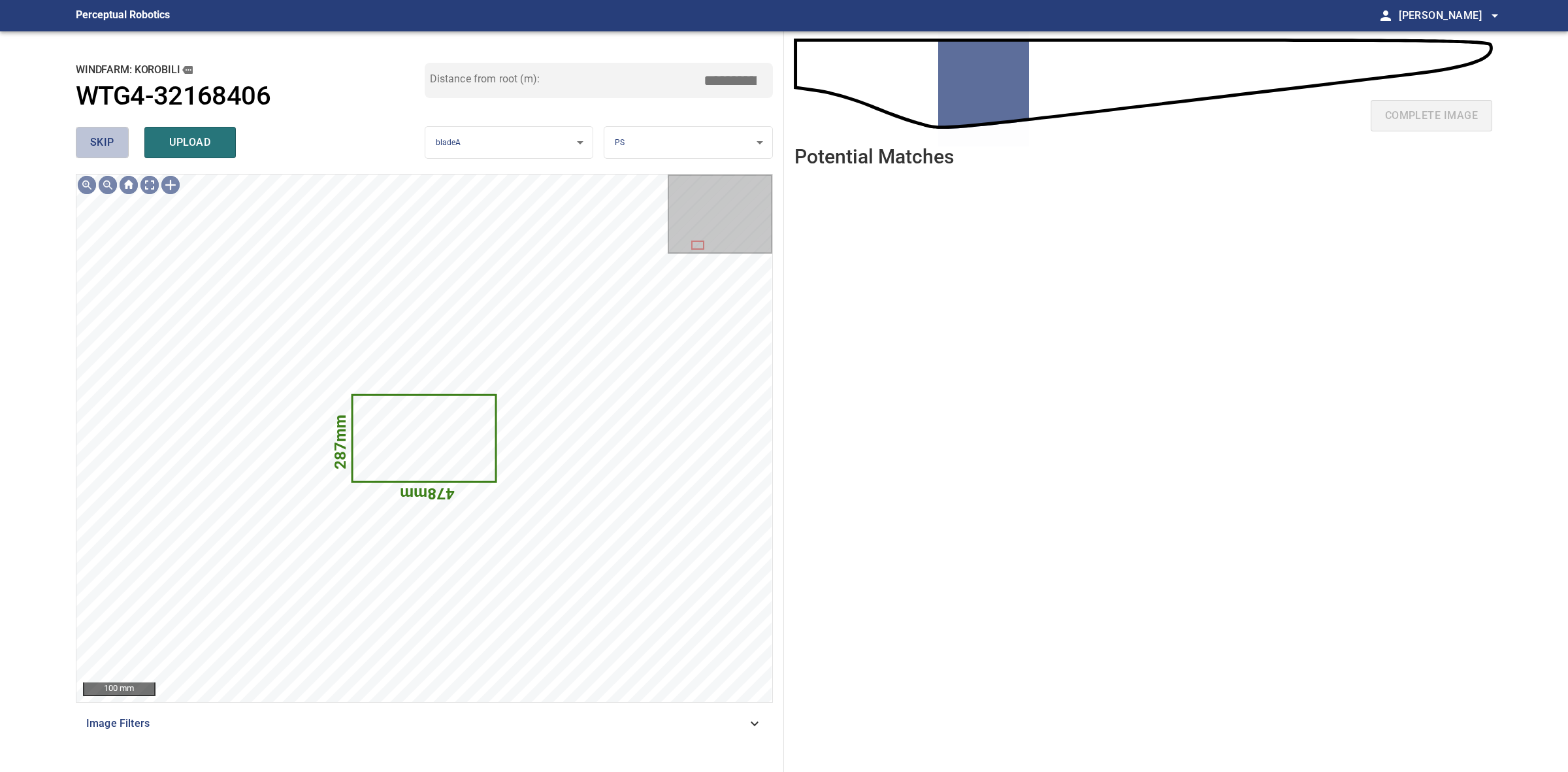
click at [103, 138] on span "skip" at bounding box center [102, 142] width 24 height 19
click at [103, 138] on div "skip upload" at bounding box center [250, 141] width 349 height 42
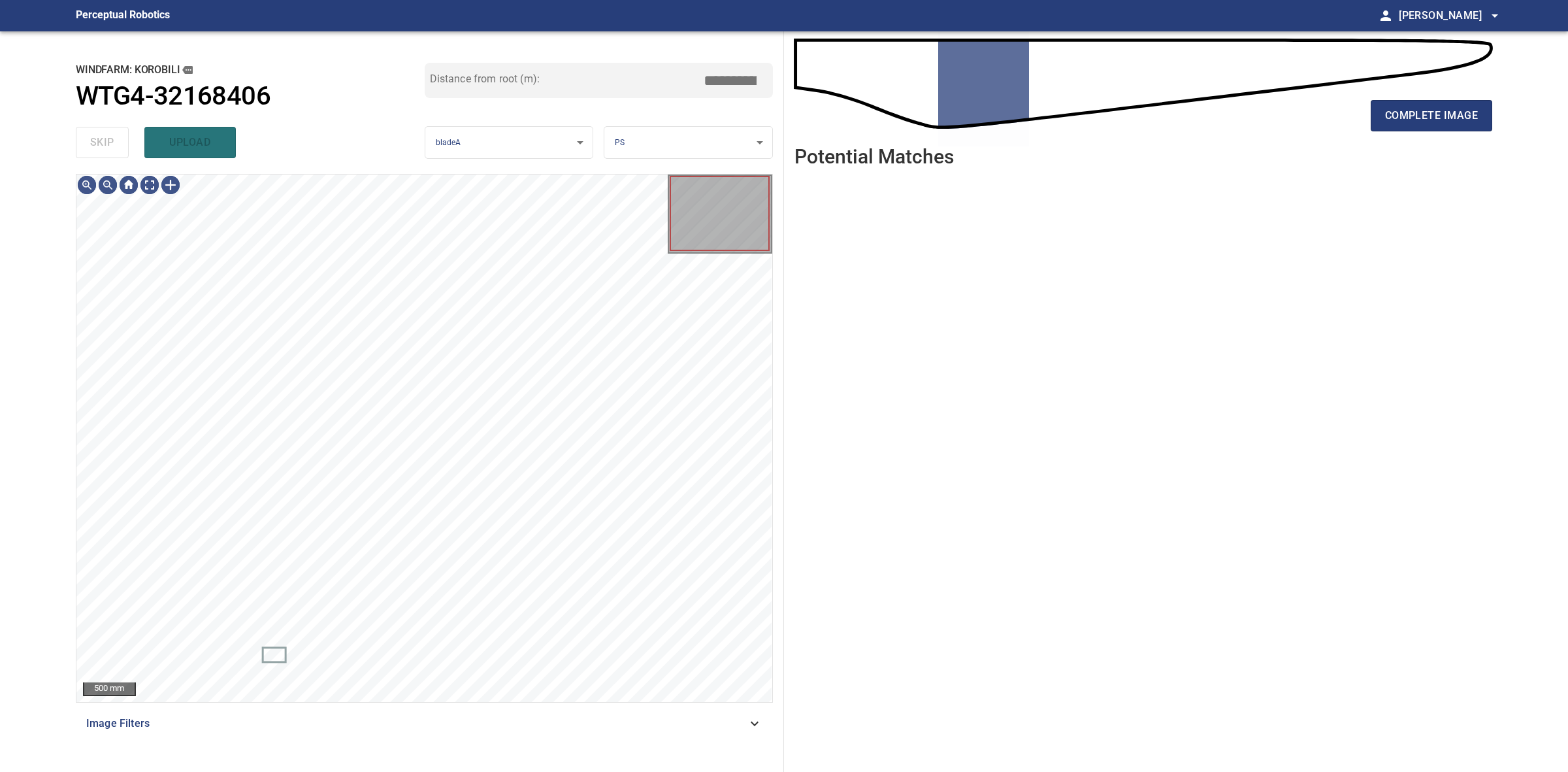
drag, startPoint x: 103, startPoint y: 138, endPoint x: 772, endPoint y: 137, distance: 669.0
click at [105, 138] on div "skip upload" at bounding box center [250, 141] width 349 height 42
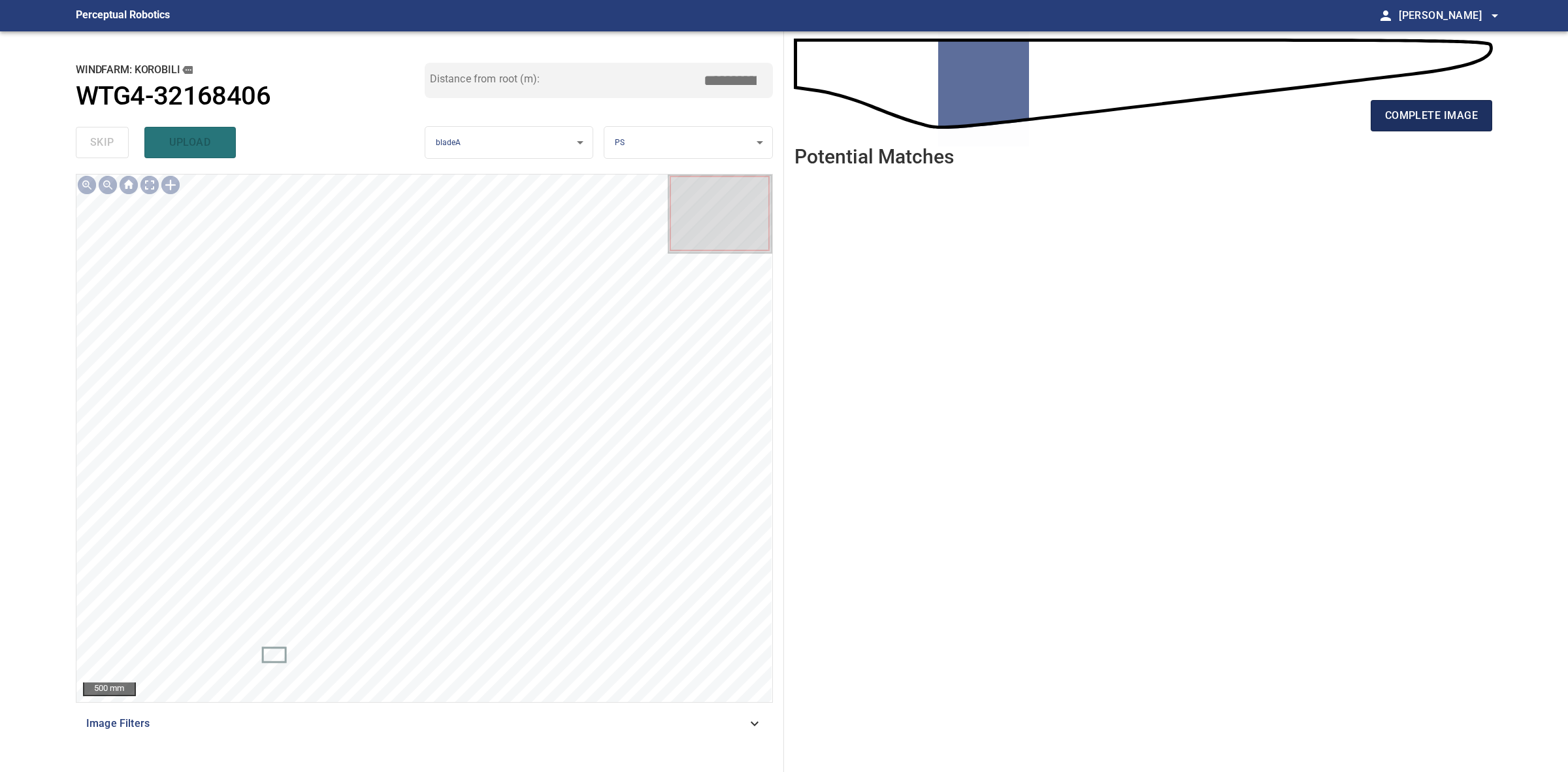
click at [1490, 111] on button "complete image" at bounding box center [1431, 115] width 121 height 31
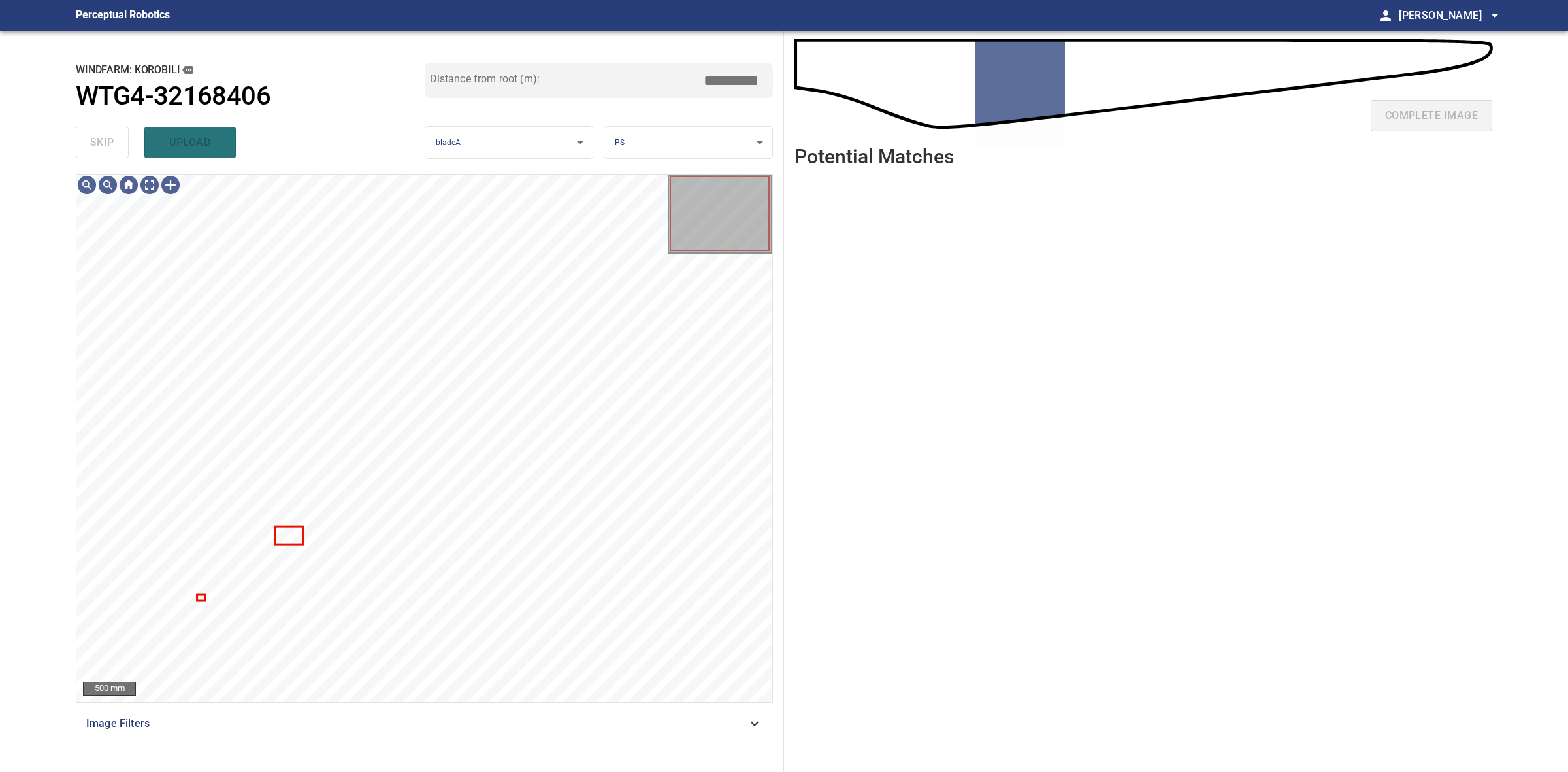
drag, startPoint x: 1079, startPoint y: 232, endPoint x: 1567, endPoint y: 159, distance: 493.4
click at [1220, 226] on ul at bounding box center [1143, 464] width 698 height 574
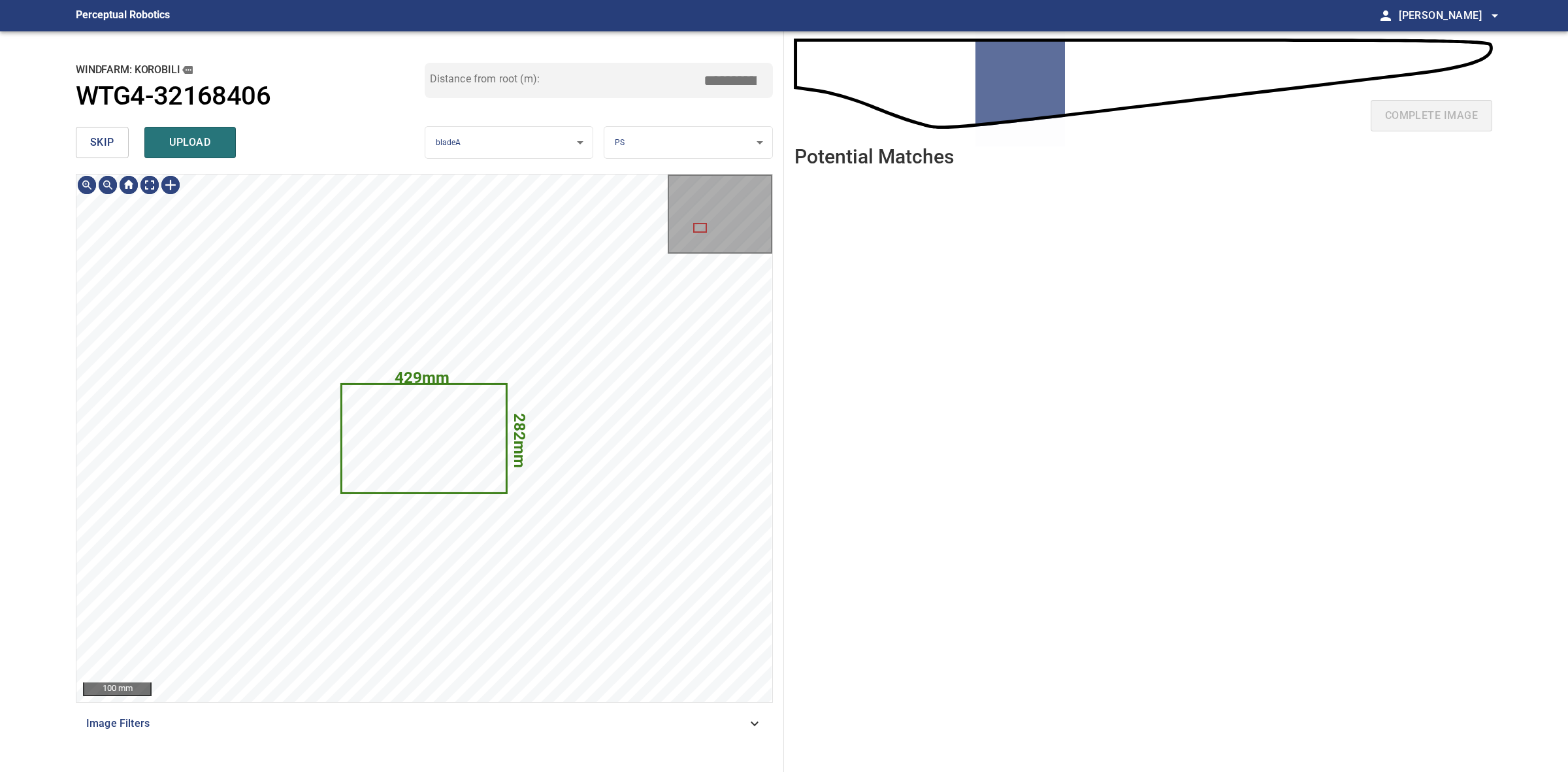
click at [119, 149] on button "skip" at bounding box center [103, 141] width 53 height 31
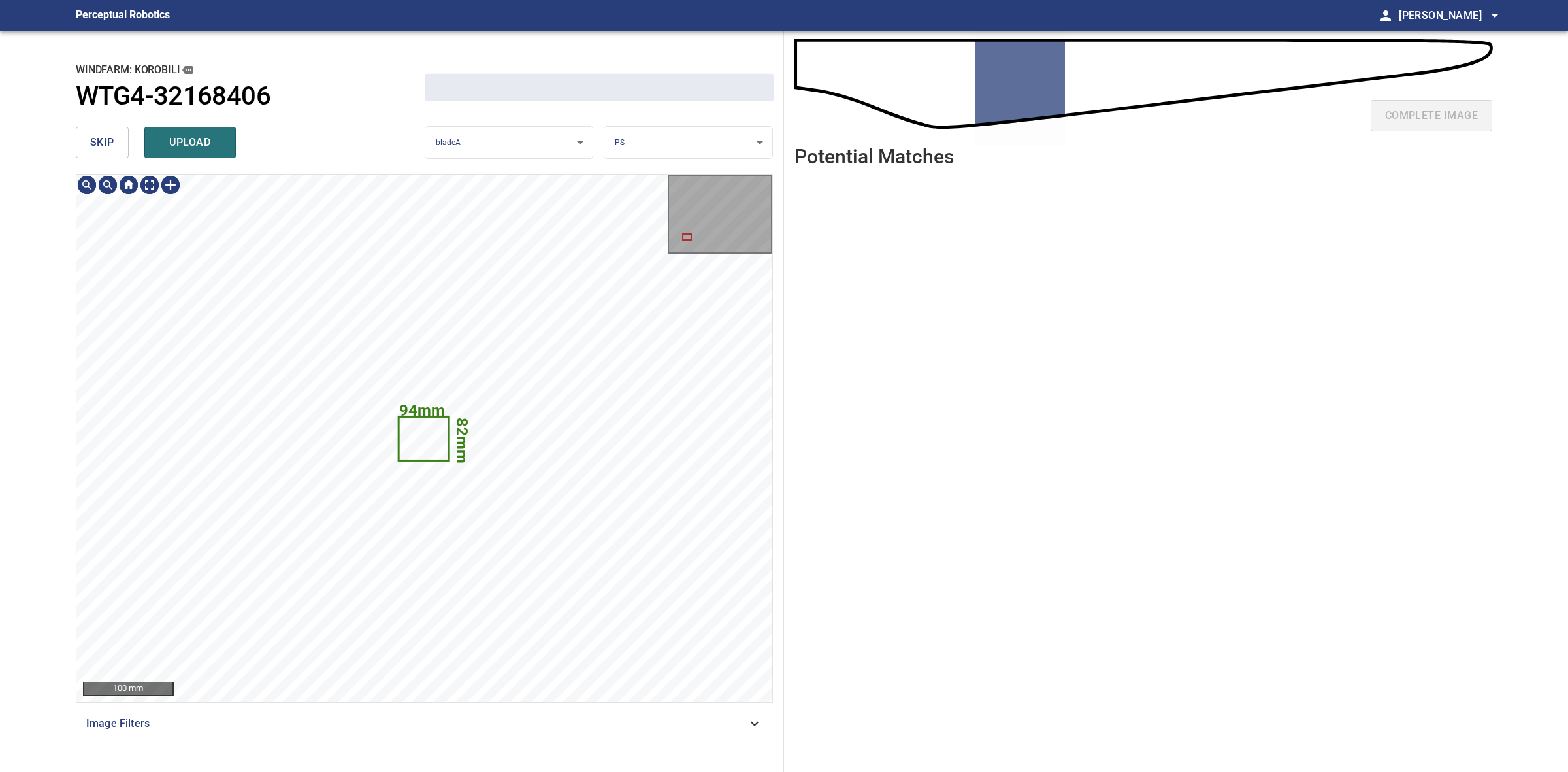
click at [119, 149] on button "skip" at bounding box center [103, 141] width 53 height 31
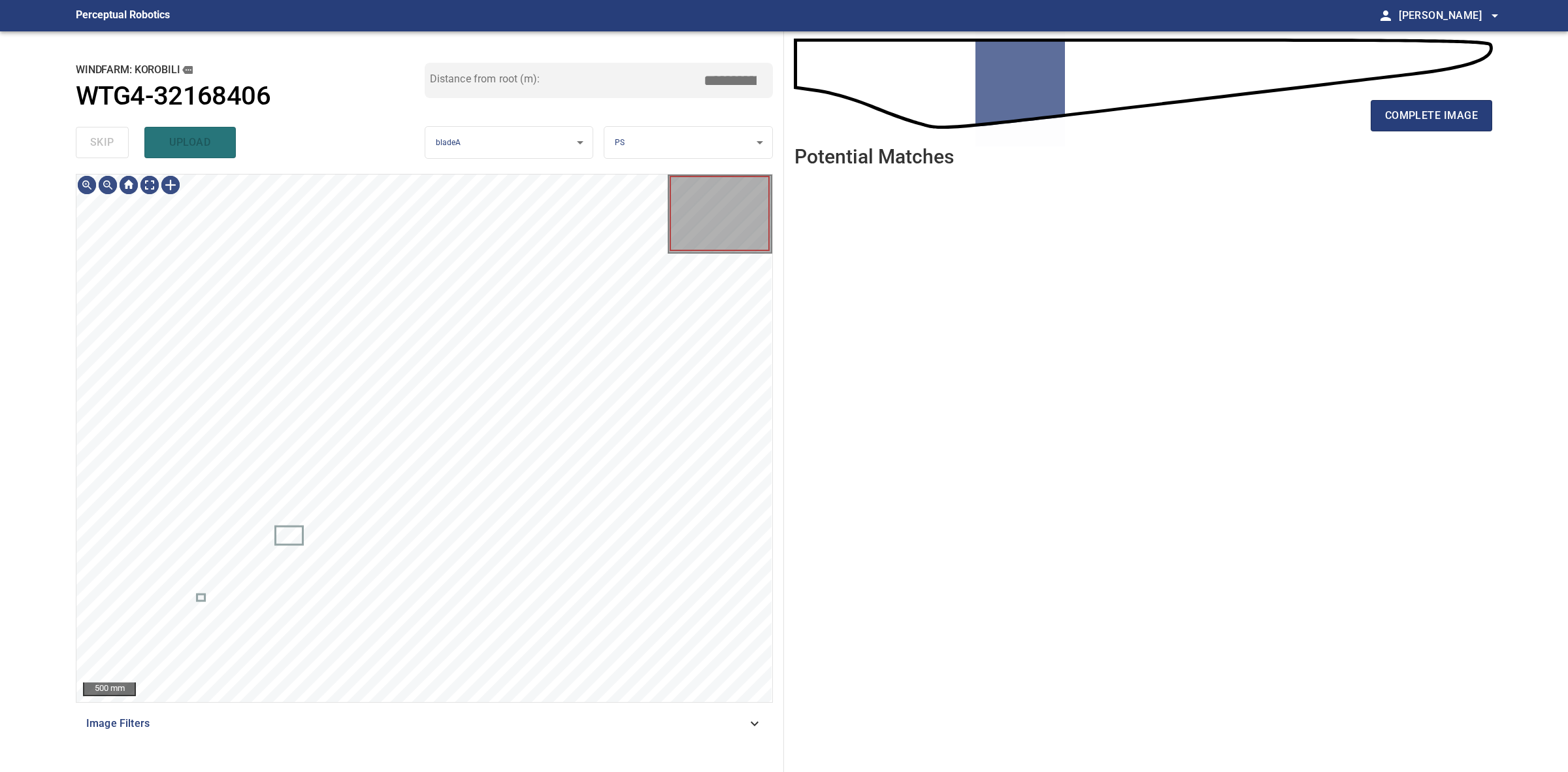
click at [119, 144] on div "skip upload" at bounding box center [250, 141] width 349 height 42
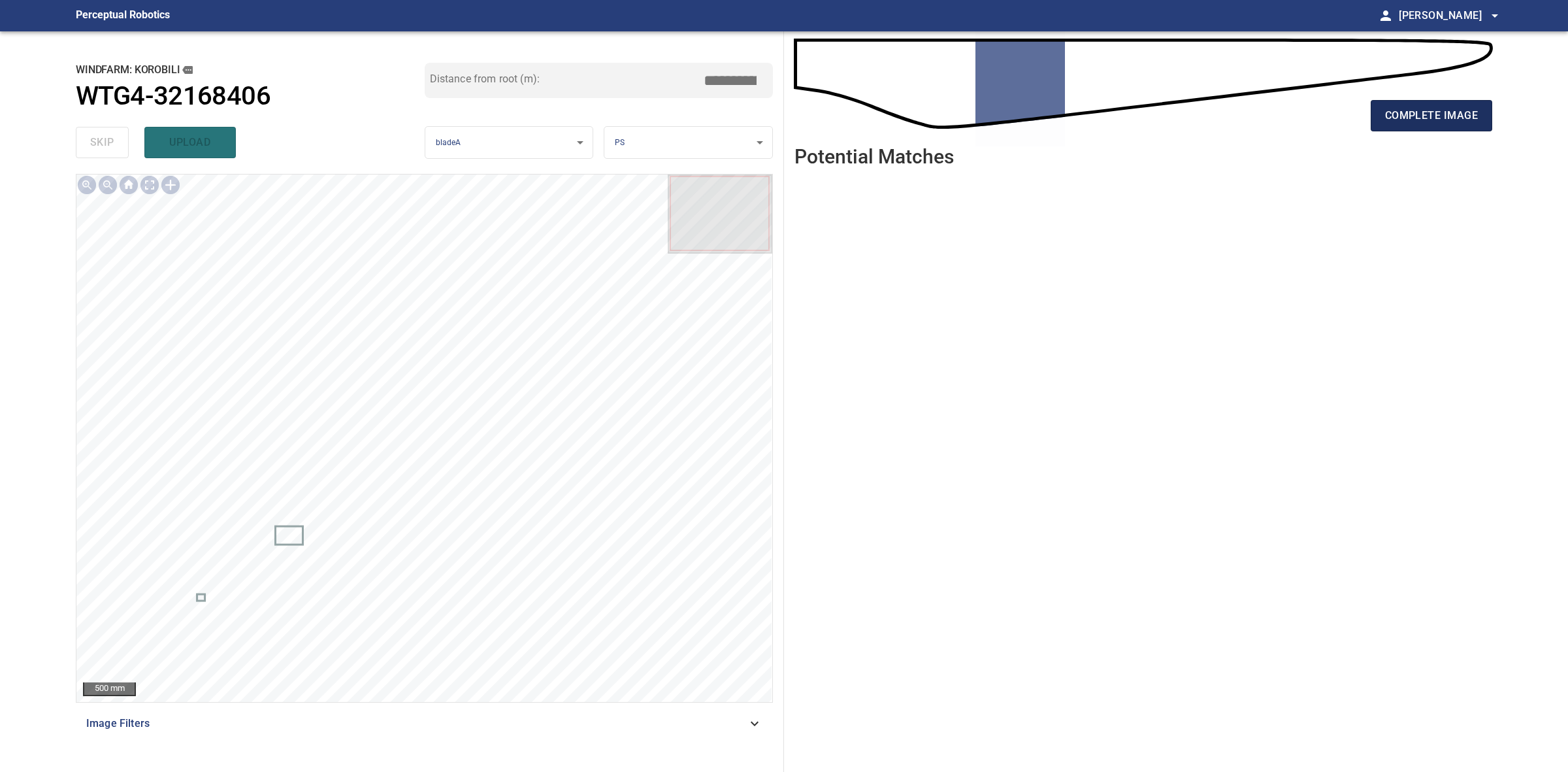
drag, startPoint x: 1491, startPoint y: 125, endPoint x: 1483, endPoint y: 118, distance: 10.6
click at [1488, 122] on button "complete image" at bounding box center [1431, 115] width 121 height 31
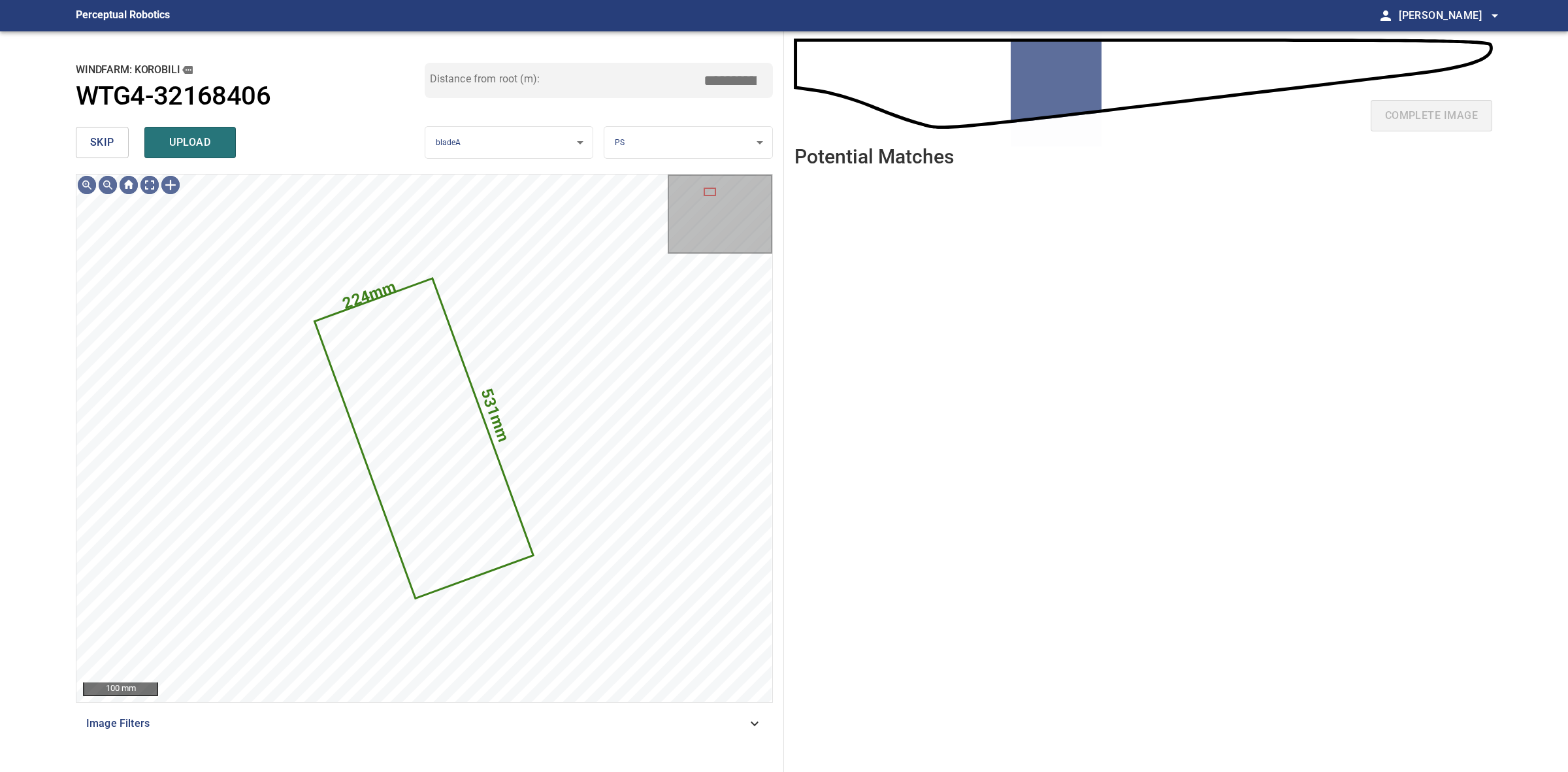
click at [91, 139] on span "skip" at bounding box center [102, 142] width 24 height 19
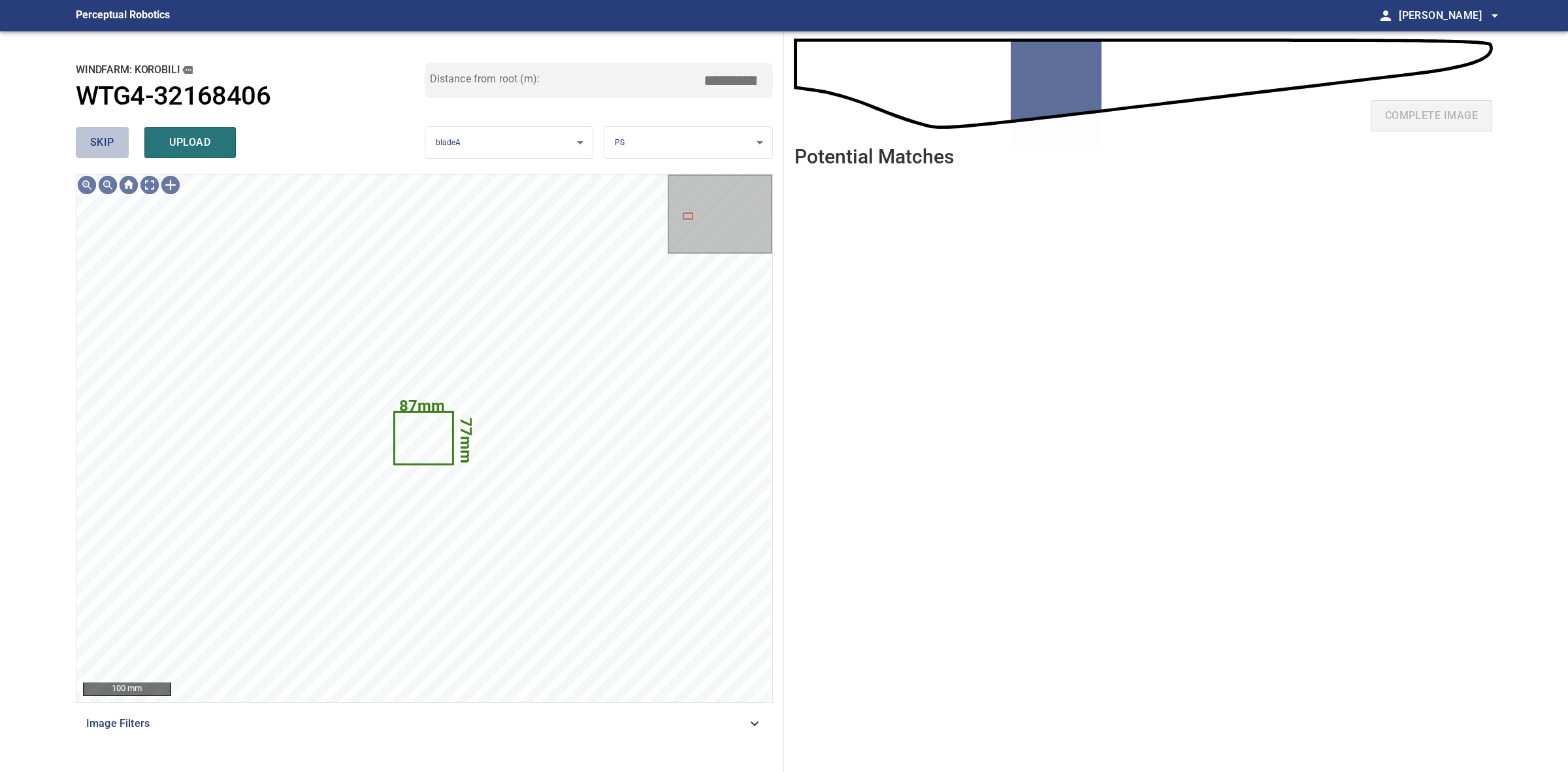
click at [91, 139] on span "skip" at bounding box center [102, 142] width 24 height 19
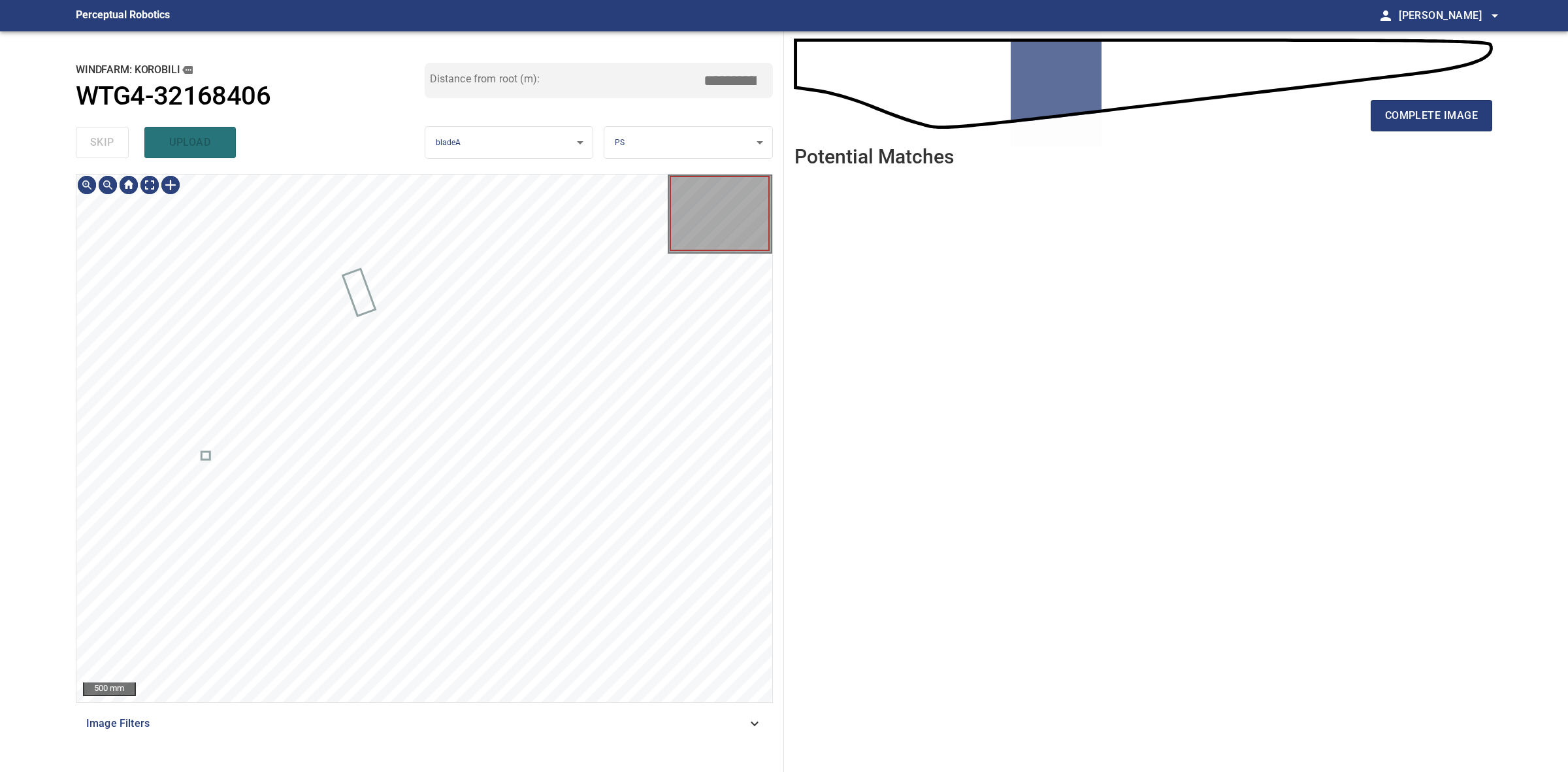
click at [91, 139] on div "skip upload" at bounding box center [250, 141] width 349 height 42
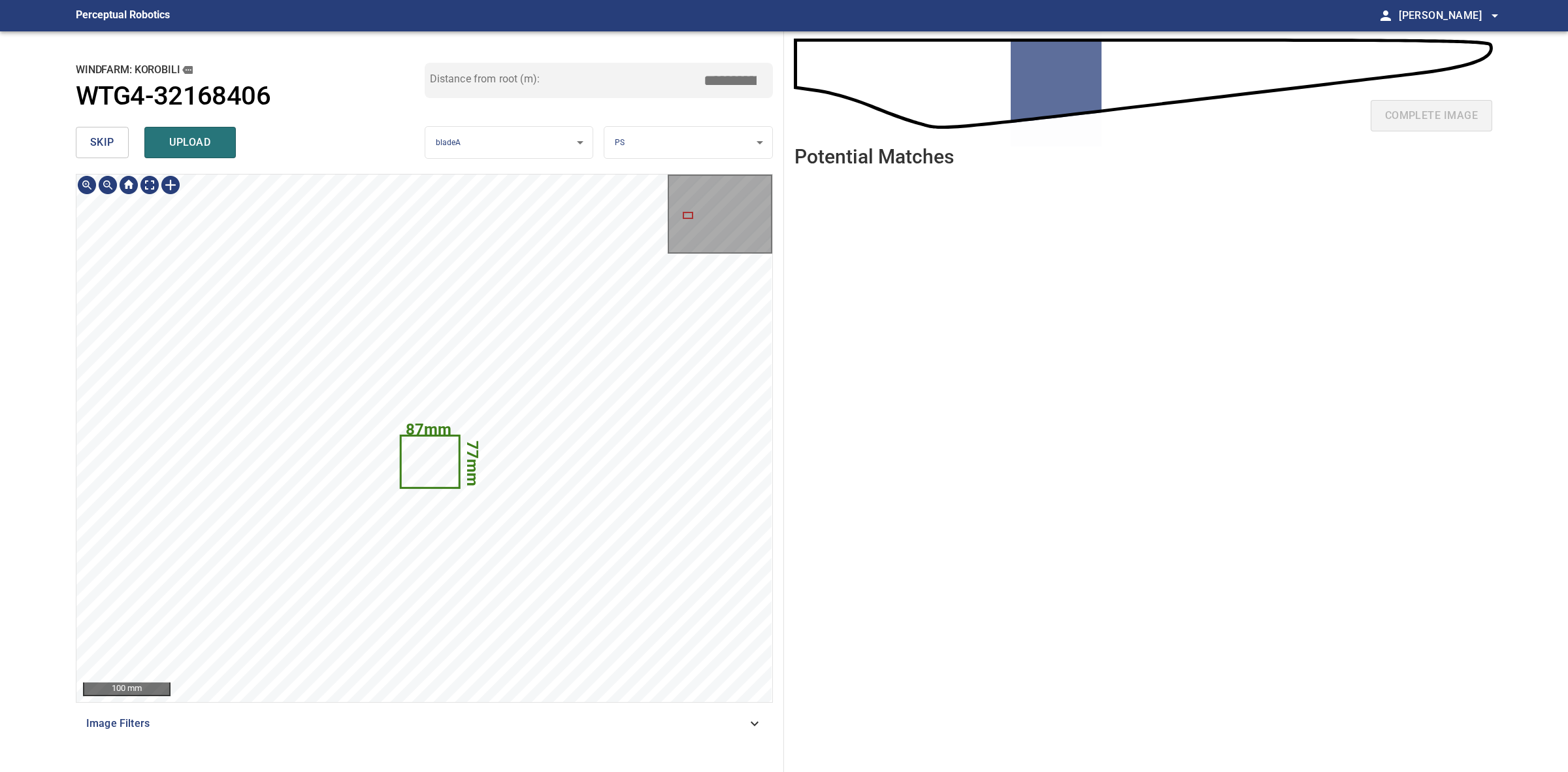
click at [105, 134] on span "skip" at bounding box center [102, 142] width 24 height 19
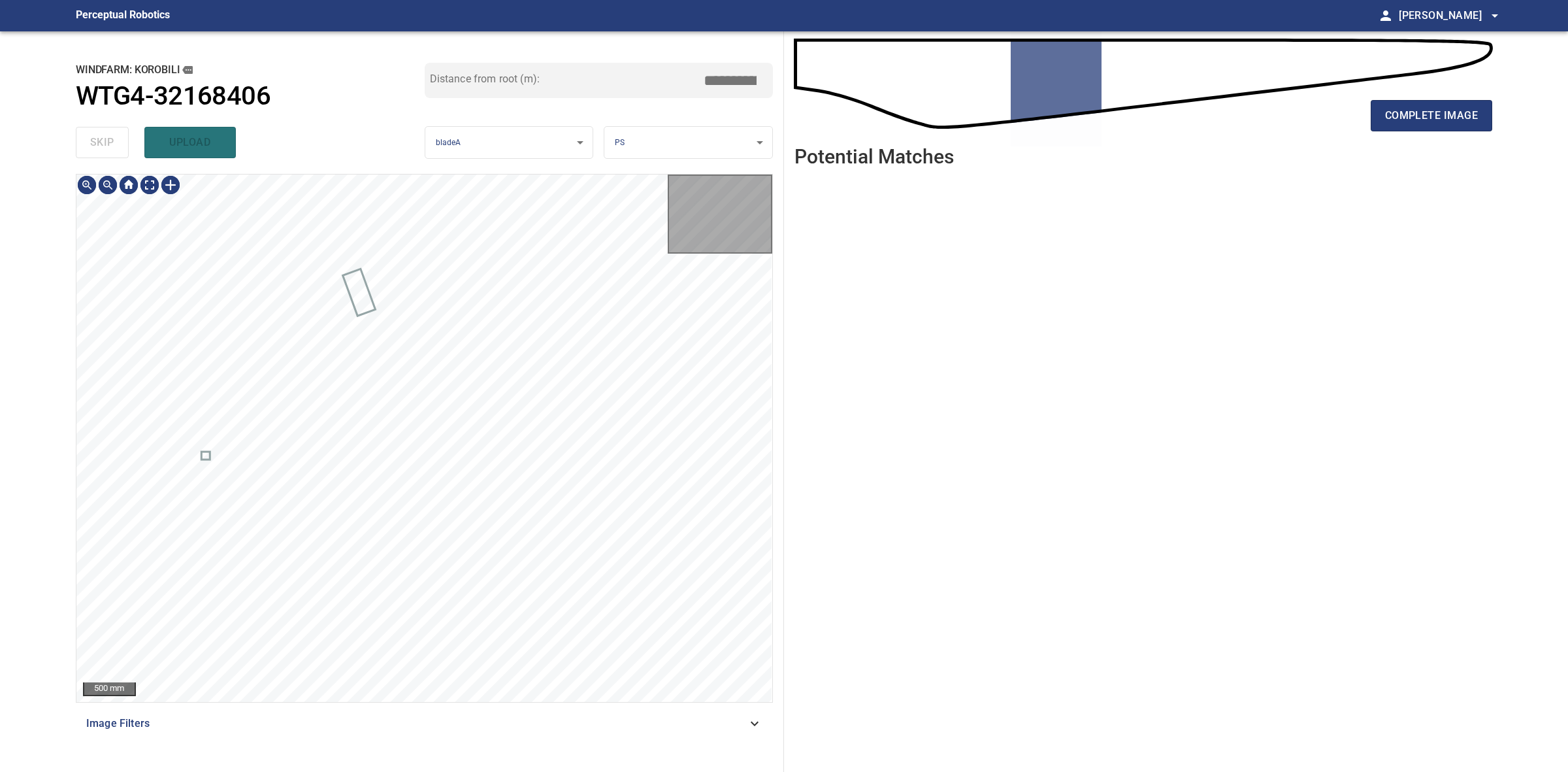
click at [105, 134] on div "skip upload" at bounding box center [250, 141] width 349 height 42
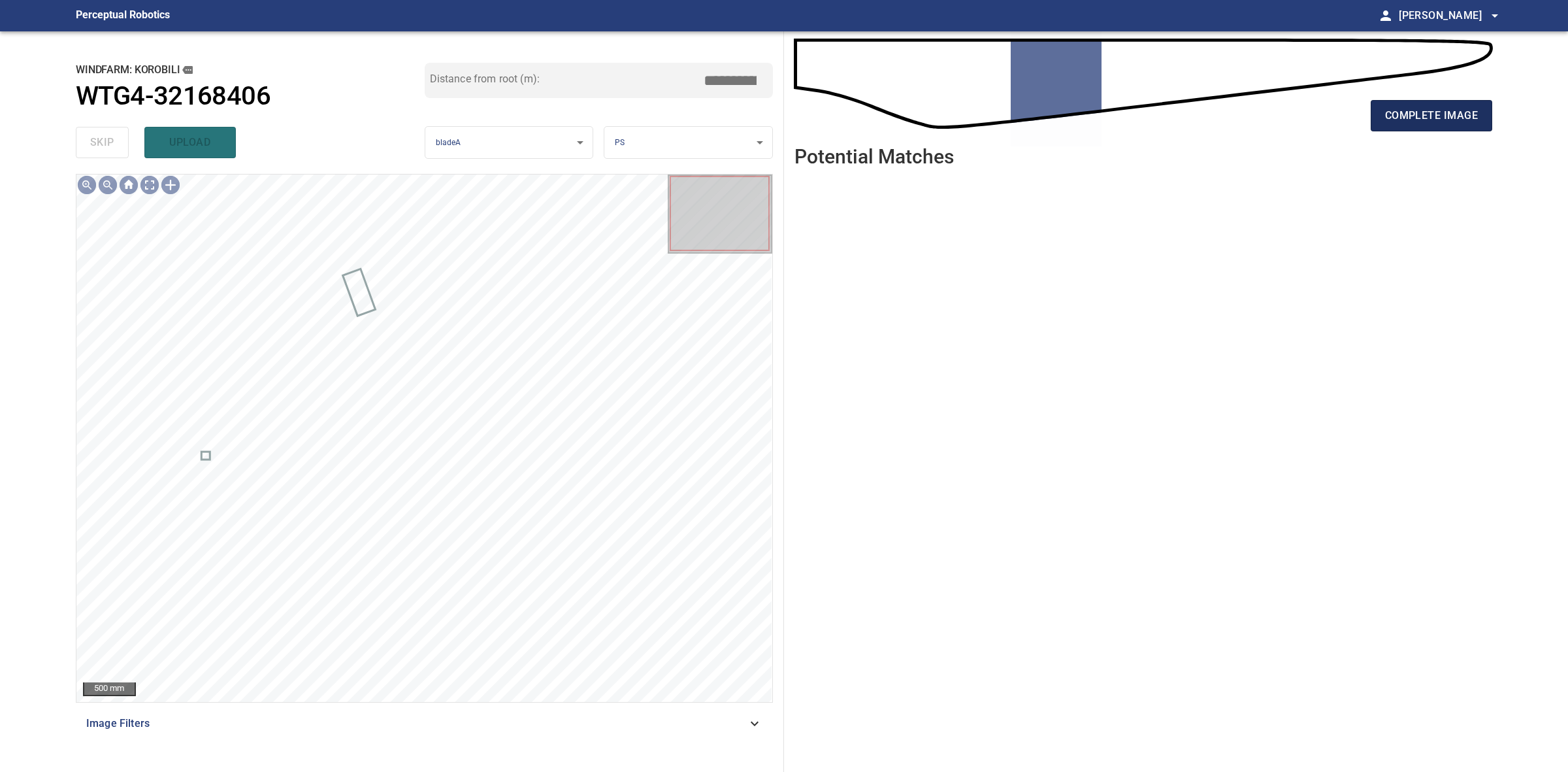
click at [1436, 124] on span "complete image" at bounding box center [1431, 115] width 93 height 19
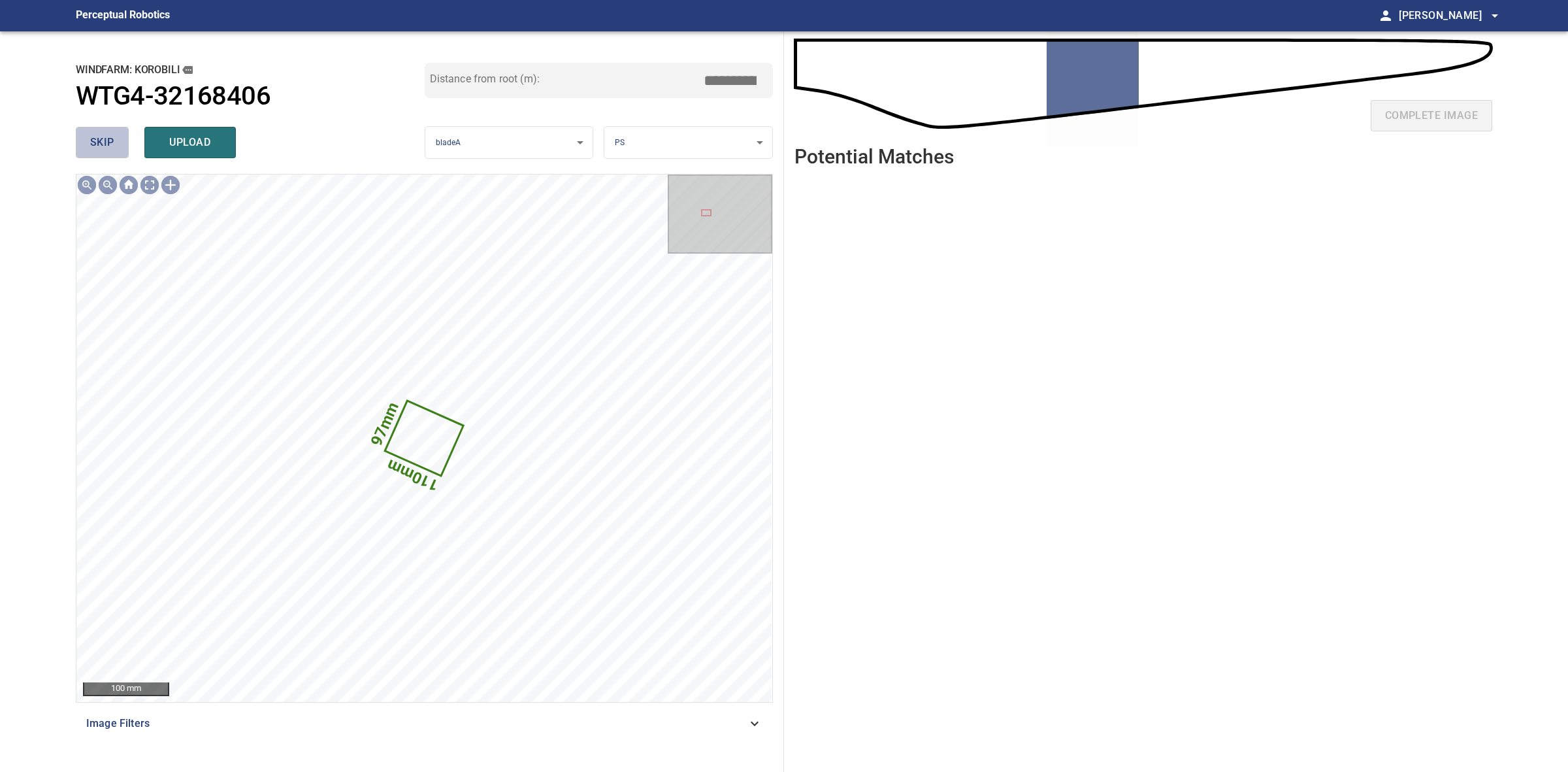
click at [99, 136] on span "skip" at bounding box center [102, 142] width 24 height 19
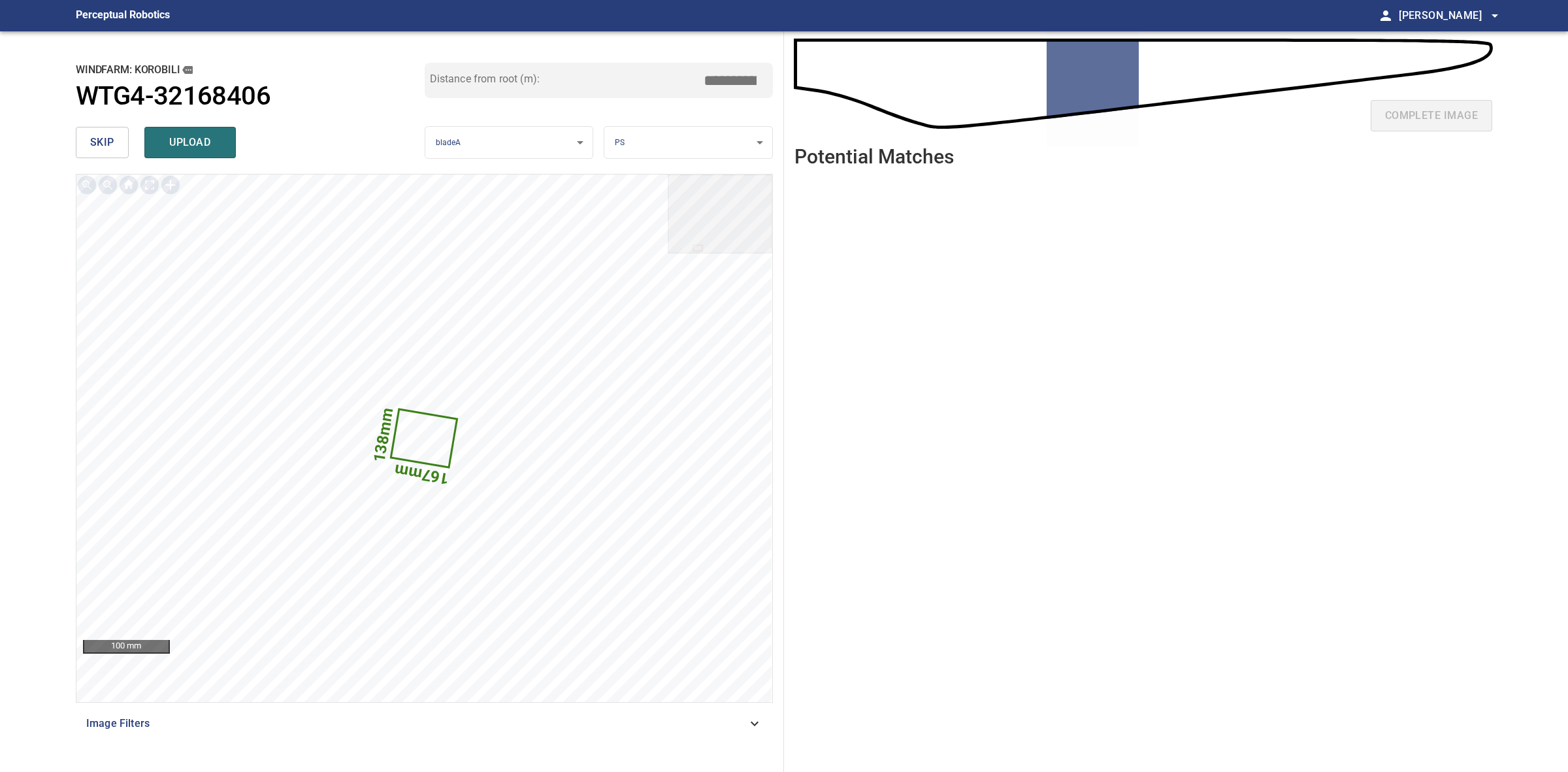
click at [99, 136] on span "skip" at bounding box center [102, 142] width 24 height 19
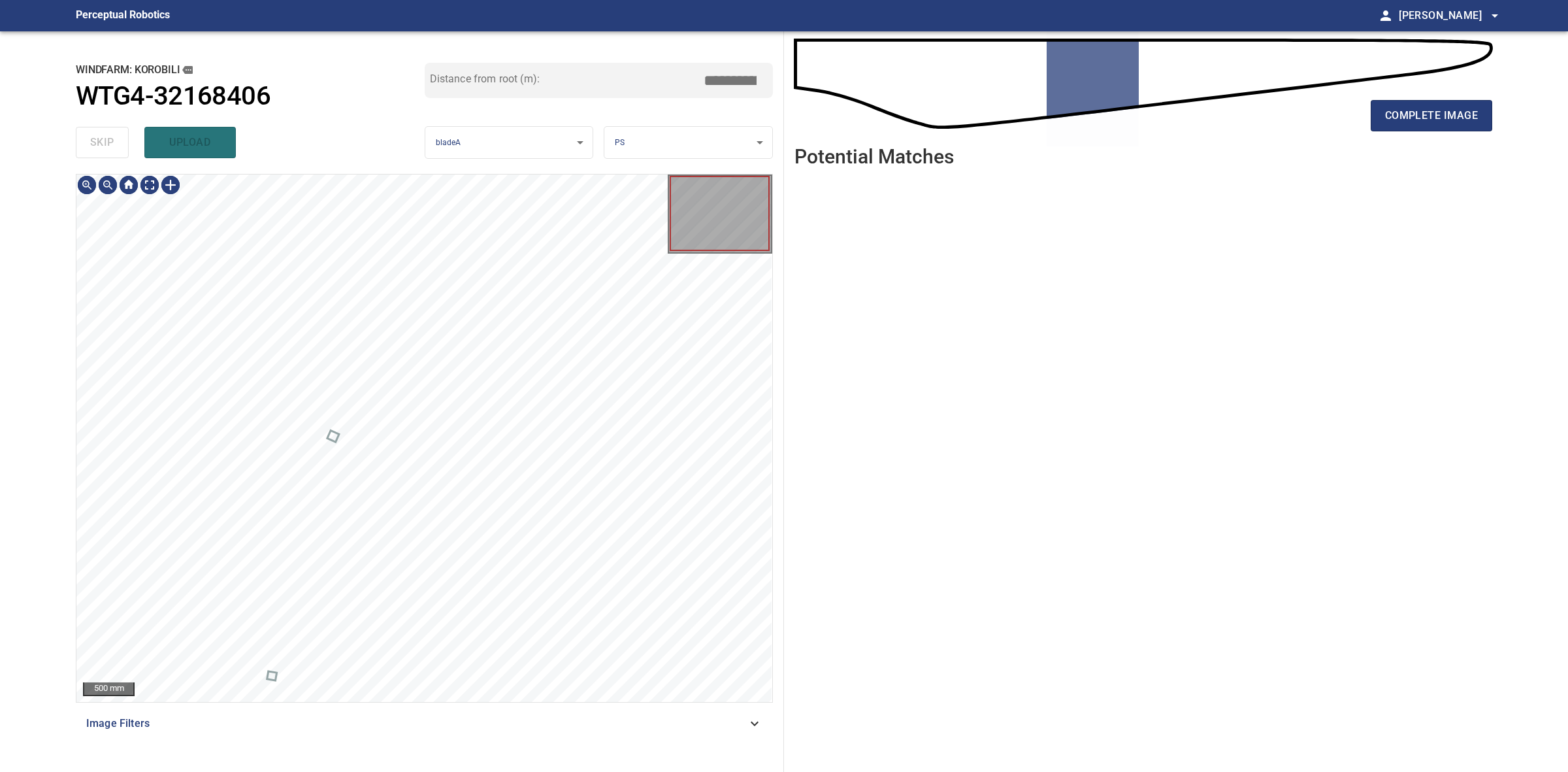
click at [99, 136] on div "skip upload" at bounding box center [250, 141] width 349 height 42
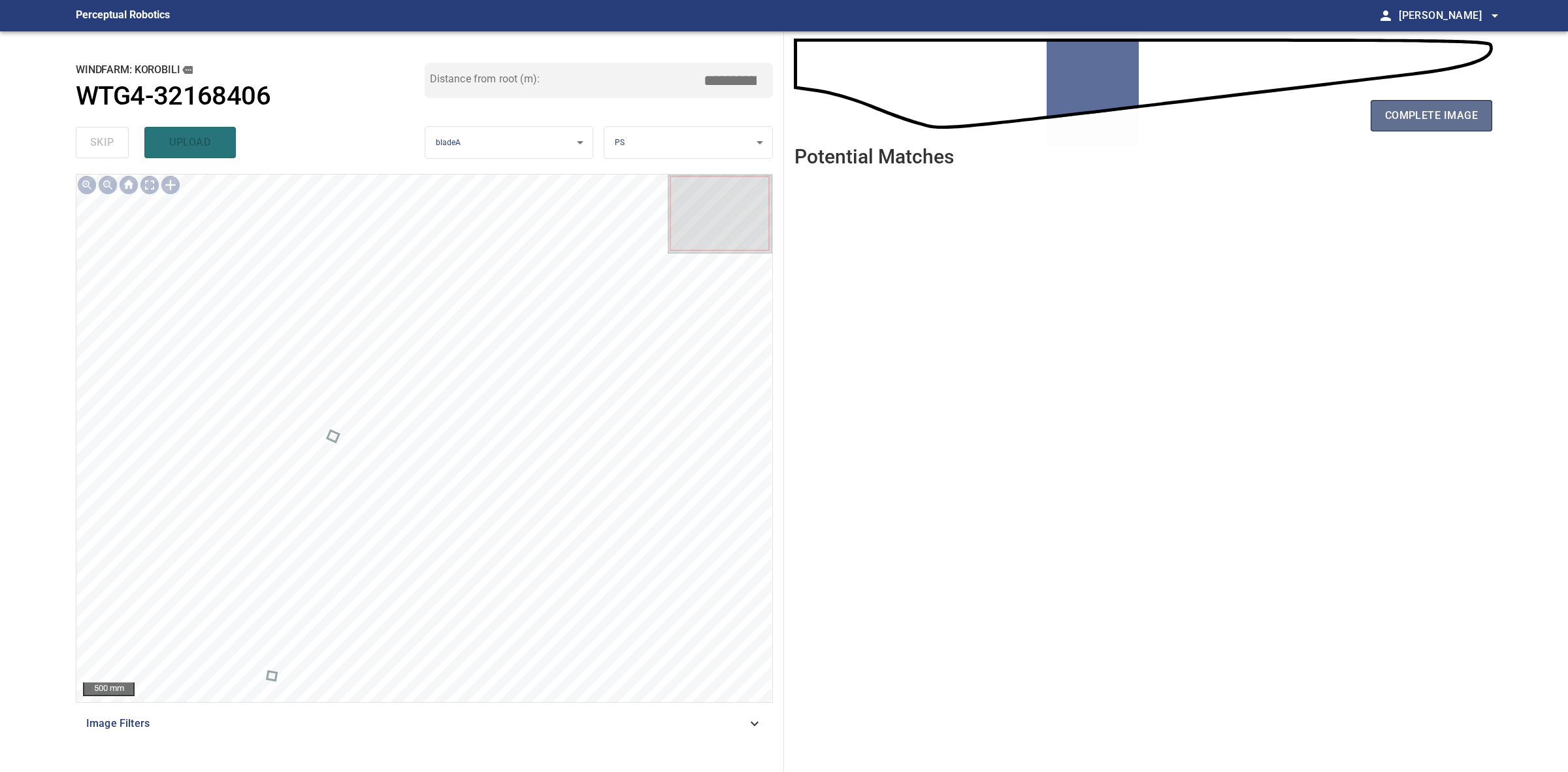
click at [1392, 109] on span "complete image" at bounding box center [1431, 115] width 93 height 19
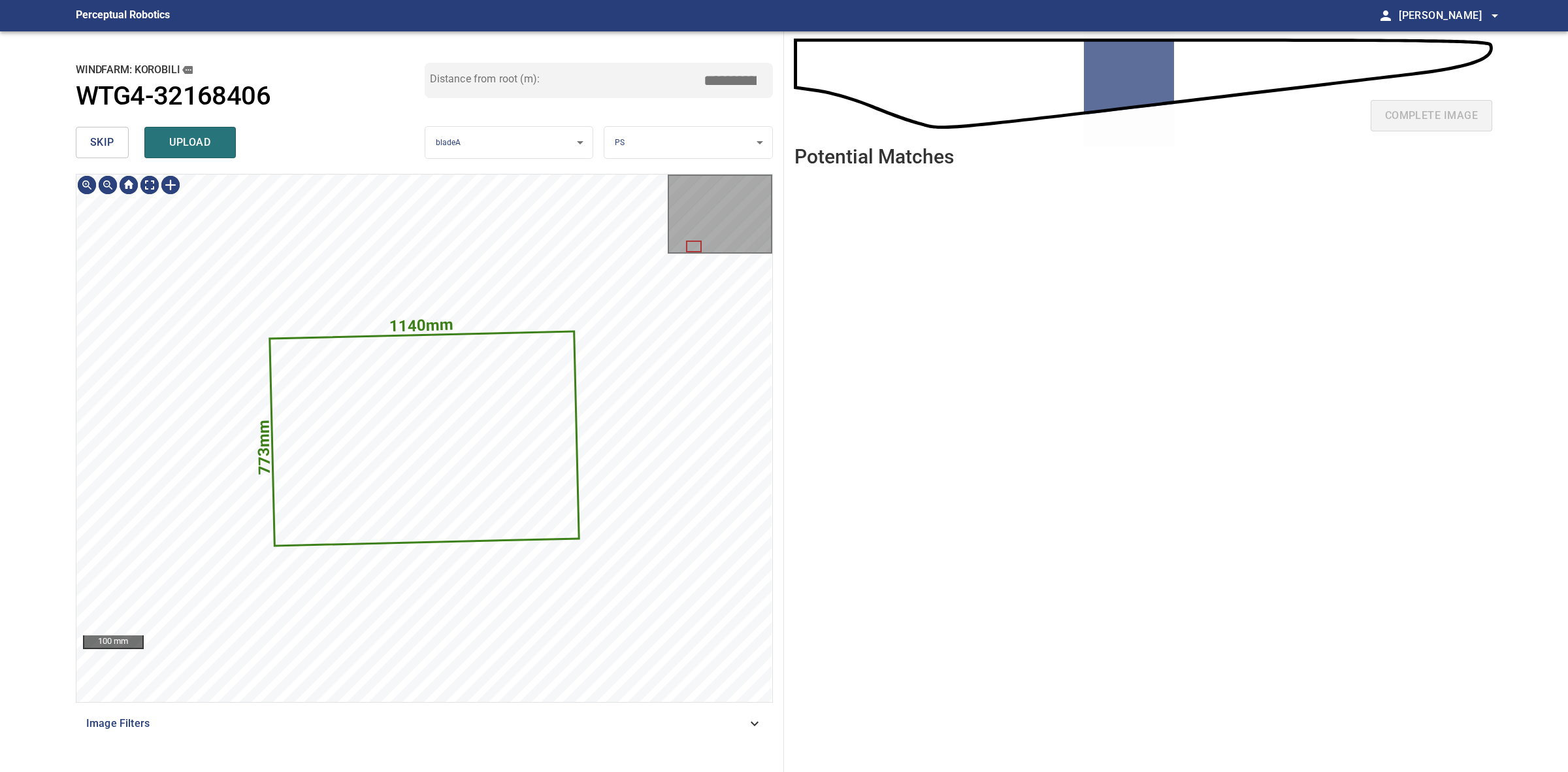
click at [114, 149] on button "skip" at bounding box center [103, 141] width 53 height 31
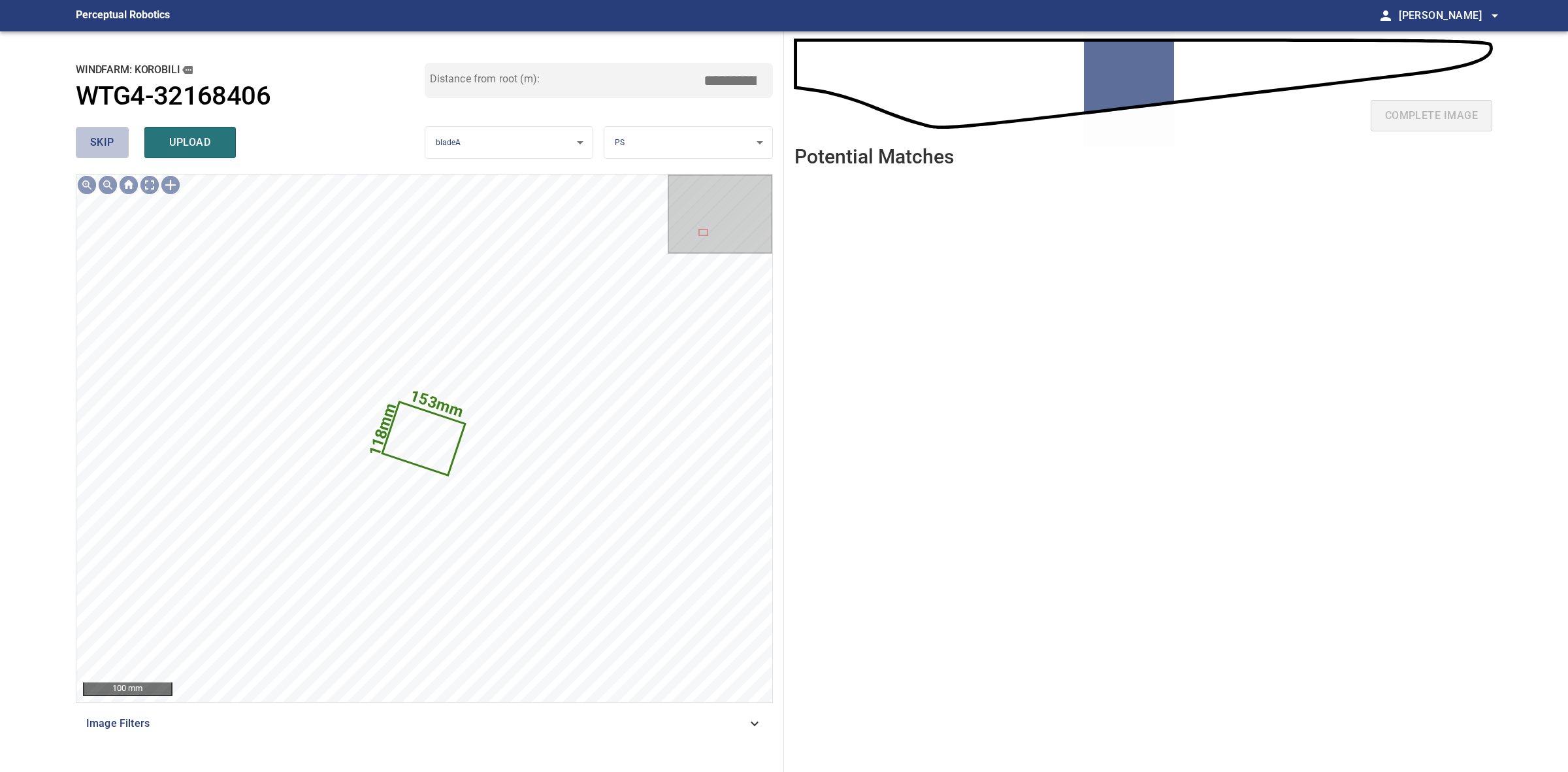
click at [114, 146] on button "skip" at bounding box center [103, 141] width 53 height 31
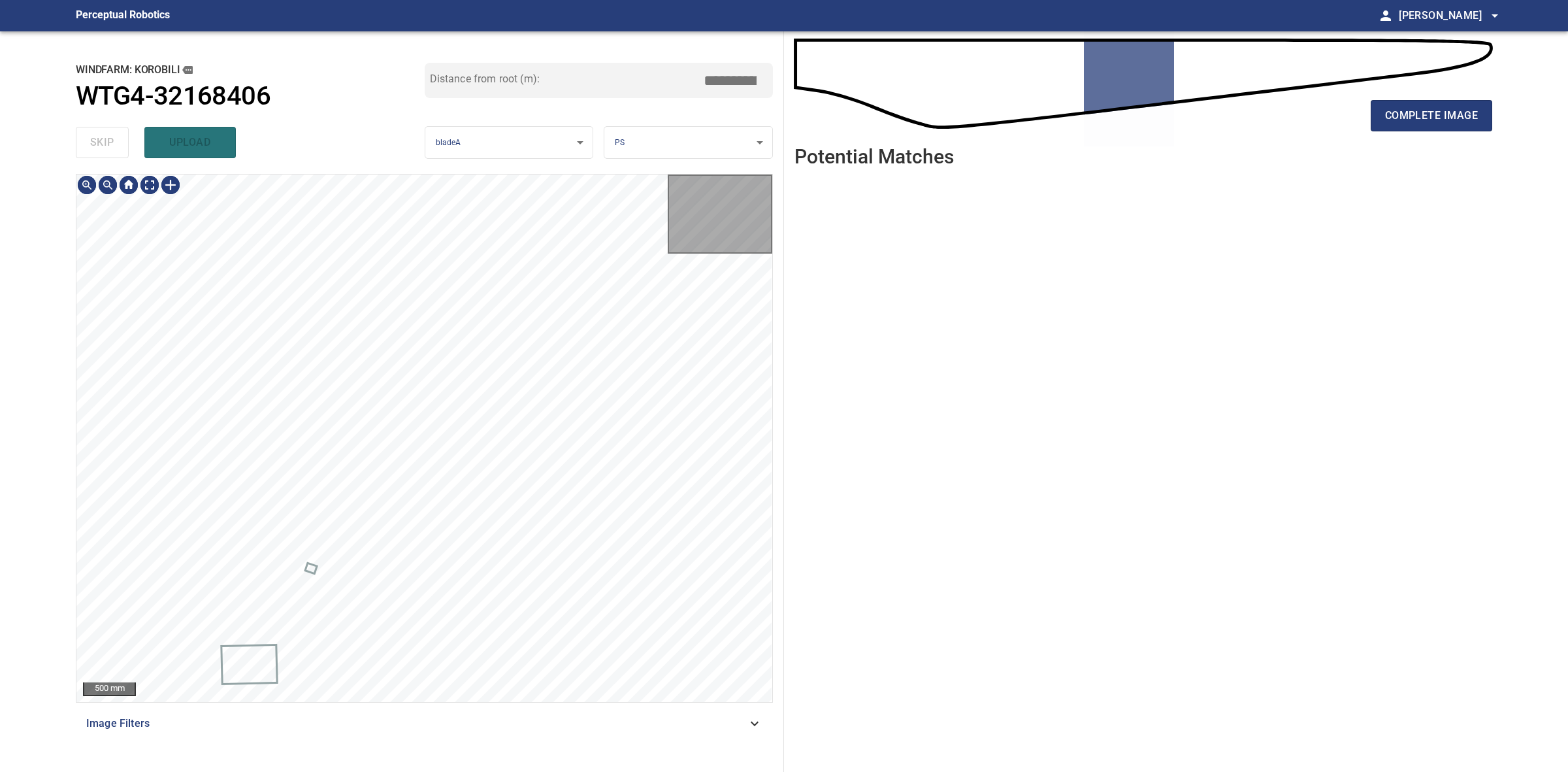
click at [112, 145] on div "skip upload" at bounding box center [250, 141] width 349 height 42
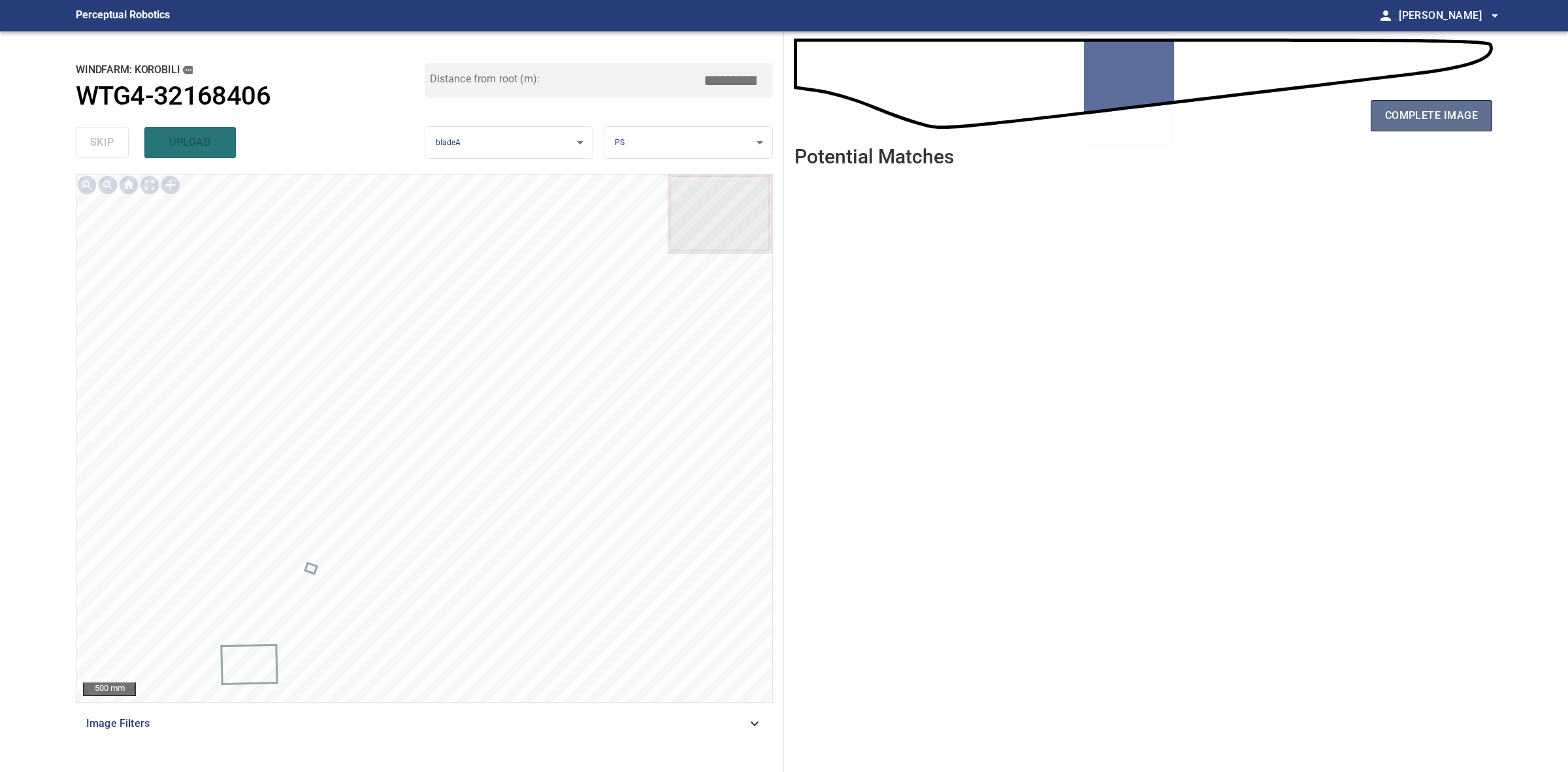
click at [1434, 102] on button "complete image" at bounding box center [1431, 115] width 121 height 31
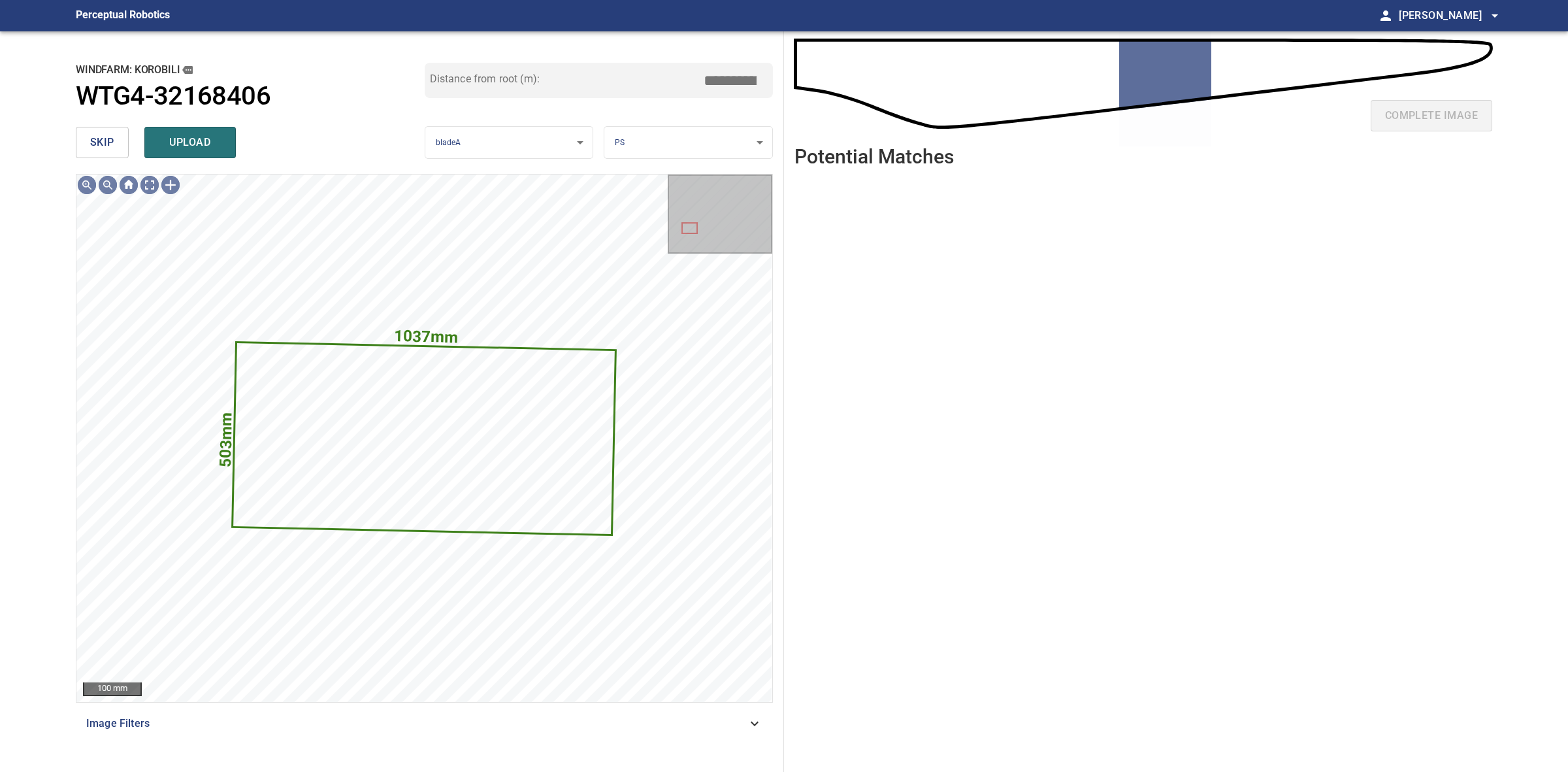
click at [98, 149] on span "skip" at bounding box center [102, 142] width 24 height 19
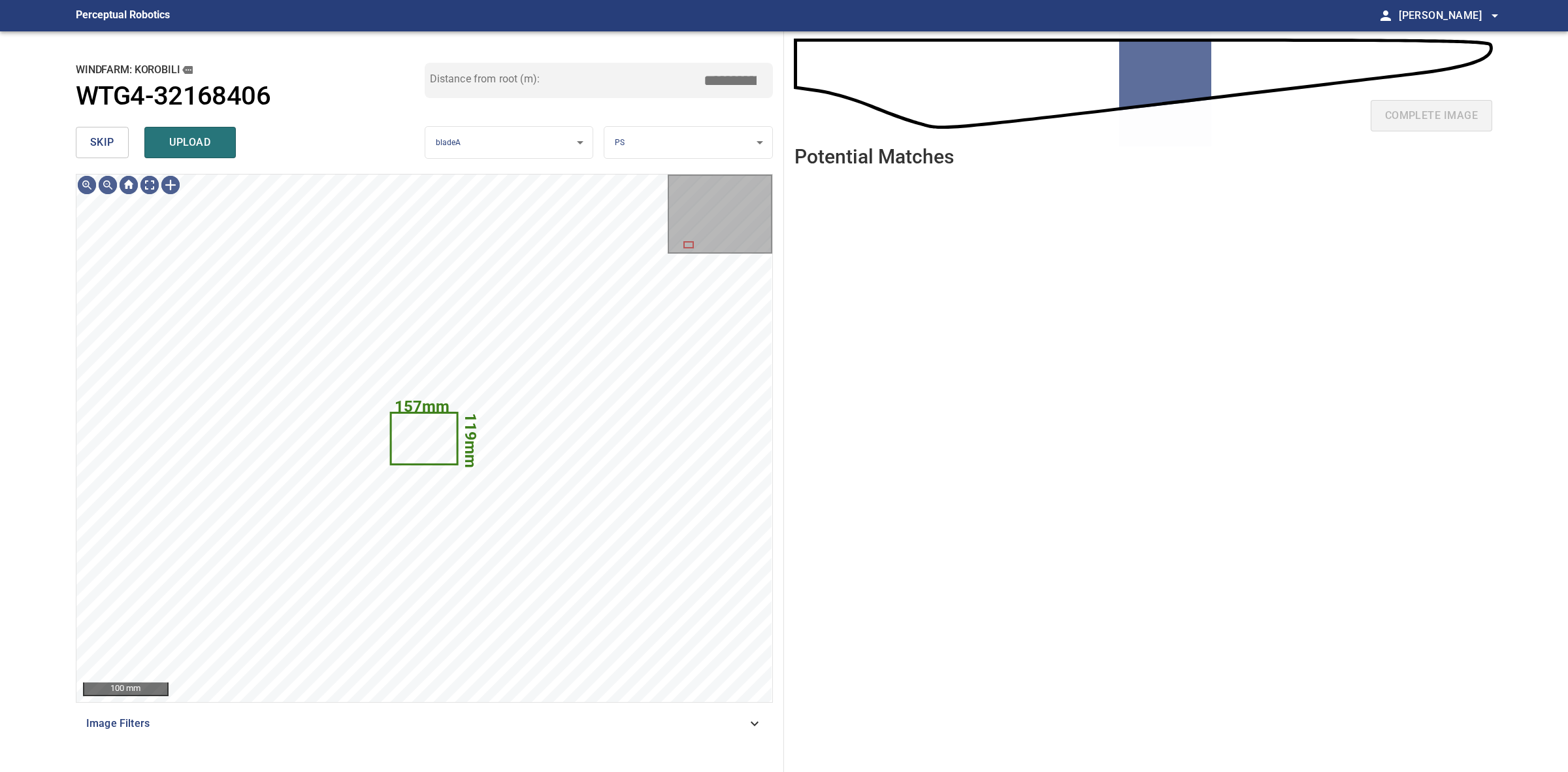
click at [98, 149] on span "skip" at bounding box center [102, 142] width 24 height 19
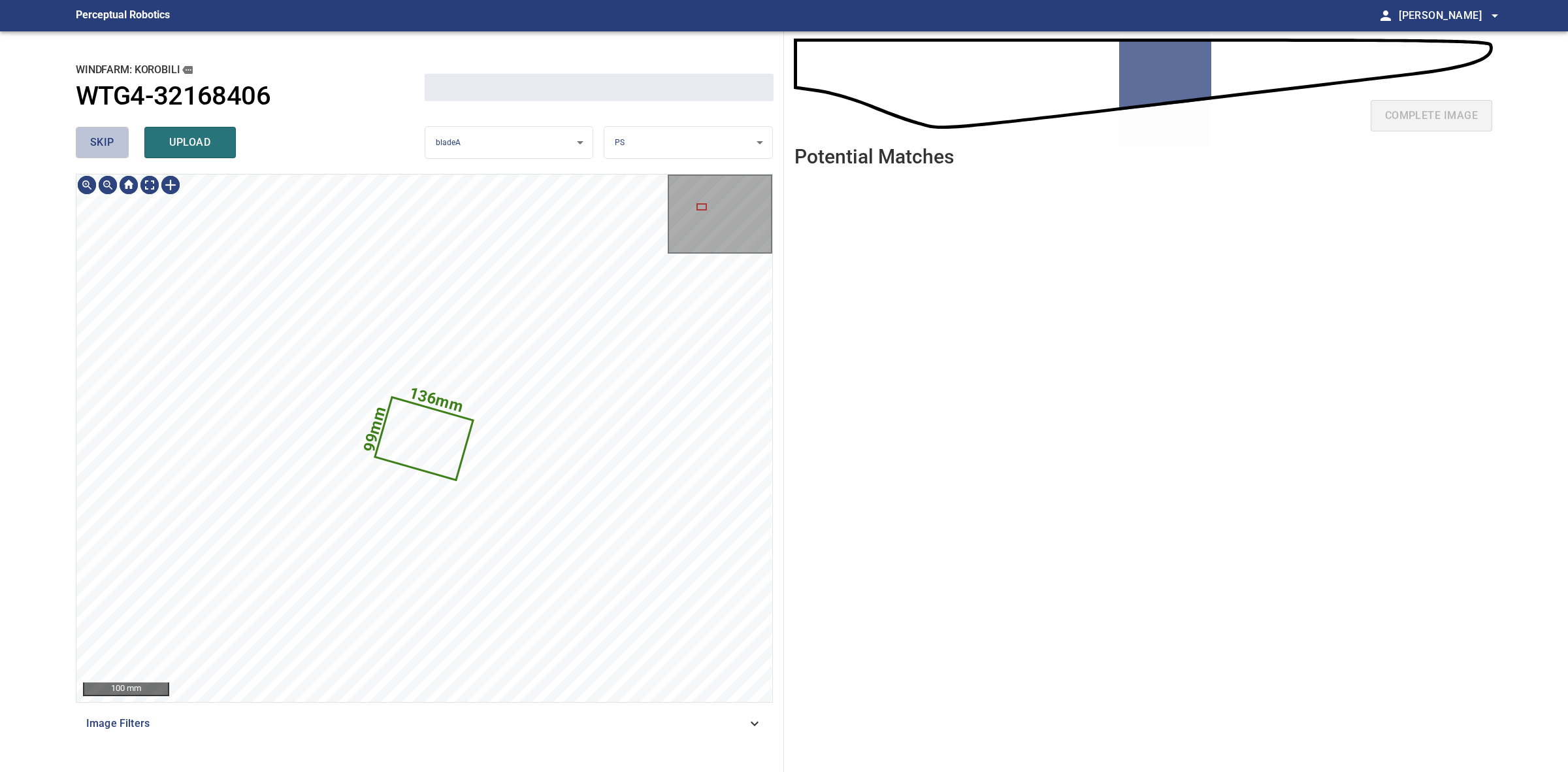
click at [99, 147] on span "skip" at bounding box center [102, 142] width 24 height 19
click at [102, 144] on div "skip upload" at bounding box center [250, 141] width 349 height 42
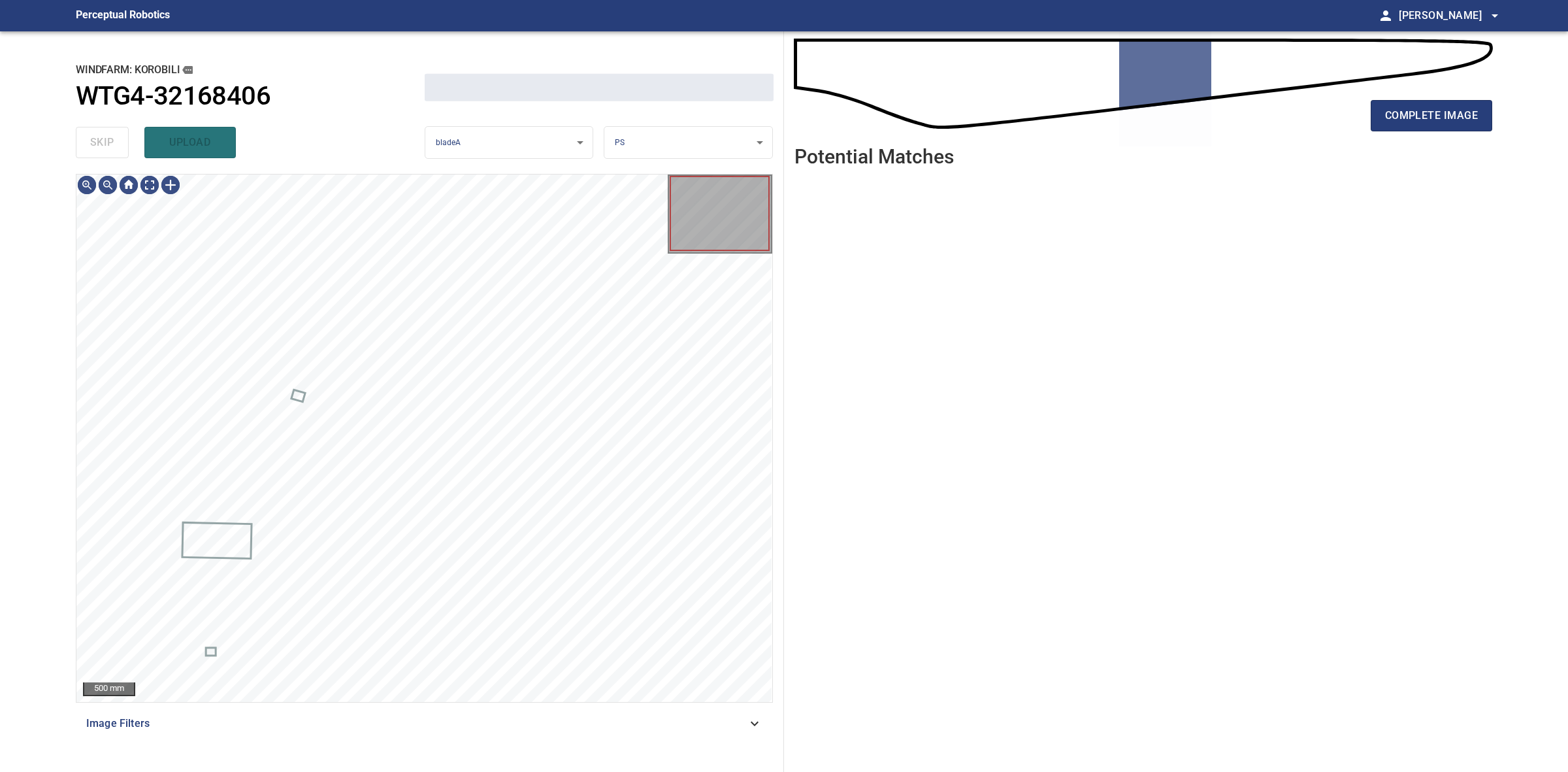
click at [102, 144] on div "skip upload" at bounding box center [250, 141] width 349 height 42
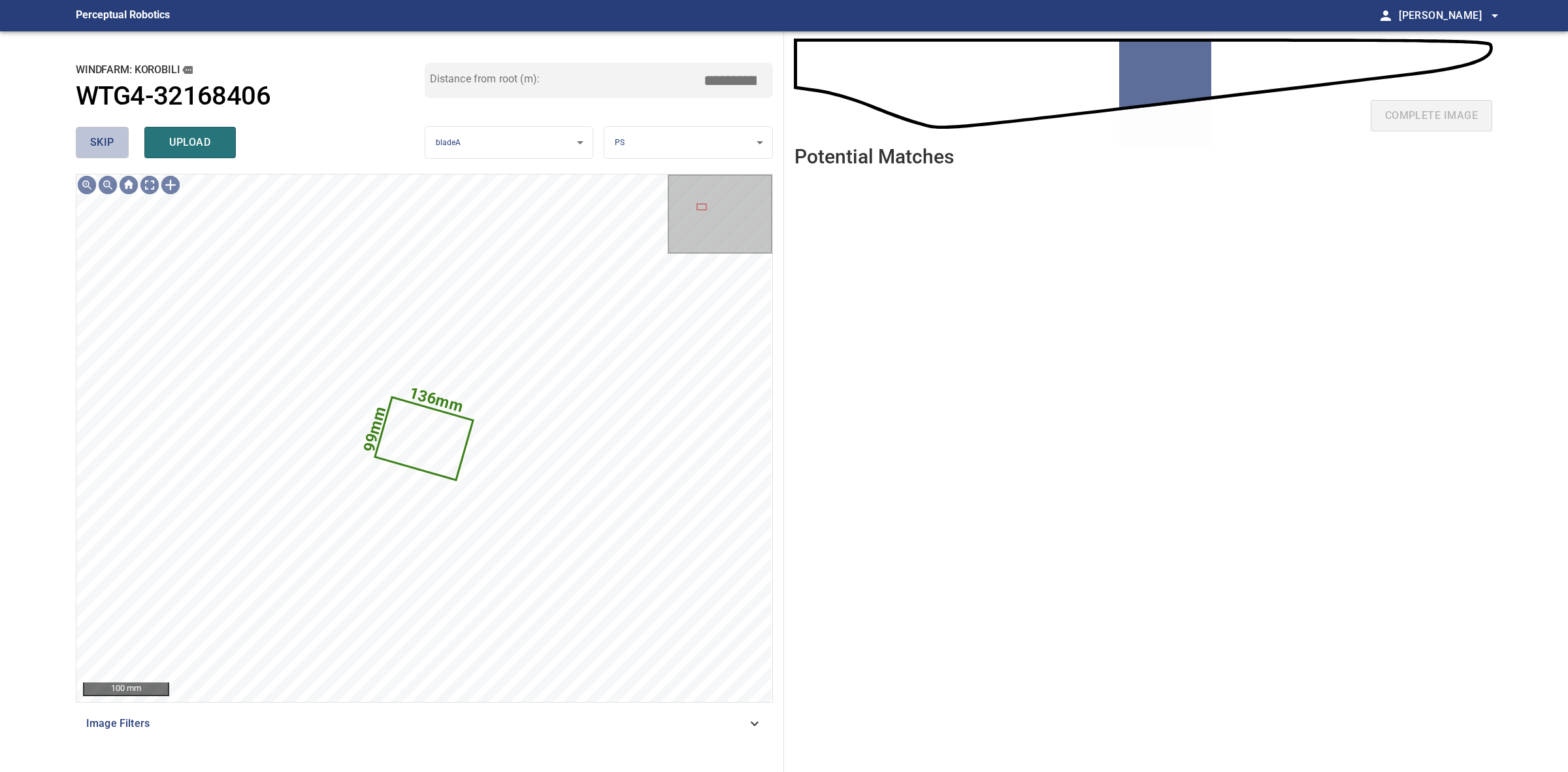
click at [109, 141] on span "skip" at bounding box center [102, 142] width 24 height 19
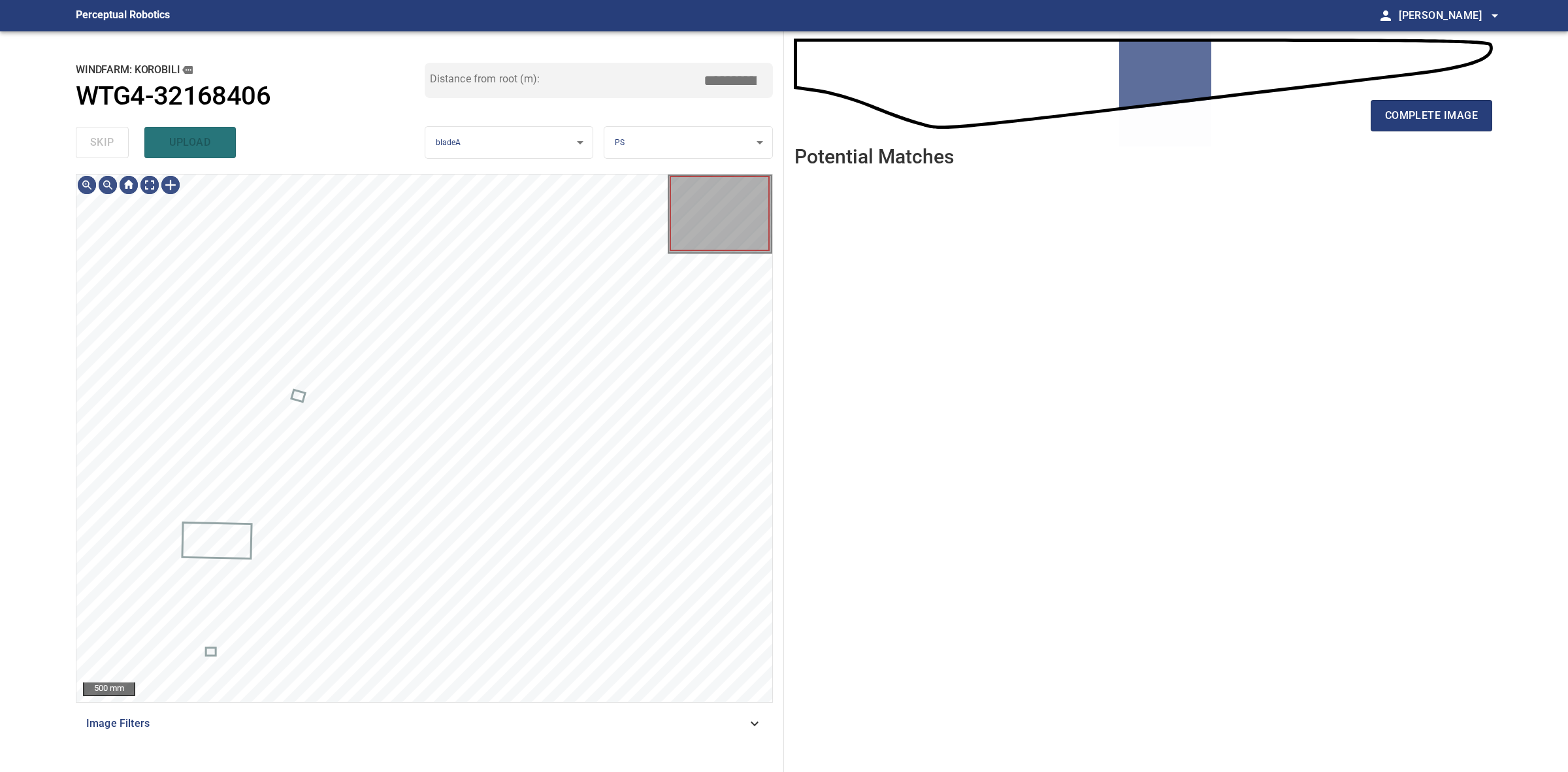
click at [109, 141] on div "skip upload" at bounding box center [250, 141] width 349 height 42
drag, startPoint x: 109, startPoint y: 141, endPoint x: 722, endPoint y: 141, distance: 613.0
click at [116, 141] on div "skip upload" at bounding box center [250, 141] width 349 height 42
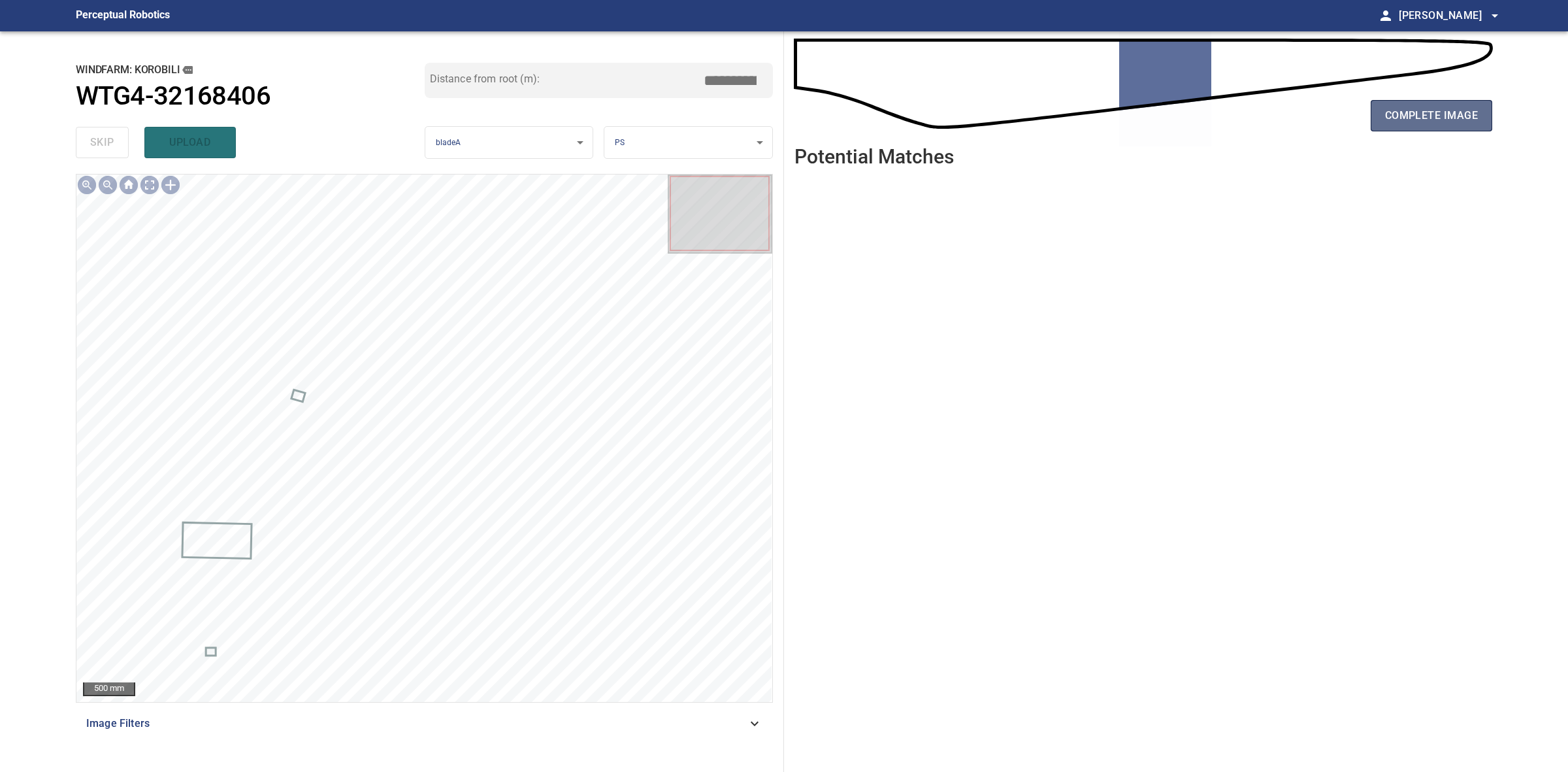
click at [1419, 124] on span "complete image" at bounding box center [1431, 115] width 93 height 19
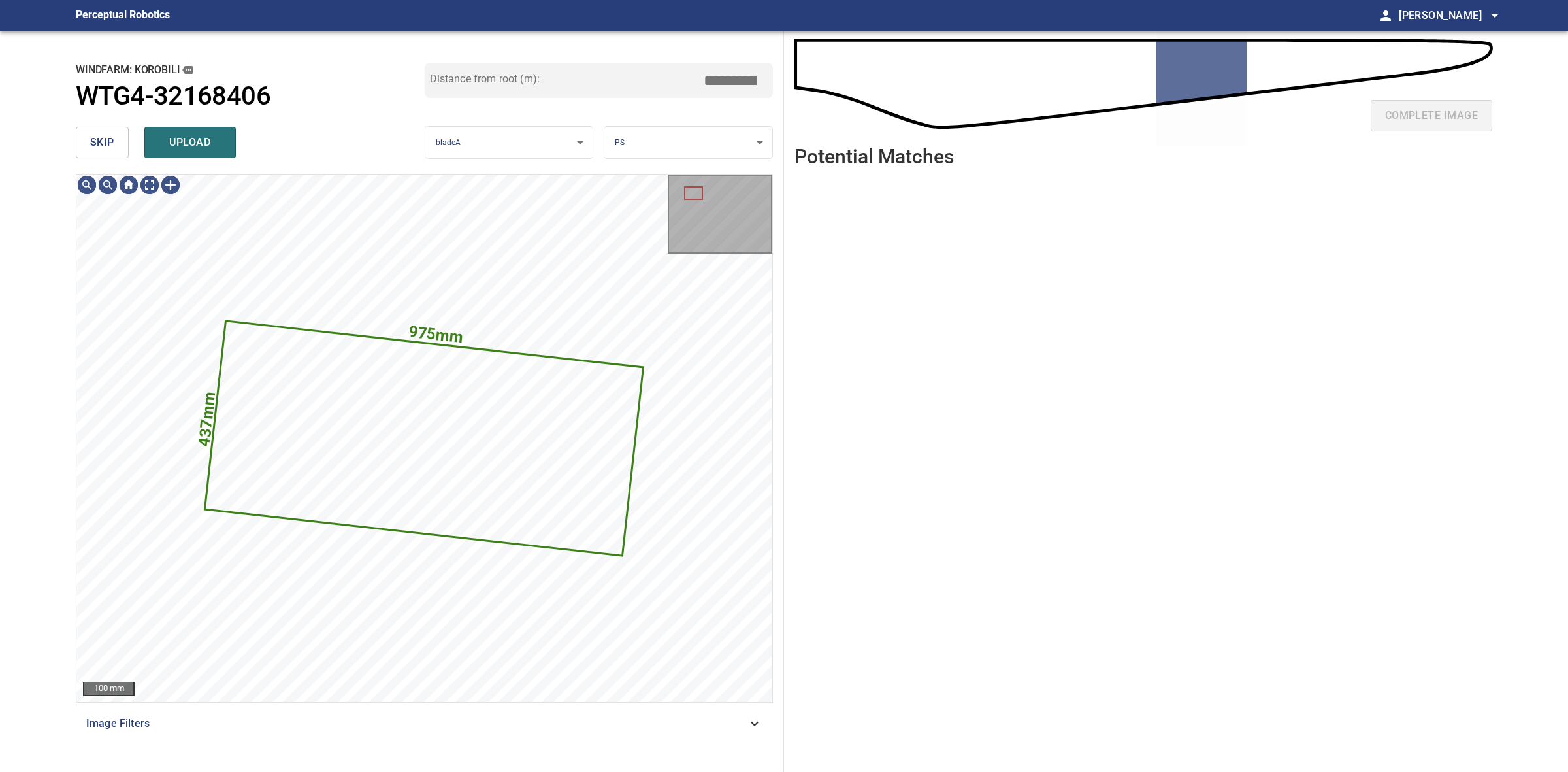
click at [126, 139] on button "skip" at bounding box center [103, 141] width 53 height 31
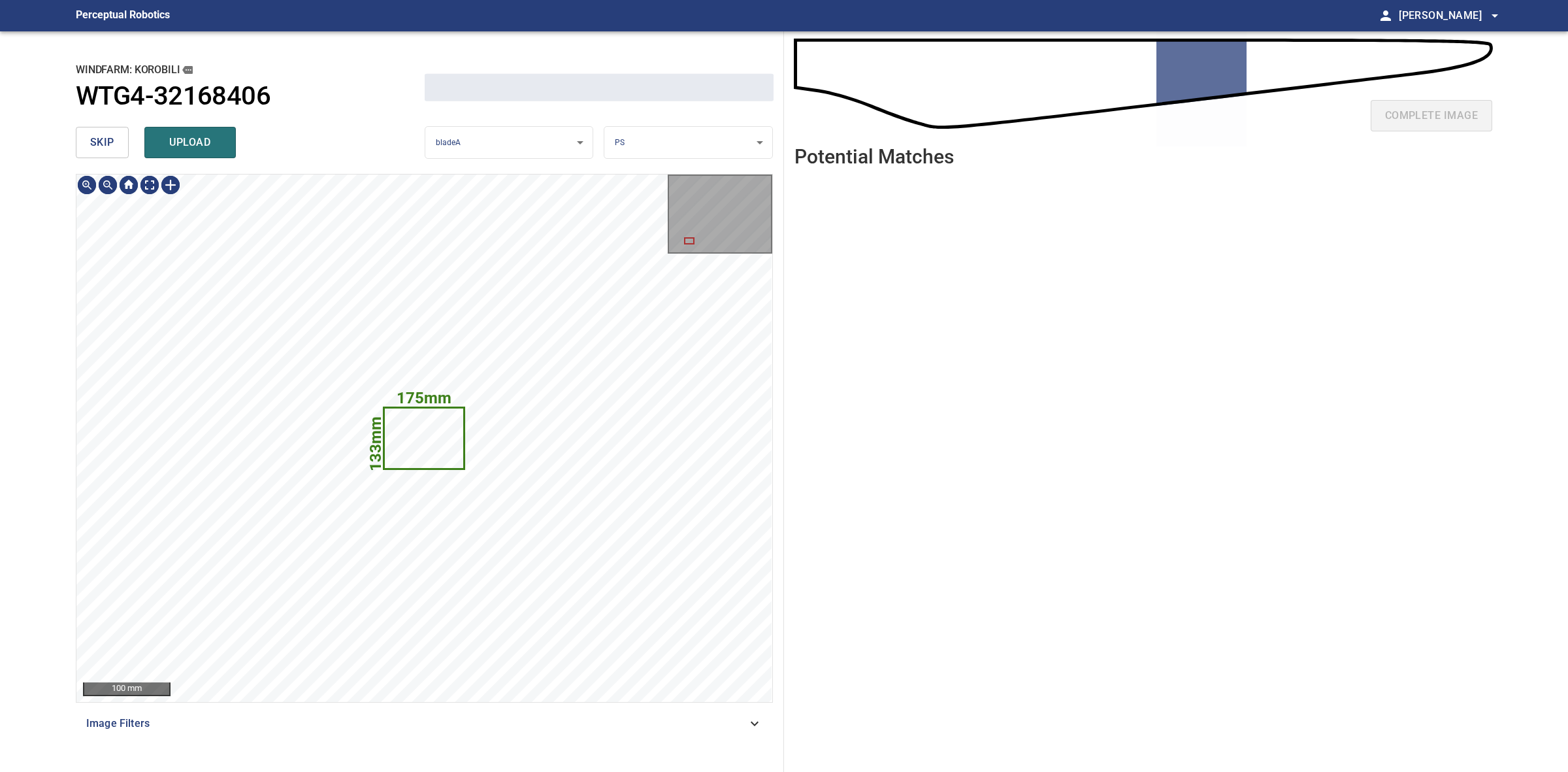
click at [126, 139] on button "skip" at bounding box center [103, 141] width 53 height 31
click at [124, 136] on button "skip" at bounding box center [103, 141] width 53 height 31
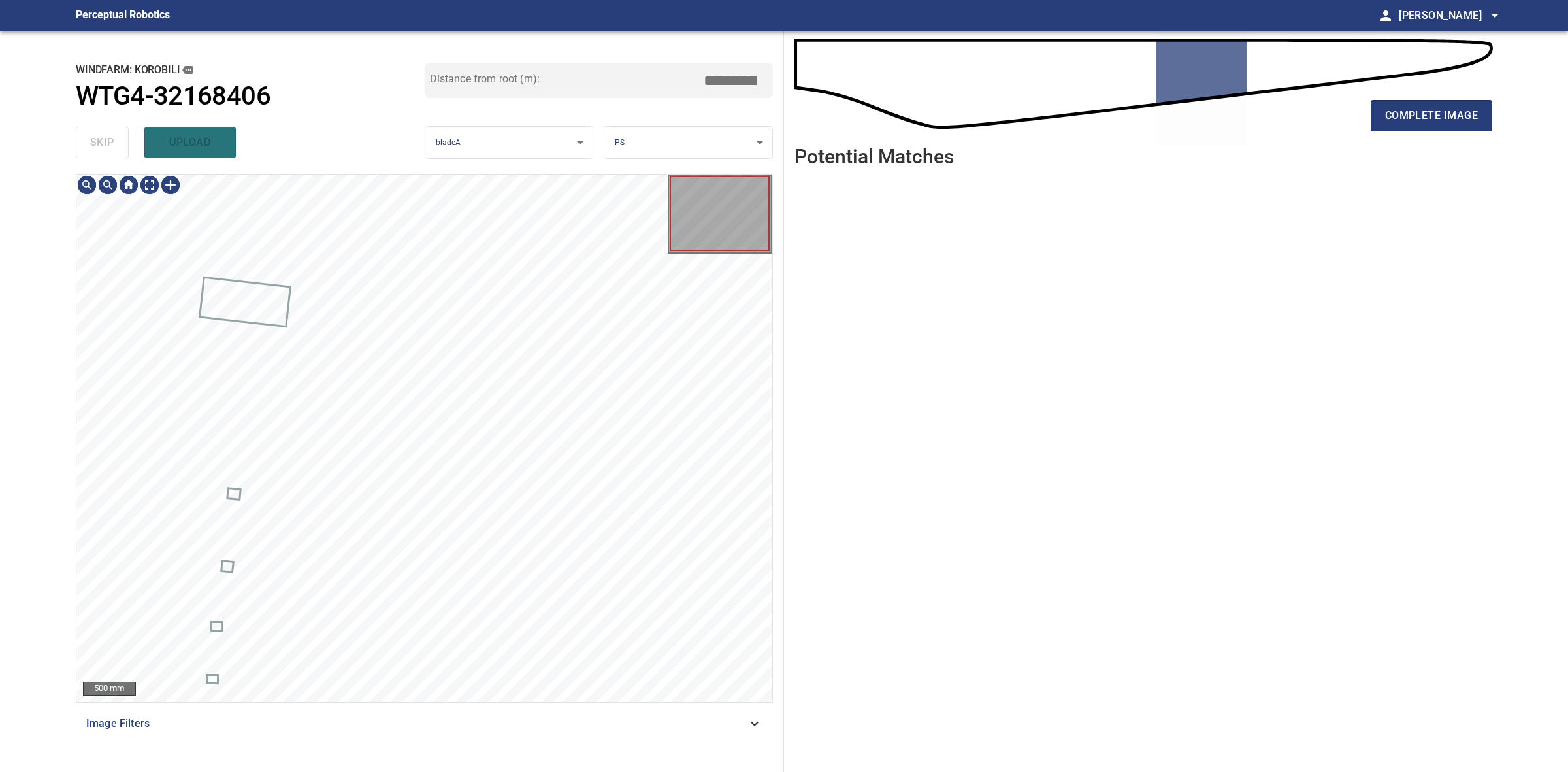
click at [124, 136] on div "skip upload" at bounding box center [250, 141] width 349 height 42
type input "*****"
drag, startPoint x: 124, startPoint y: 136, endPoint x: 203, endPoint y: 135, distance: 79.0
click at [125, 135] on div "skip upload" at bounding box center [250, 141] width 349 height 42
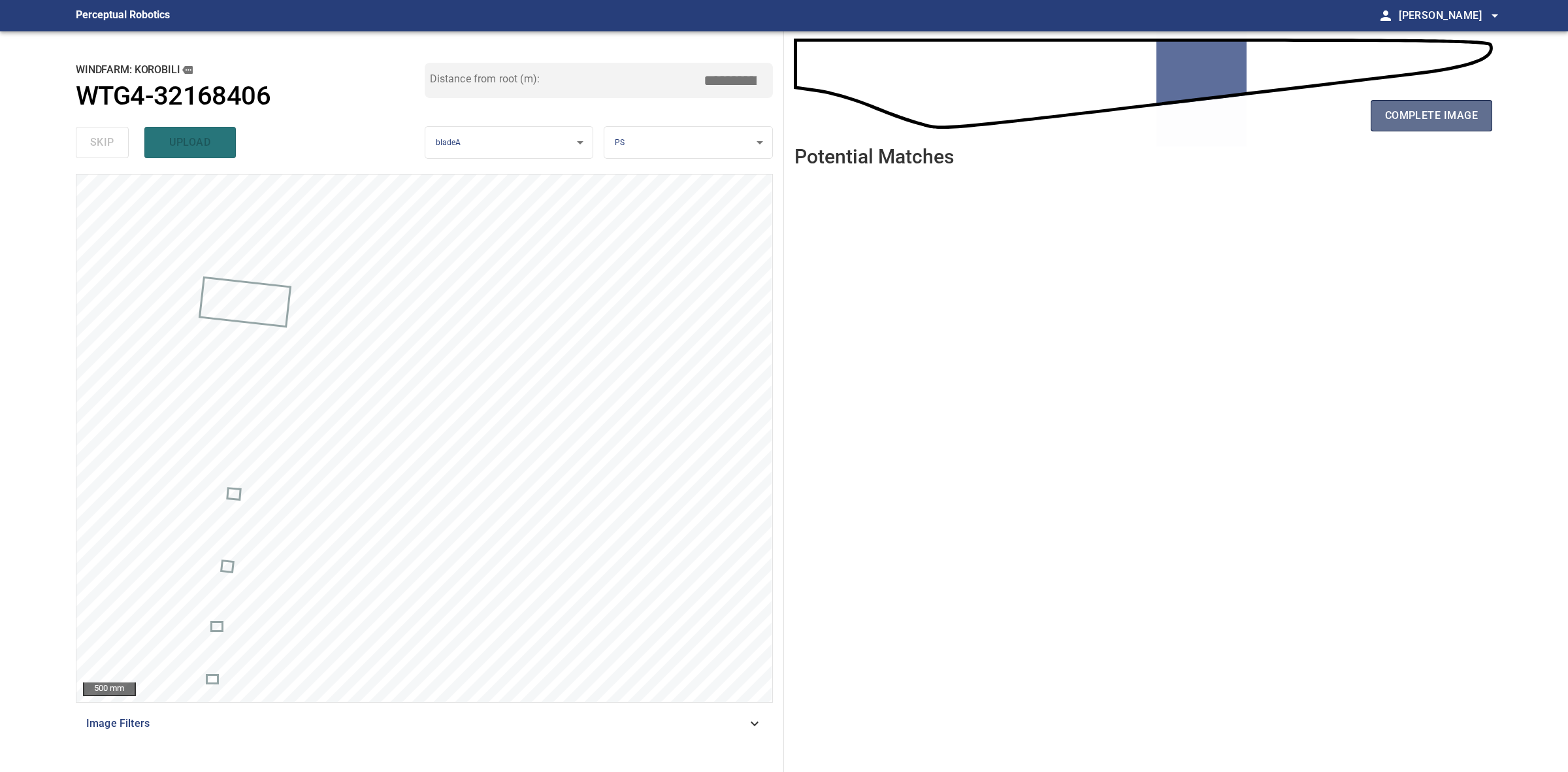
click at [1396, 131] on button "complete image" at bounding box center [1431, 115] width 121 height 31
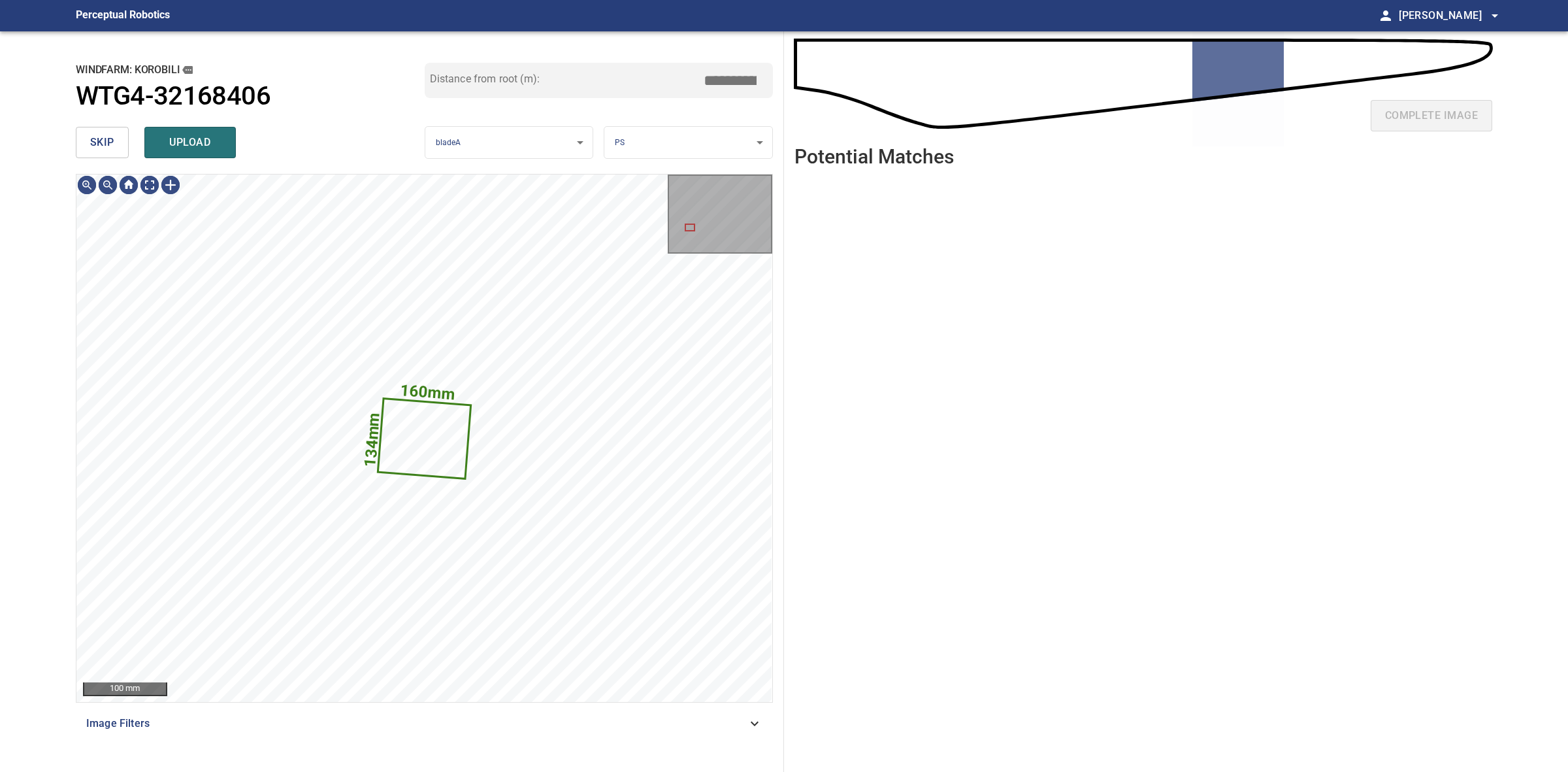
click at [110, 149] on span "skip" at bounding box center [102, 142] width 24 height 19
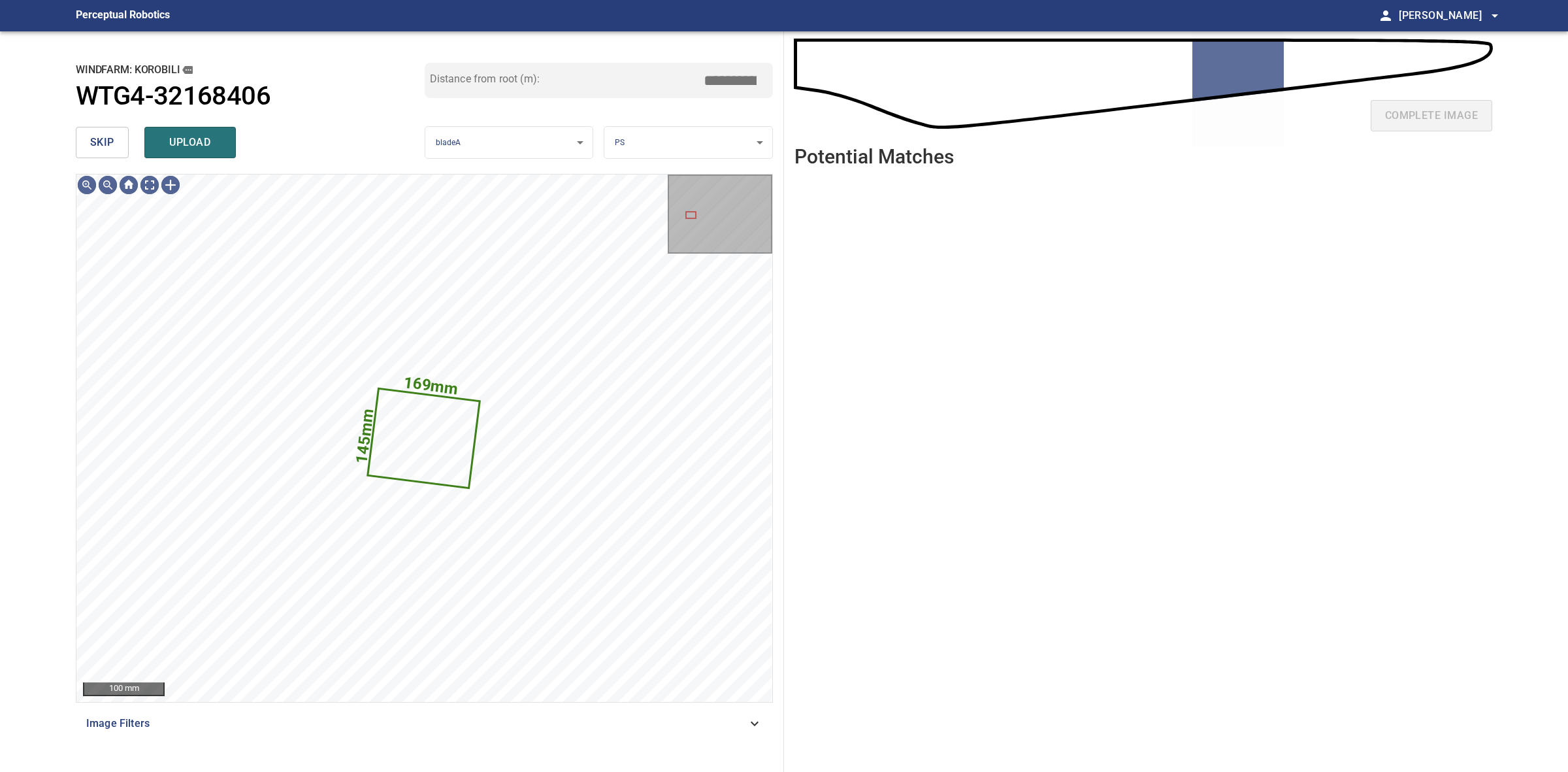
click at [109, 144] on span "skip" at bounding box center [102, 142] width 24 height 19
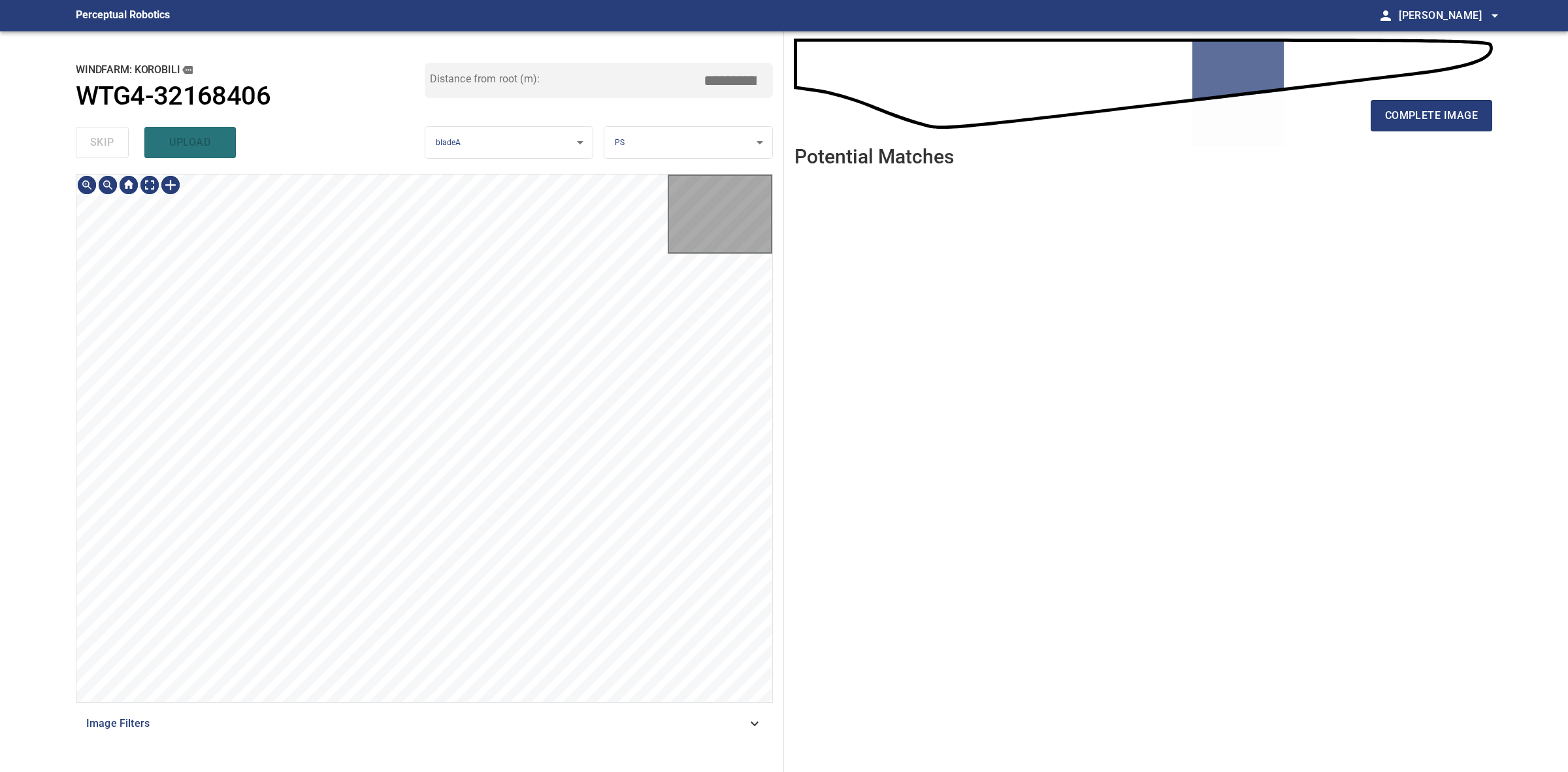
click at [109, 144] on div "skip upload" at bounding box center [250, 141] width 349 height 42
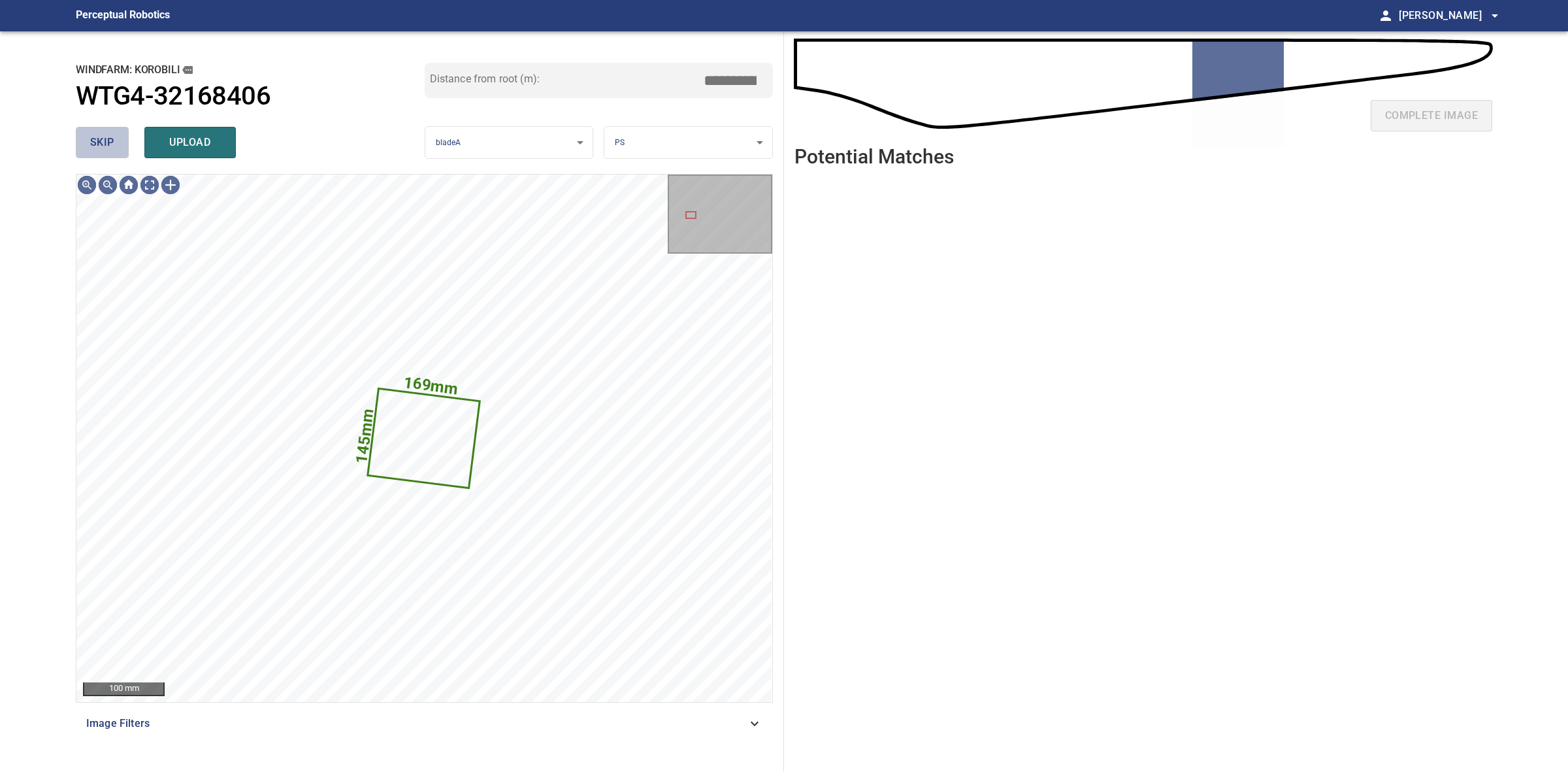
click at [108, 148] on span "skip" at bounding box center [102, 142] width 24 height 19
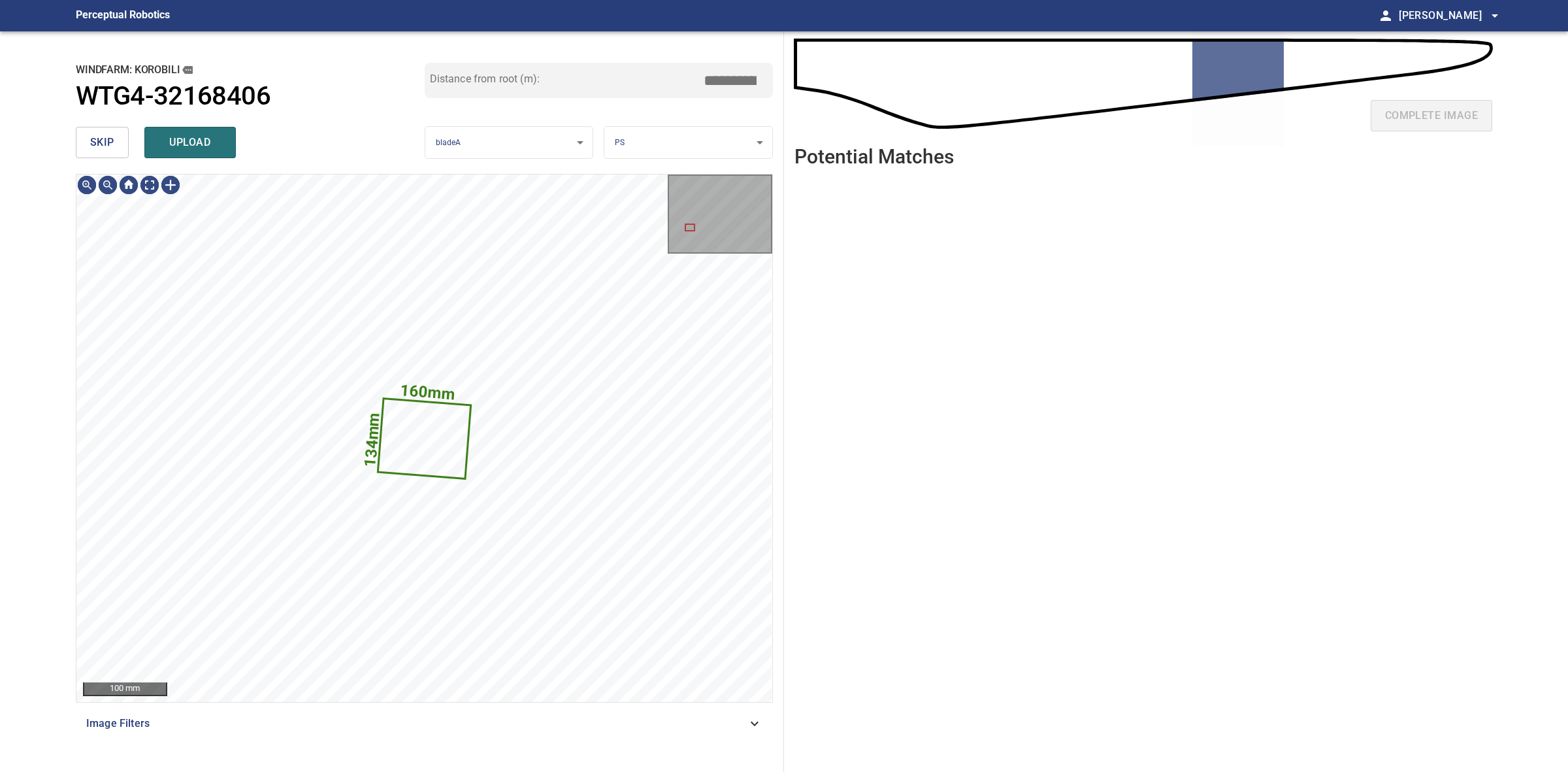
click at [122, 152] on button "skip" at bounding box center [103, 141] width 53 height 31
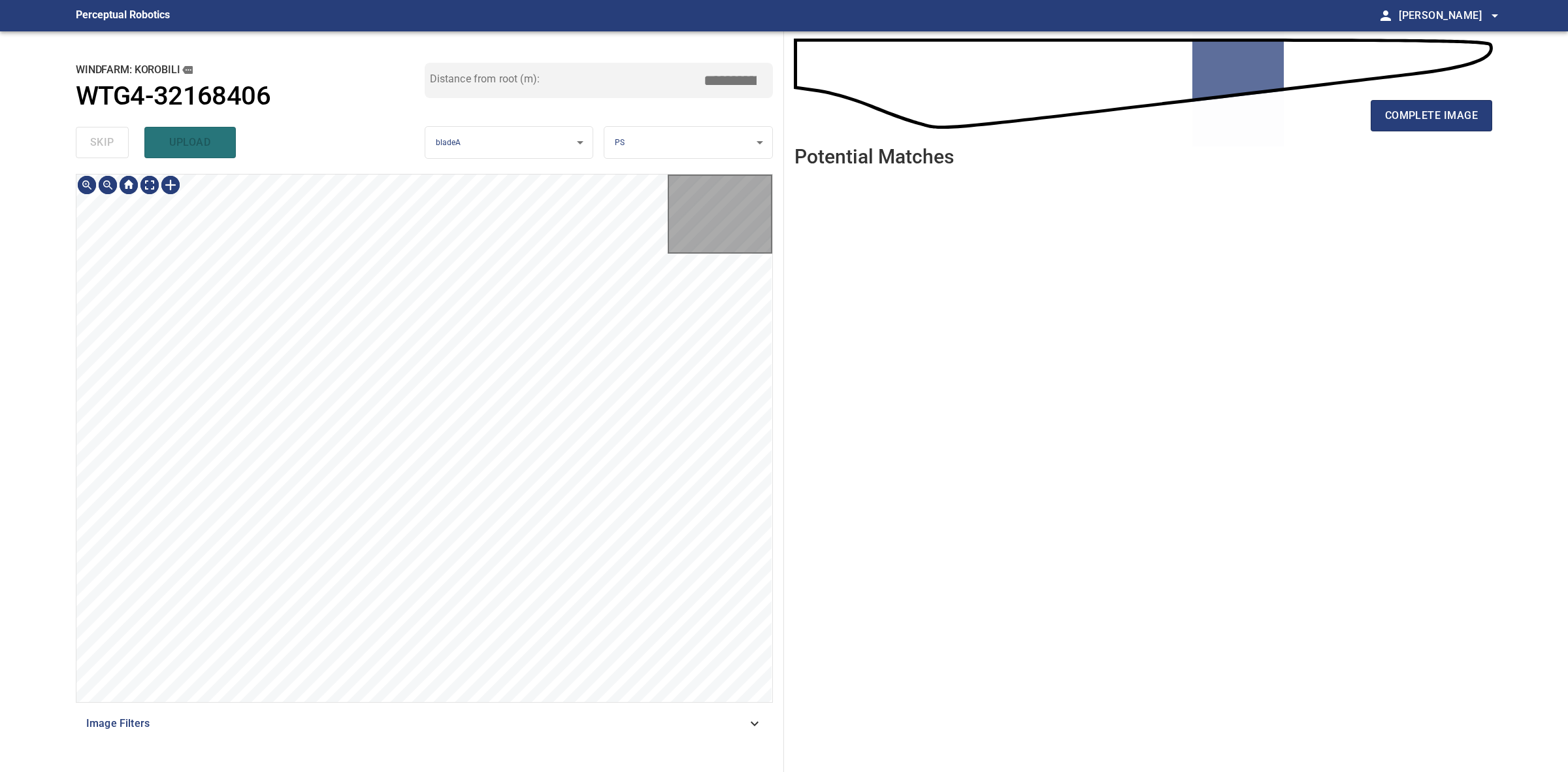
click at [122, 152] on div "skip upload" at bounding box center [250, 141] width 349 height 42
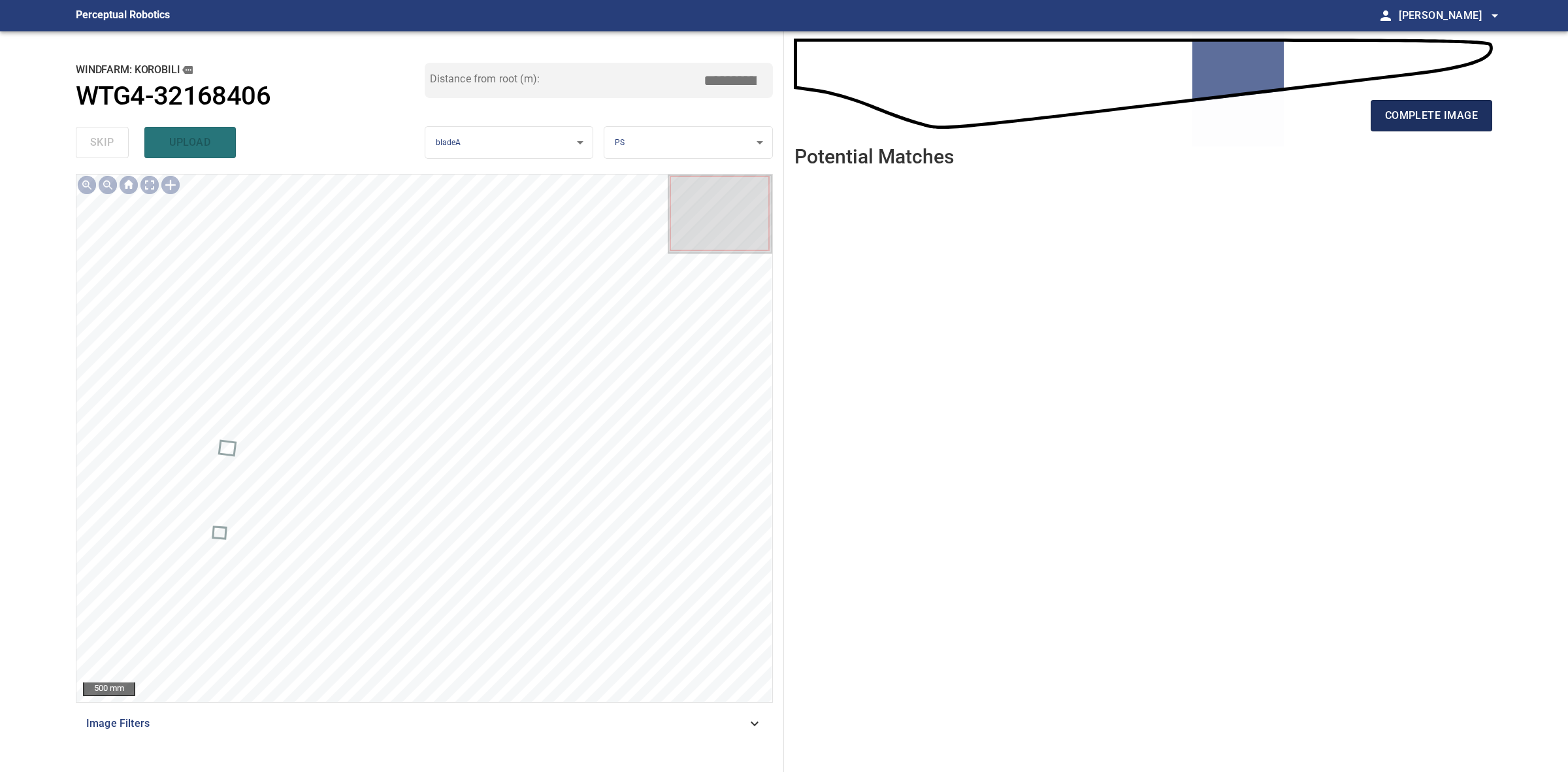
click at [1415, 124] on span "complete image" at bounding box center [1431, 115] width 93 height 19
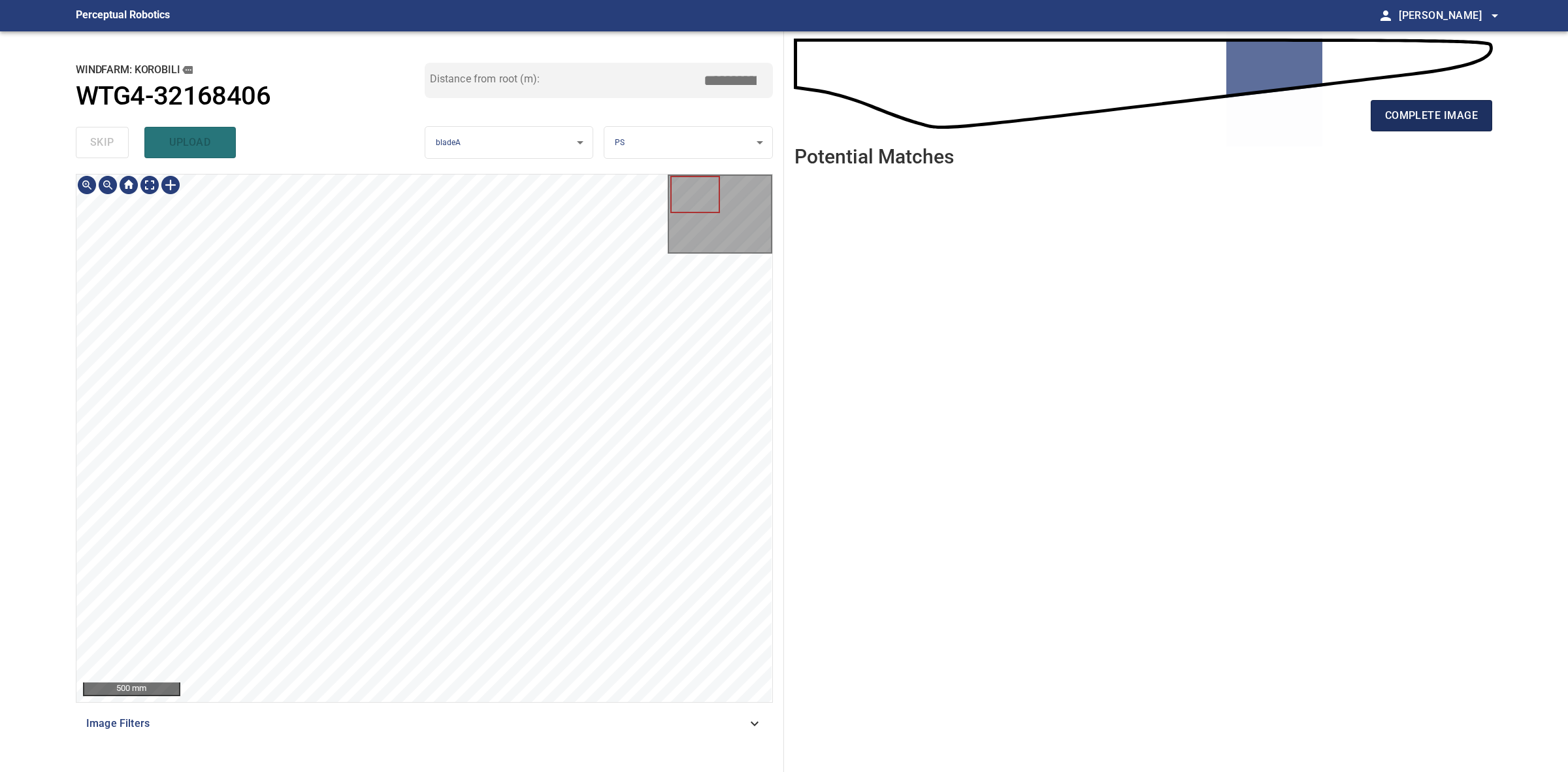
click at [1392, 116] on span "complete image" at bounding box center [1431, 115] width 93 height 19
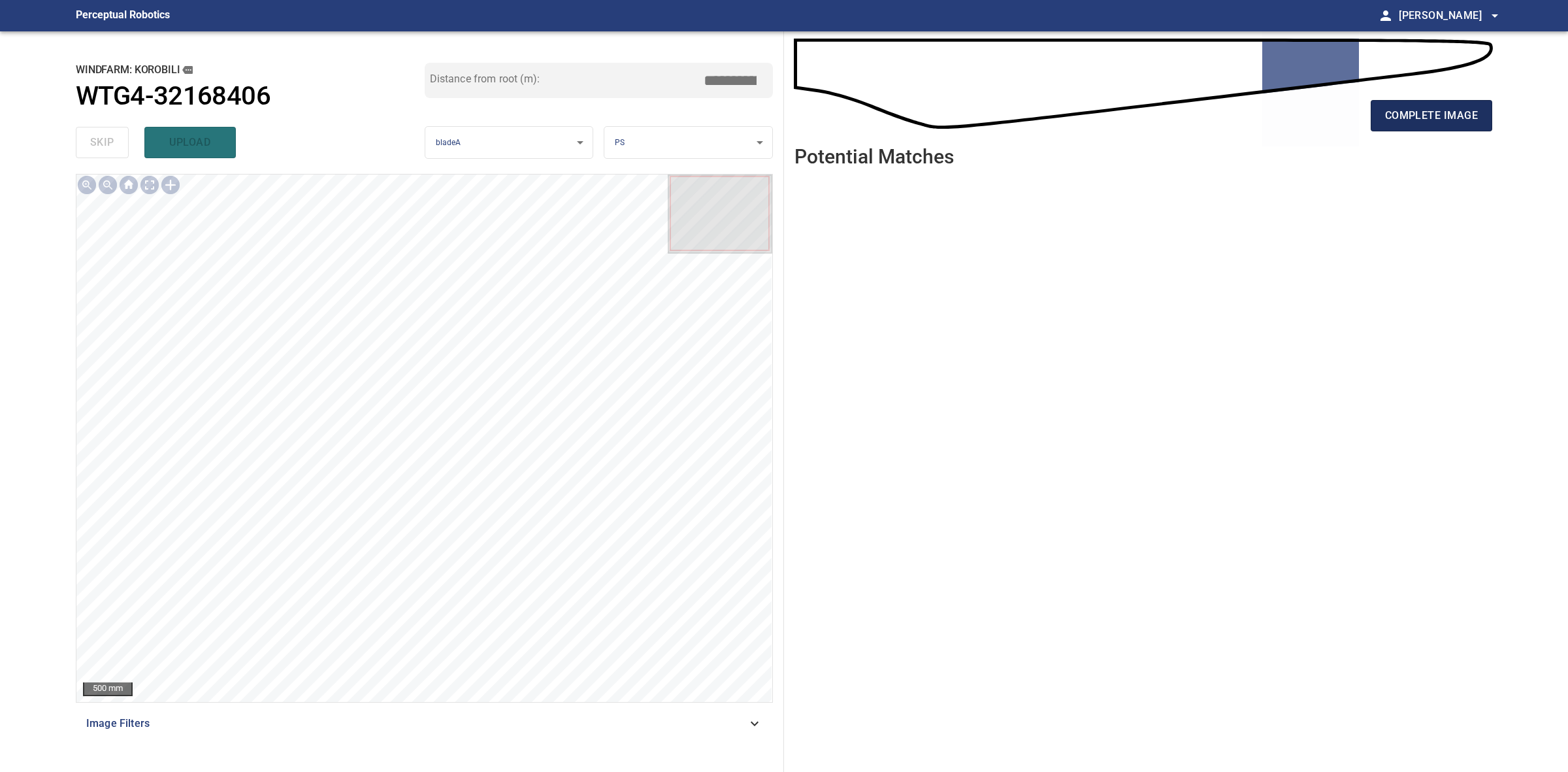
click at [1398, 126] on button "complete image" at bounding box center [1431, 115] width 121 height 31
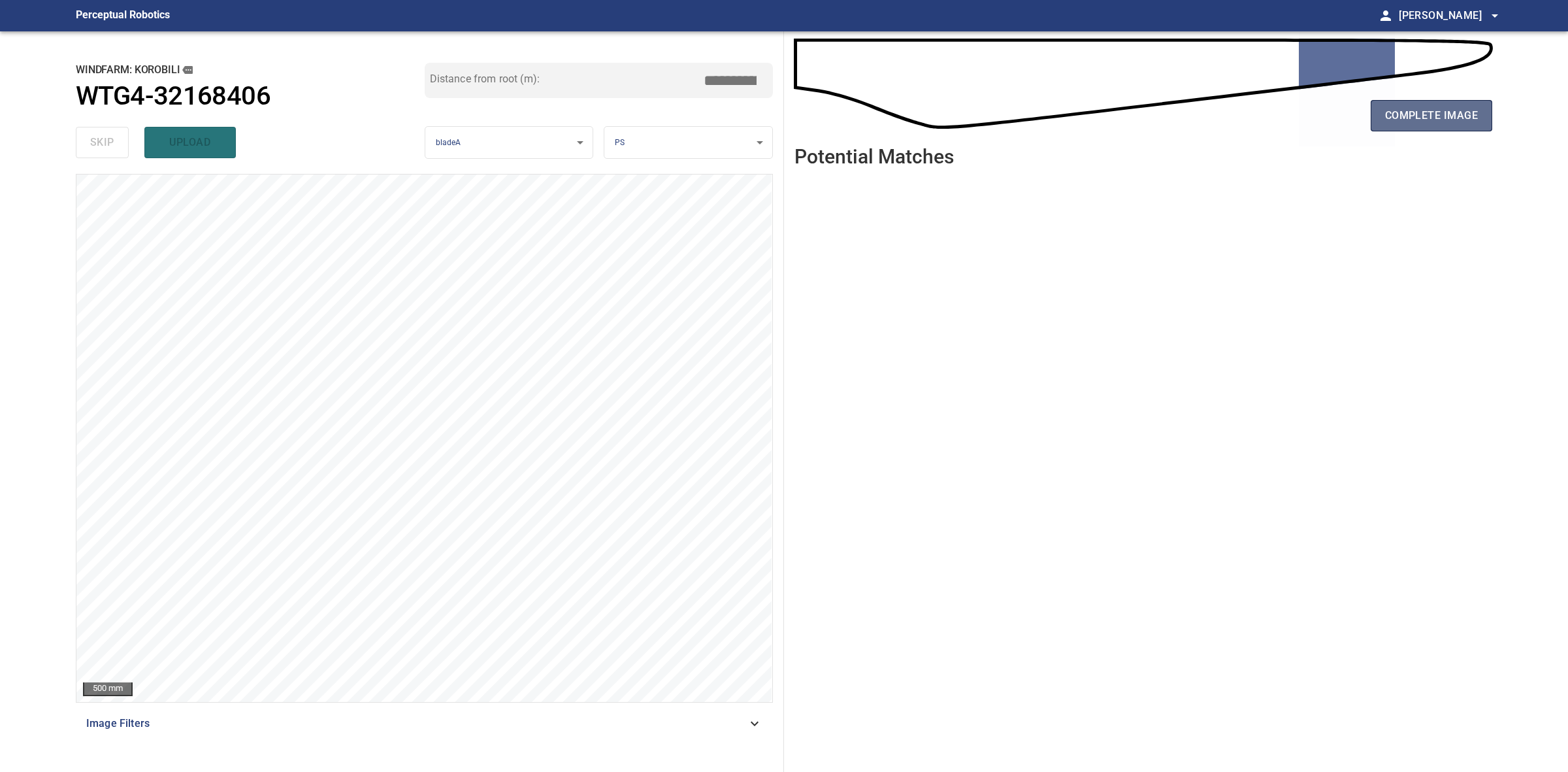
click at [1395, 129] on button "complete image" at bounding box center [1431, 115] width 121 height 31
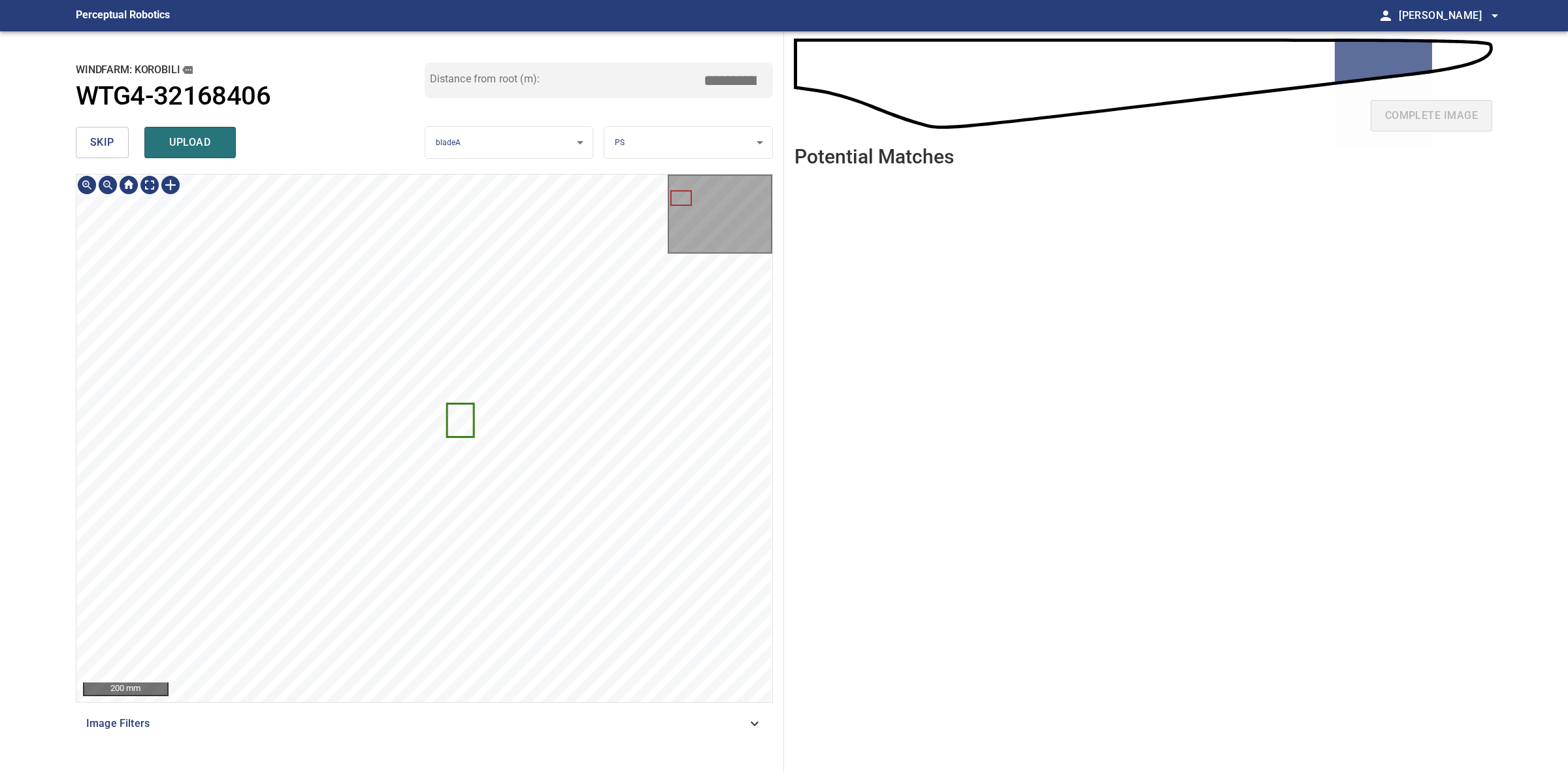
click at [657, 149] on body "**********" at bounding box center [784, 386] width 1568 height 772
click at [657, 145] on li "LE" at bounding box center [687, 142] width 167 height 21
click at [214, 138] on span "upload" at bounding box center [190, 142] width 63 height 19
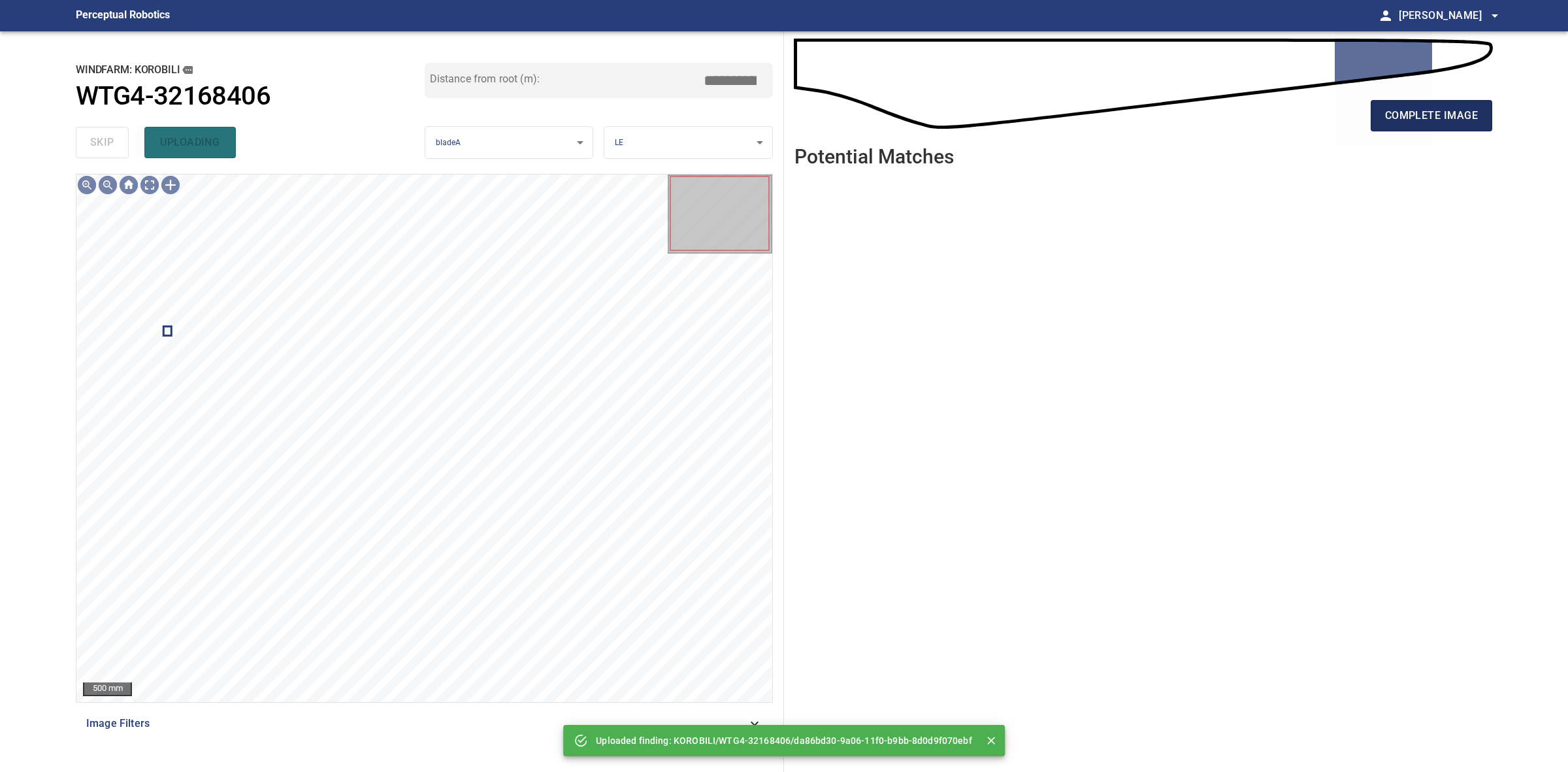
click at [1458, 112] on span "complete image" at bounding box center [1431, 115] width 93 height 19
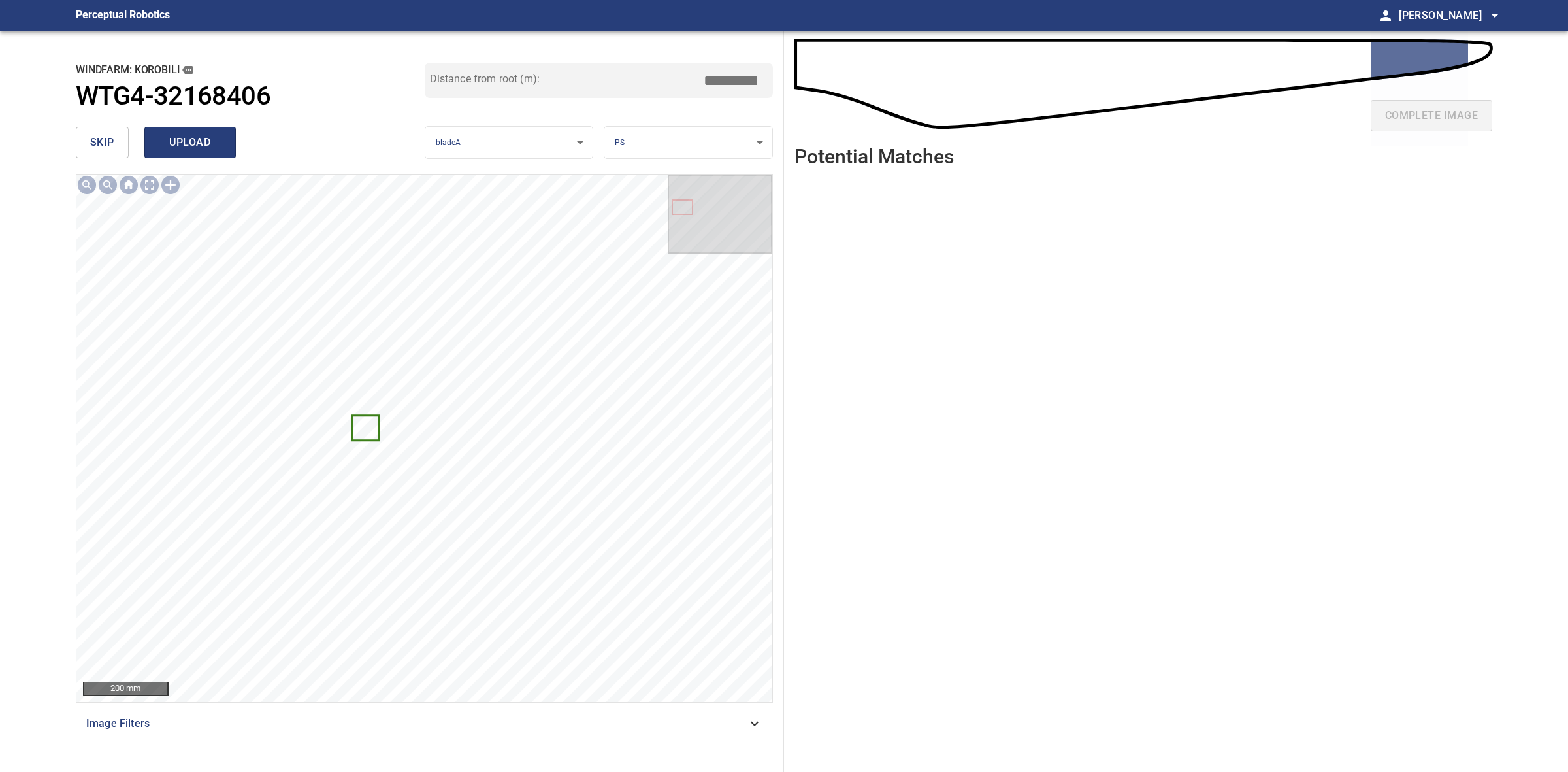
click at [204, 137] on span "upload" at bounding box center [190, 142] width 63 height 19
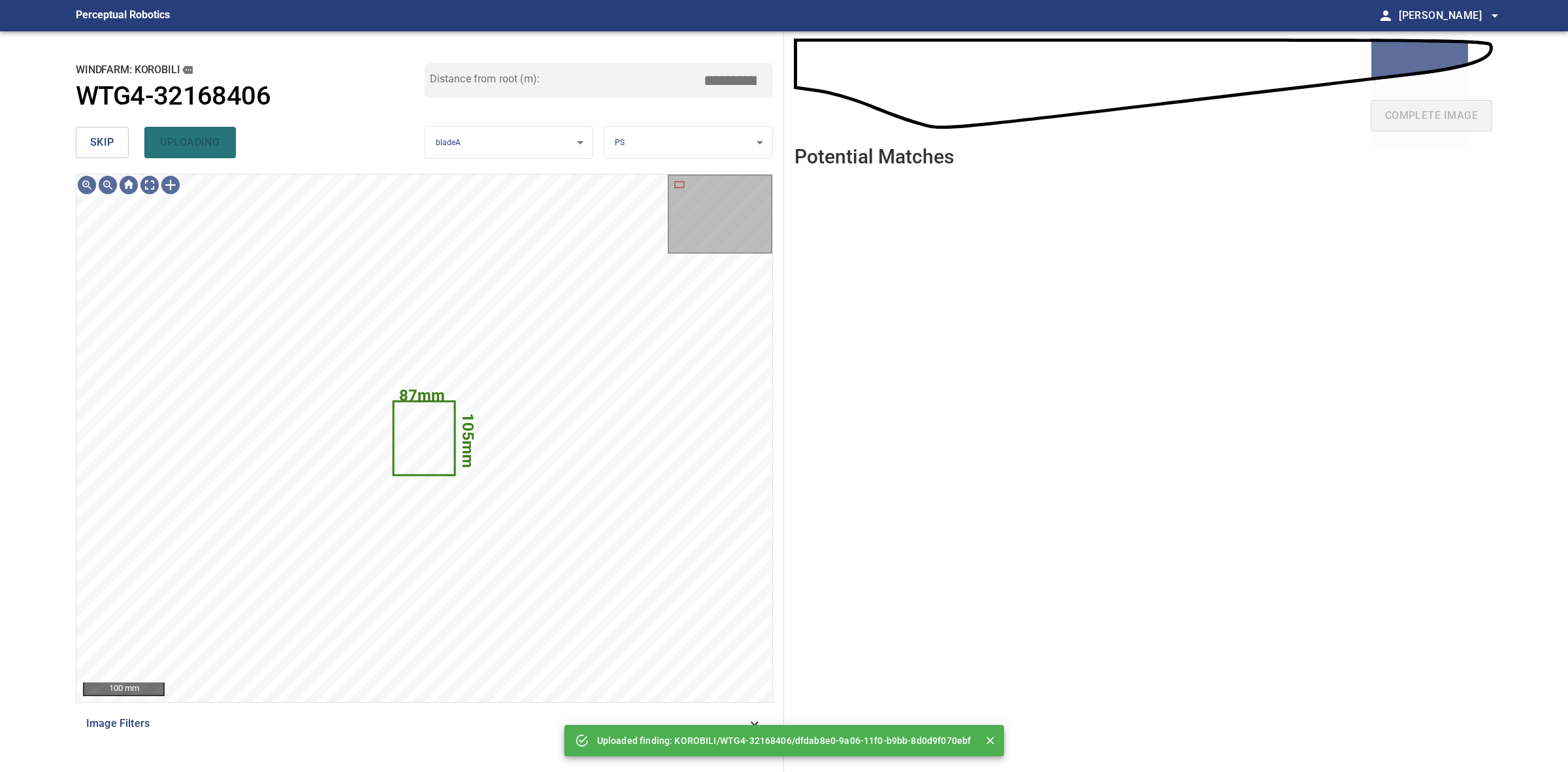
click at [116, 141] on button "skip" at bounding box center [103, 141] width 53 height 31
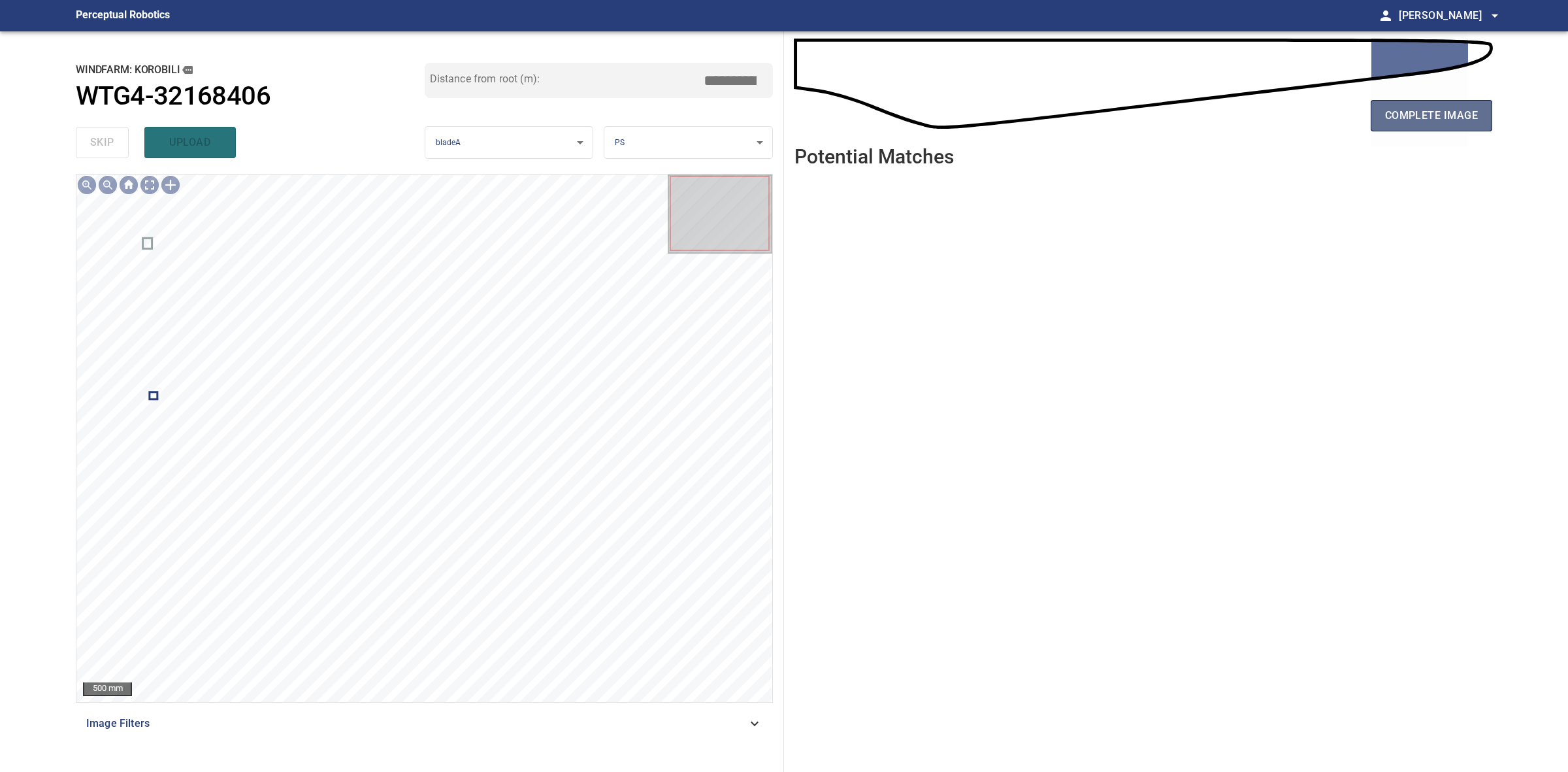
click at [1446, 125] on button "complete image" at bounding box center [1431, 115] width 121 height 31
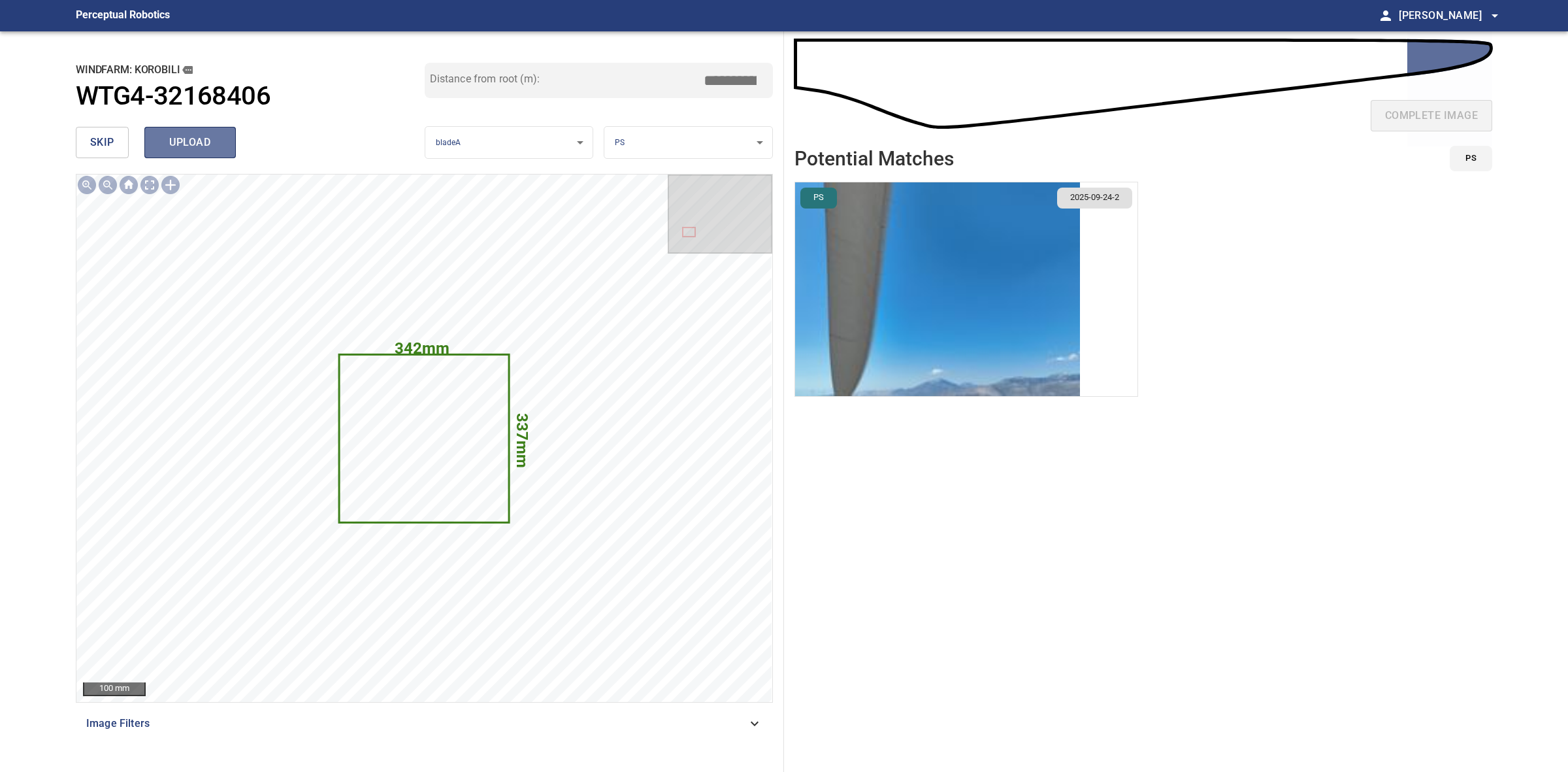
click at [212, 145] on span "upload" at bounding box center [190, 142] width 63 height 19
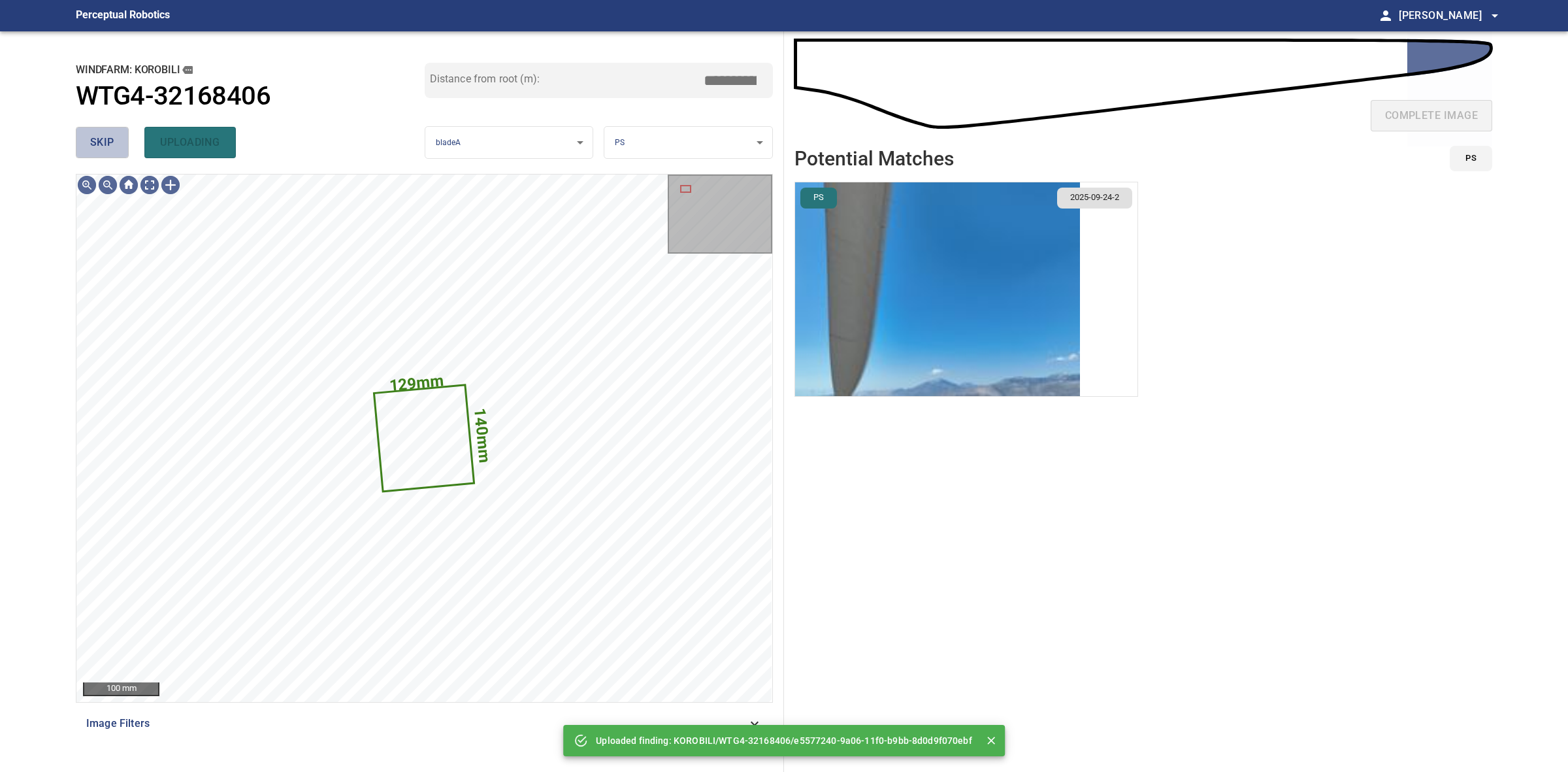
click at [98, 148] on span "skip" at bounding box center [102, 142] width 24 height 19
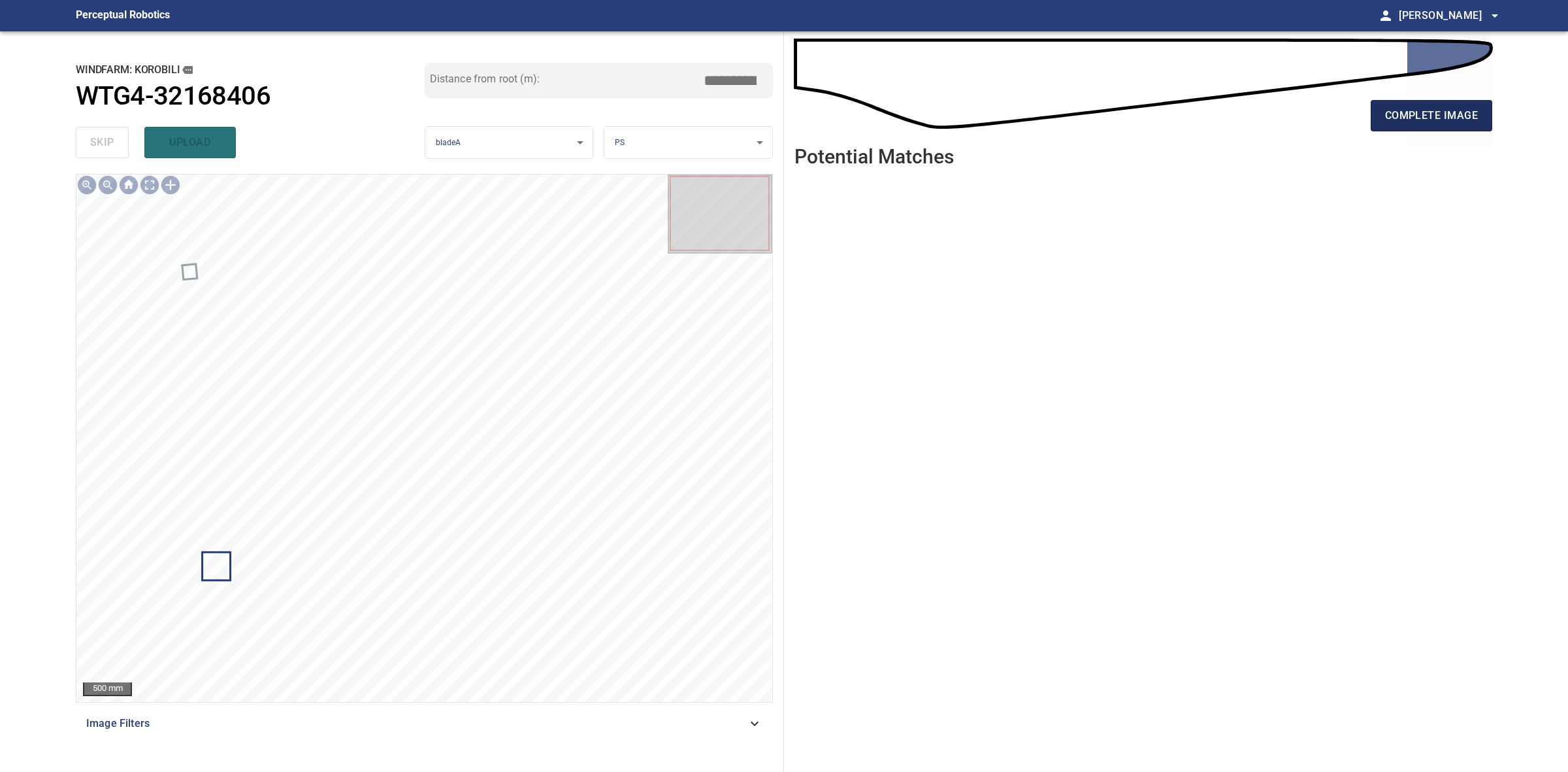
click at [1488, 115] on button "complete image" at bounding box center [1431, 115] width 121 height 31
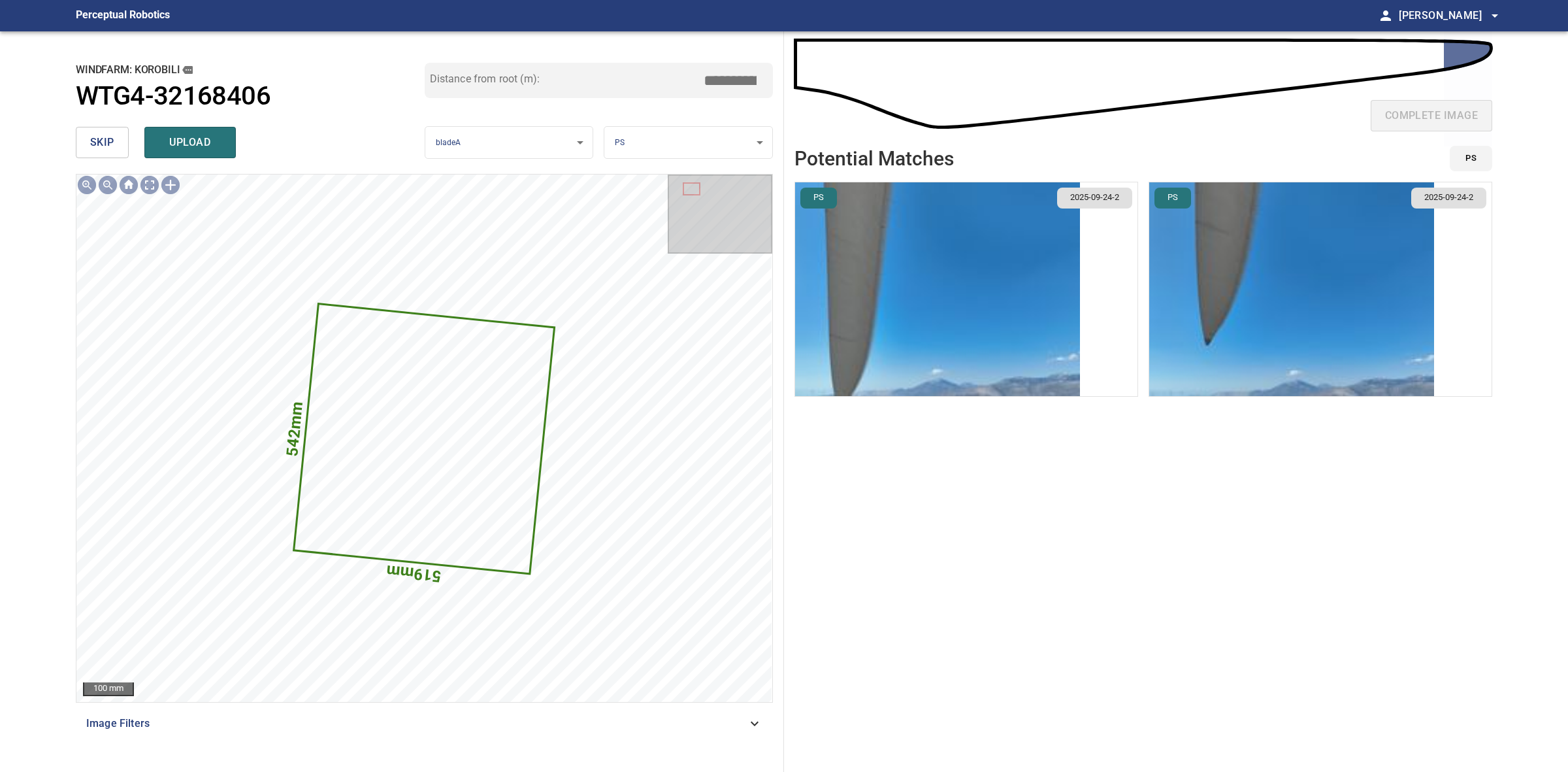
click at [1213, 294] on img "button" at bounding box center [1292, 289] width 285 height 214
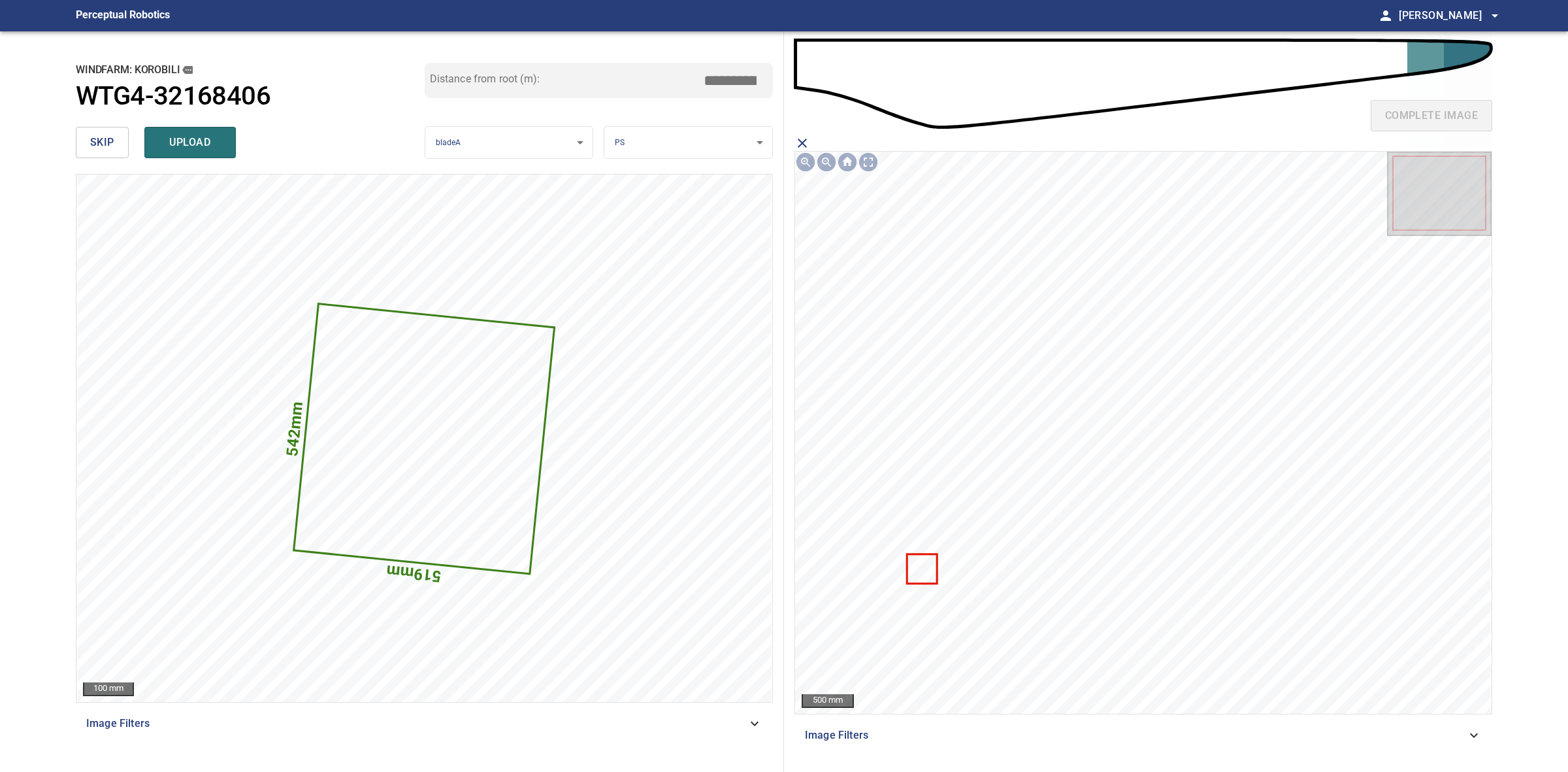
click at [927, 570] on icon at bounding box center [922, 568] width 28 height 27
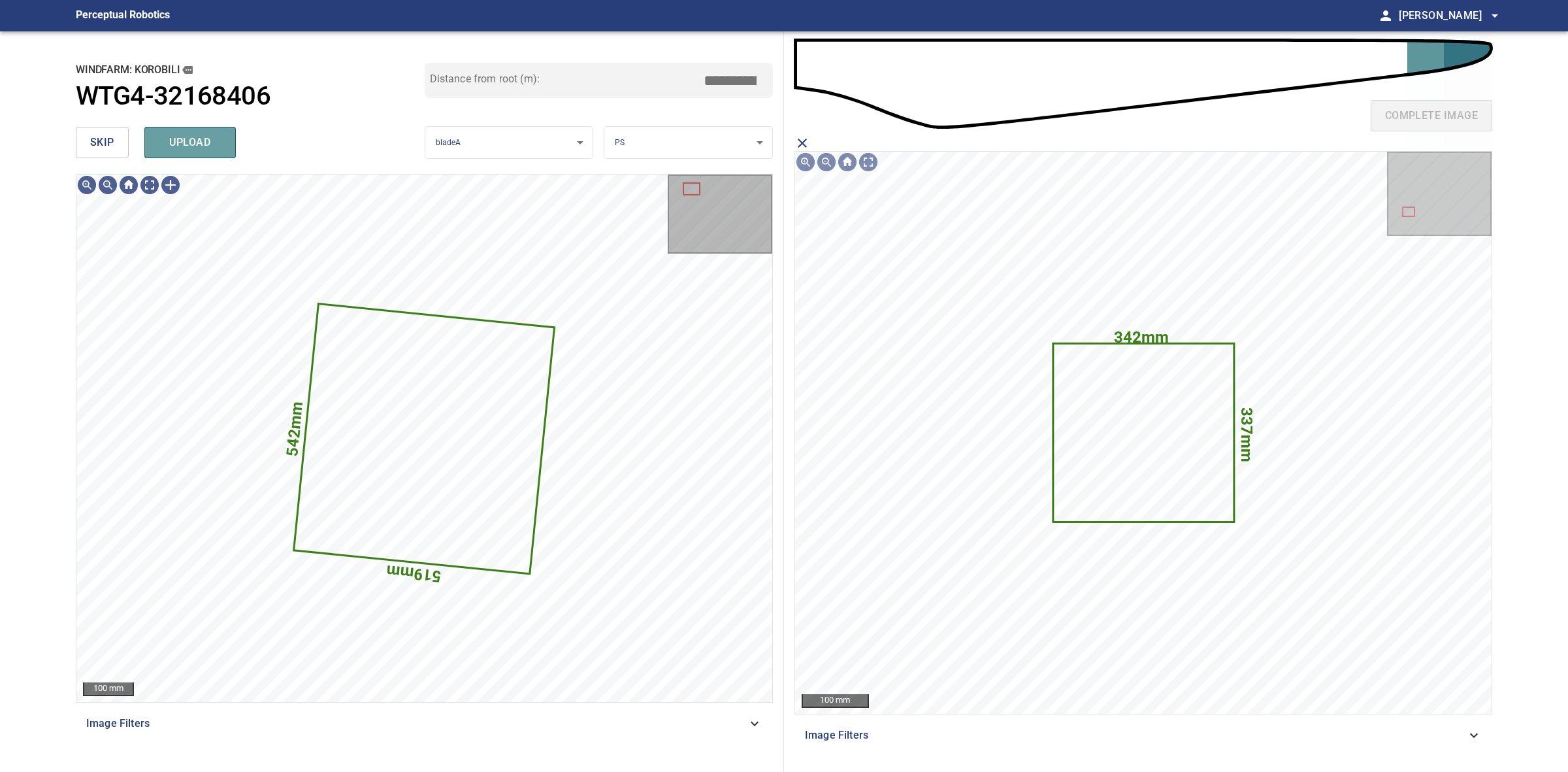
click at [217, 138] on span "upload" at bounding box center [190, 142] width 63 height 19
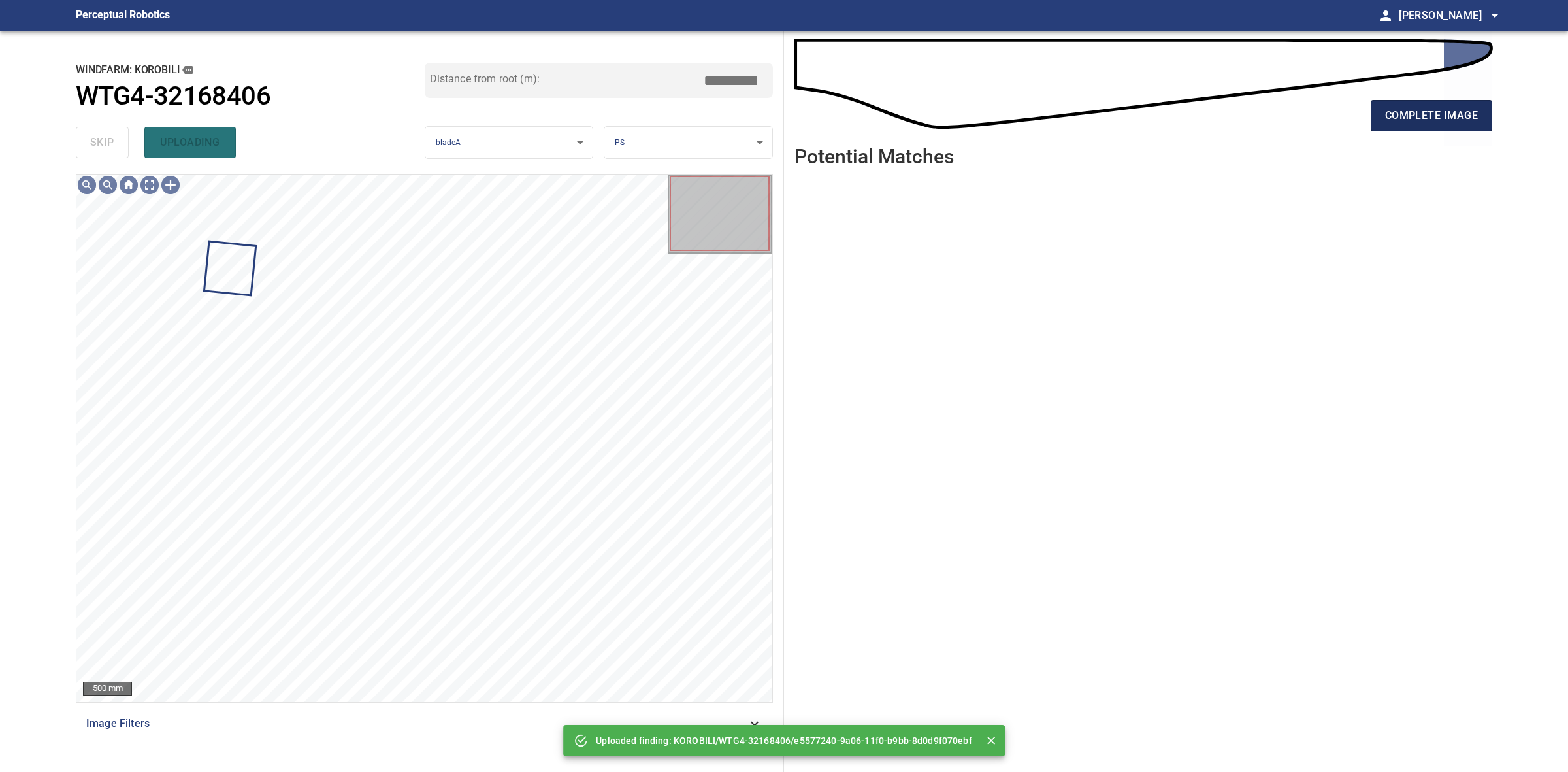
click at [1410, 106] on span "complete image" at bounding box center [1431, 115] width 93 height 19
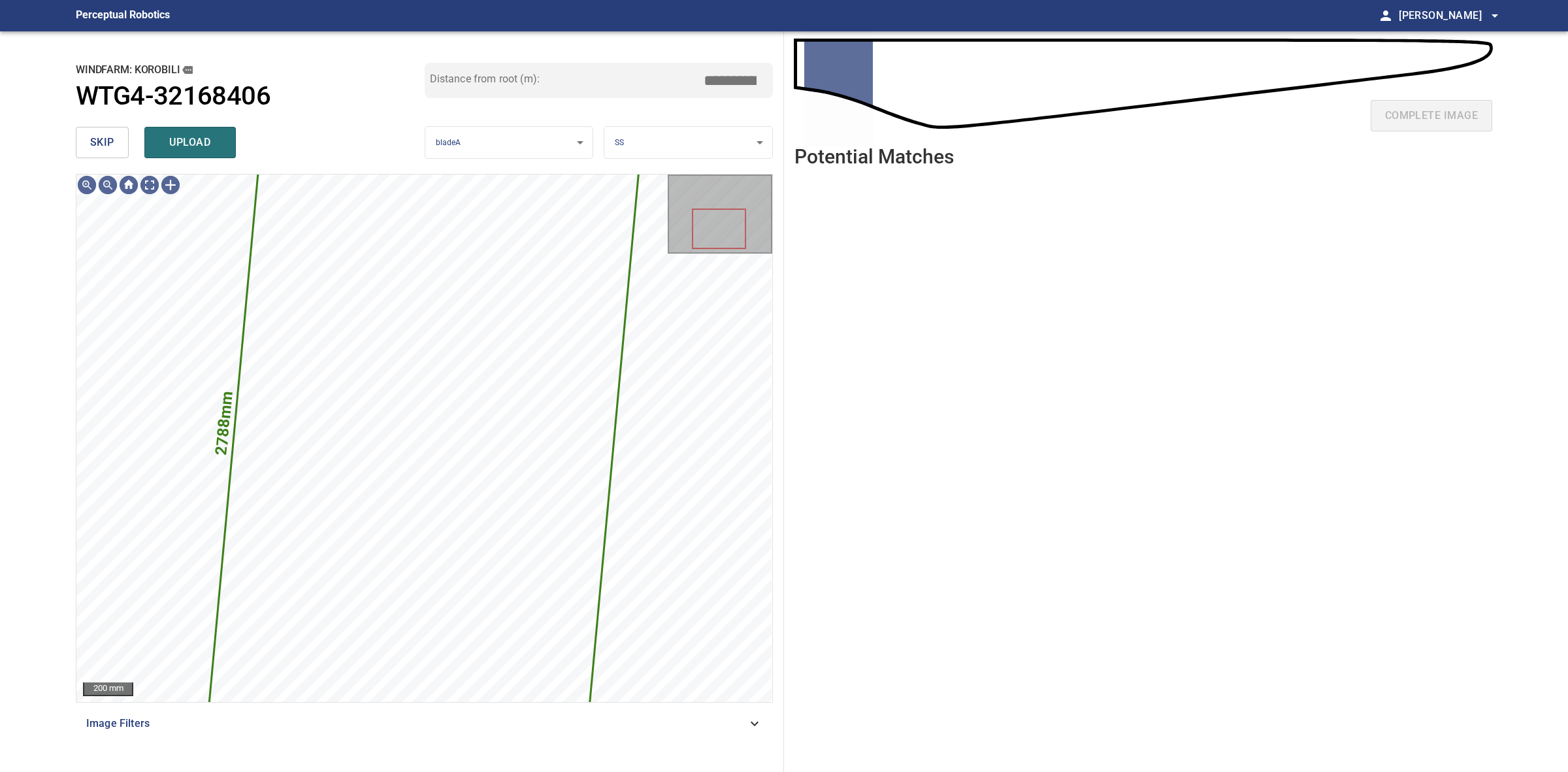
click at [214, 134] on span "upload" at bounding box center [190, 142] width 63 height 19
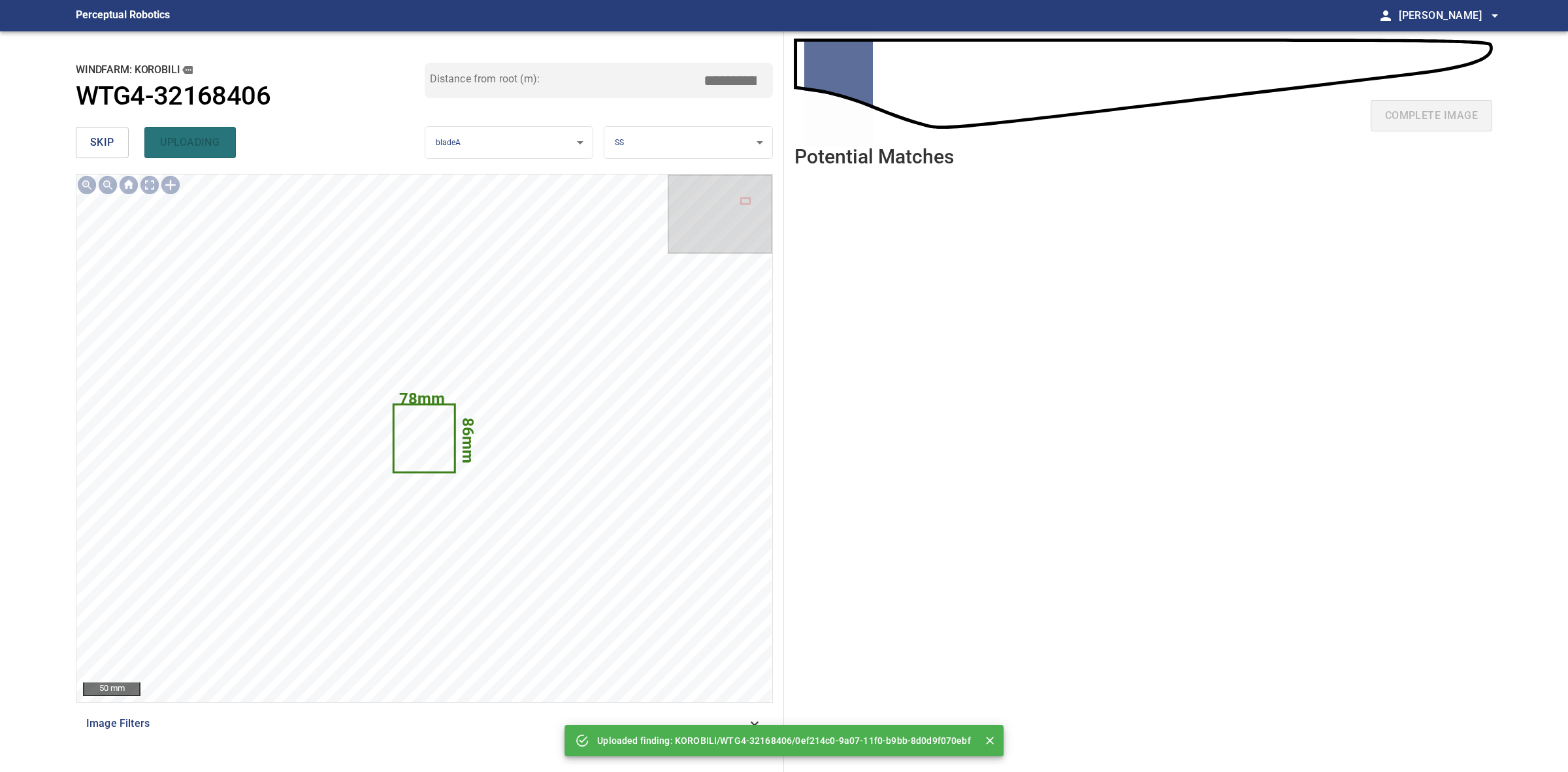
click at [105, 144] on span "skip" at bounding box center [102, 142] width 24 height 19
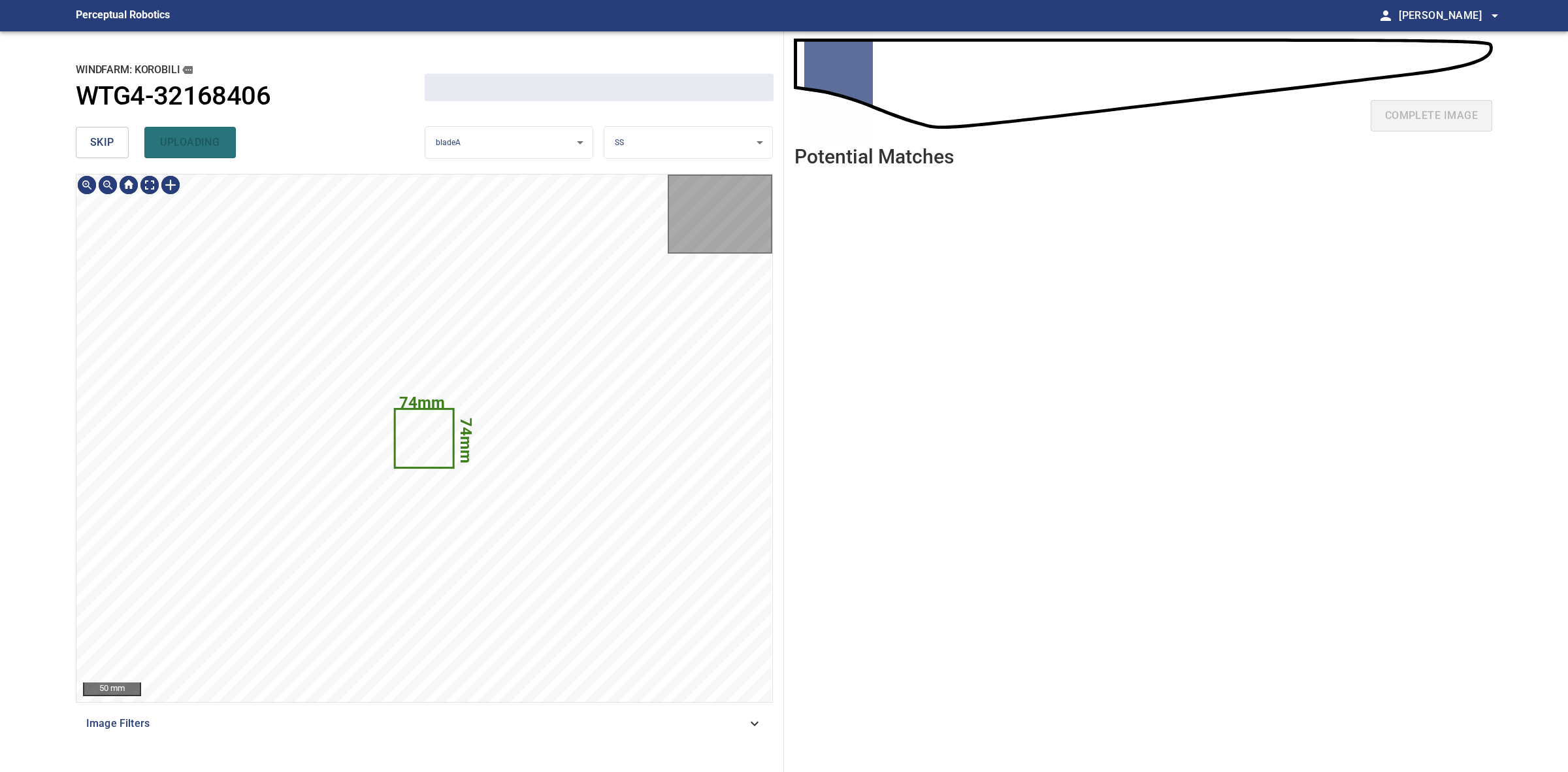
click at [105, 144] on span "skip" at bounding box center [102, 142] width 24 height 19
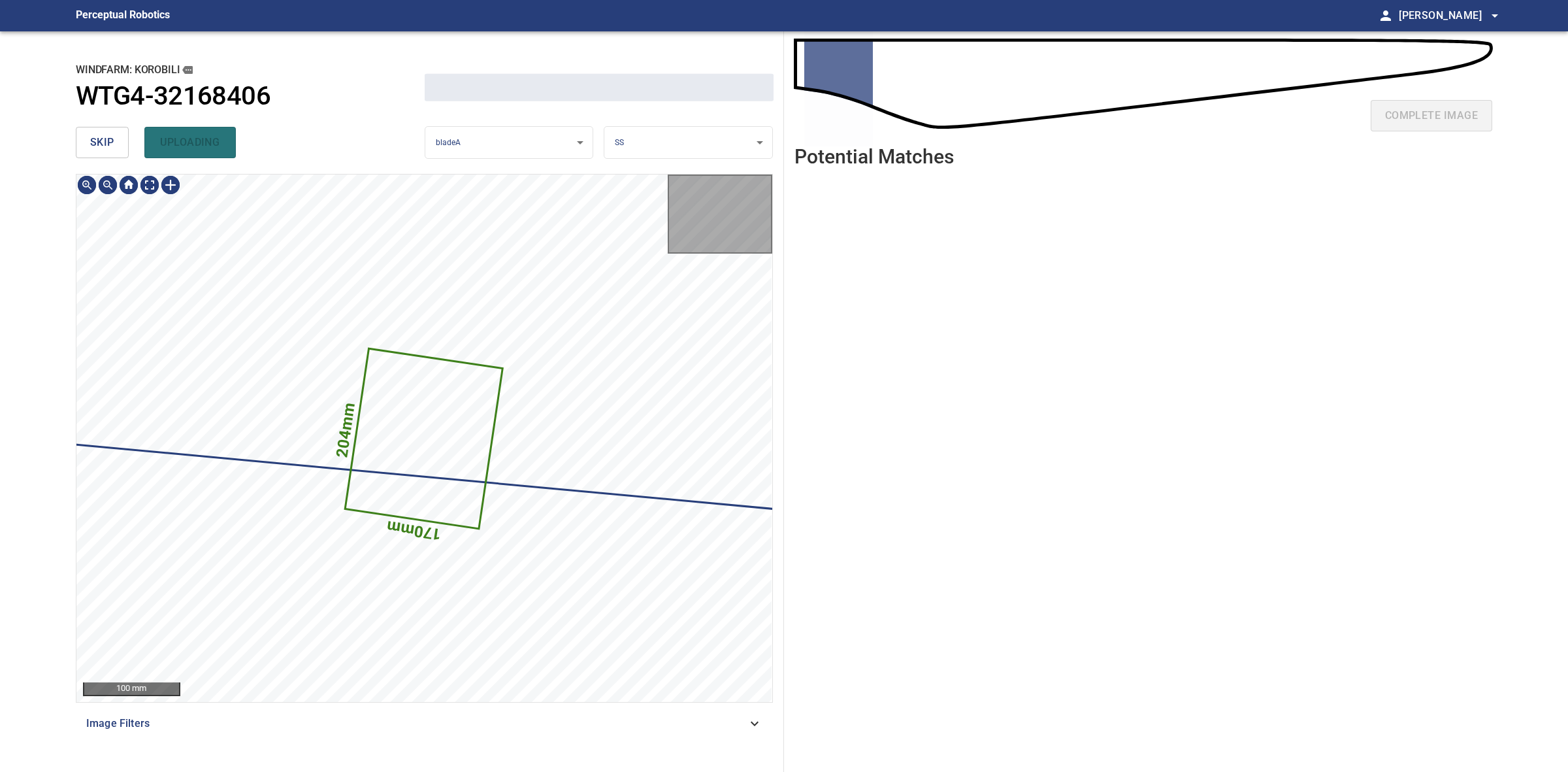
click at [105, 141] on span "skip" at bounding box center [102, 142] width 24 height 19
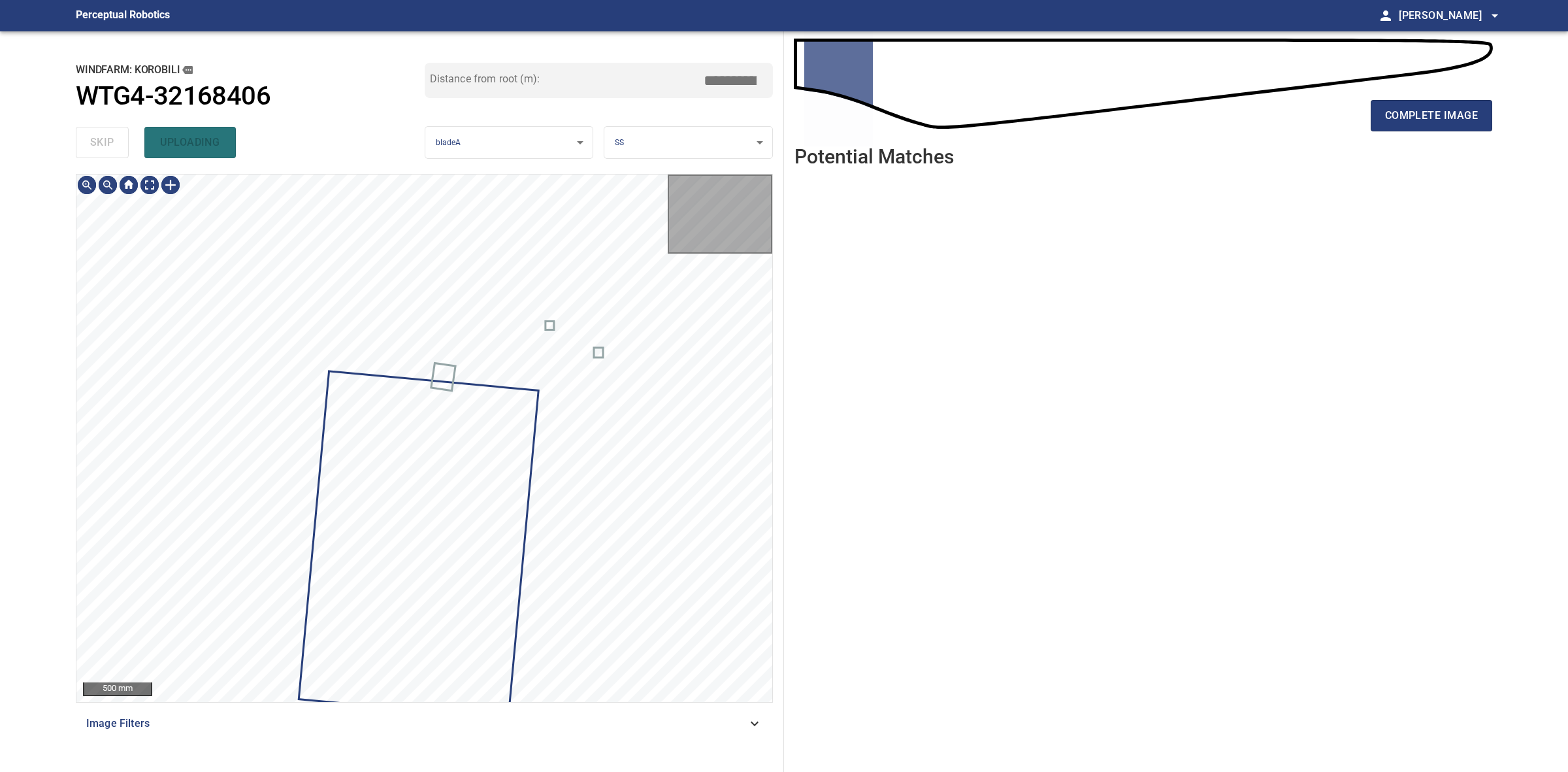
click at [105, 141] on div "skip uploading" at bounding box center [250, 141] width 349 height 42
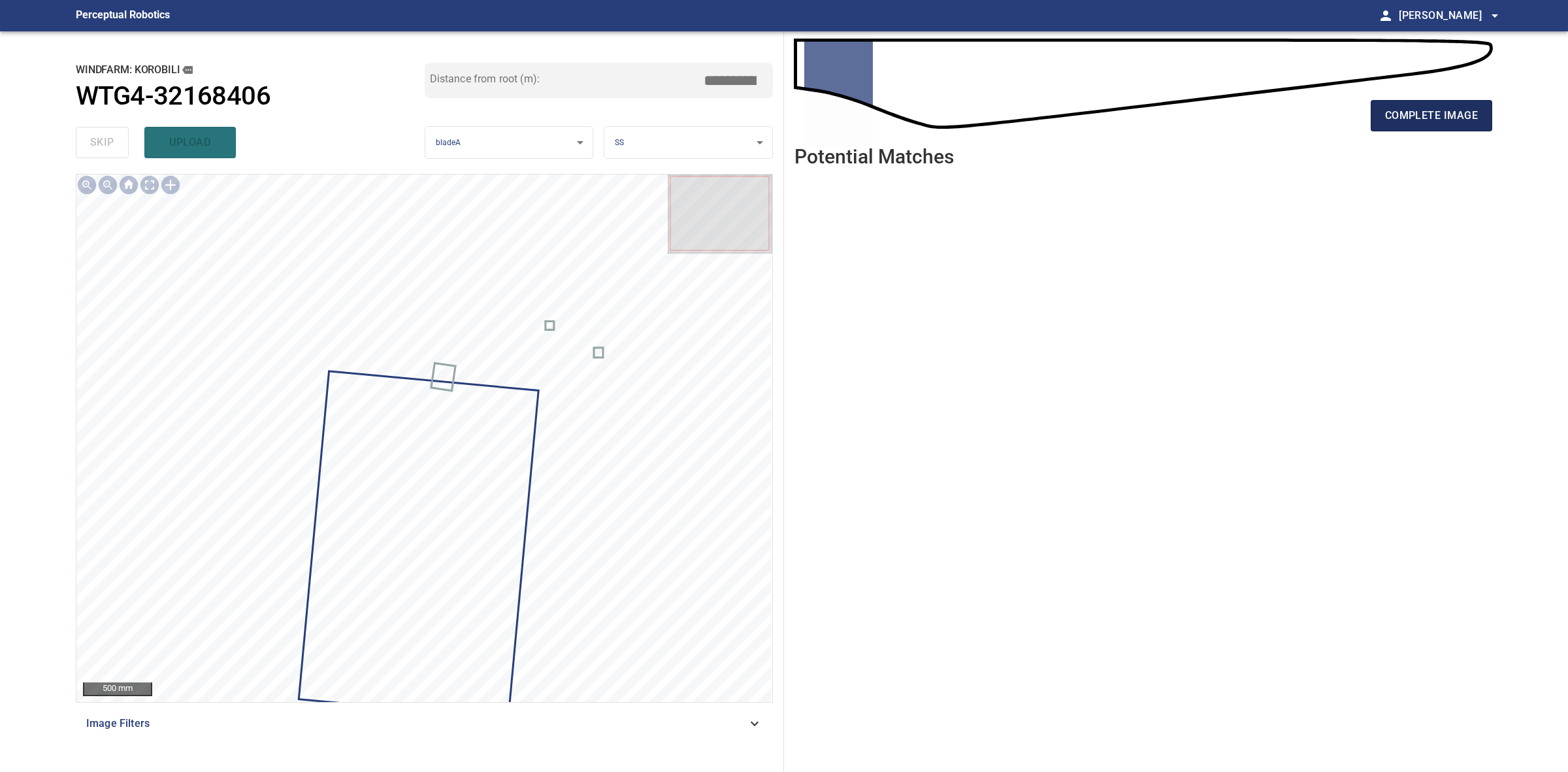
click at [1433, 121] on span "complete image" at bounding box center [1431, 115] width 93 height 19
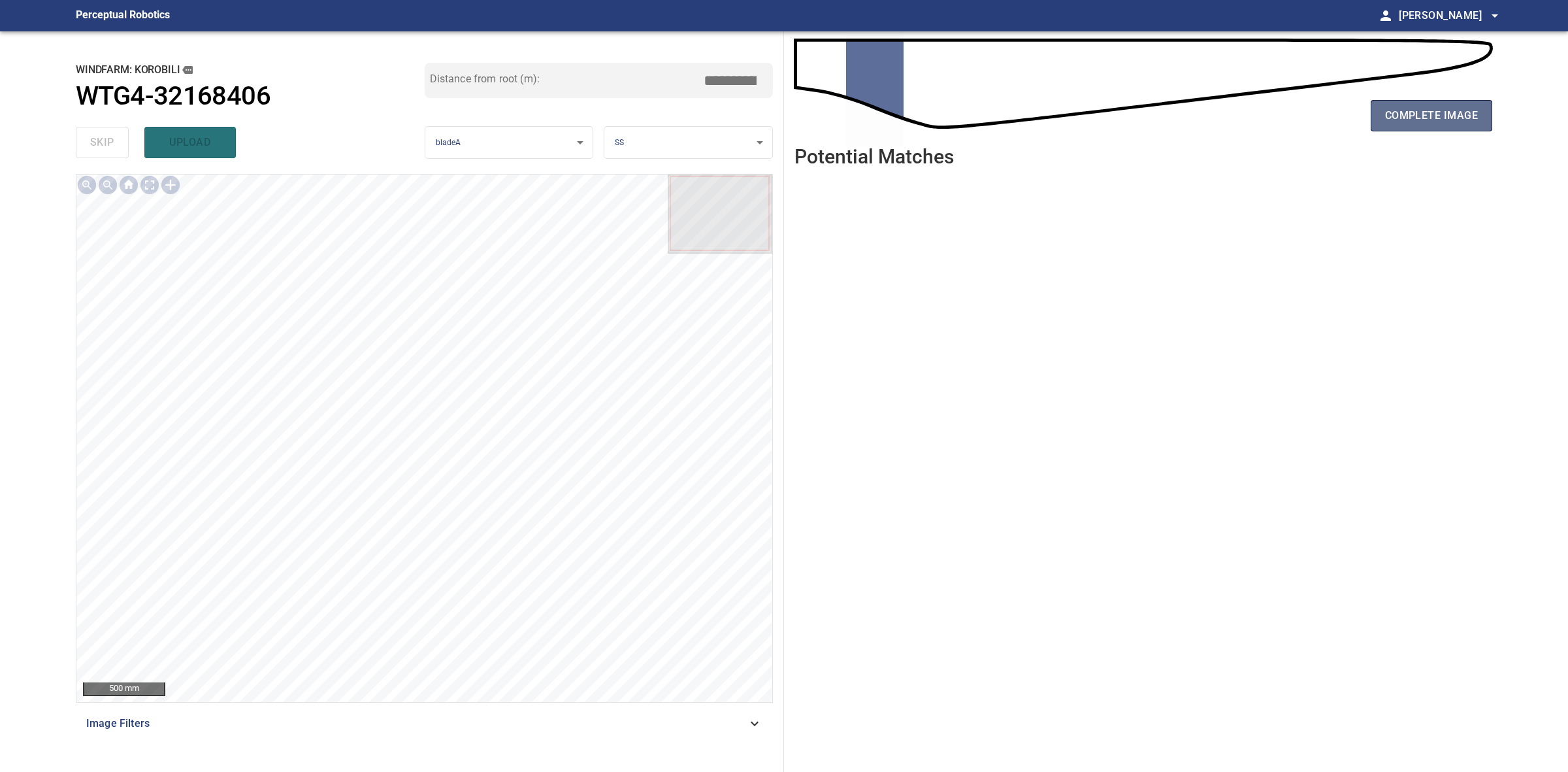
click at [1450, 112] on span "complete image" at bounding box center [1431, 115] width 93 height 19
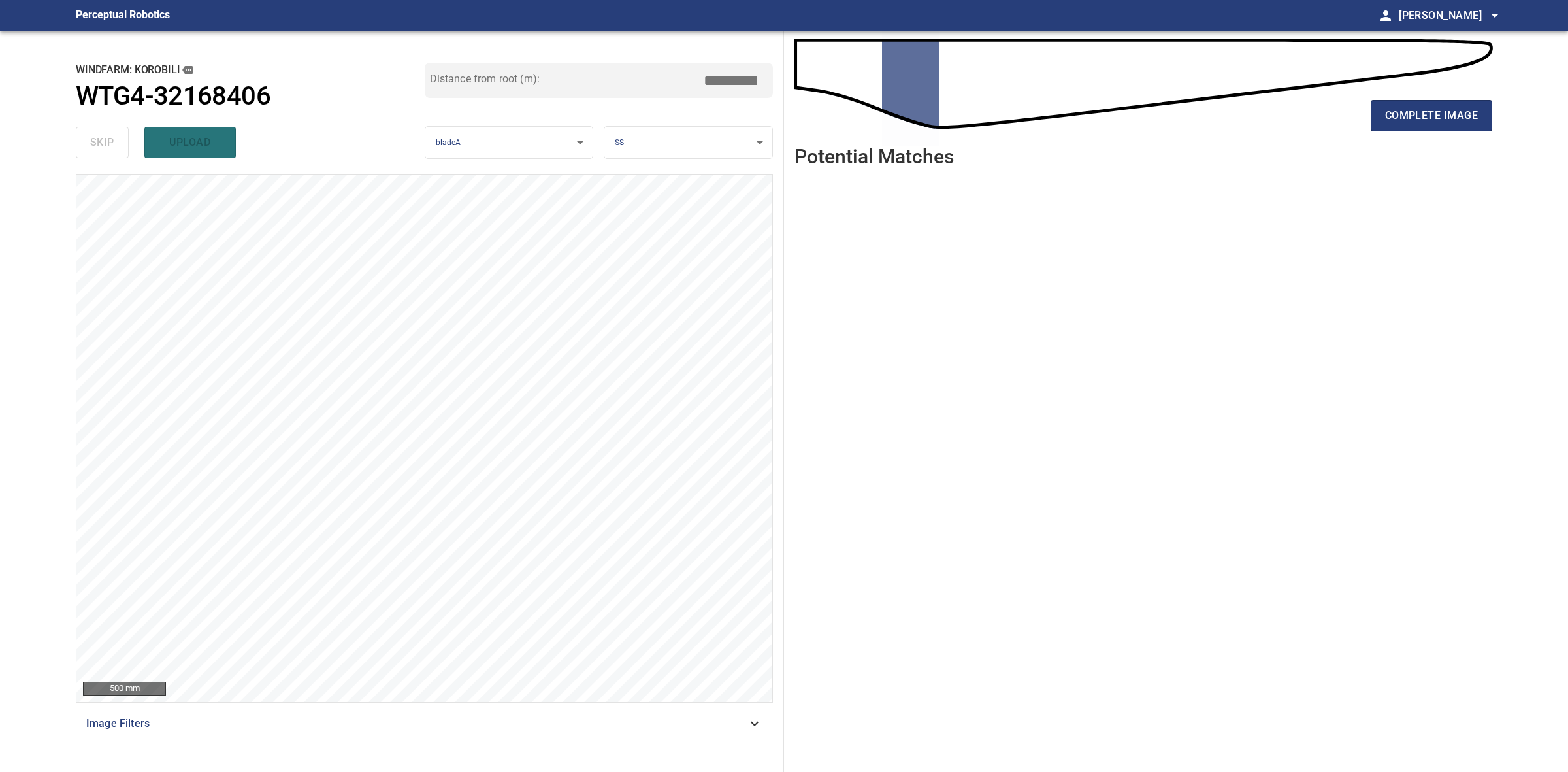
click at [1484, 96] on div "complete image" at bounding box center [1143, 120] width 698 height 52
click at [1482, 103] on button "complete image" at bounding box center [1431, 115] width 121 height 31
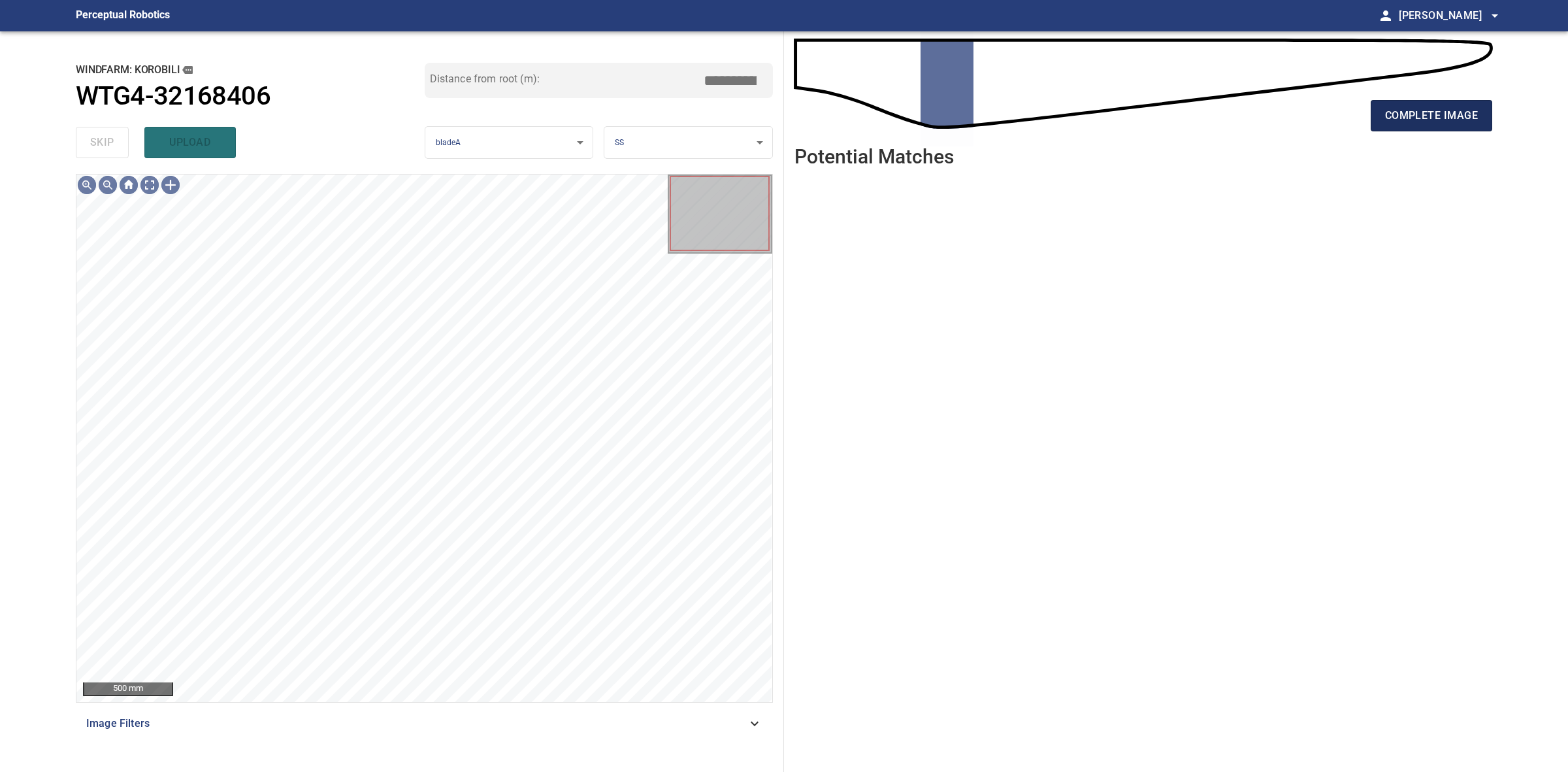
click at [1383, 129] on button "complete image" at bounding box center [1431, 115] width 121 height 31
click at [1431, 124] on span "complete image" at bounding box center [1431, 115] width 93 height 19
click at [1428, 111] on span "complete image" at bounding box center [1431, 115] width 93 height 19
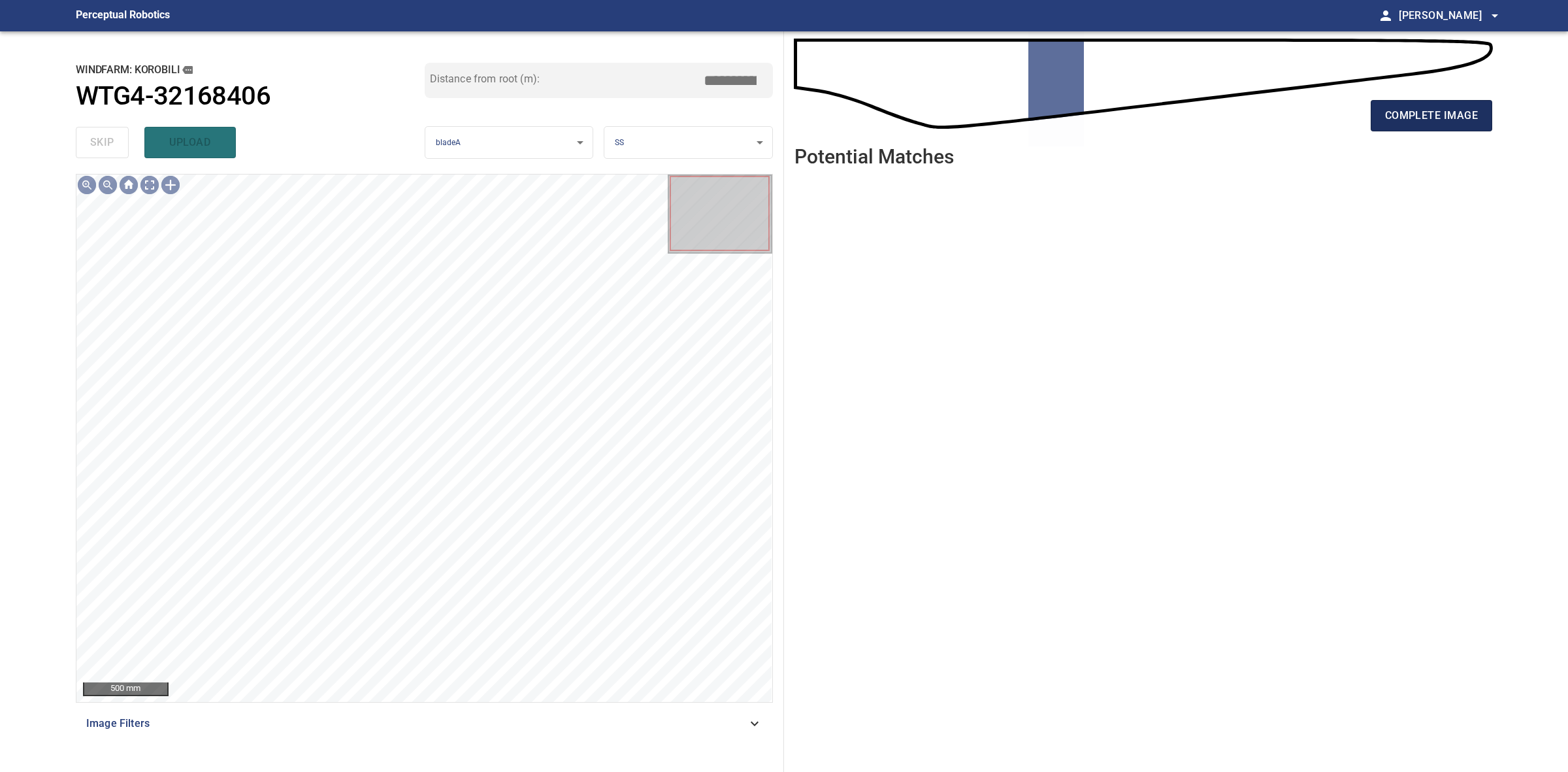
click at [1426, 104] on button "complete image" at bounding box center [1431, 115] width 121 height 31
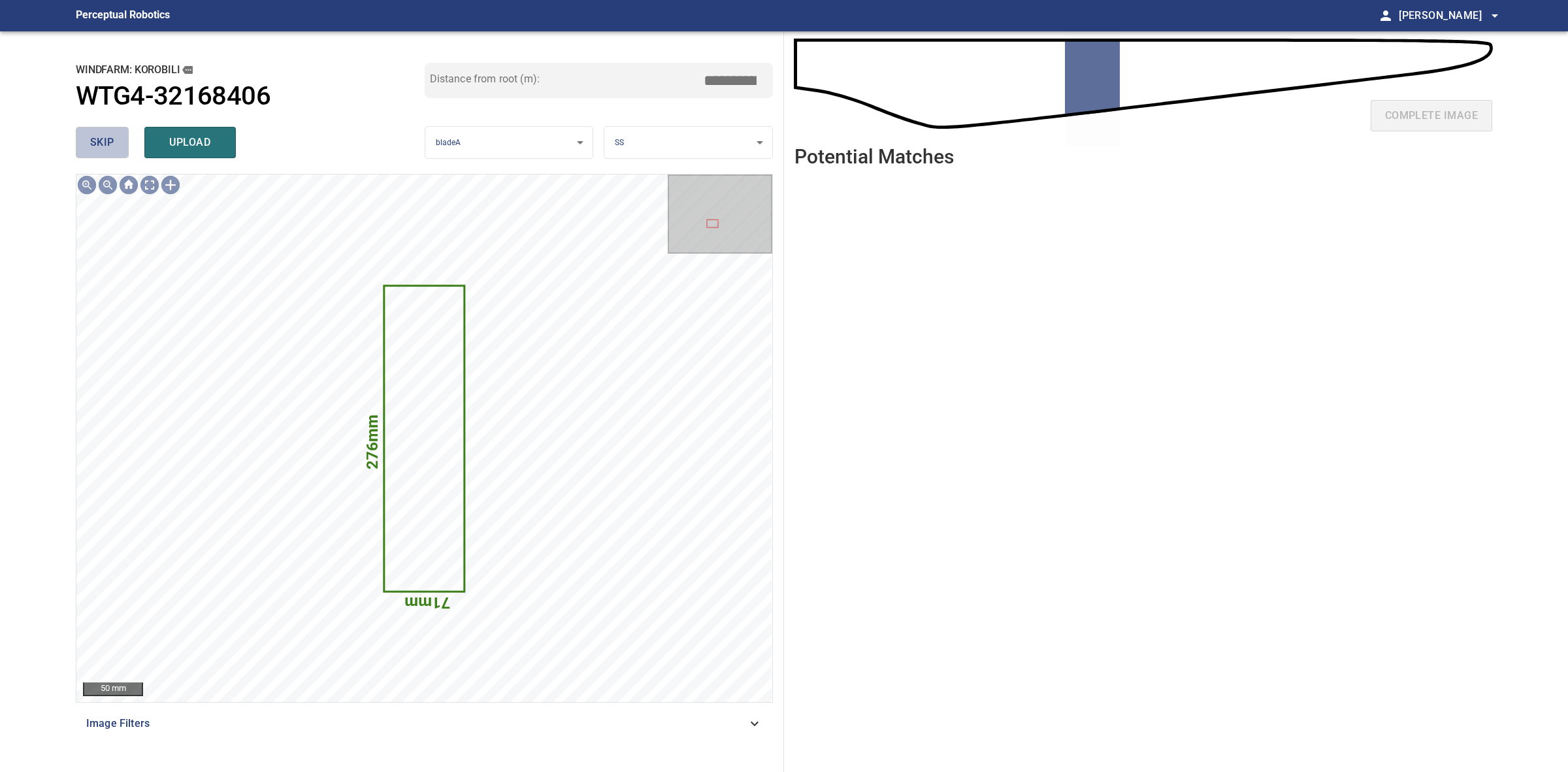
click at [109, 144] on span "skip" at bounding box center [102, 142] width 24 height 19
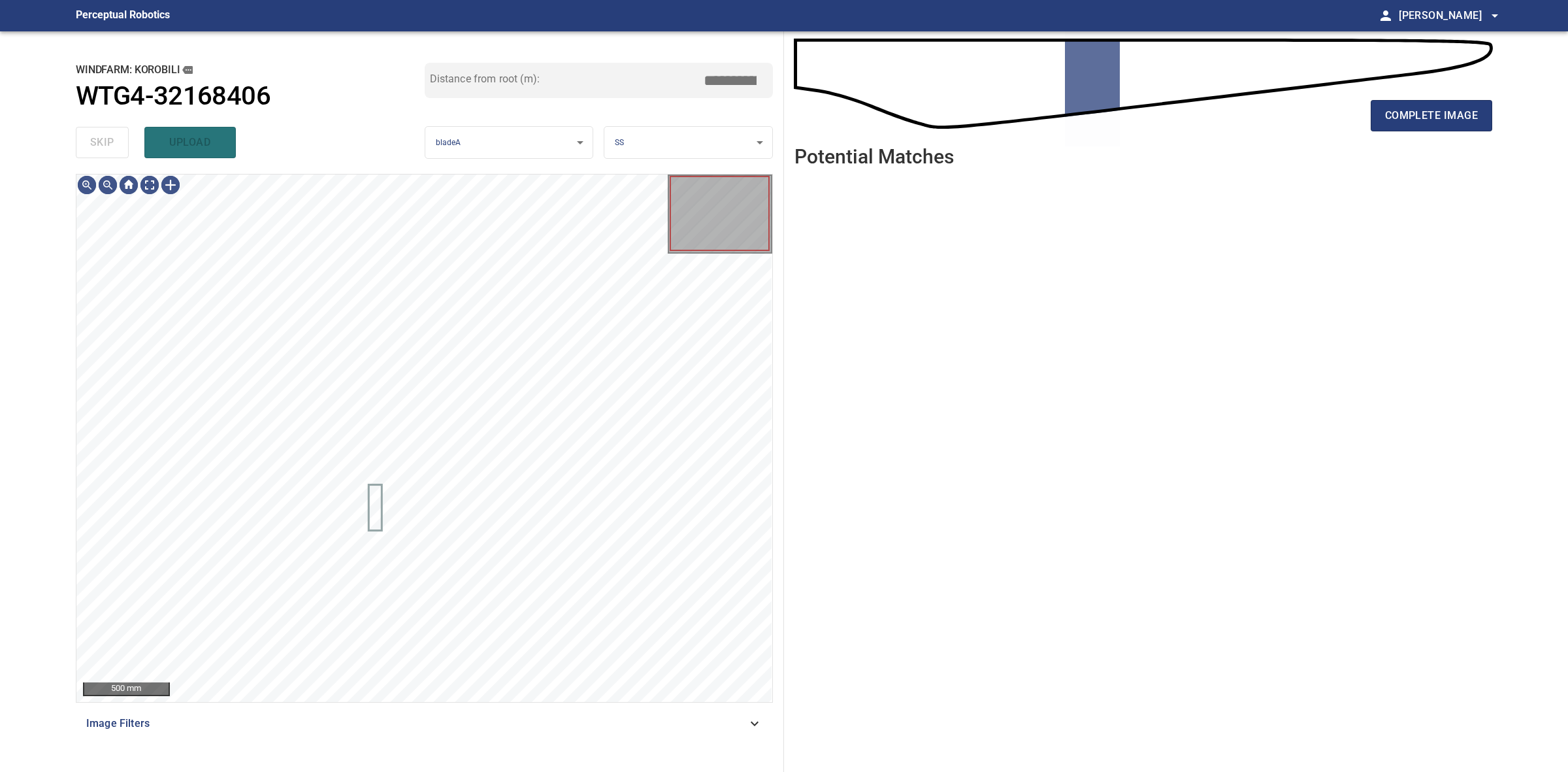
click at [109, 144] on div "skip upload" at bounding box center [250, 141] width 349 height 42
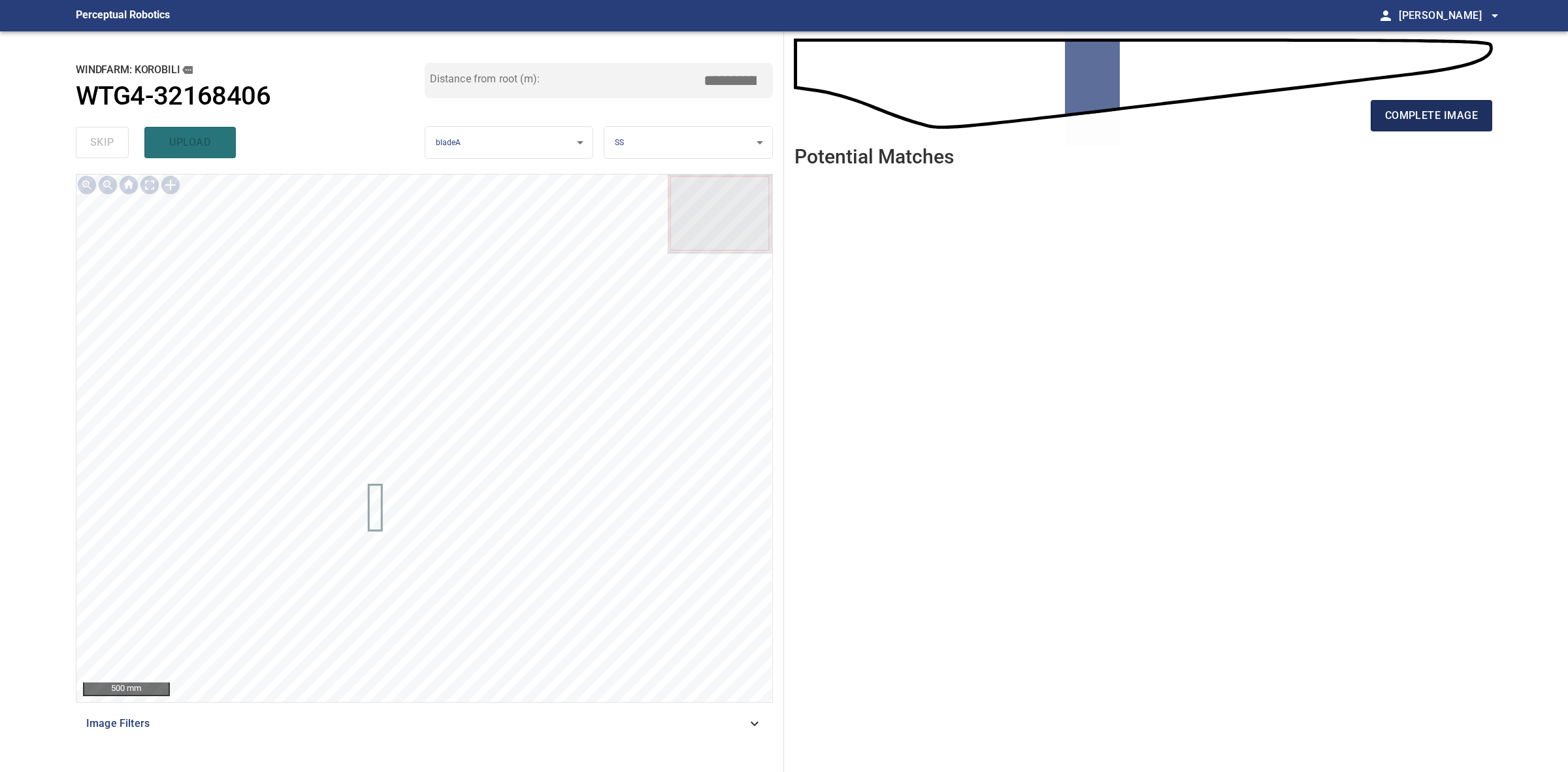
drag, startPoint x: 1353, startPoint y: 111, endPoint x: 1398, endPoint y: 115, distance: 45.2
click at [1357, 111] on div "complete image" at bounding box center [1143, 120] width 698 height 52
click at [1398, 115] on span "complete image" at bounding box center [1431, 115] width 93 height 19
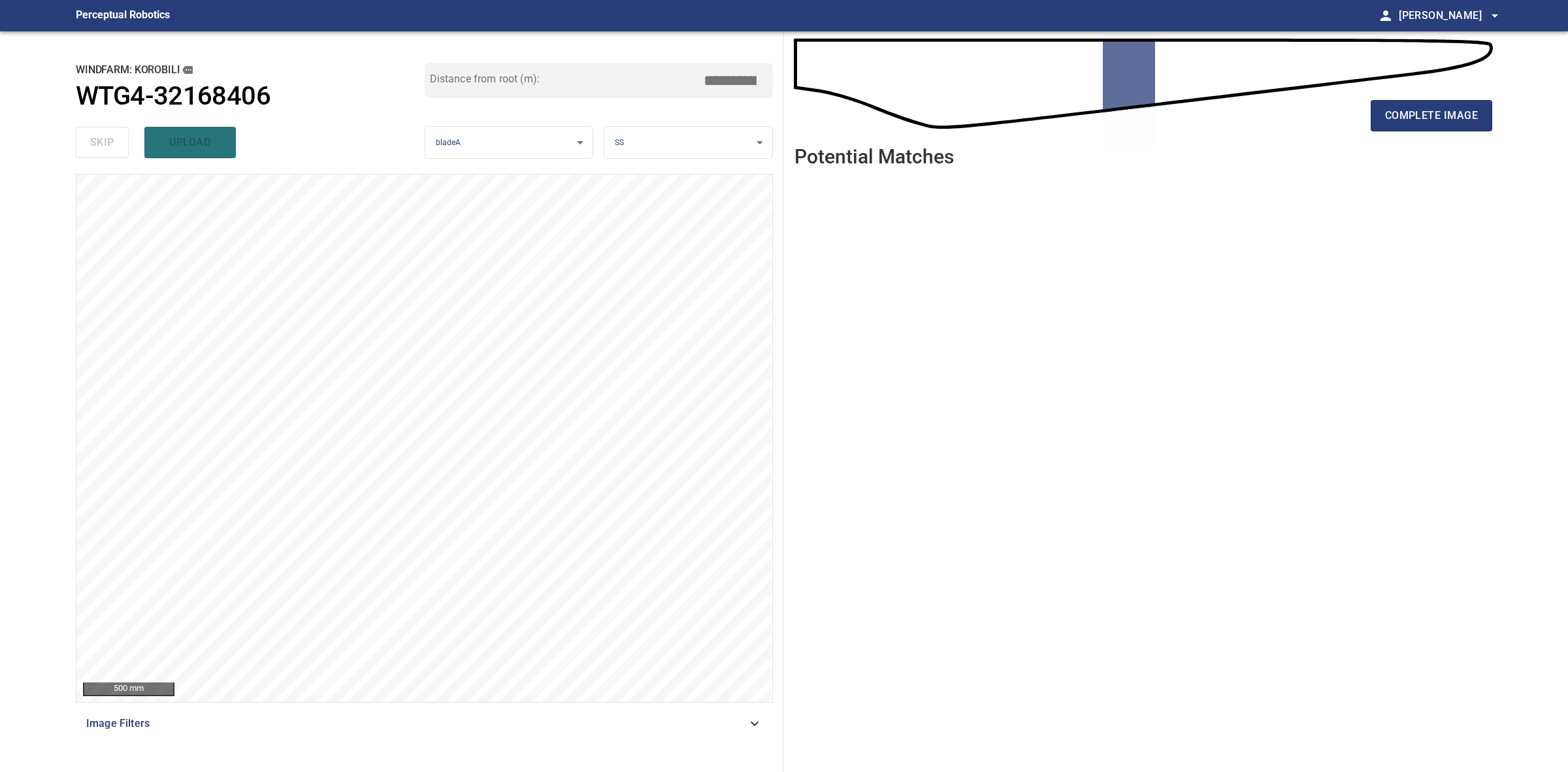
click at [1441, 133] on div "complete image" at bounding box center [1143, 120] width 698 height 52
click at [1439, 129] on button "complete image" at bounding box center [1431, 115] width 121 height 31
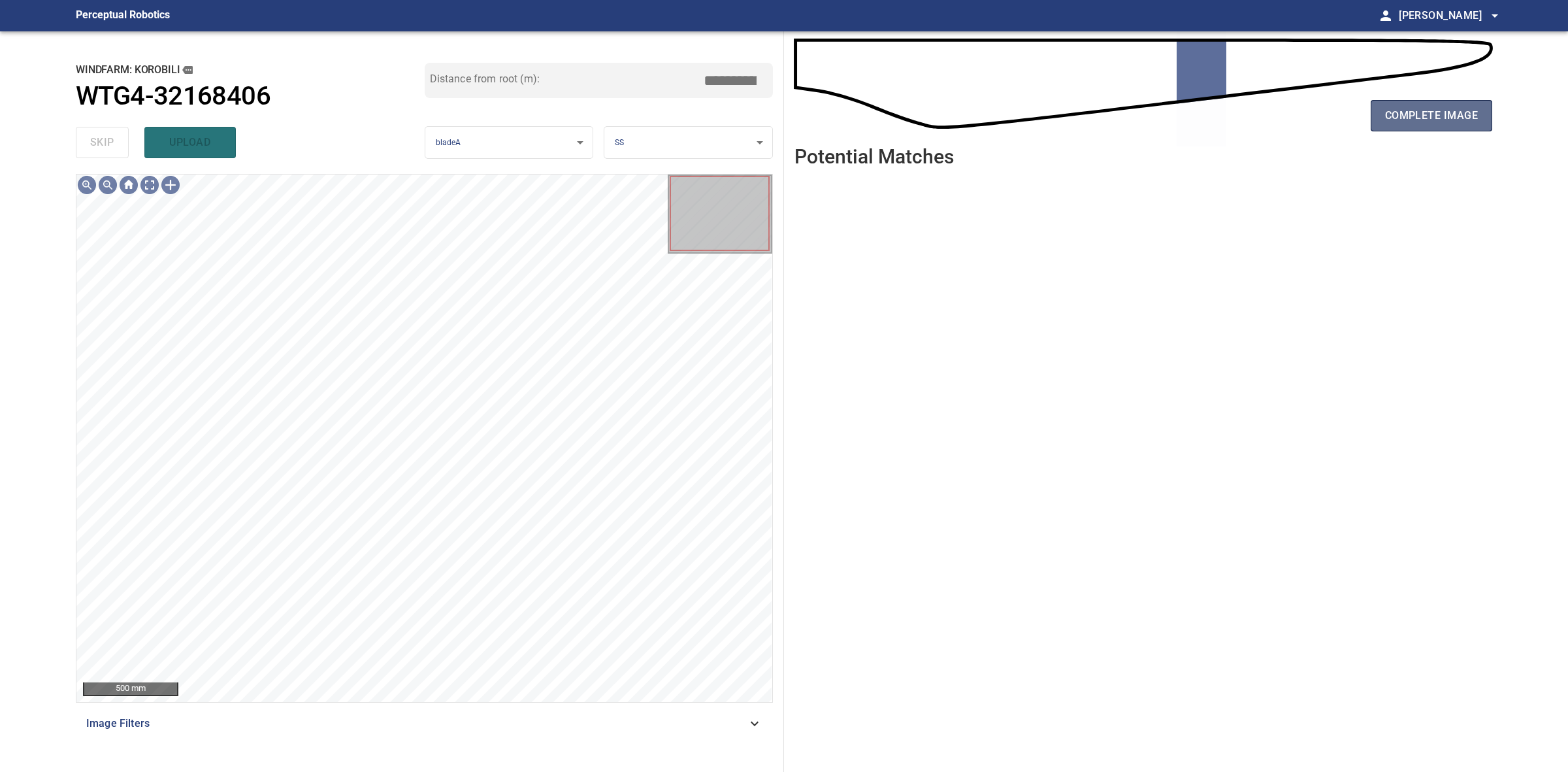
click at [1412, 115] on span "complete image" at bounding box center [1431, 115] width 93 height 19
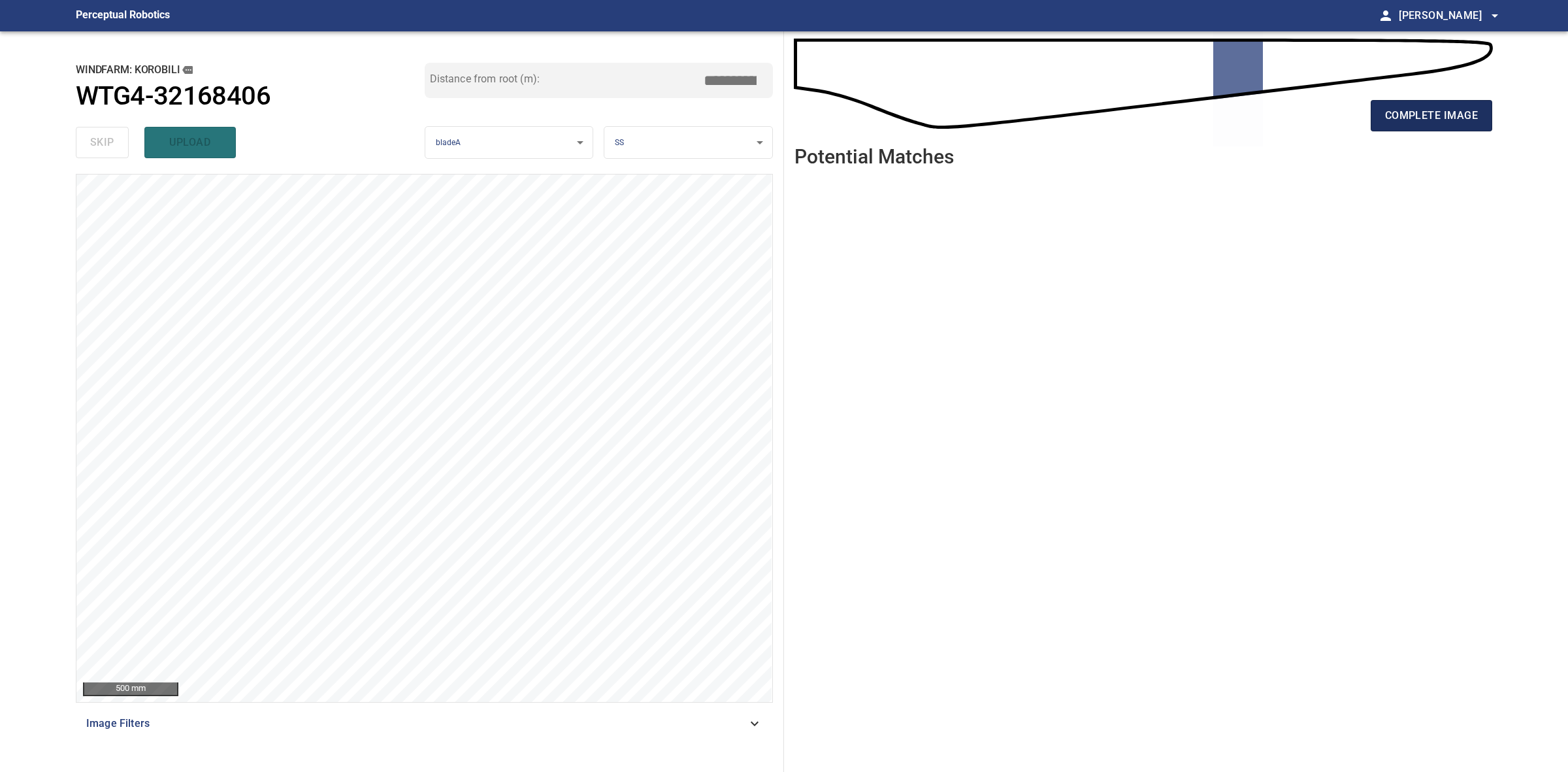
click at [1392, 104] on button "complete image" at bounding box center [1431, 115] width 121 height 31
